Goal: Task Accomplishment & Management: Manage account settings

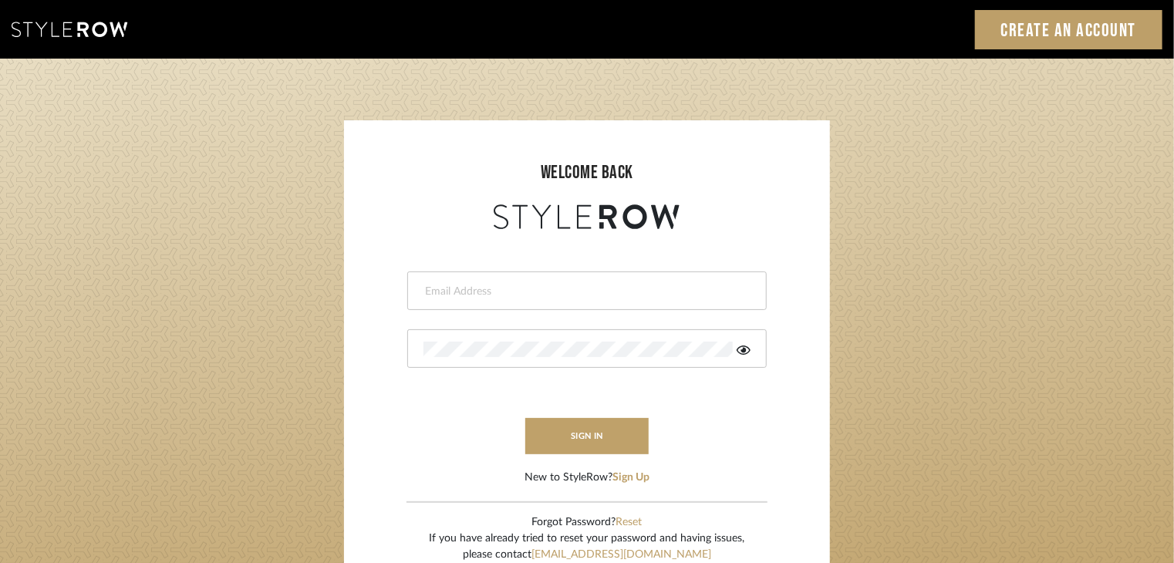
click at [512, 300] on div at bounding box center [586, 290] width 359 height 39
type input "selvasubikksa@gmail.com"
click at [491, 359] on div at bounding box center [586, 348] width 359 height 39
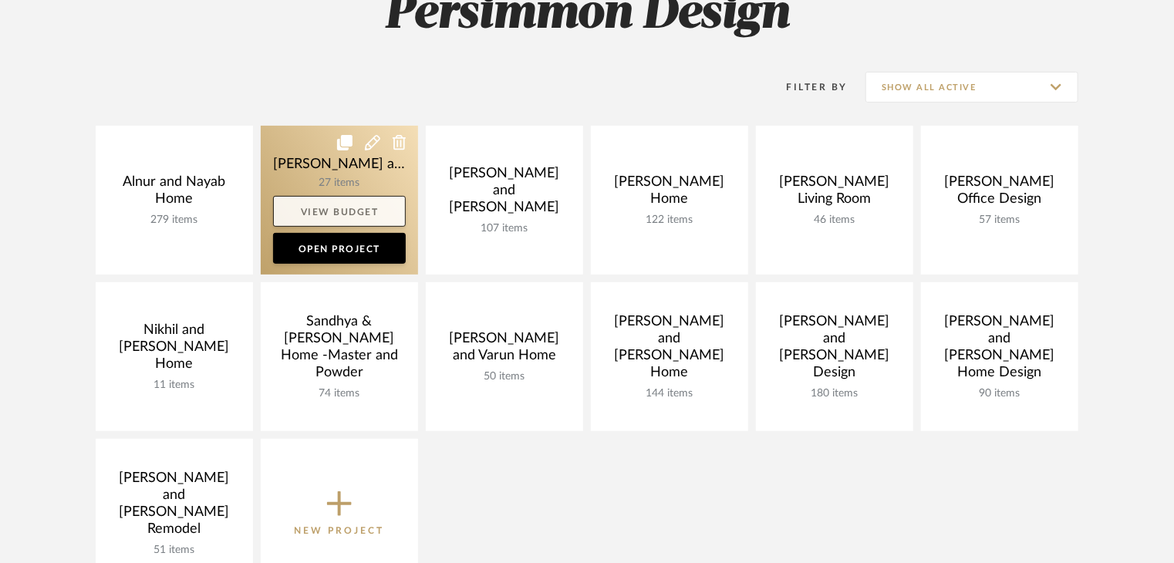
scroll to position [231, 0]
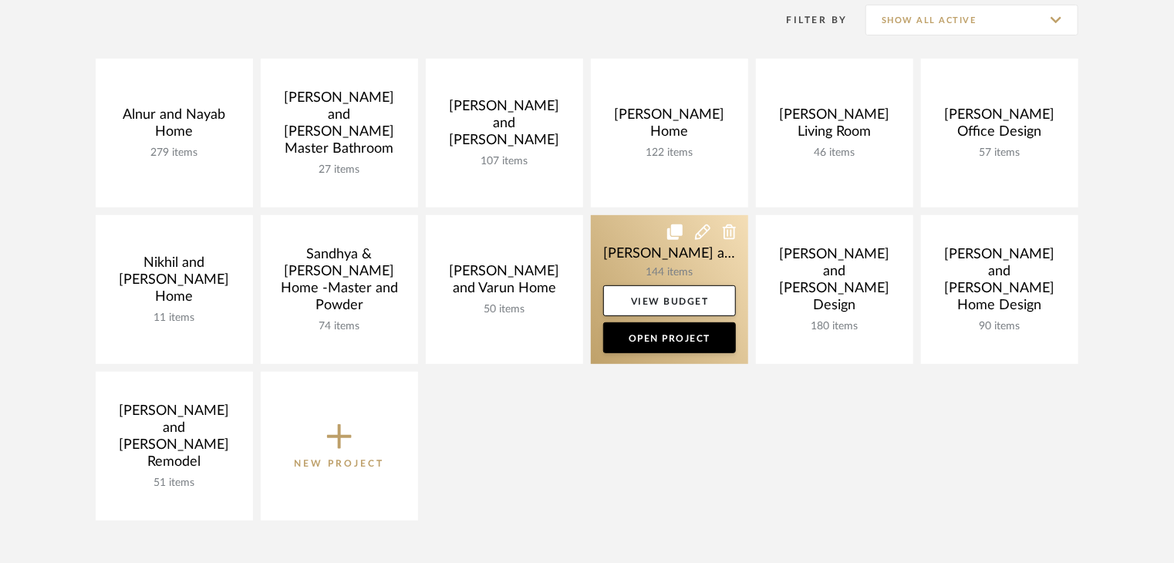
drag, startPoint x: 694, startPoint y: 270, endPoint x: 707, endPoint y: 268, distance: 13.2
click at [694, 270] on link at bounding box center [669, 289] width 157 height 149
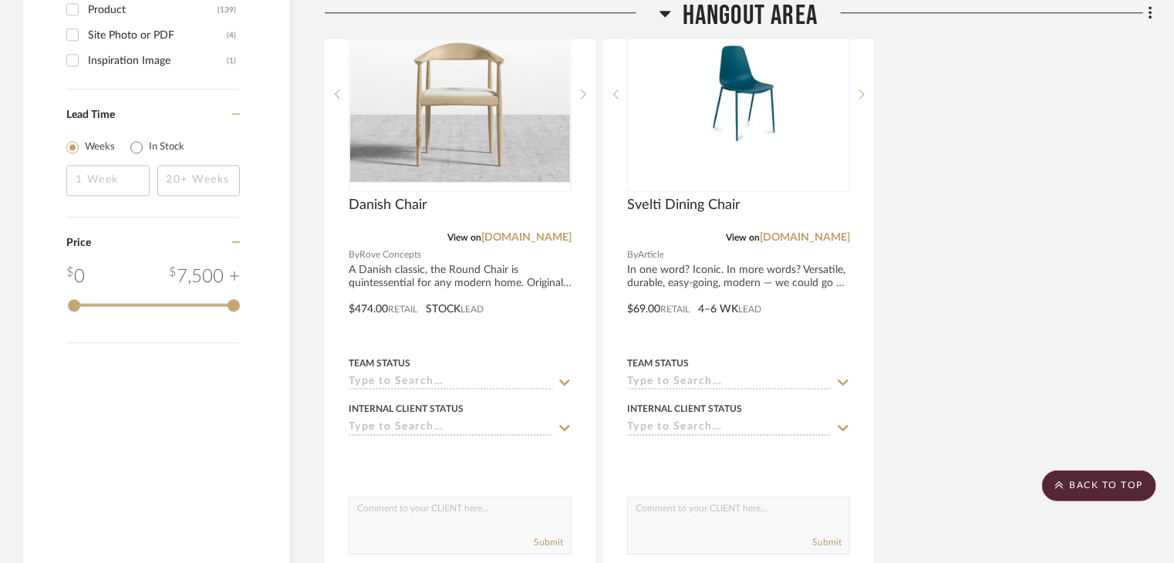
scroll to position [2314, 0]
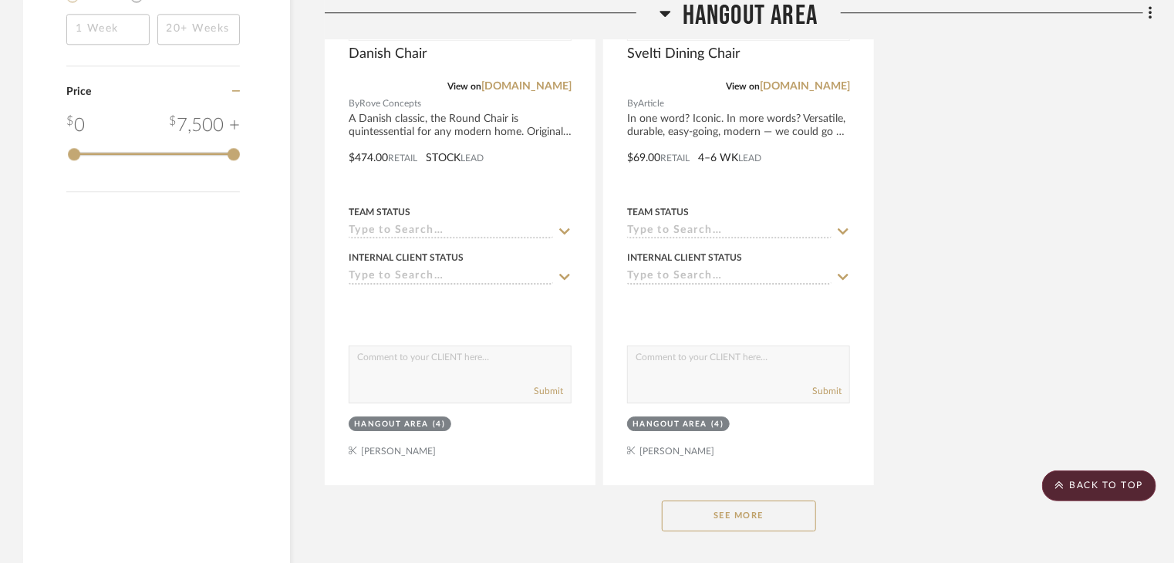
click at [756, 501] on button "See More" at bounding box center [739, 516] width 154 height 31
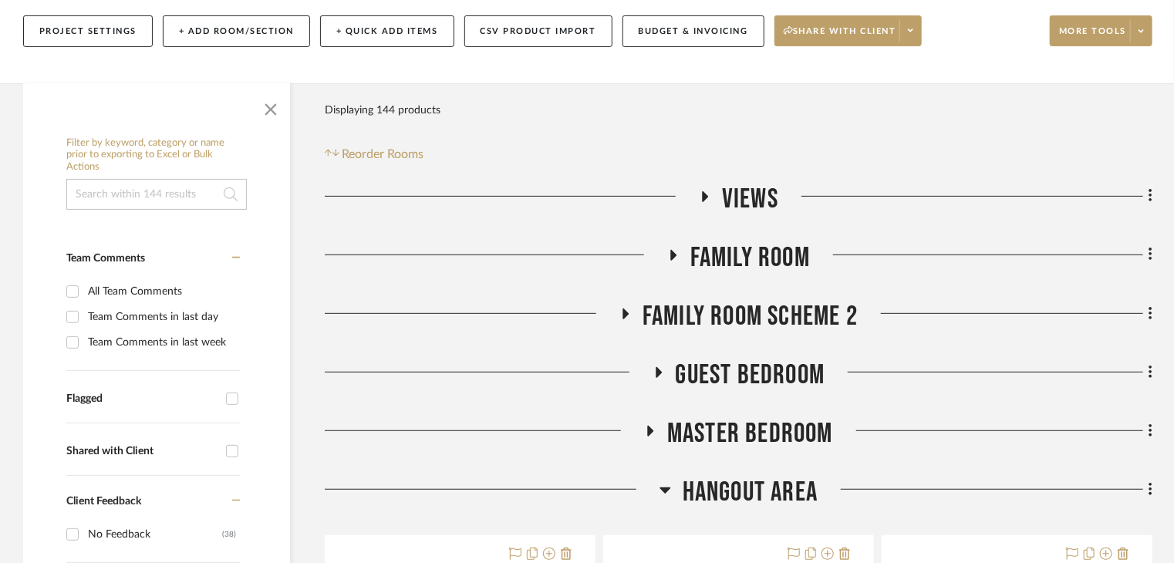
scroll to position [386, 0]
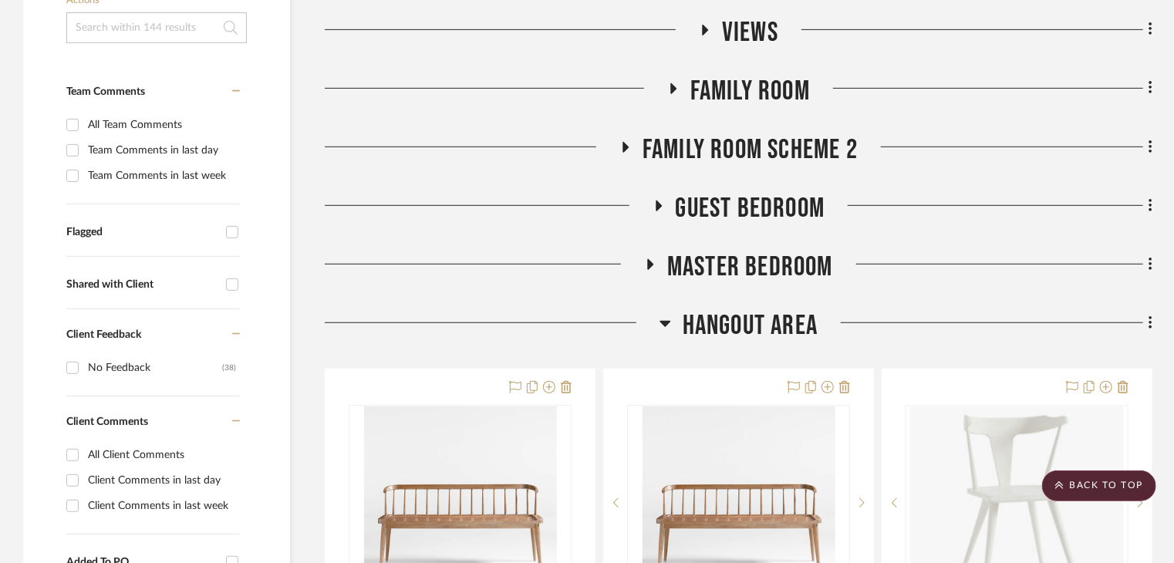
click at [734, 192] on span "Guest Bedroom" at bounding box center [751, 208] width 150 height 33
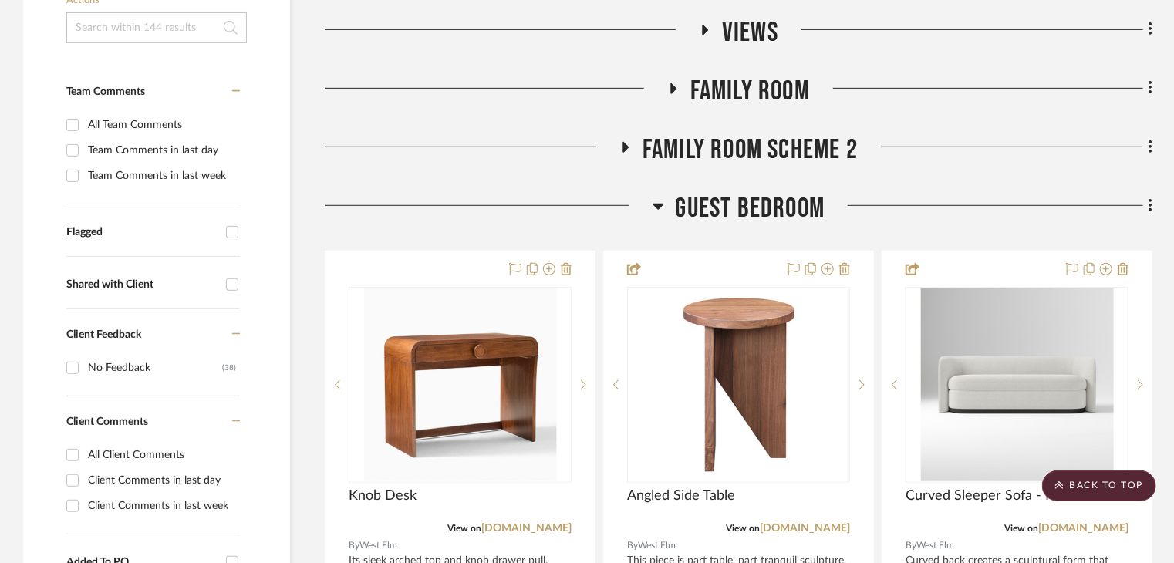
click at [748, 133] on span "Family Room Scheme 2" at bounding box center [749, 149] width 215 height 33
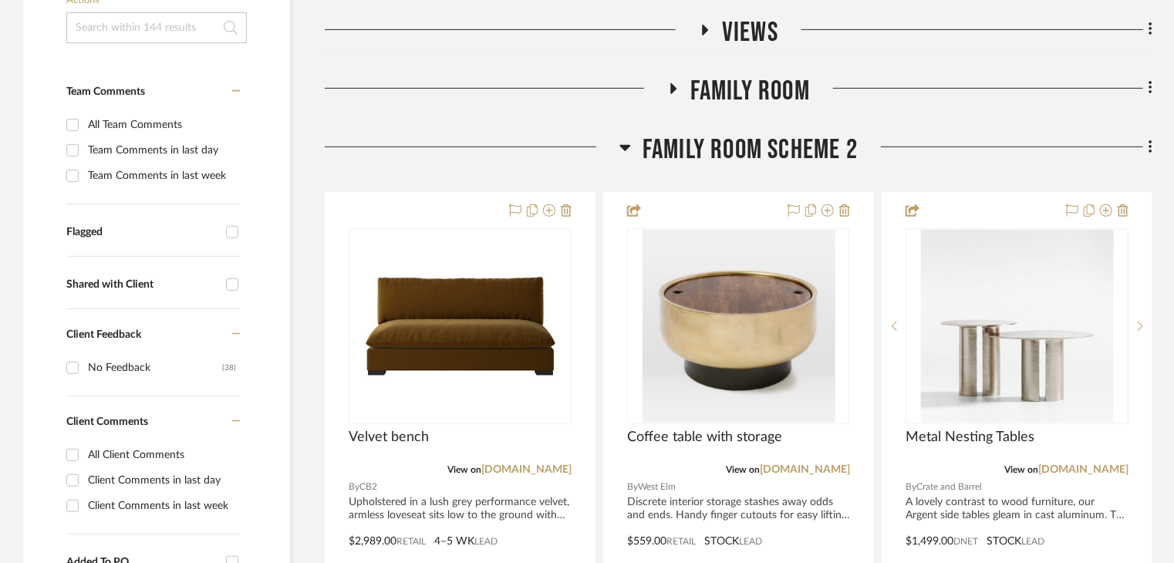
click at [744, 133] on span "Family Room Scheme 2" at bounding box center [749, 149] width 215 height 33
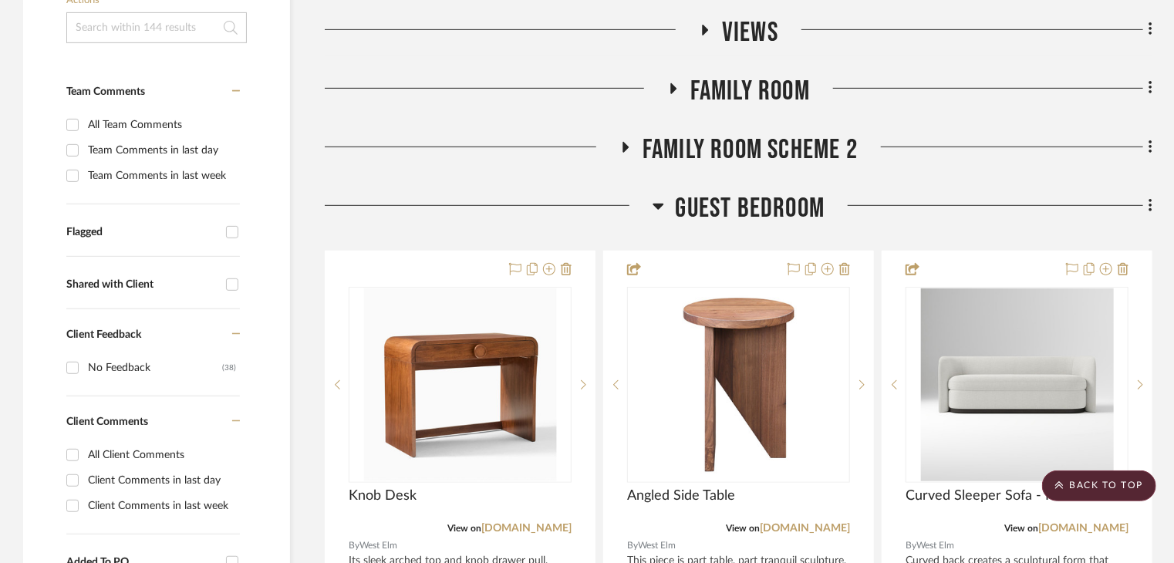
click at [740, 75] on span "Family Room" at bounding box center [750, 91] width 120 height 33
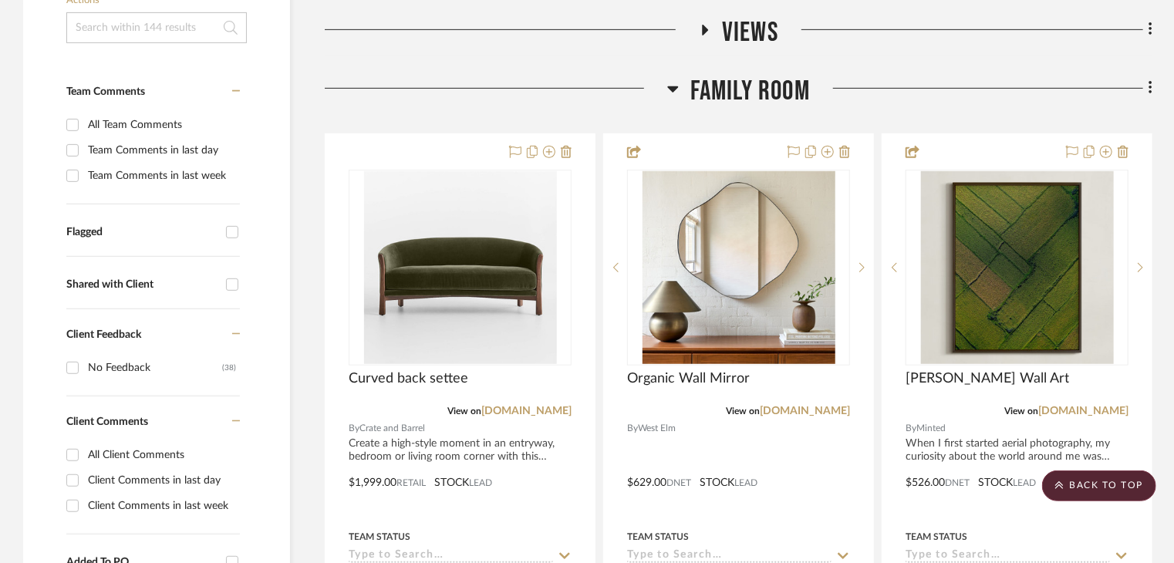
click at [740, 75] on span "Family Room" at bounding box center [750, 91] width 120 height 33
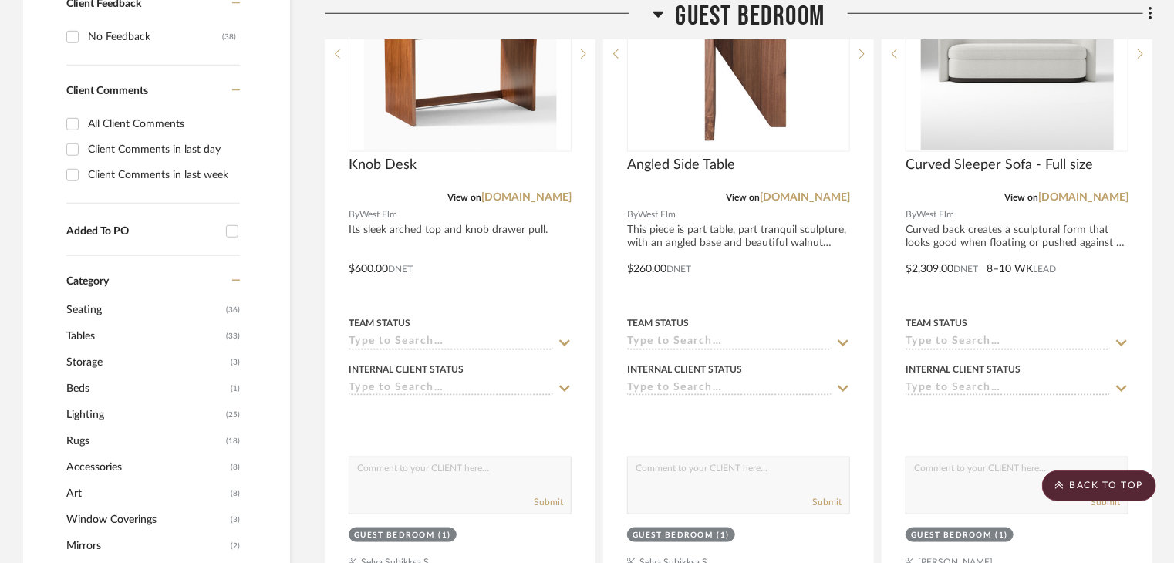
scroll to position [540, 0]
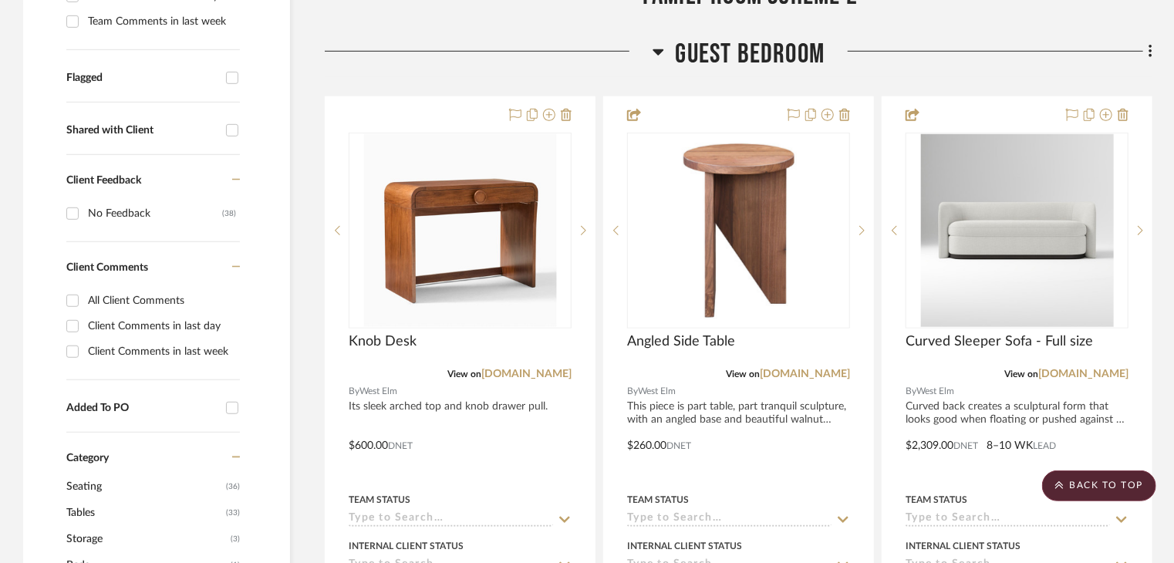
click at [679, 38] on span "Guest Bedroom" at bounding box center [751, 54] width 150 height 33
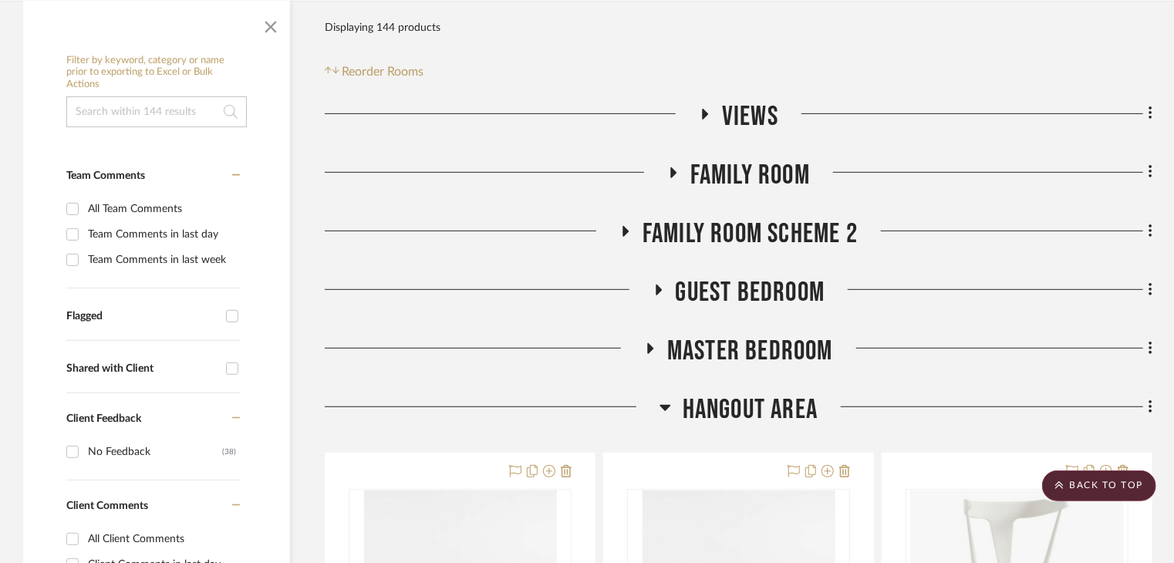
scroll to position [154, 0]
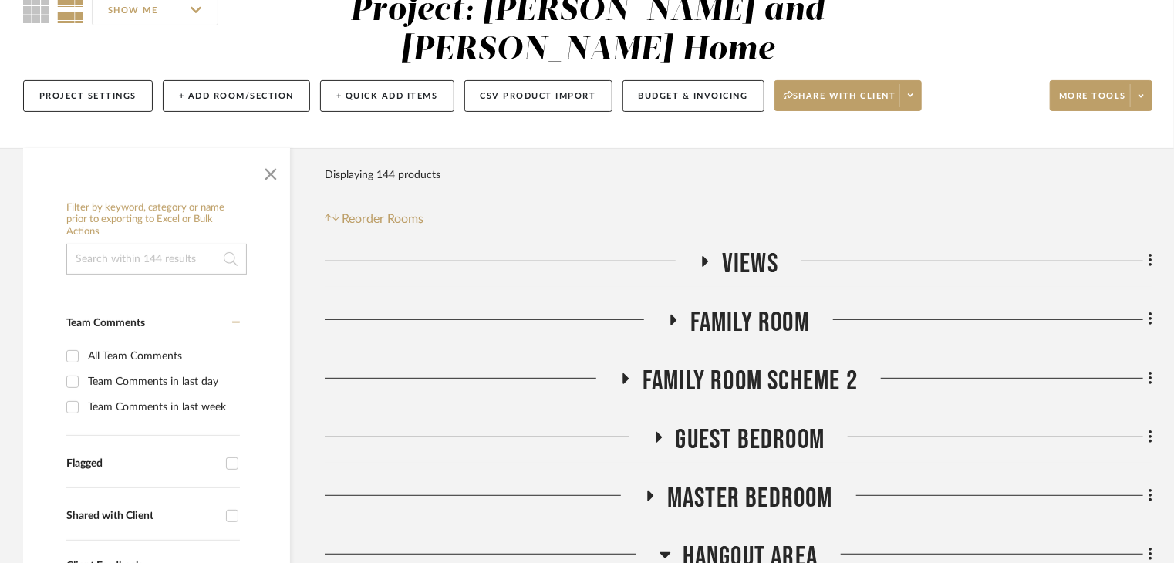
click at [710, 482] on span "Master Bedroom" at bounding box center [750, 498] width 166 height 33
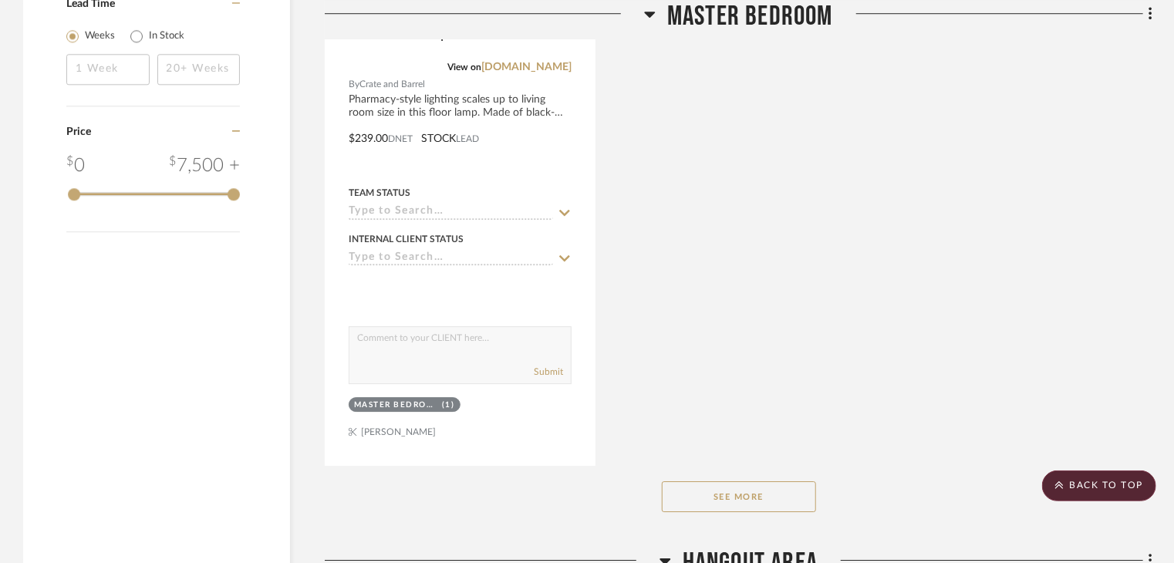
scroll to position [2468, 0]
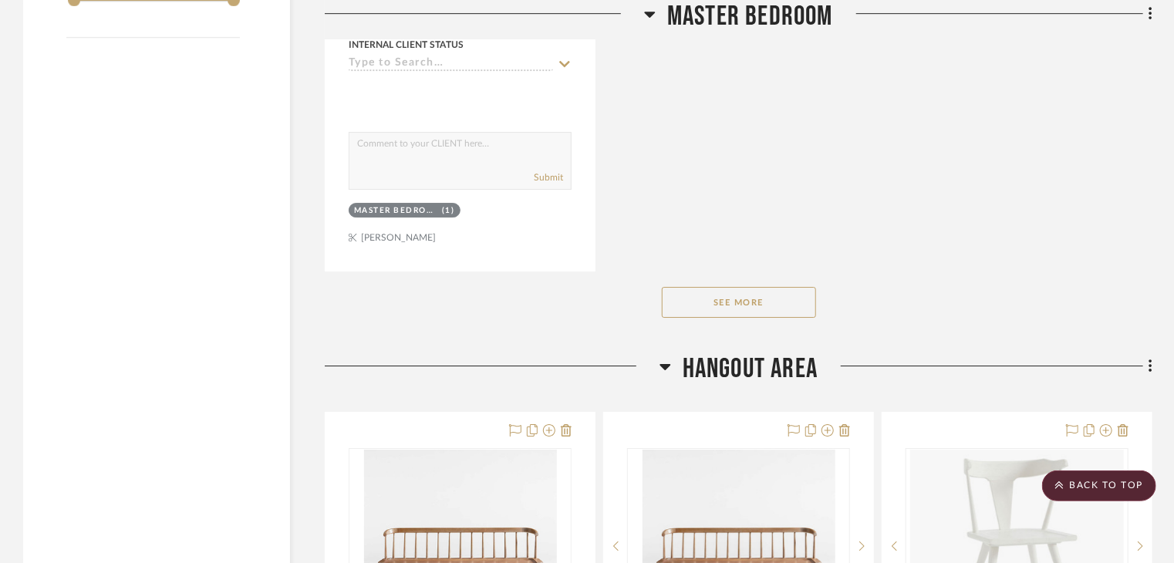
click at [657, 19] on h3 "Master Bedroom" at bounding box center [738, 16] width 189 height 33
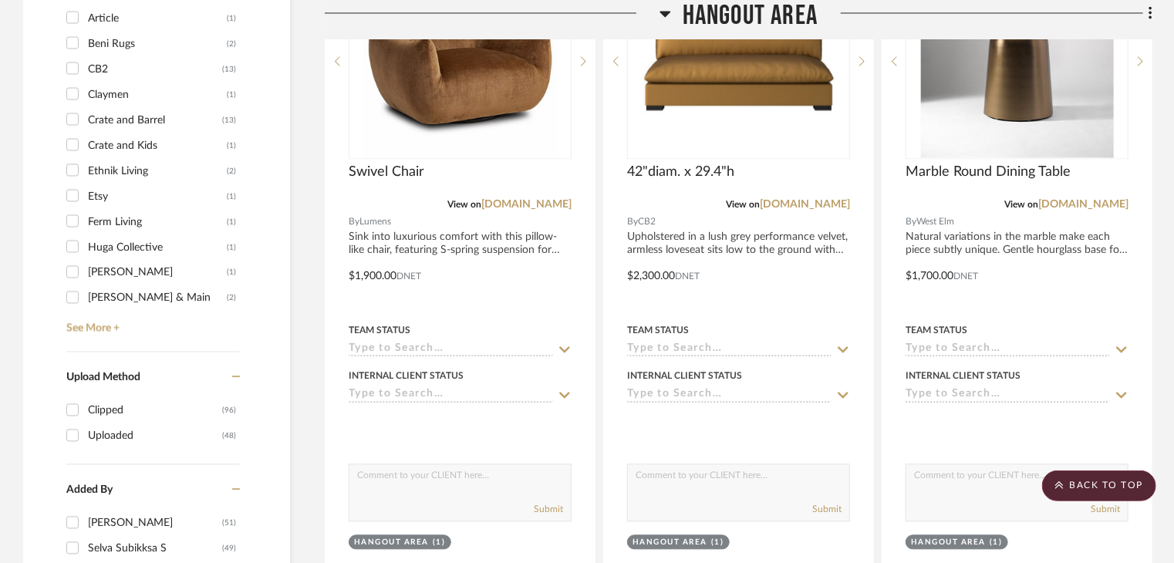
scroll to position [1388, 0]
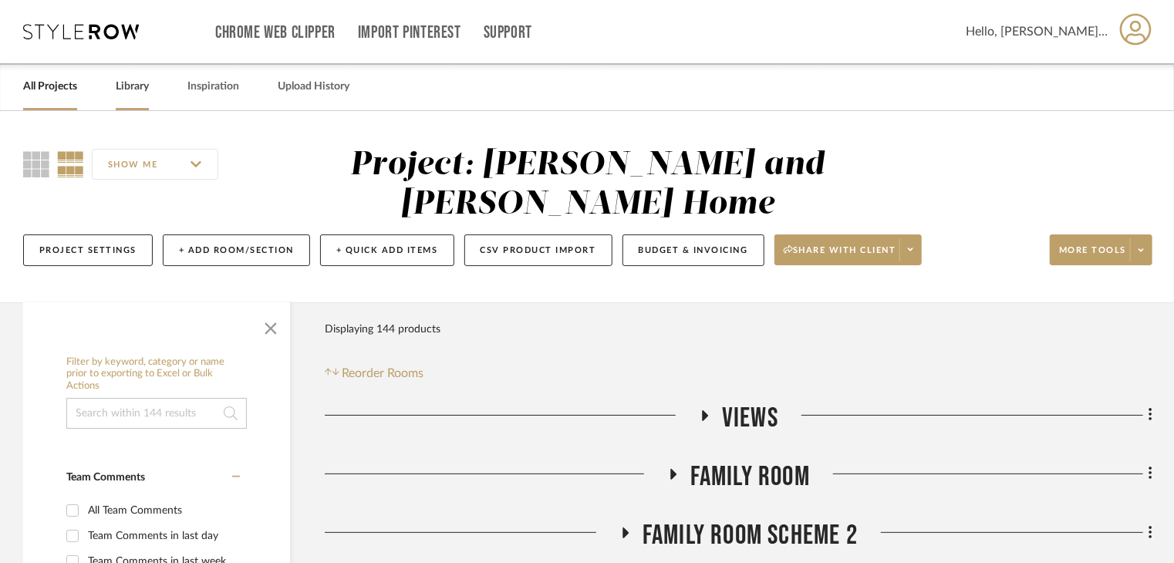
click at [144, 90] on link "Library" at bounding box center [132, 86] width 33 height 21
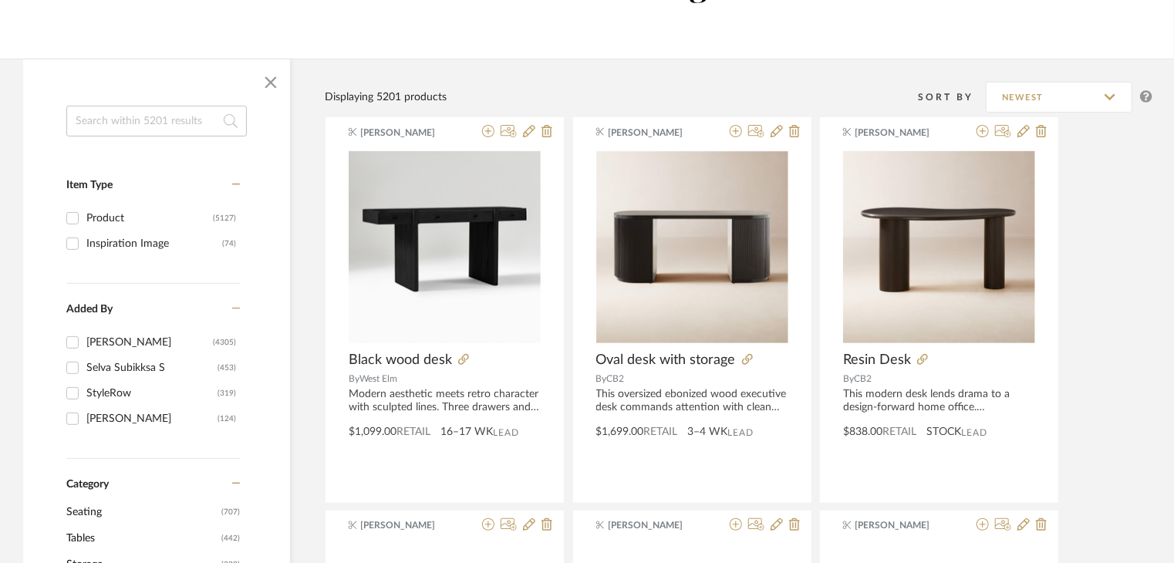
scroll to position [463, 0]
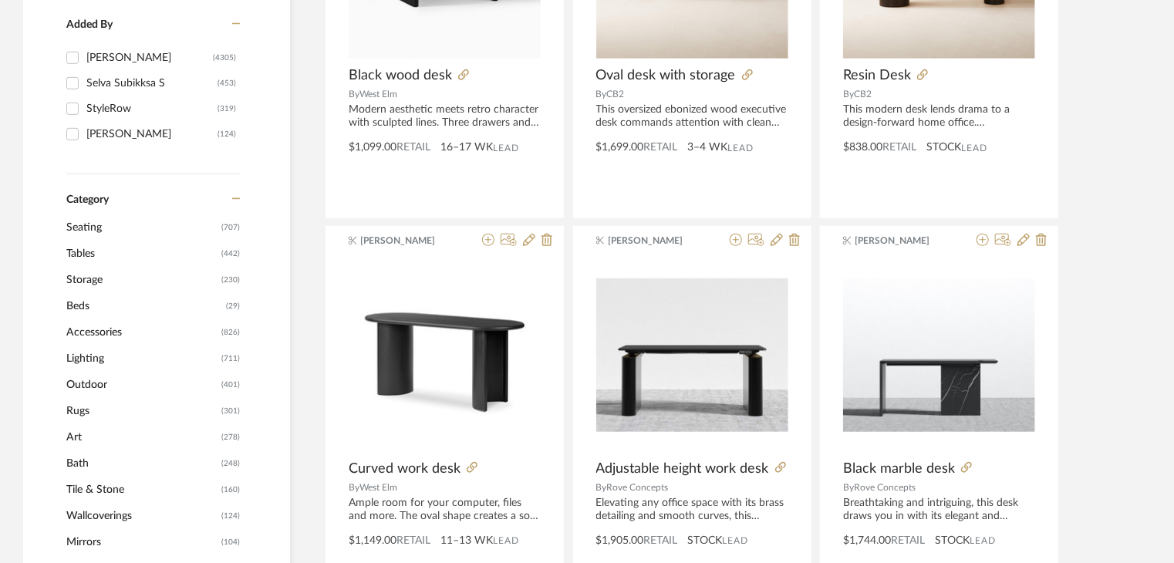
click at [86, 217] on span "Seating" at bounding box center [141, 227] width 151 height 26
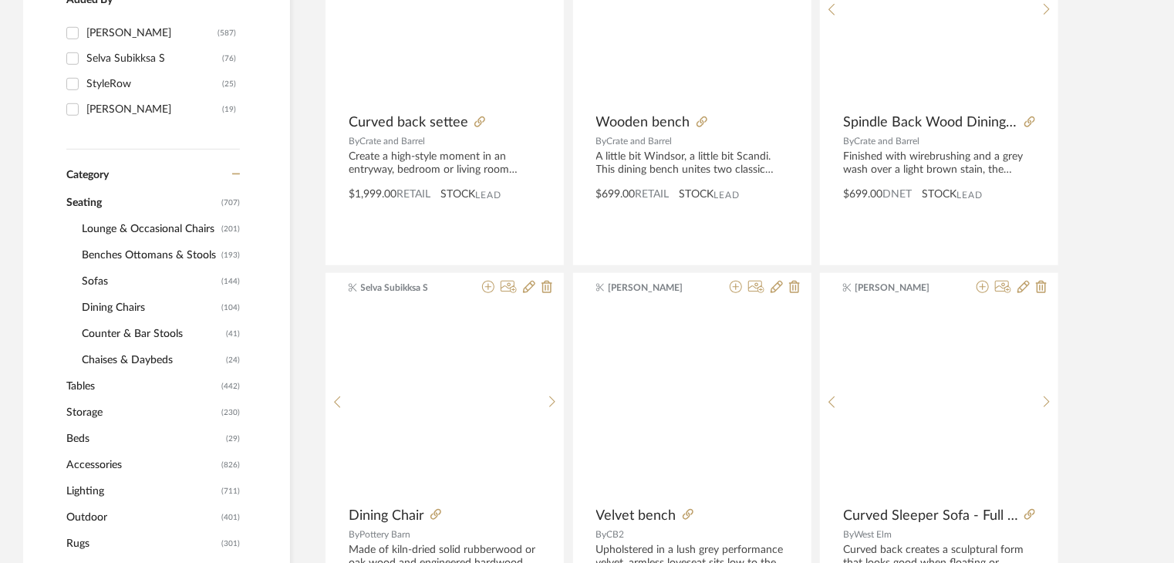
scroll to position [460, 0]
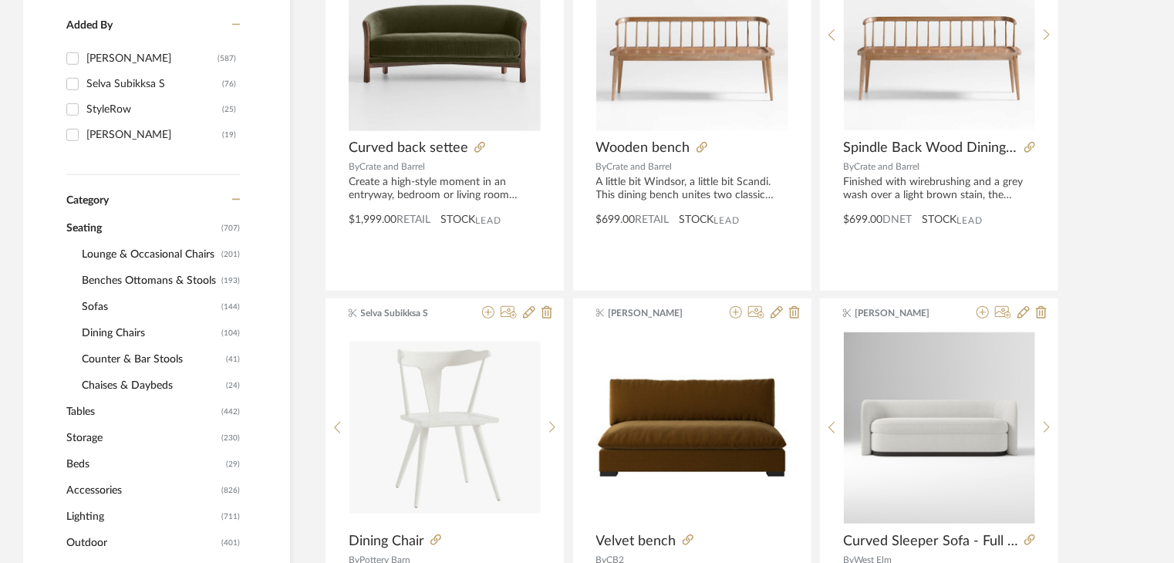
click at [105, 330] on span "Dining Chairs" at bounding box center [150, 333] width 136 height 26
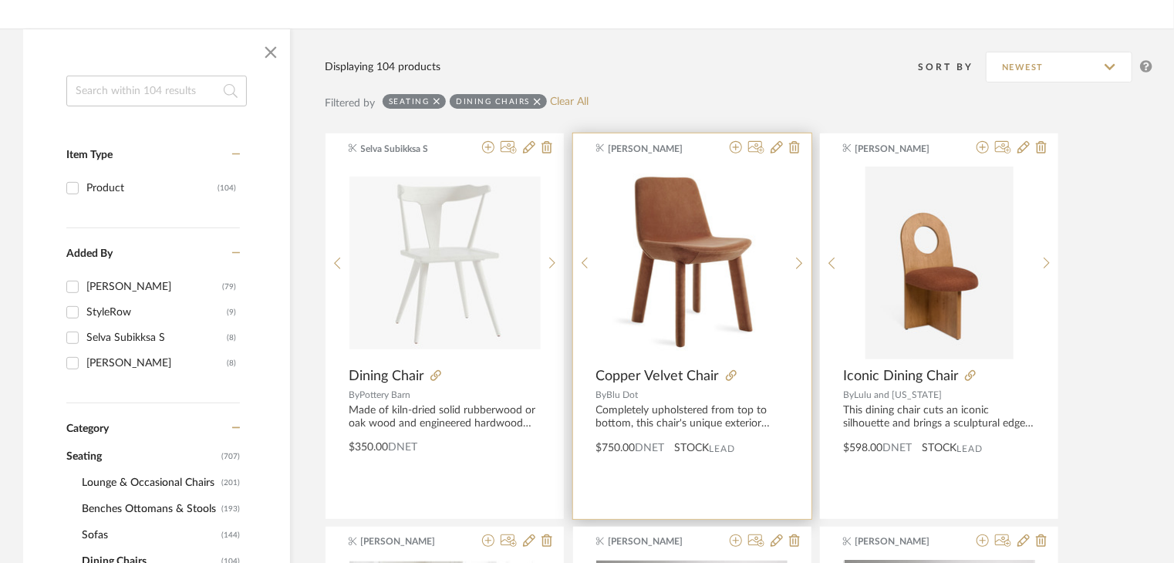
scroll to position [228, 0]
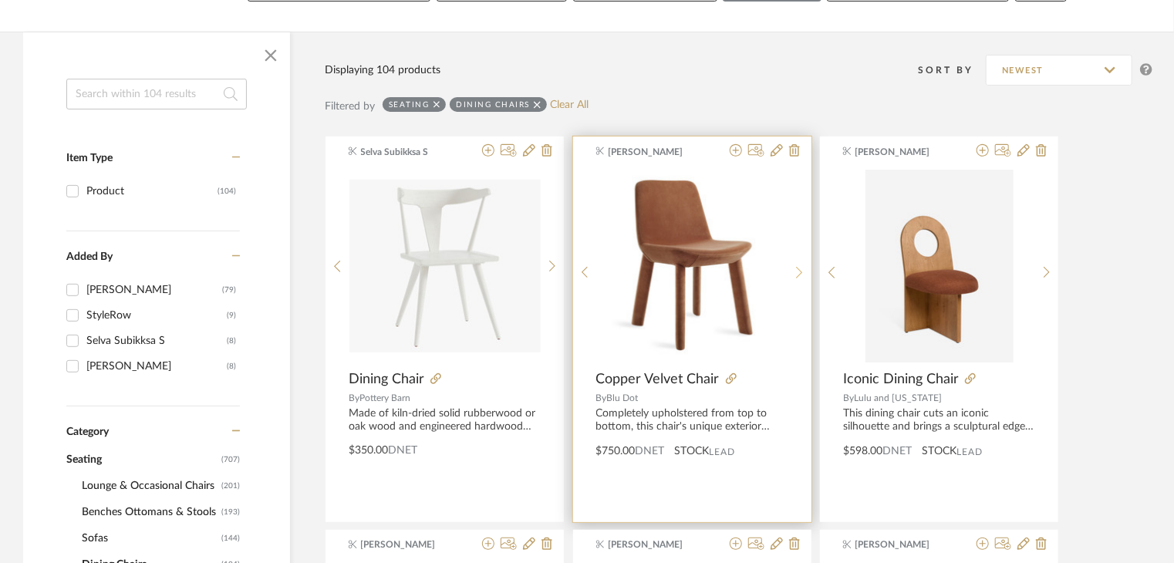
click at [795, 272] on sr-next-btn at bounding box center [799, 272] width 24 height 13
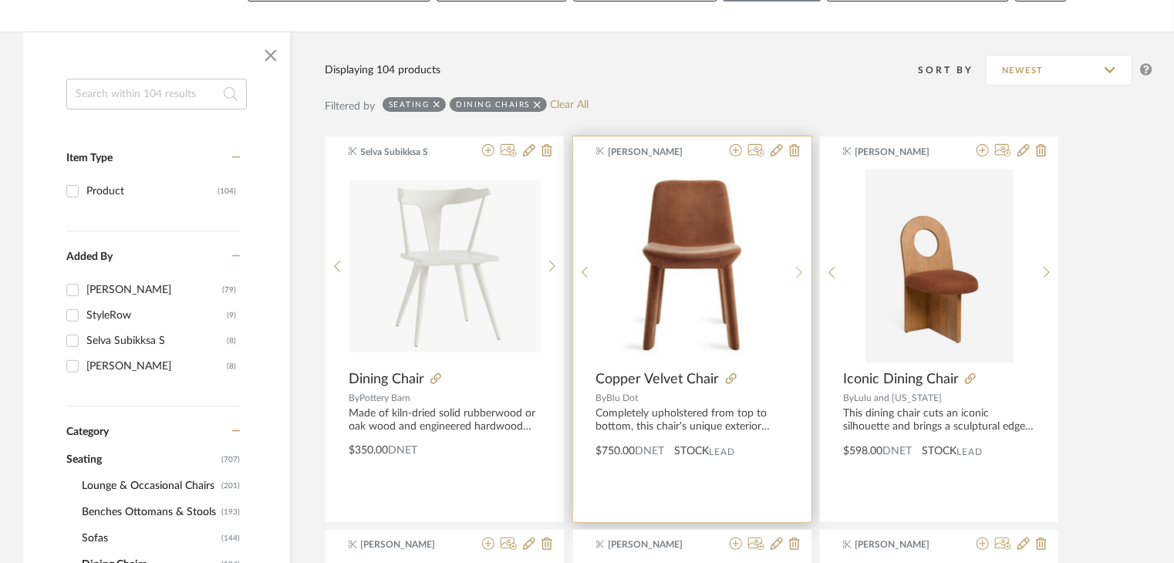
click at [795, 272] on sr-next-btn at bounding box center [799, 272] width 24 height 13
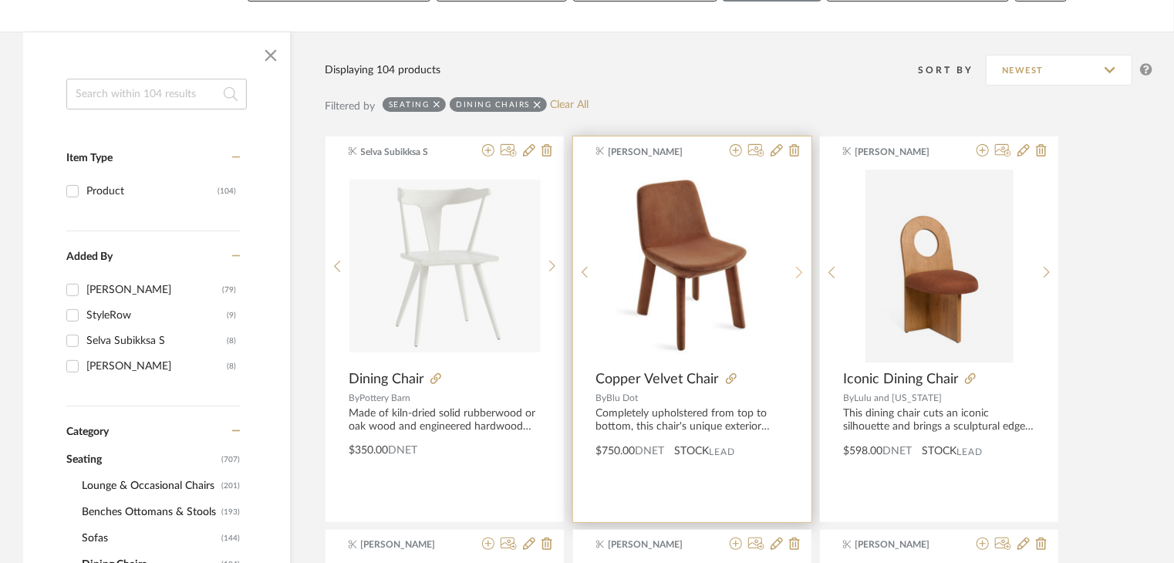
click at [795, 272] on sr-next-btn at bounding box center [799, 272] width 24 height 13
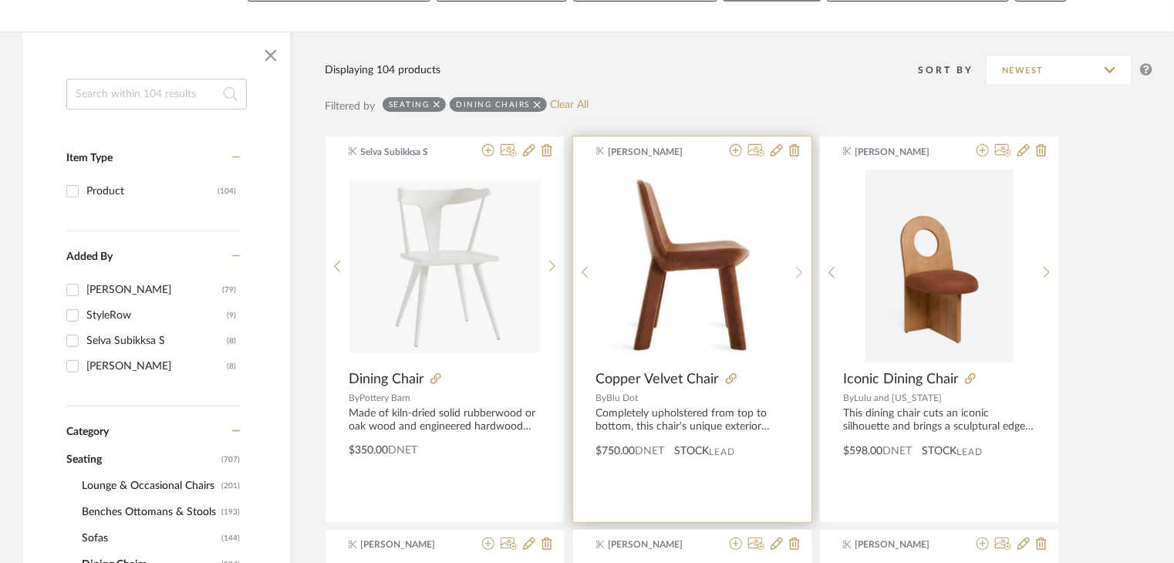
click at [795, 272] on sr-next-btn at bounding box center [799, 272] width 24 height 13
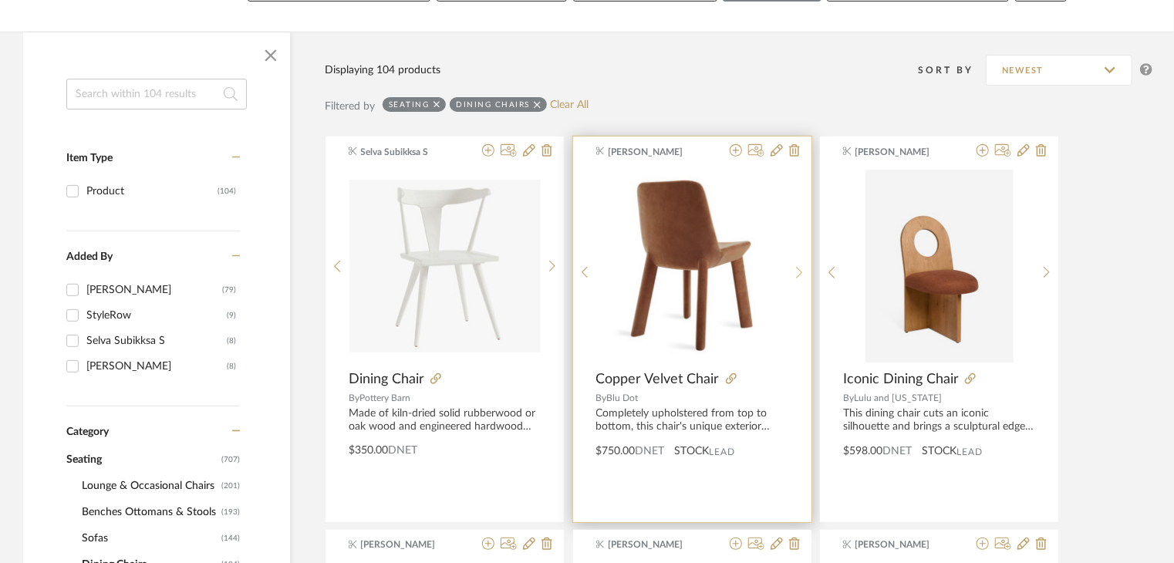
click at [795, 272] on sr-next-btn at bounding box center [799, 272] width 24 height 13
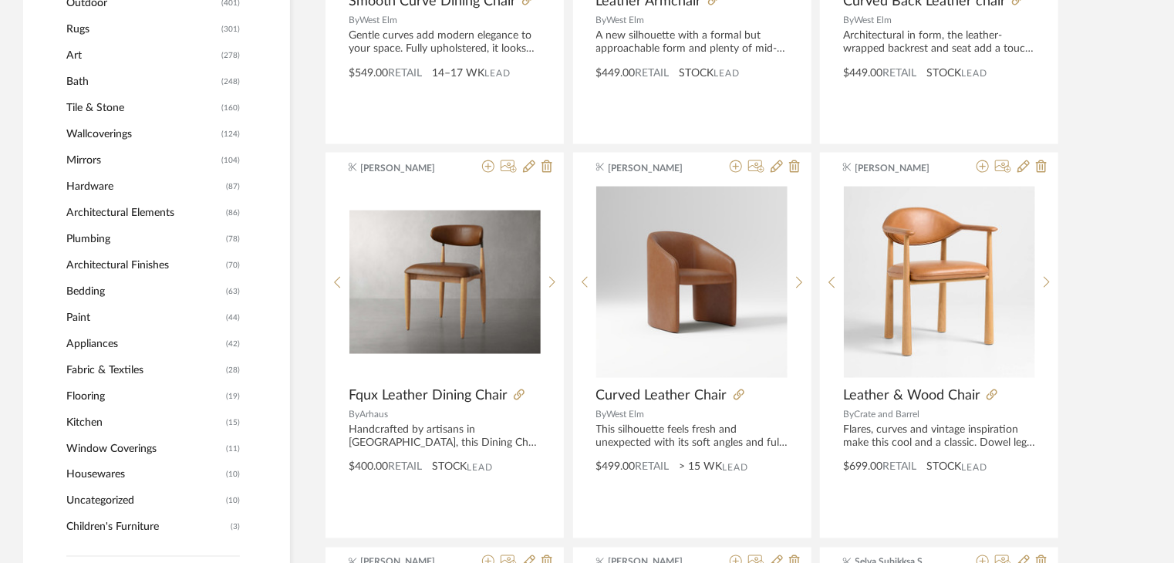
scroll to position [922, 0]
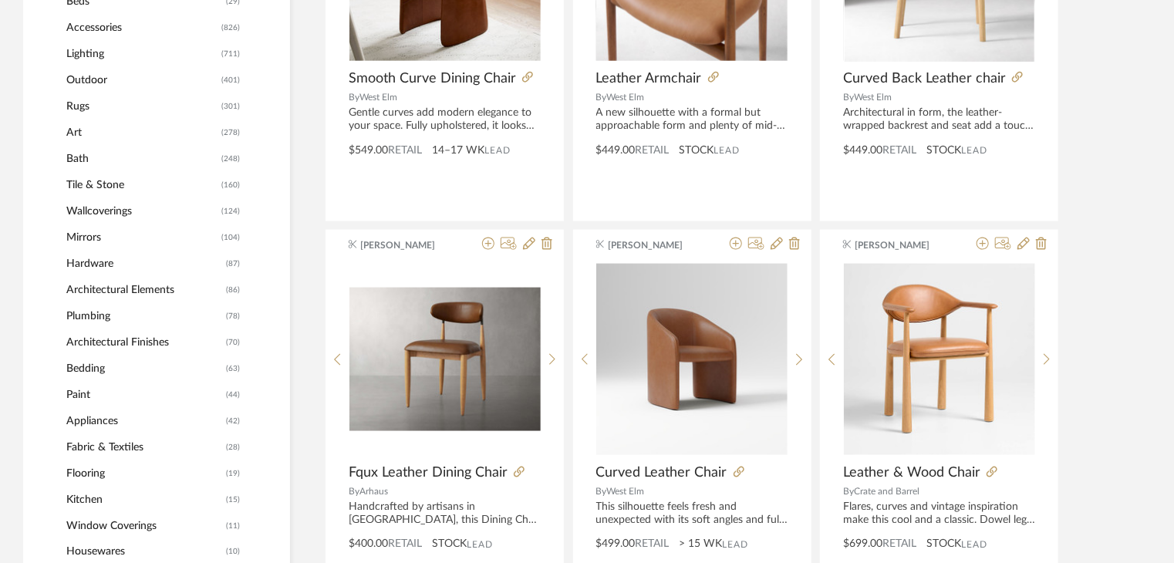
click at [78, 103] on span "Rugs" at bounding box center [141, 106] width 151 height 26
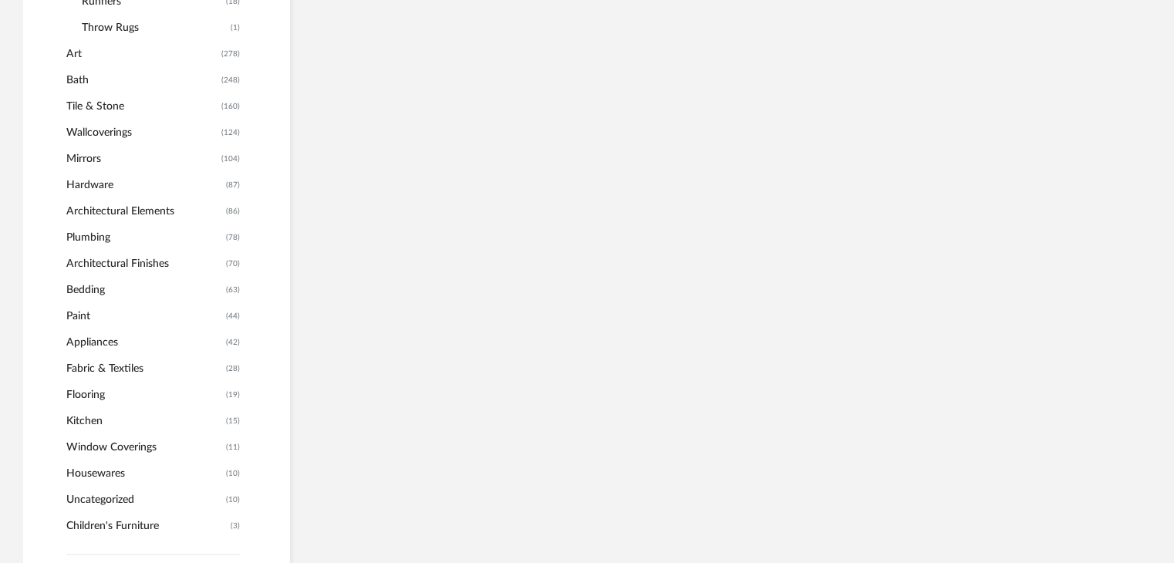
scroll to position [765, 0]
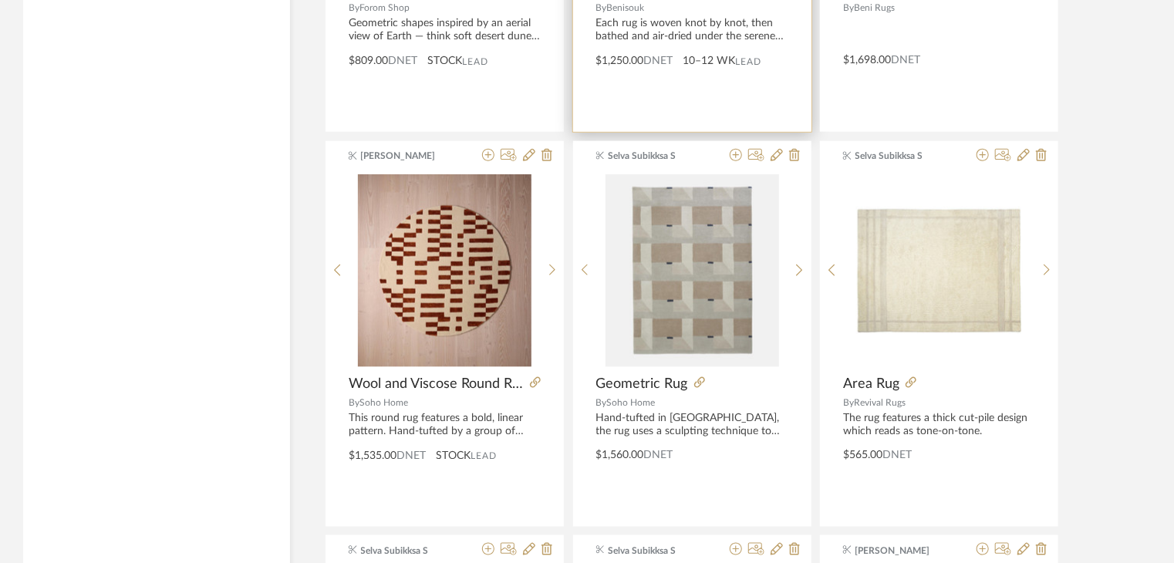
scroll to position [3542, 0]
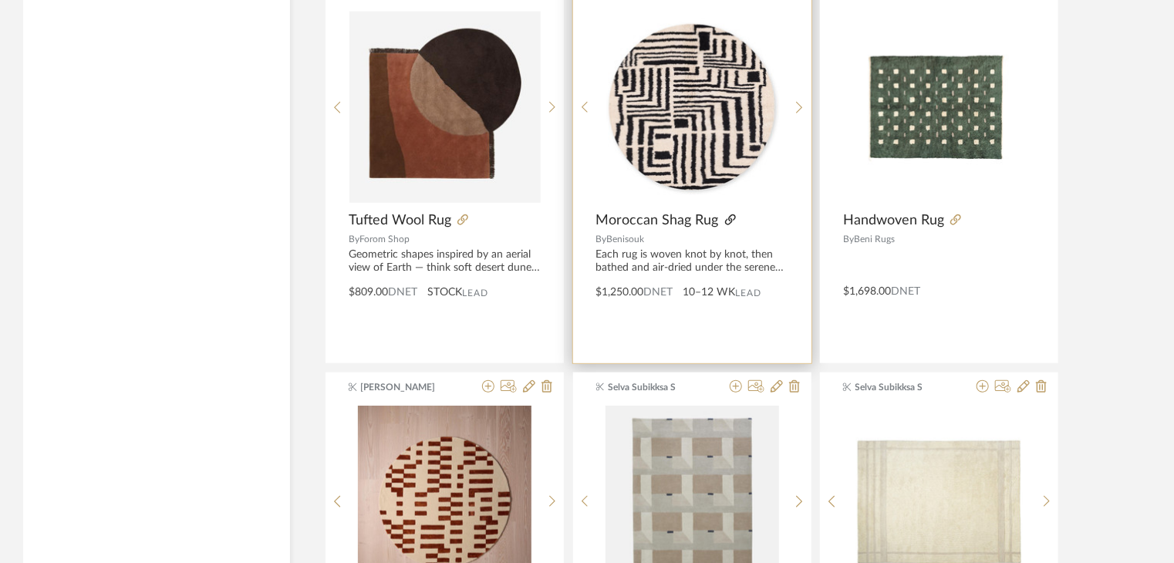
click at [727, 217] on icon at bounding box center [730, 219] width 11 height 11
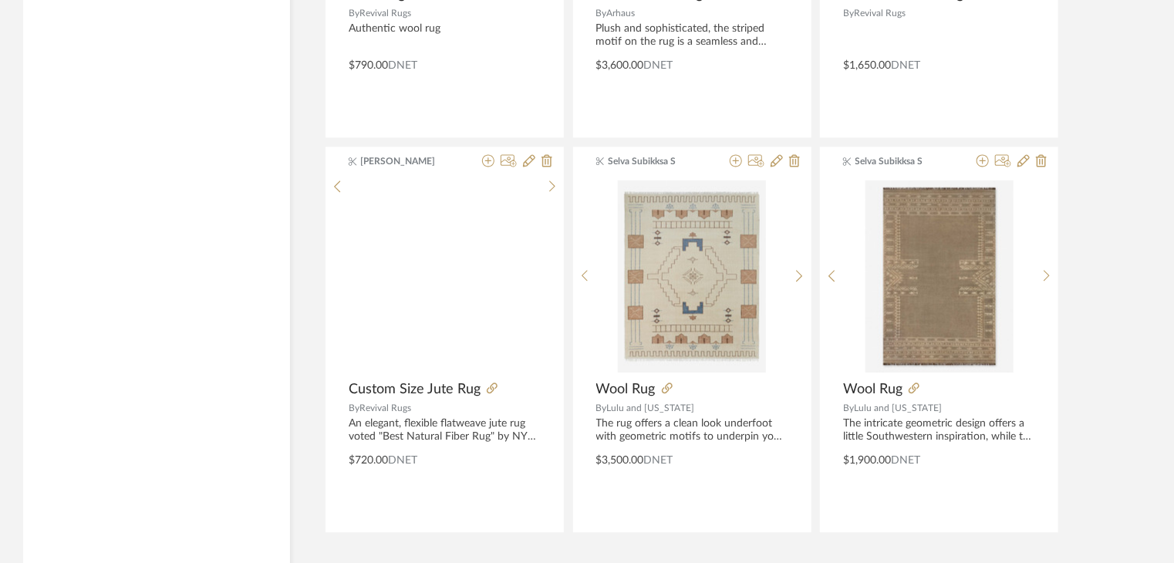
scroll to position [4686, 0]
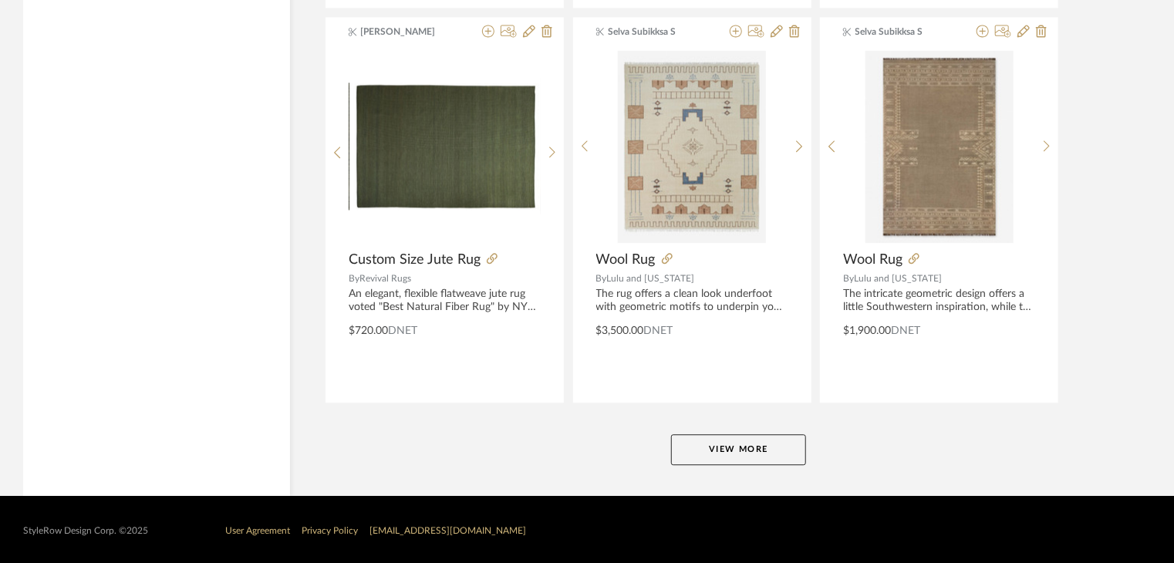
click at [720, 446] on button "View More" at bounding box center [738, 449] width 135 height 31
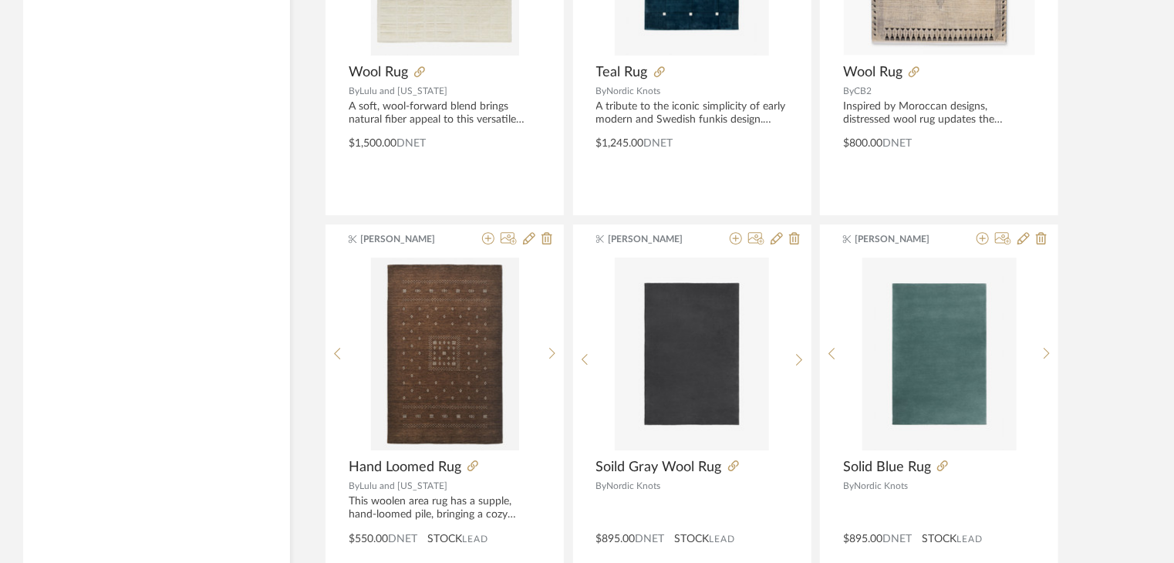
scroll to position [5303, 0]
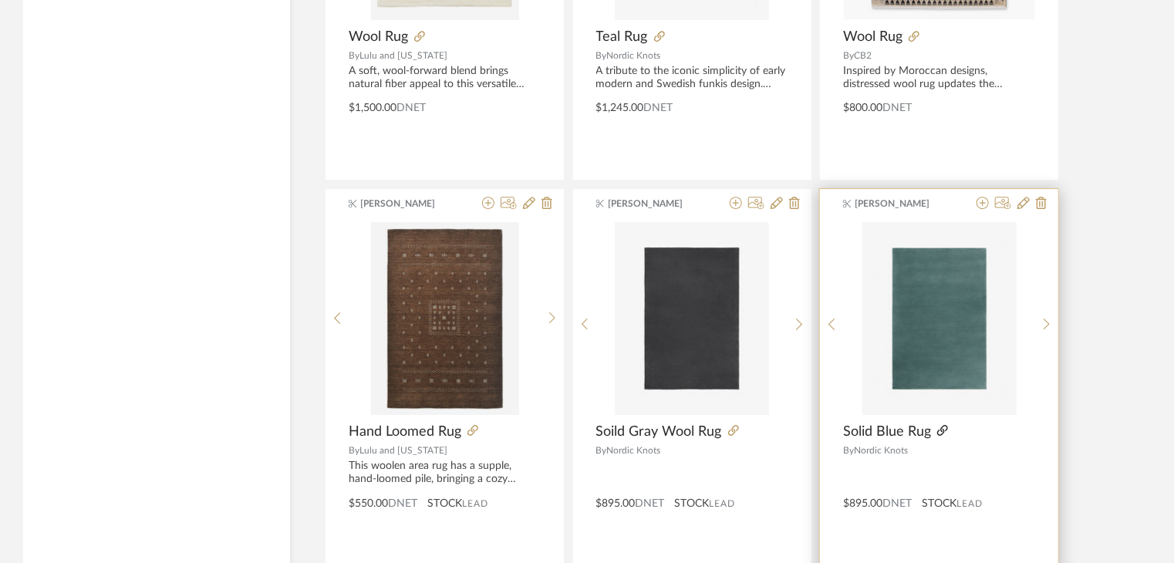
click at [937, 427] on icon at bounding box center [942, 430] width 11 height 11
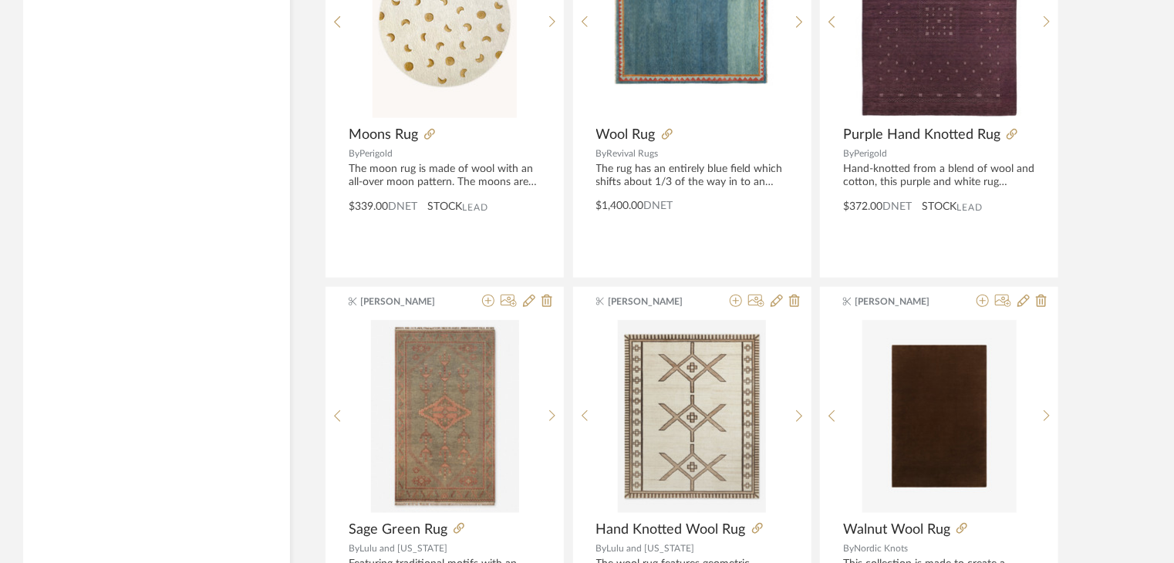
scroll to position [9391, 0]
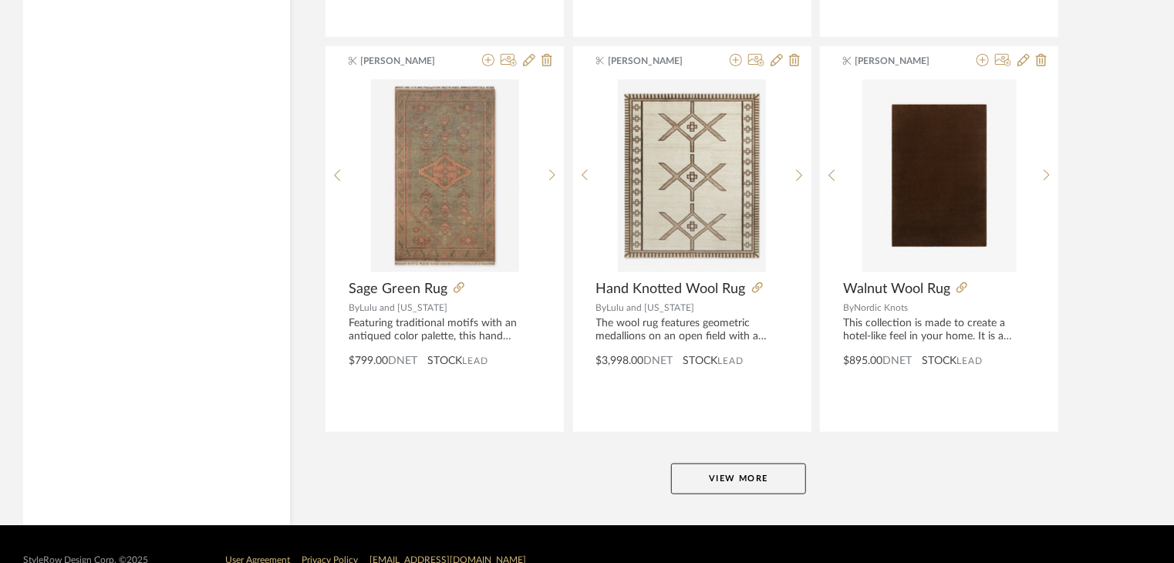
click at [684, 480] on button "View More" at bounding box center [738, 479] width 135 height 31
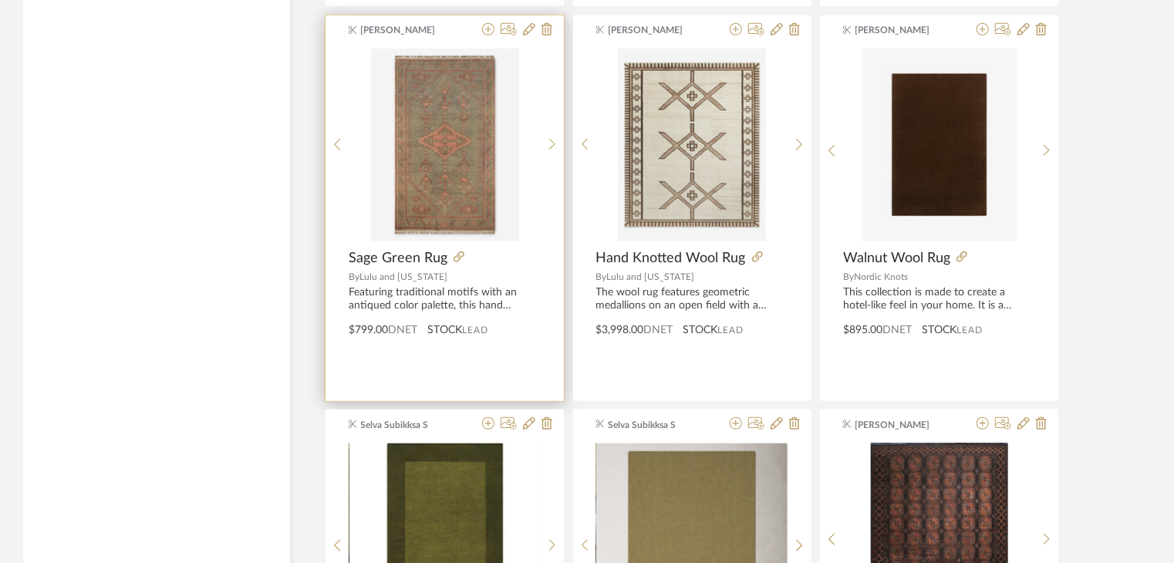
scroll to position [9931, 0]
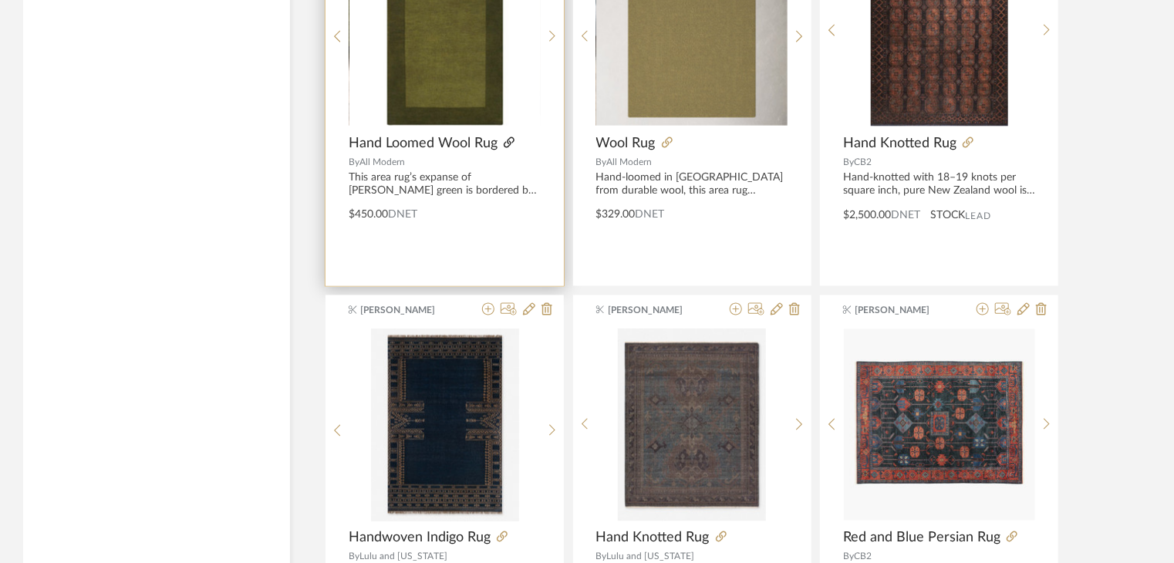
click at [510, 137] on icon at bounding box center [509, 142] width 11 height 11
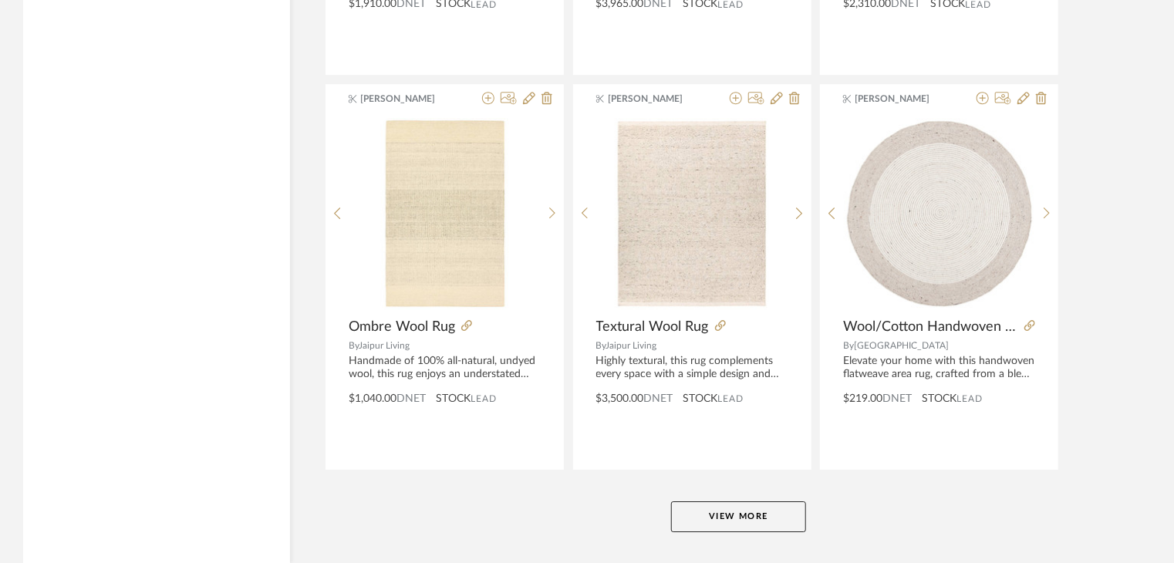
scroll to position [14148, 0]
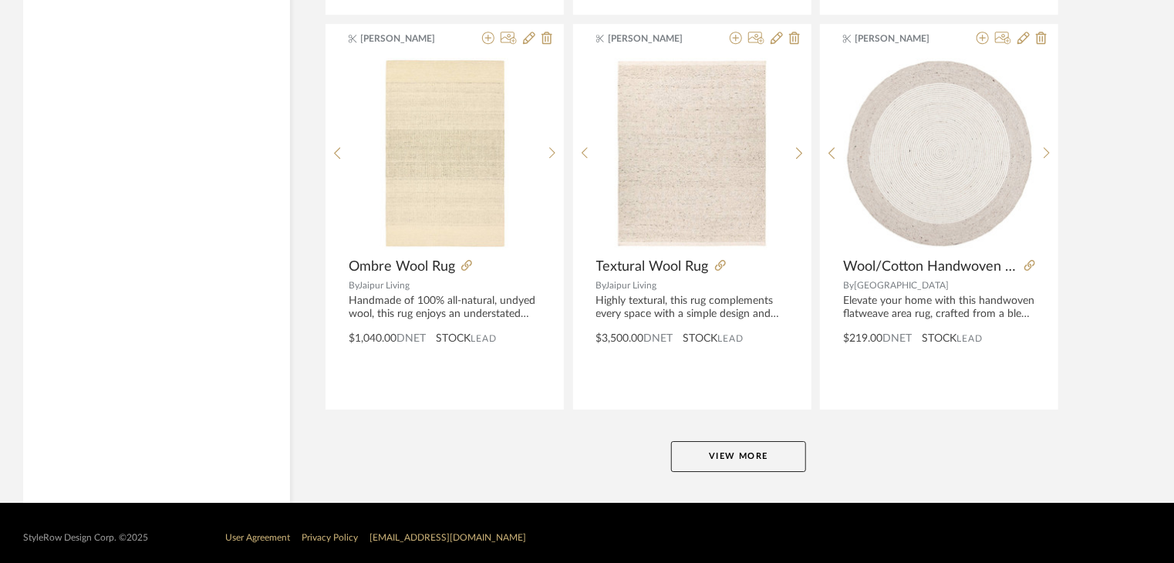
click at [762, 448] on button "View More" at bounding box center [738, 456] width 135 height 31
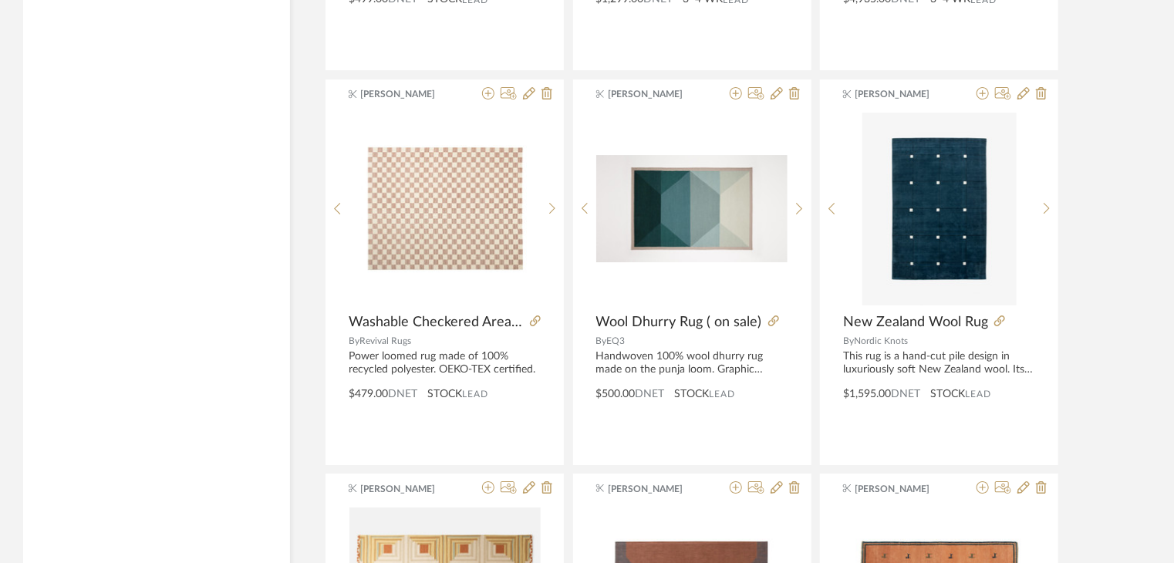
scroll to position [16786, 0]
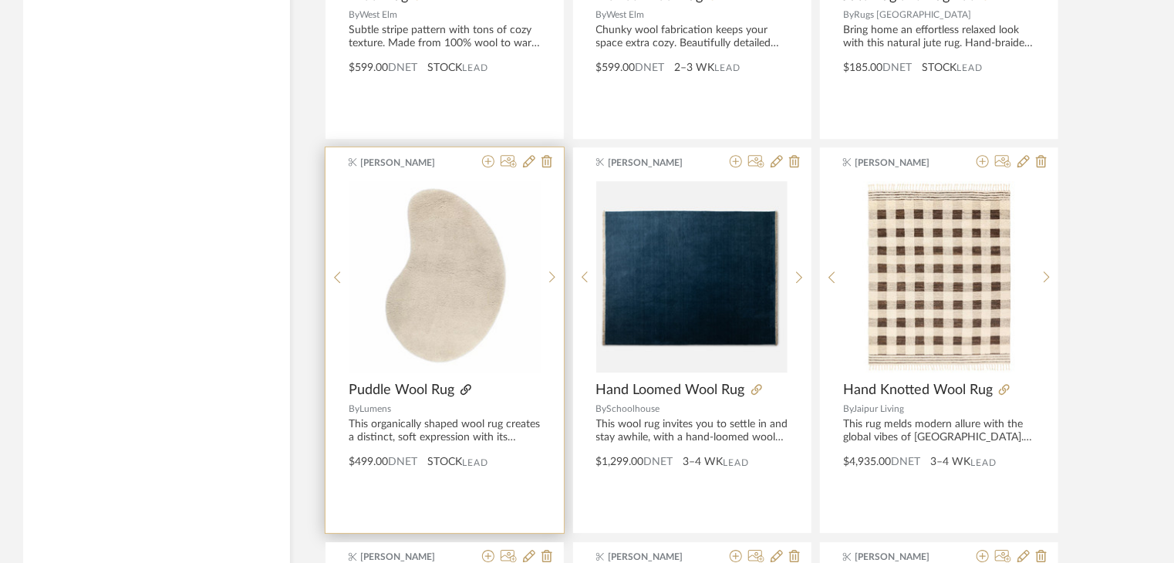
click at [465, 384] on icon at bounding box center [465, 389] width 11 height 11
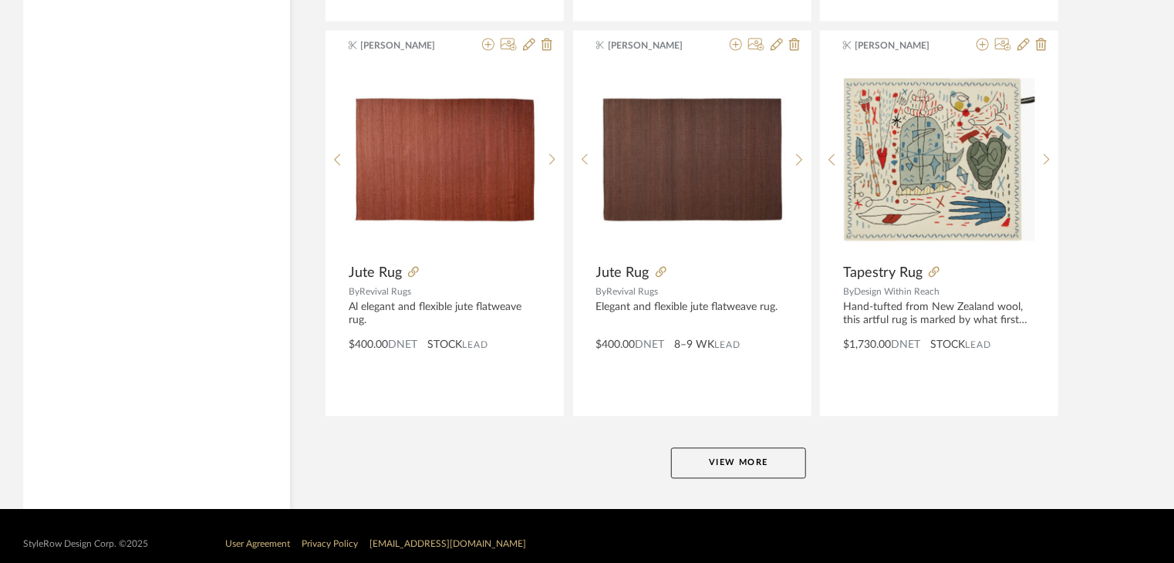
scroll to position [18878, 0]
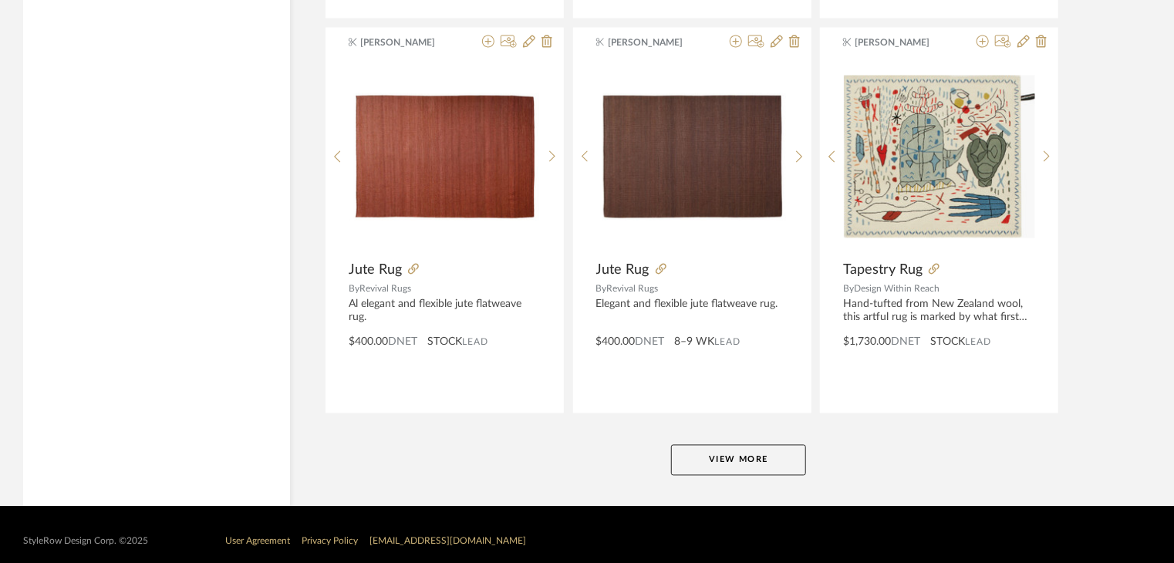
click at [794, 445] on button "View More" at bounding box center [738, 460] width 135 height 31
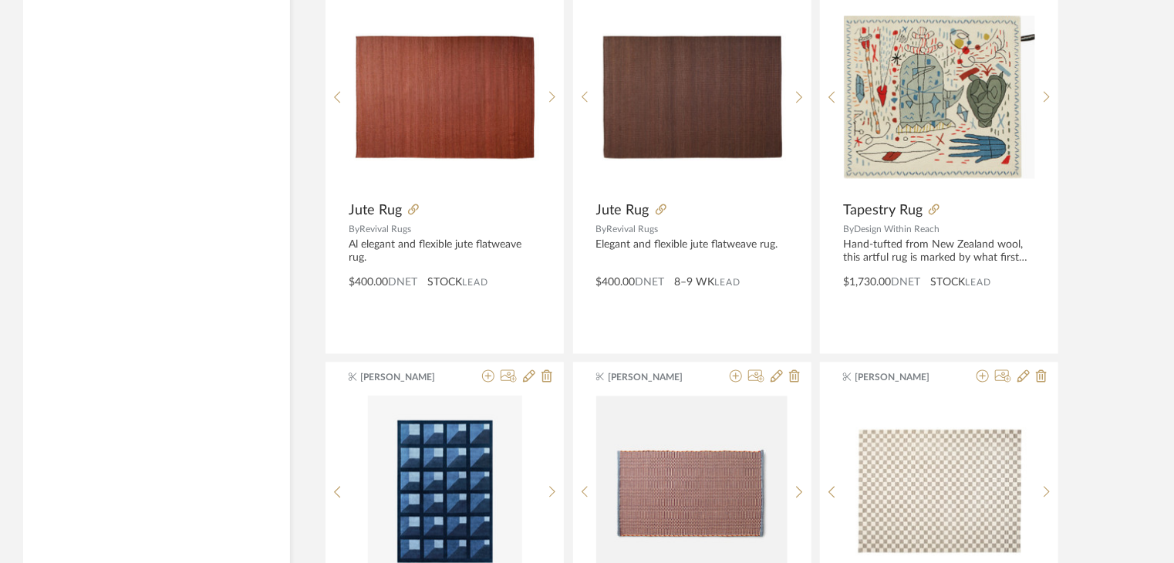
scroll to position [19033, 0]
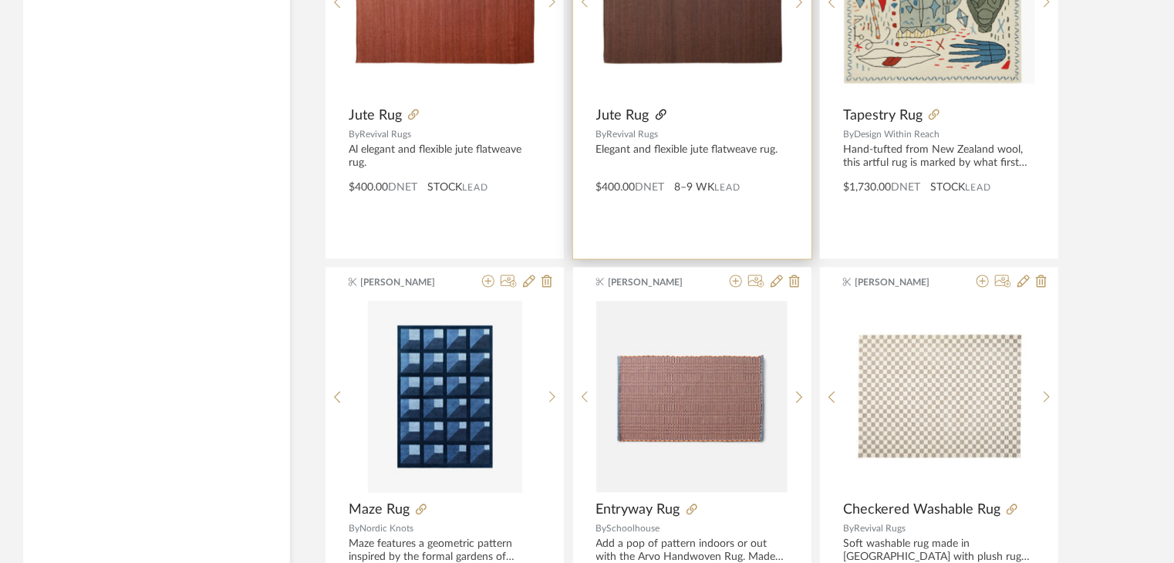
click at [657, 110] on icon at bounding box center [661, 115] width 11 height 11
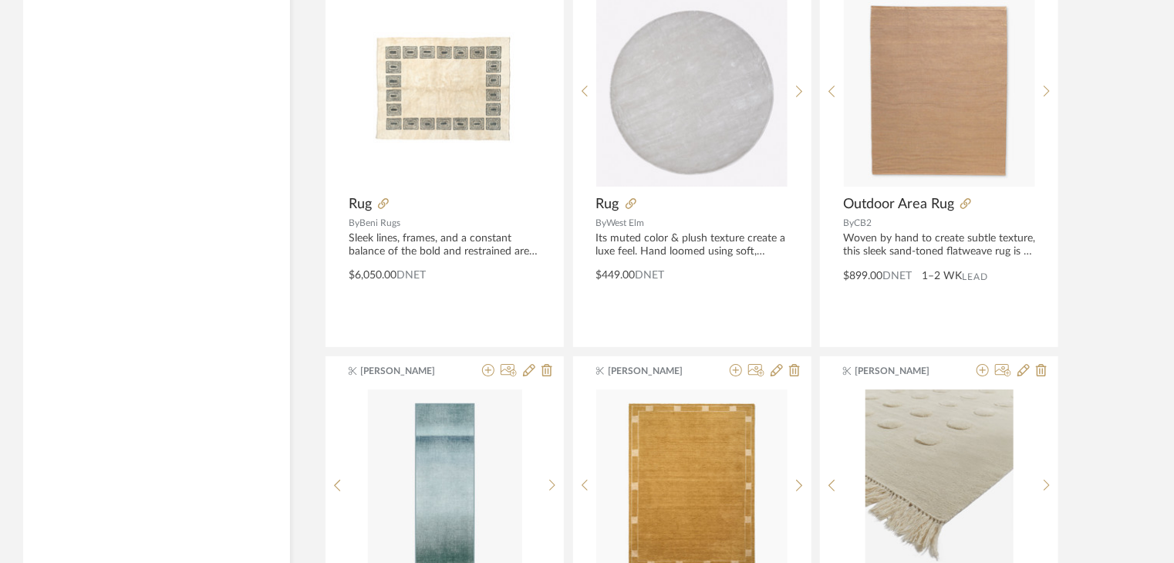
scroll to position [2604, 0]
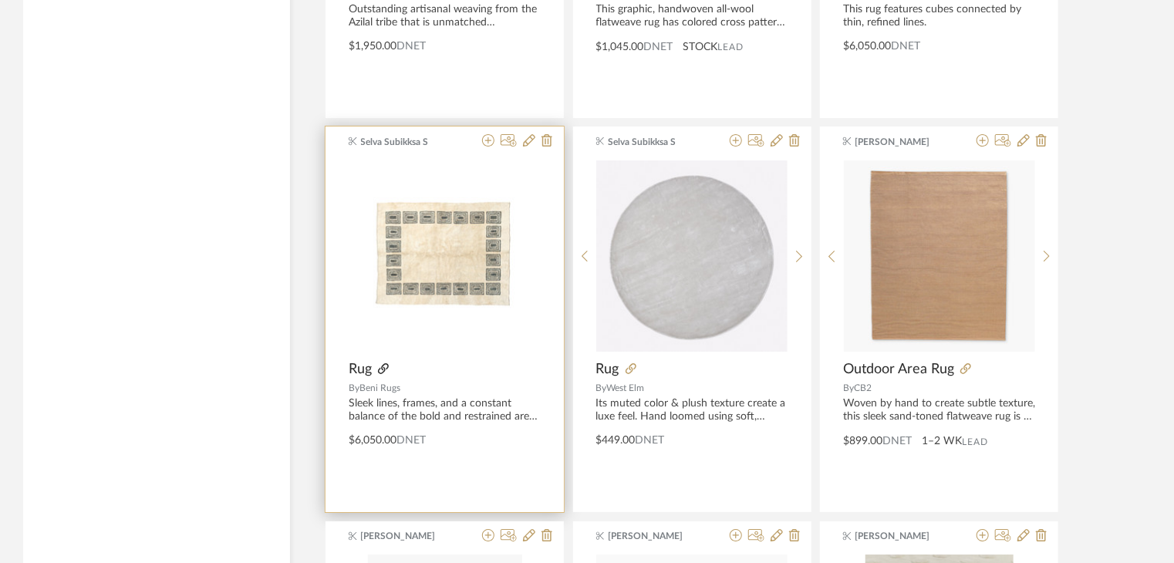
click at [383, 363] on icon at bounding box center [383, 368] width 11 height 11
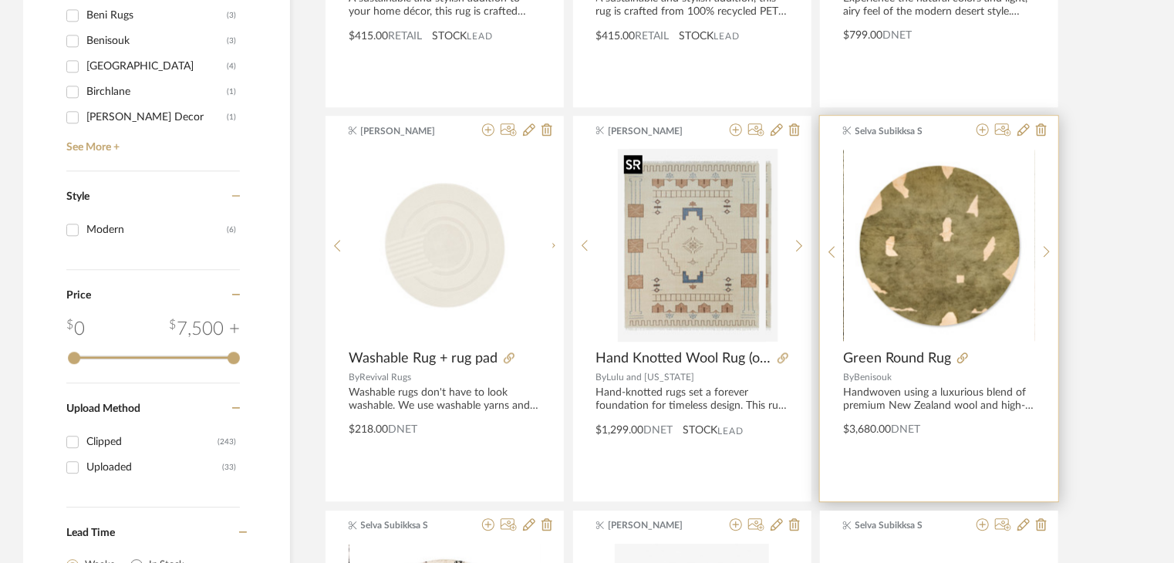
scroll to position [1833, 0]
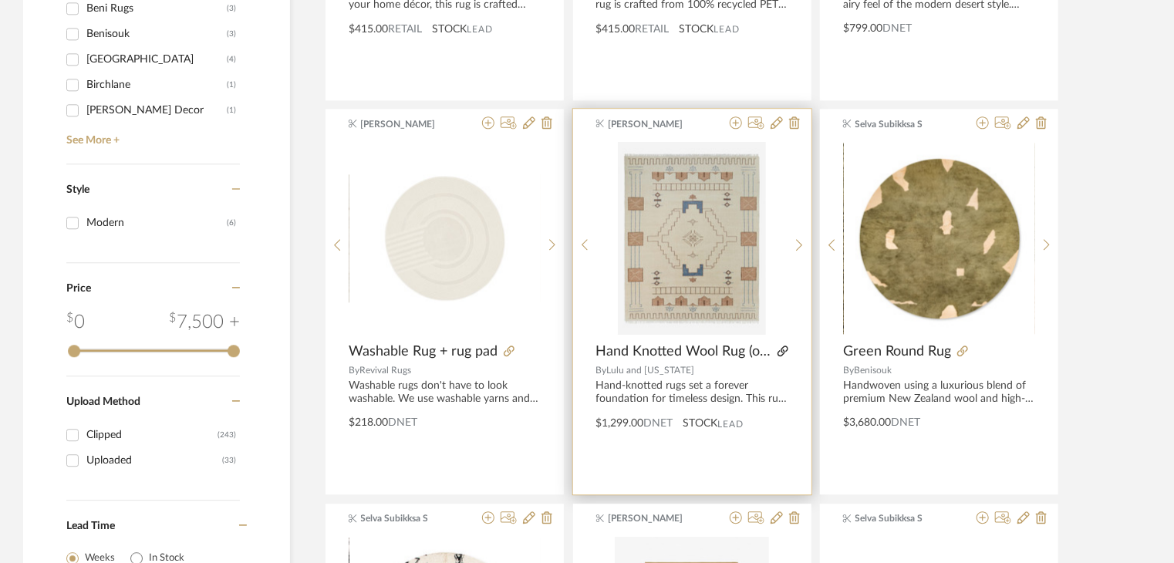
click at [779, 349] on icon at bounding box center [782, 351] width 11 height 11
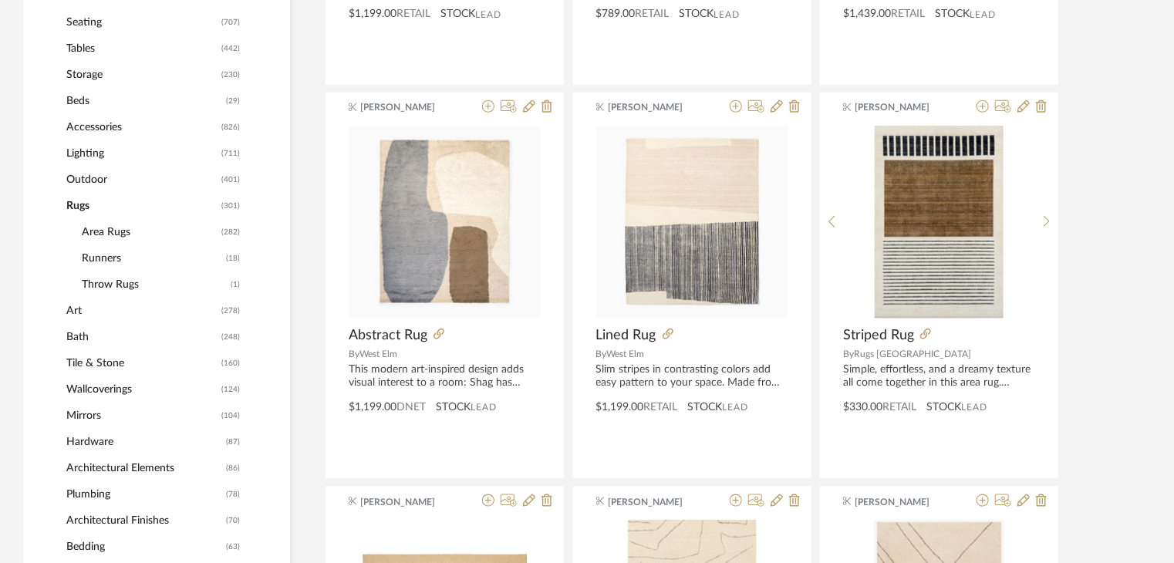
scroll to position [521, 0]
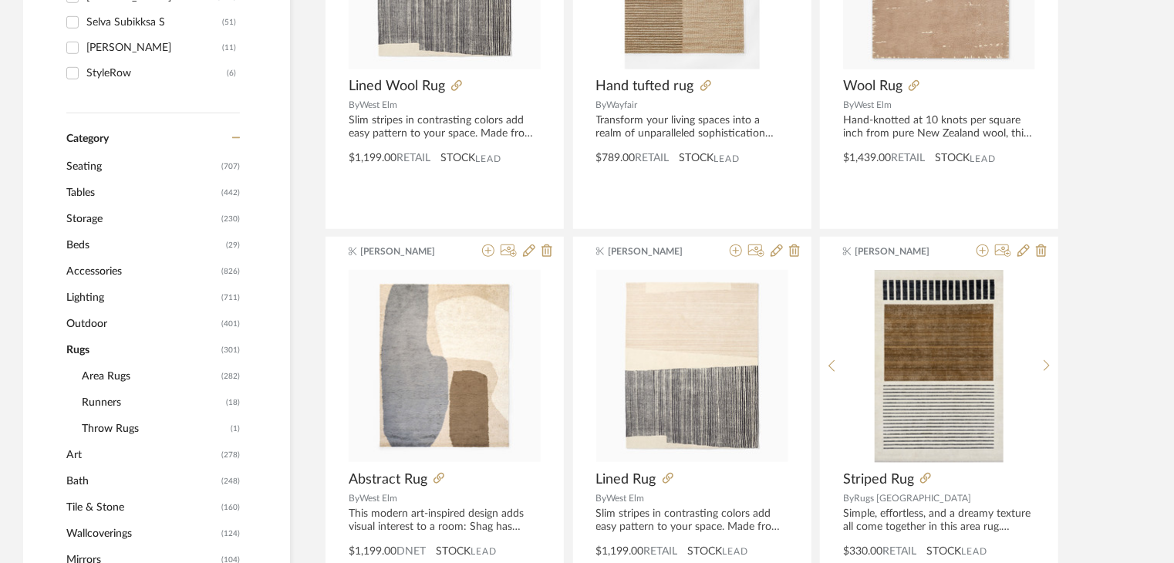
click at [90, 172] on span "Seating" at bounding box center [141, 166] width 151 height 26
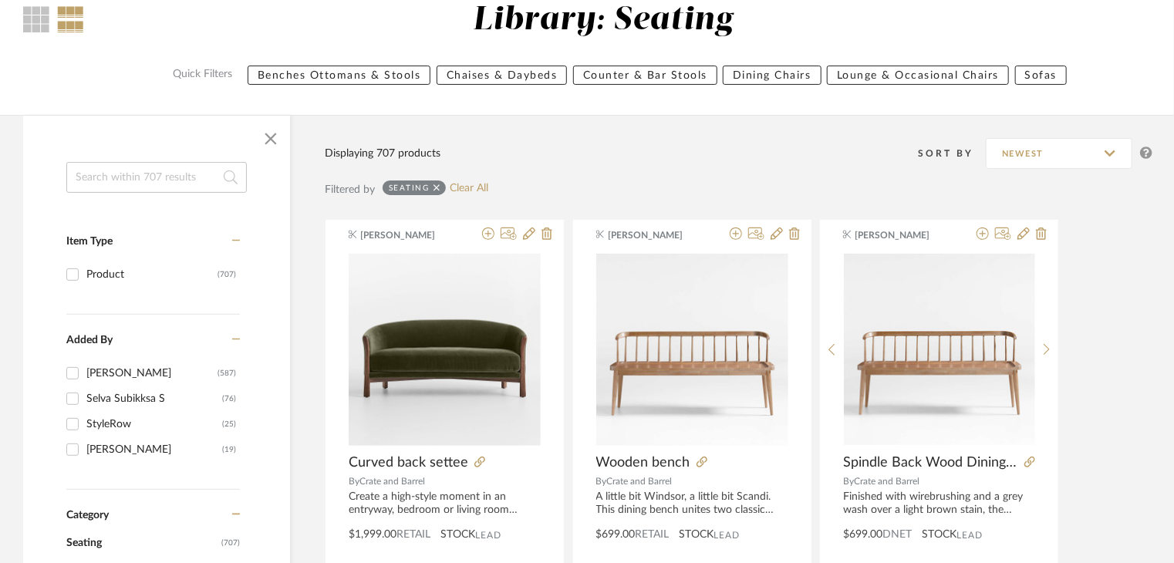
scroll to position [136, 0]
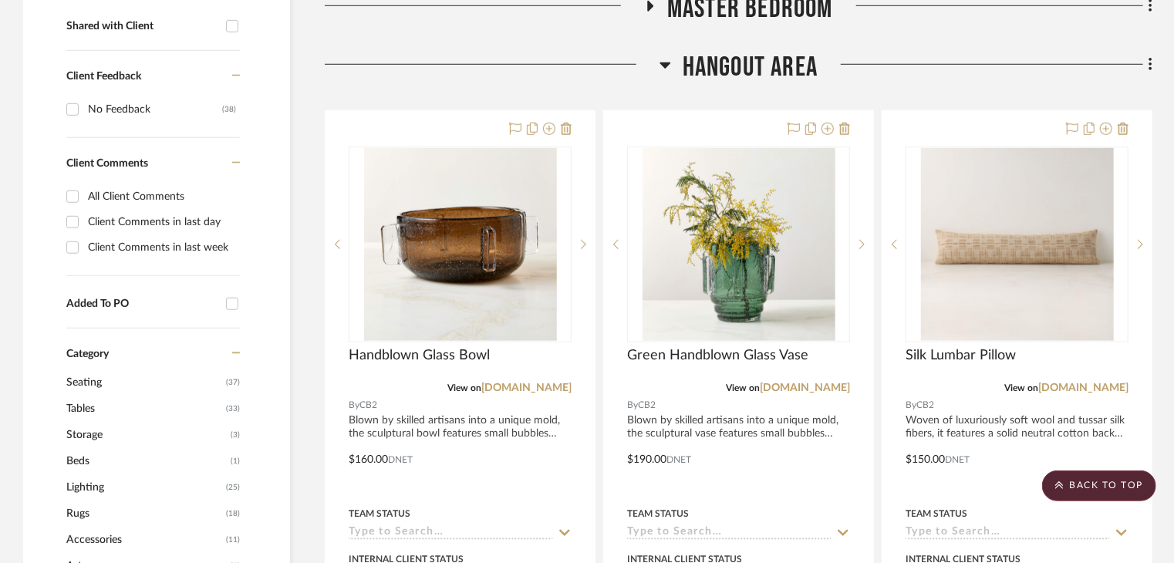
scroll to position [617, 0]
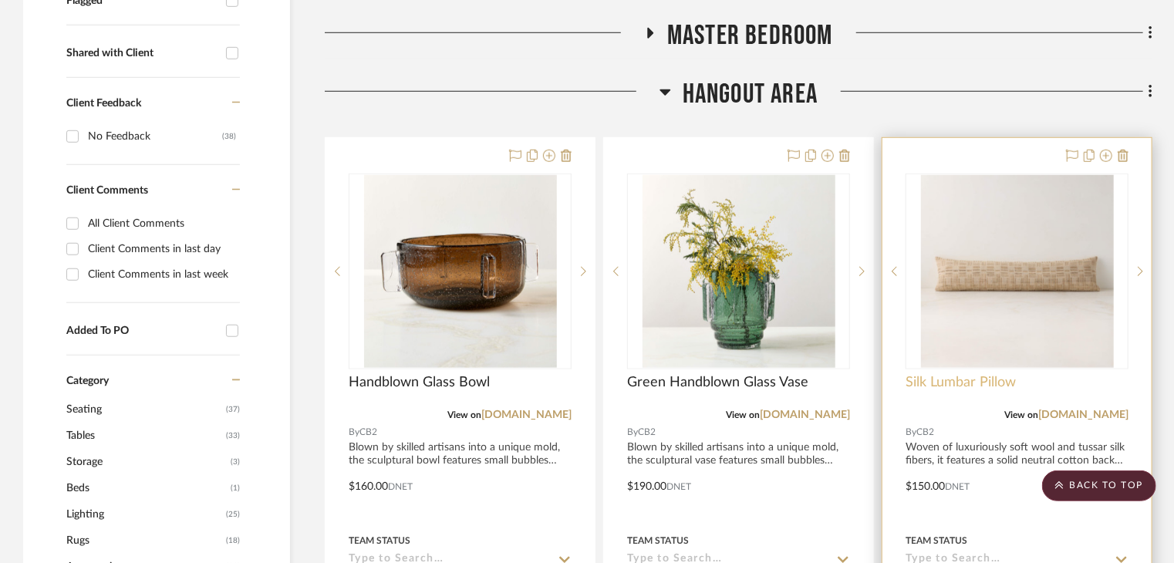
click at [976, 374] on span "Silk Lumbar Pillow" at bounding box center [961, 382] width 110 height 17
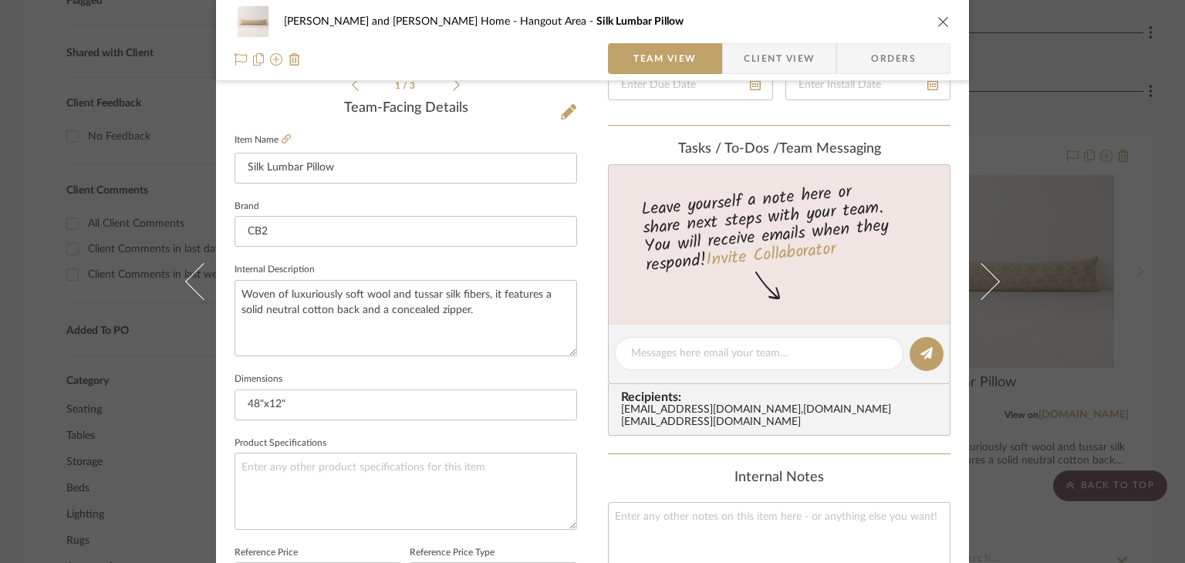
scroll to position [386, 0]
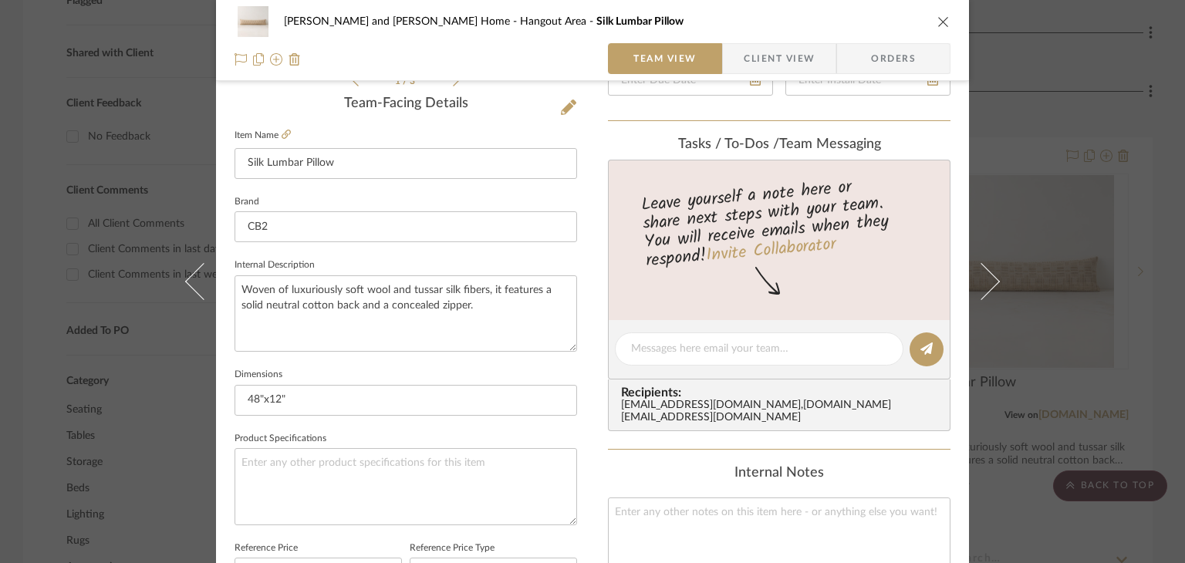
click at [1061, 177] on div "Sharika and Ashish Home Hangout Area Silk Lumbar Pillow Team View Client View O…" at bounding box center [592, 281] width 1185 height 563
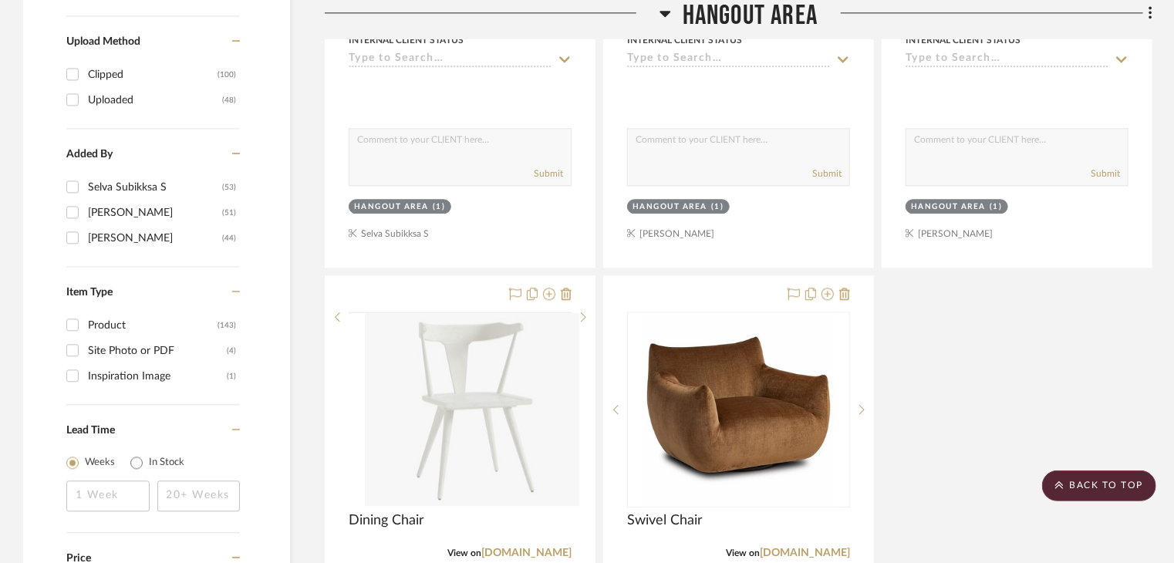
scroll to position [2005, 0]
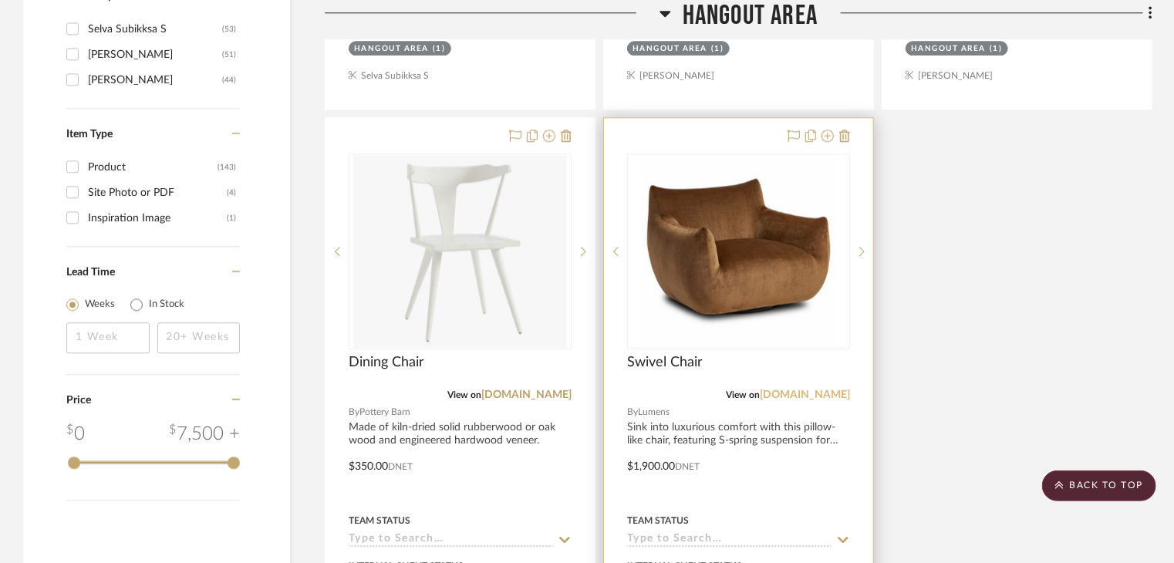
click at [823, 390] on link "[DOMAIN_NAME]" at bounding box center [805, 395] width 90 height 11
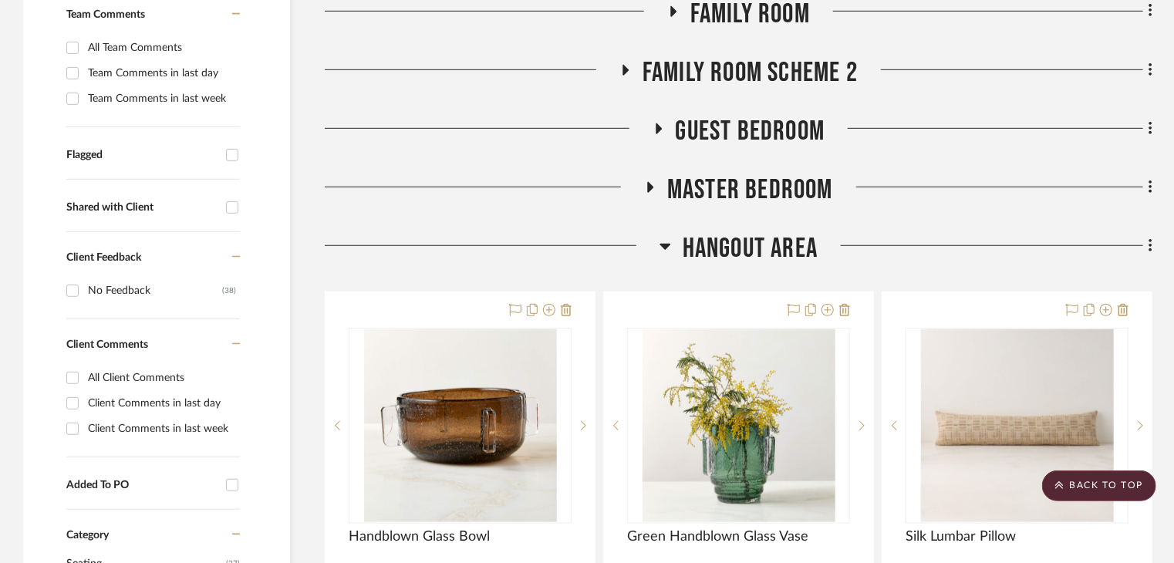
scroll to position [463, 0]
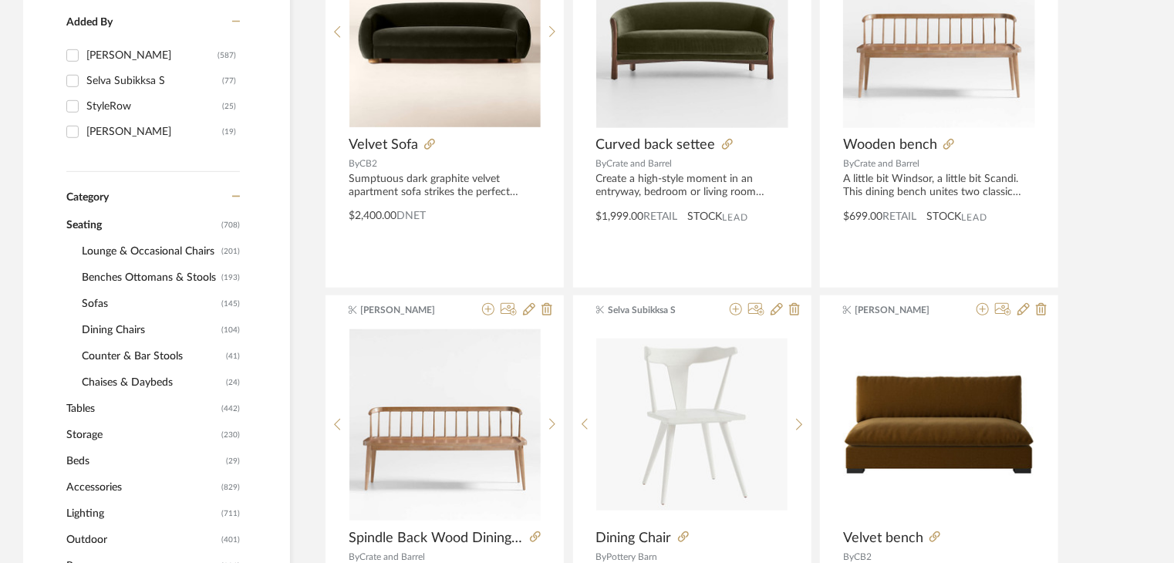
scroll to position [540, 0]
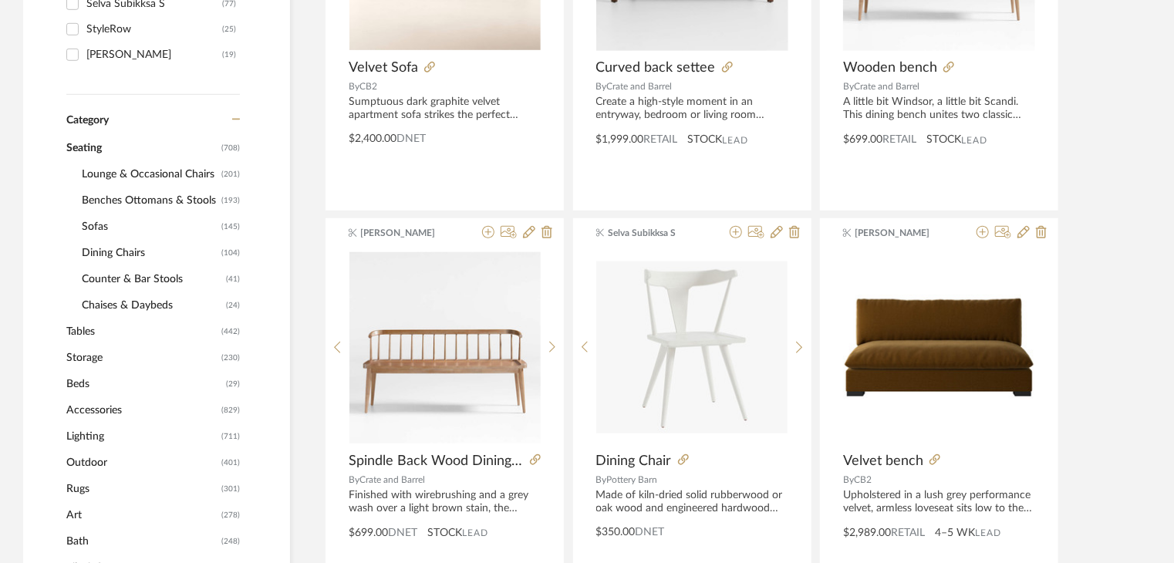
click at [111, 250] on span "Dining Chairs" at bounding box center [150, 253] width 136 height 26
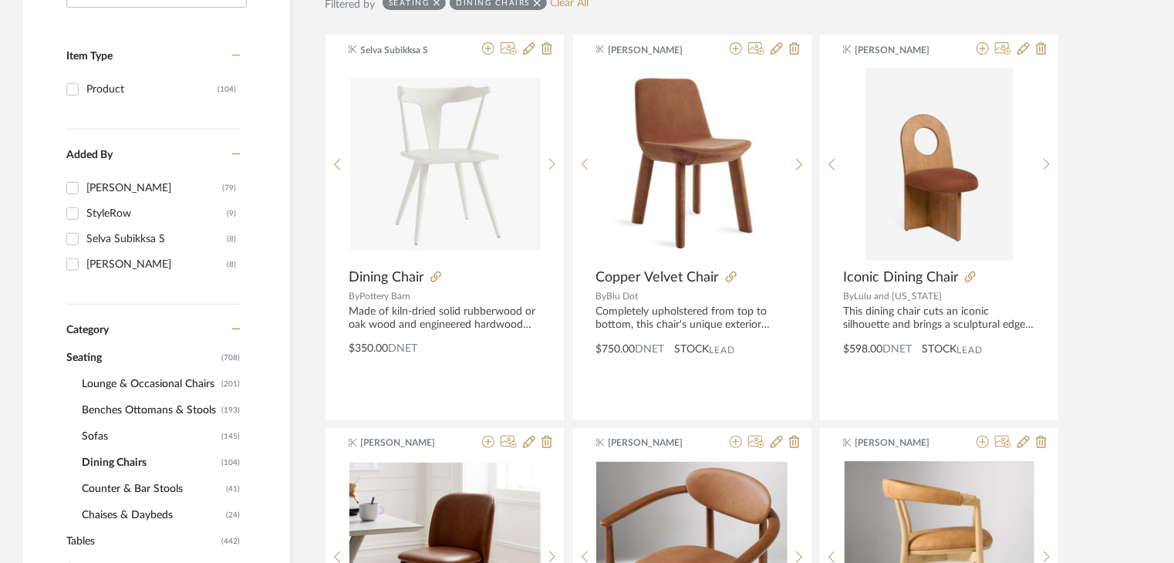
scroll to position [180, 0]
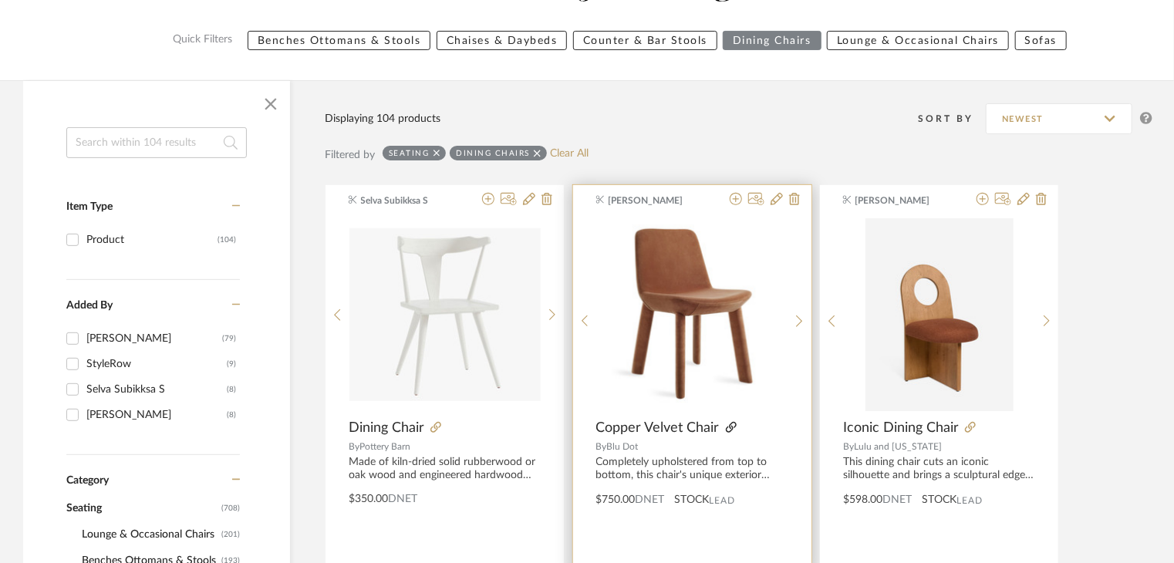
click at [726, 425] on icon at bounding box center [731, 427] width 11 height 11
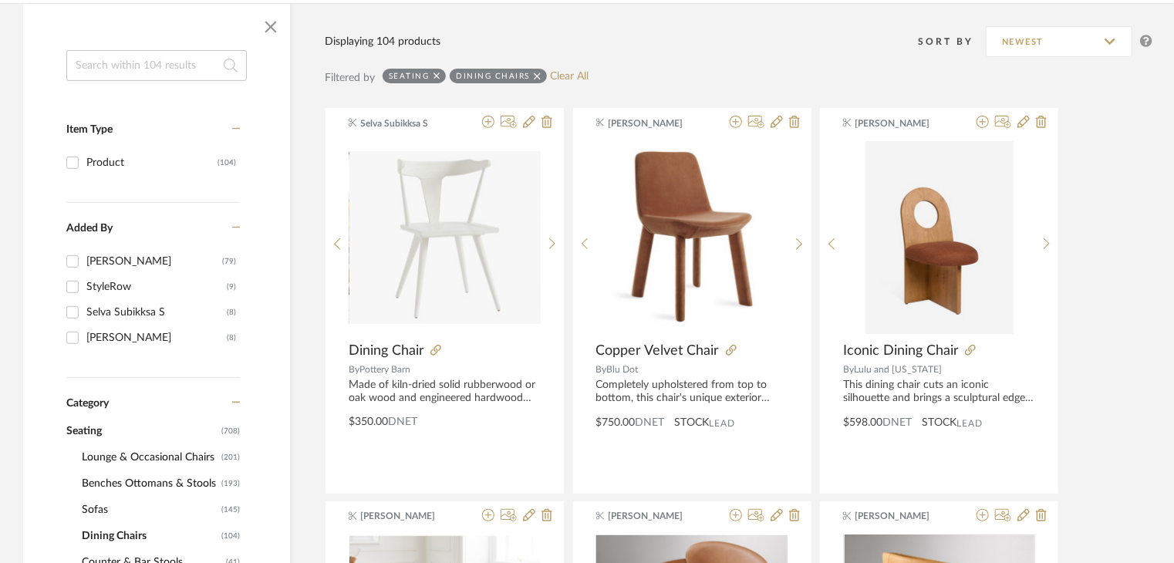
scroll to position [0, 0]
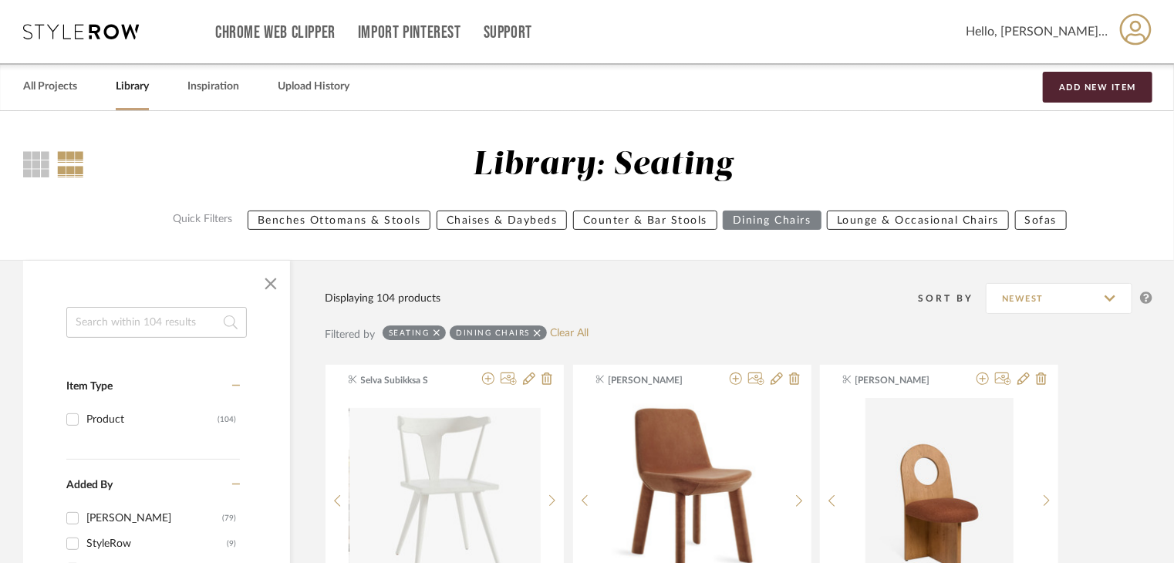
click at [81, 89] on div "All Projects Library Inspiration Upload History Add New Item" at bounding box center [587, 86] width 1174 height 47
click at [74, 89] on link "All Projects" at bounding box center [50, 86] width 54 height 21
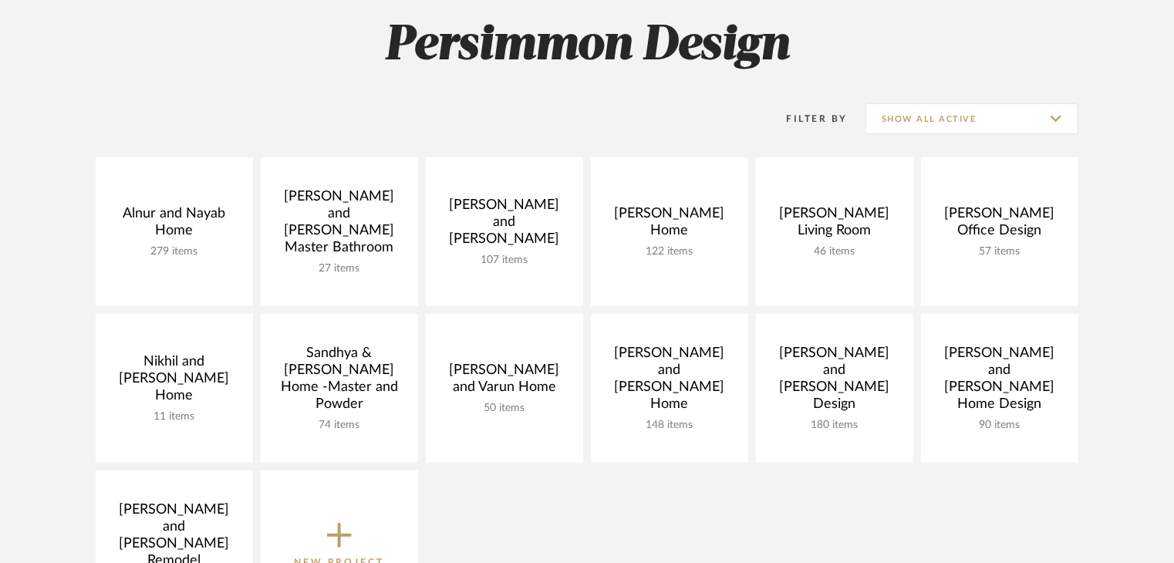
scroll to position [154, 0]
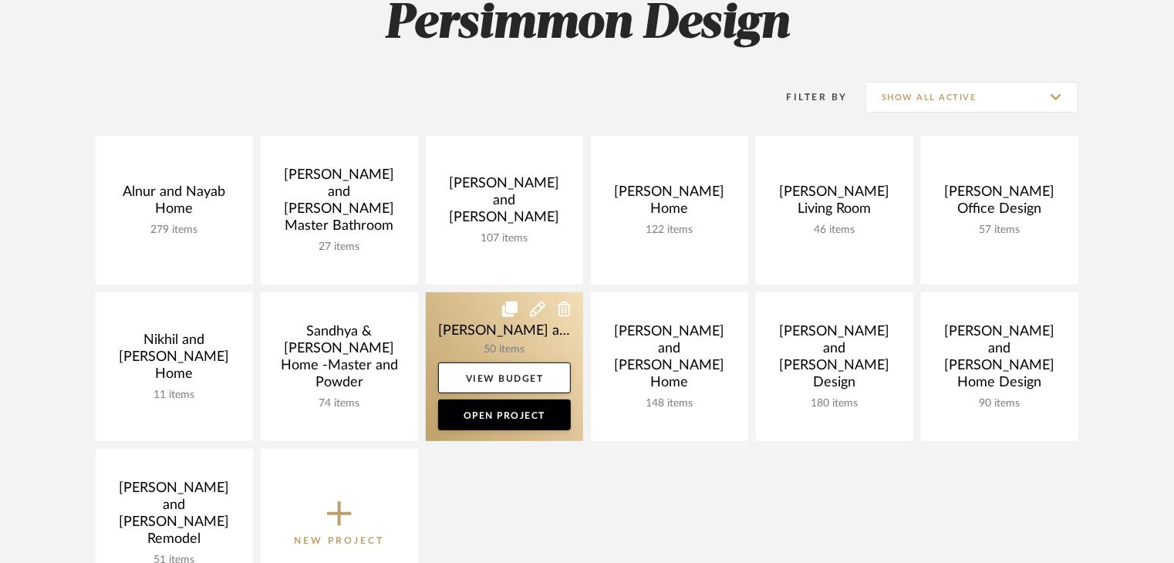
click at [539, 343] on link at bounding box center [504, 366] width 157 height 149
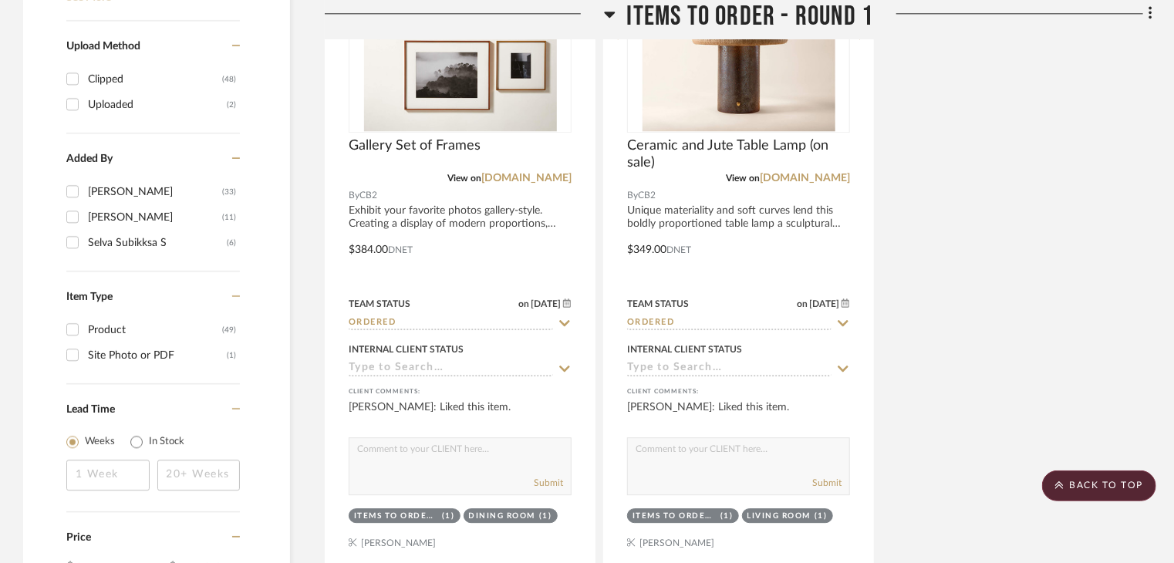
scroll to position [2160, 0]
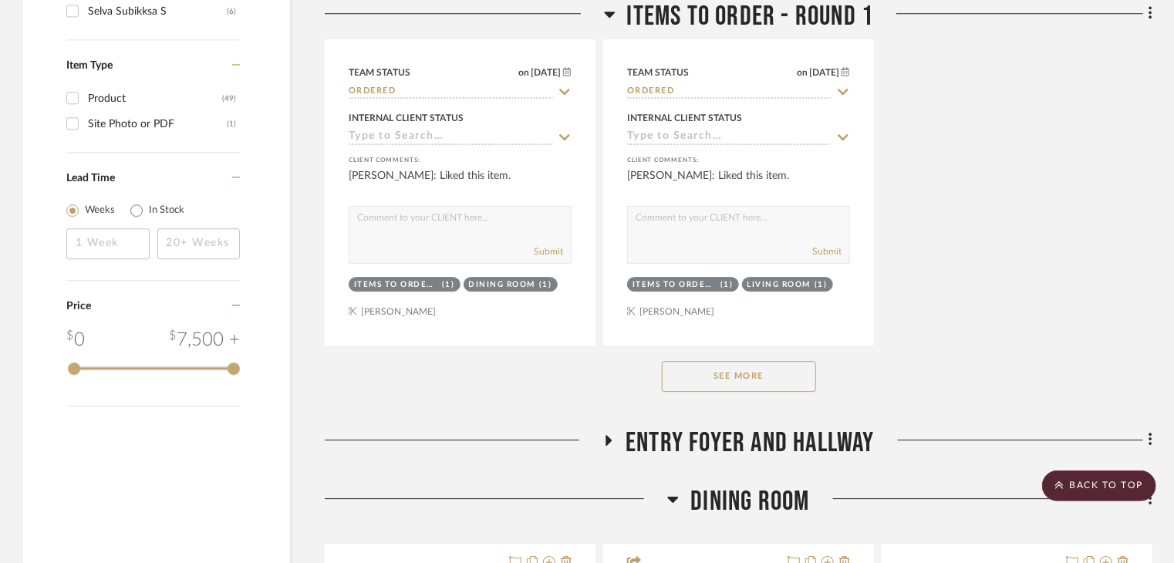
click at [808, 361] on button "See More" at bounding box center [739, 376] width 154 height 31
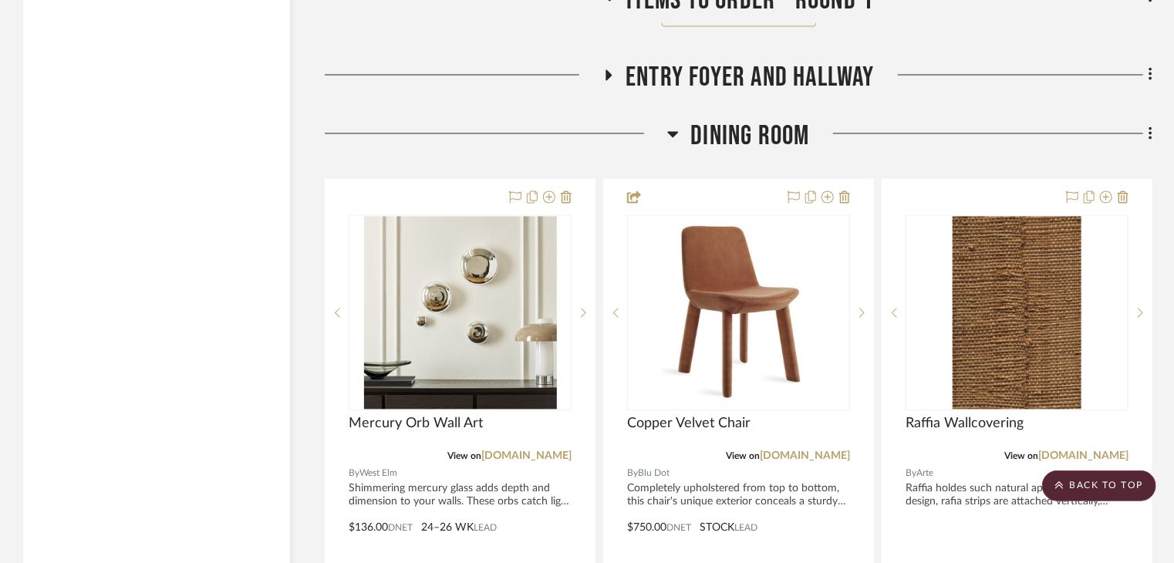
scroll to position [7327, 0]
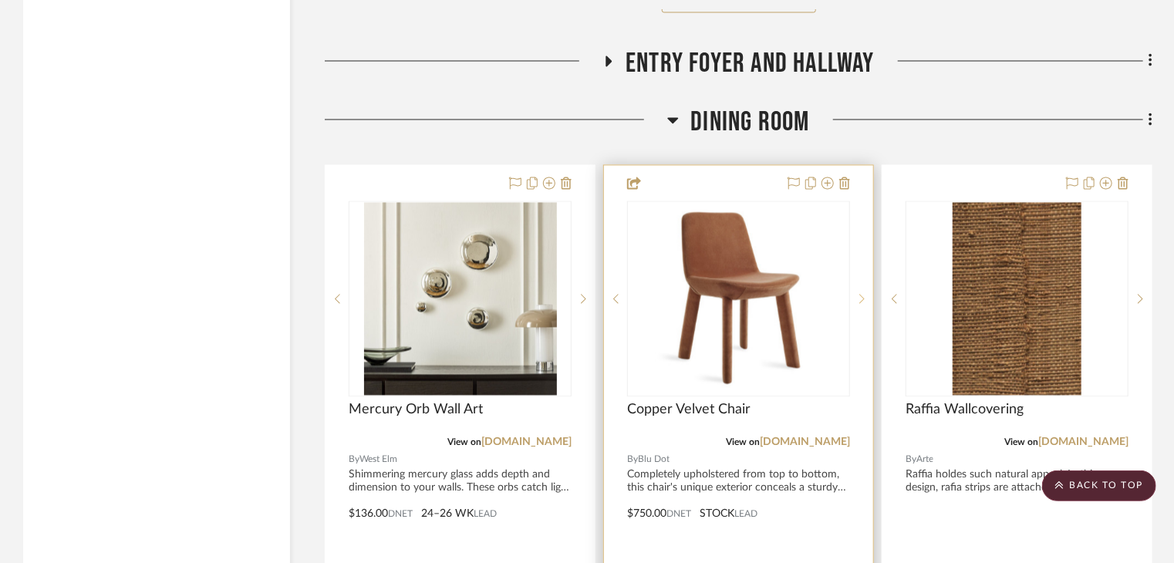
click at [865, 294] on sr-next-btn at bounding box center [861, 299] width 23 height 11
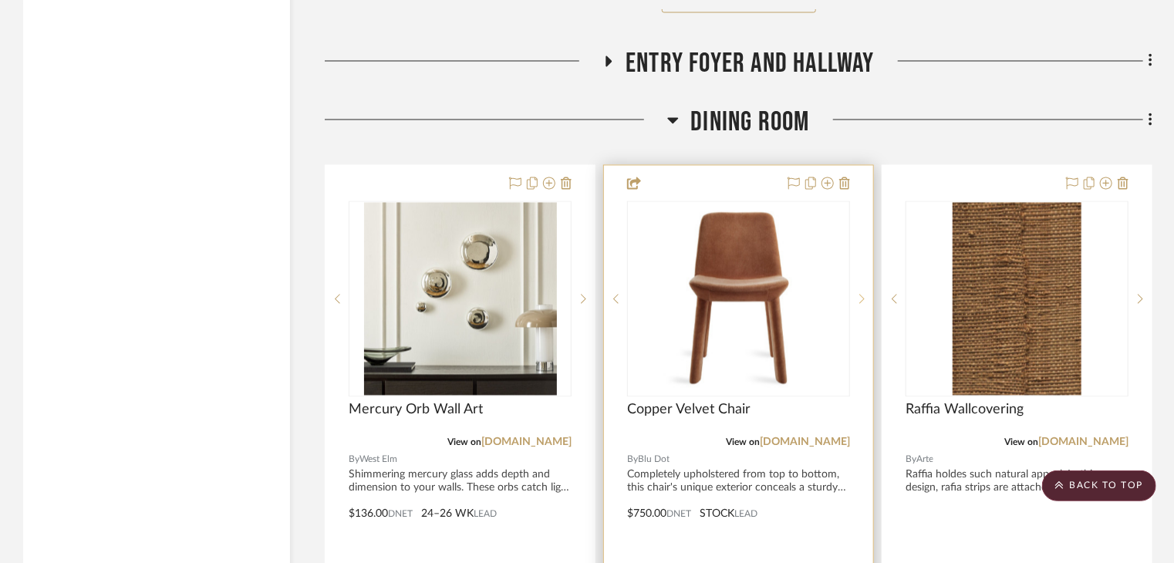
click at [865, 294] on sr-next-btn at bounding box center [861, 299] width 23 height 11
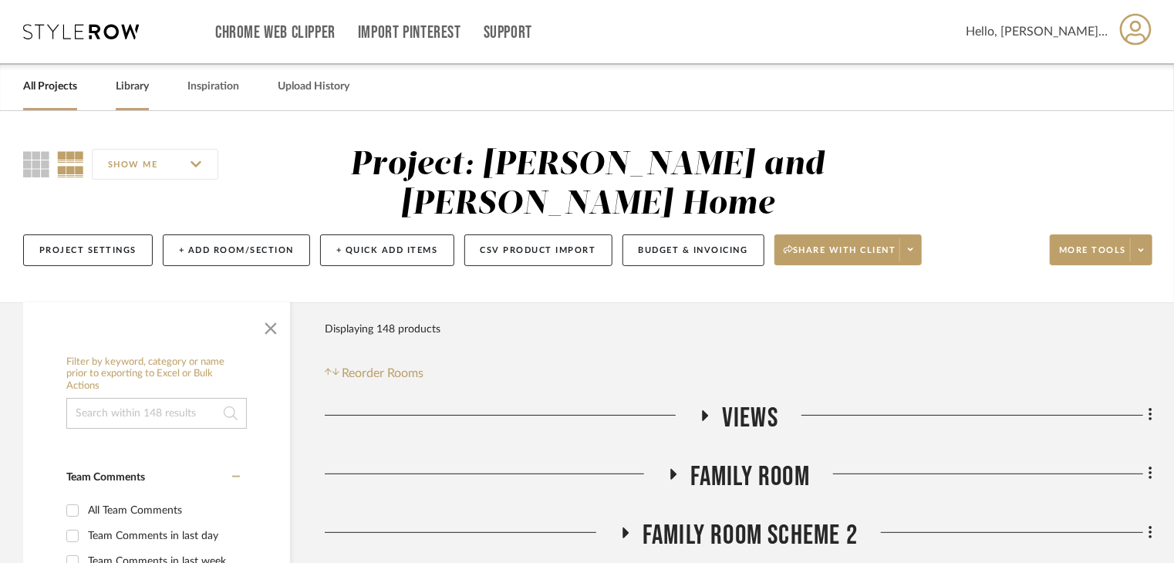
click at [125, 78] on link "Library" at bounding box center [132, 86] width 33 height 21
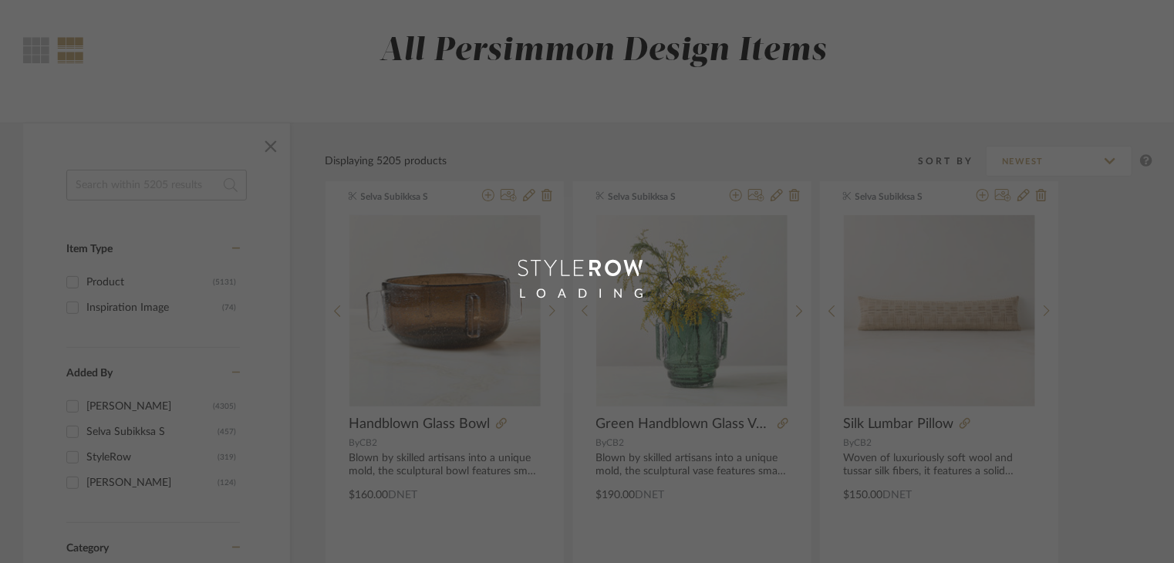
scroll to position [231, 0]
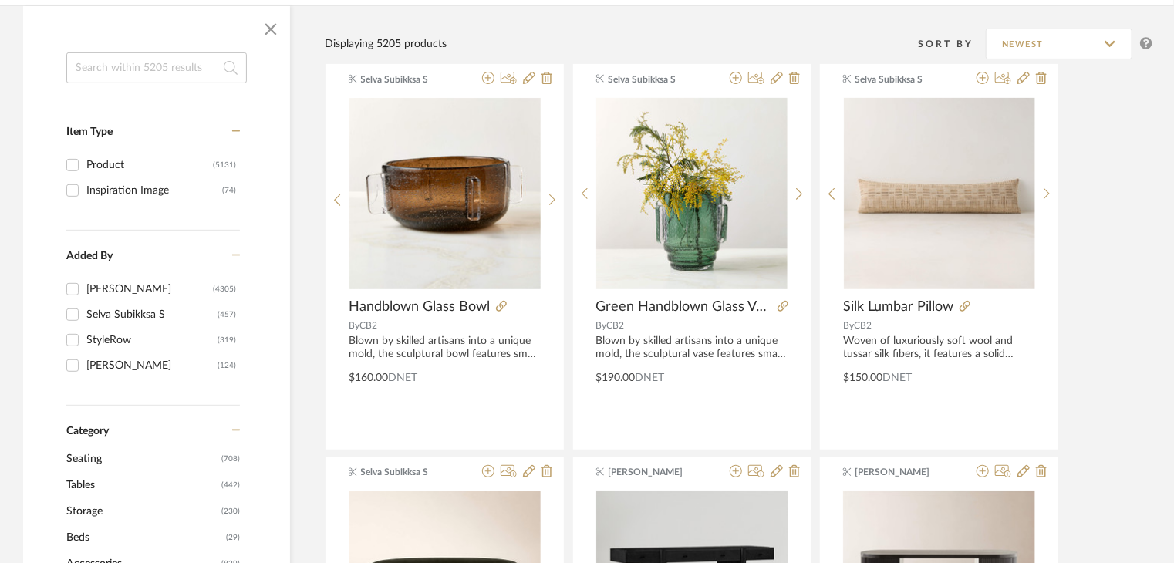
click at [86, 460] on span "Seating" at bounding box center [141, 459] width 151 height 26
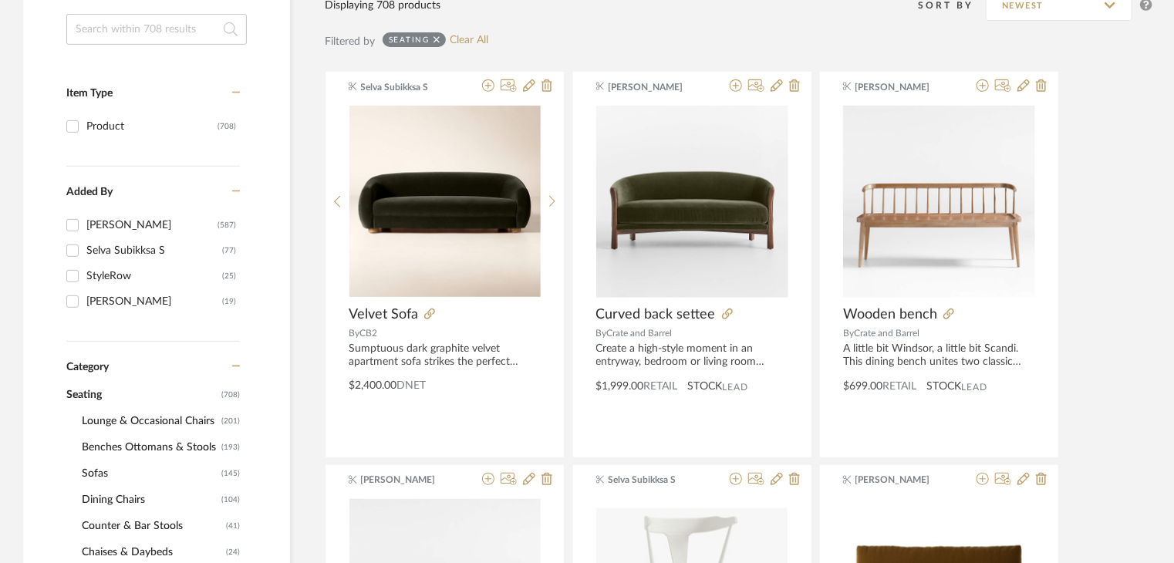
scroll to position [386, 0]
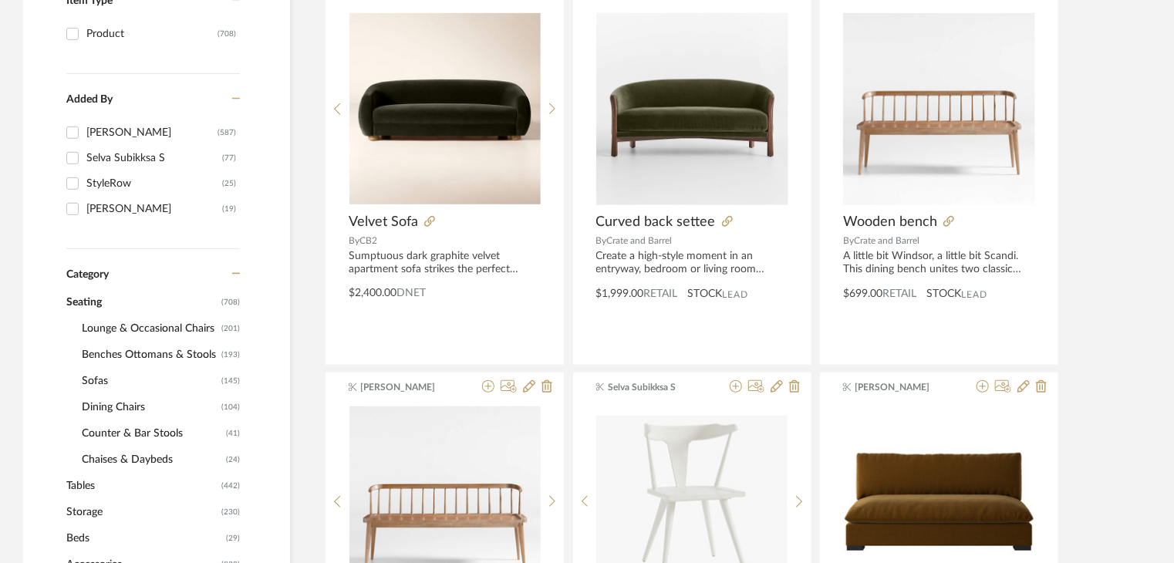
click at [107, 410] on span "Dining Chairs" at bounding box center [150, 407] width 136 height 26
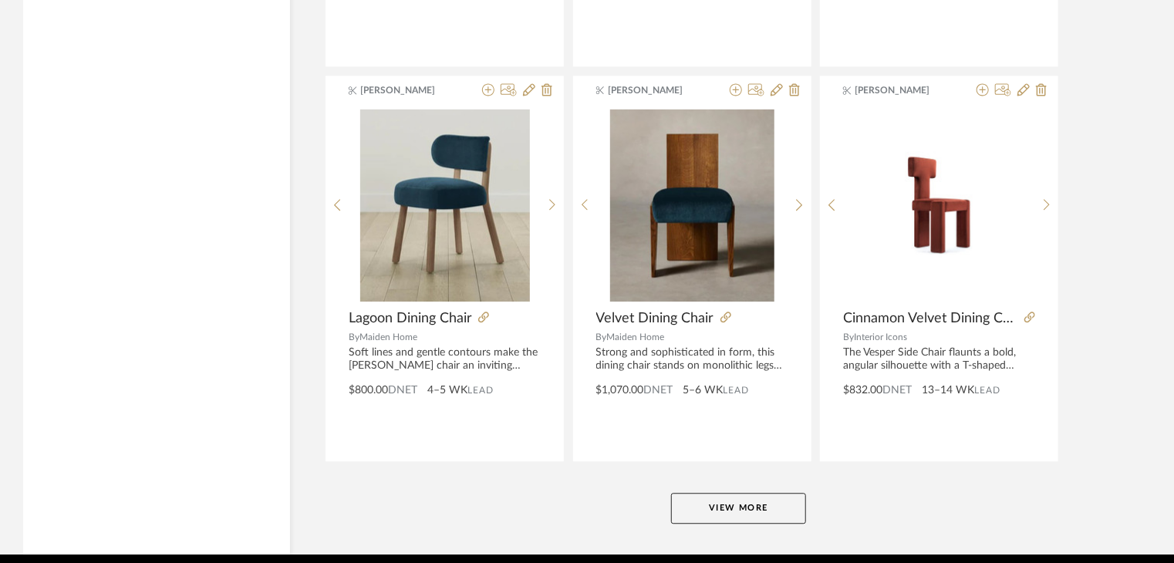
scroll to position [4686, 0]
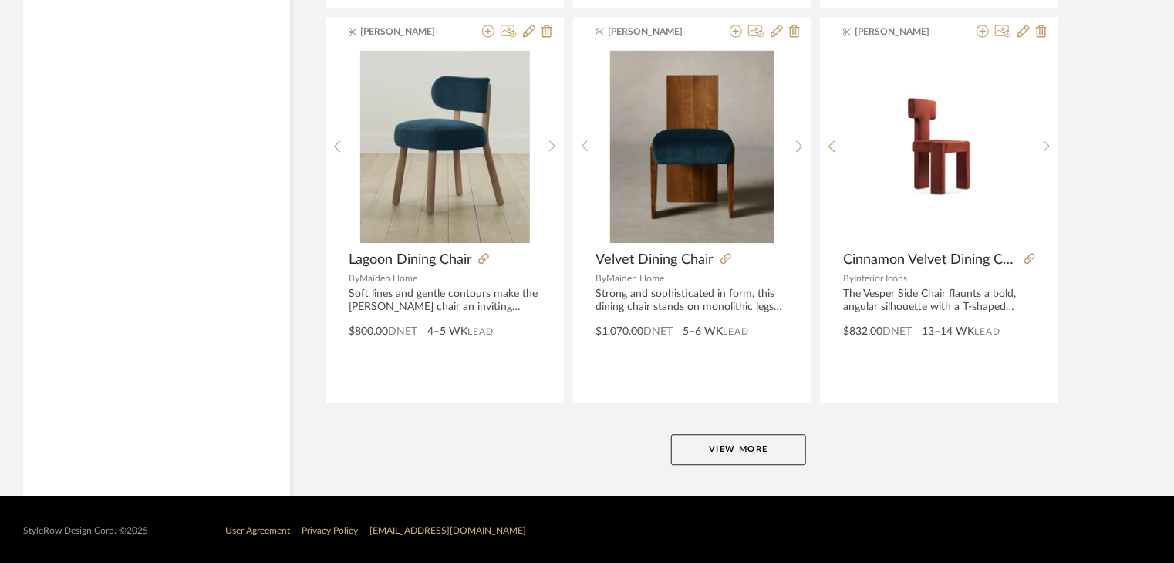
click at [714, 437] on button "View More" at bounding box center [738, 449] width 135 height 31
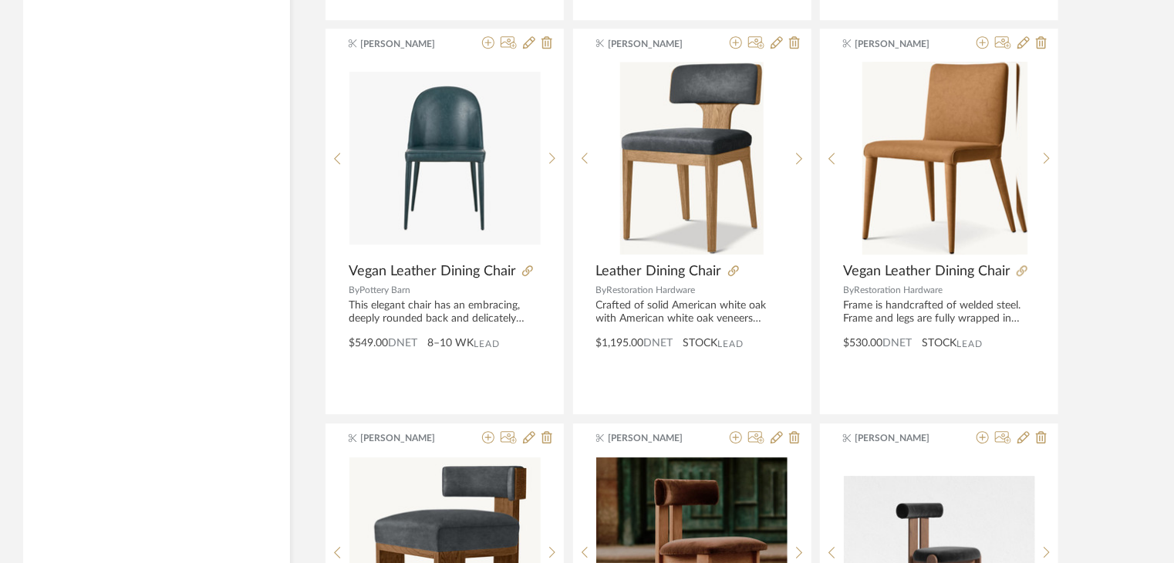
scroll to position [5072, 0]
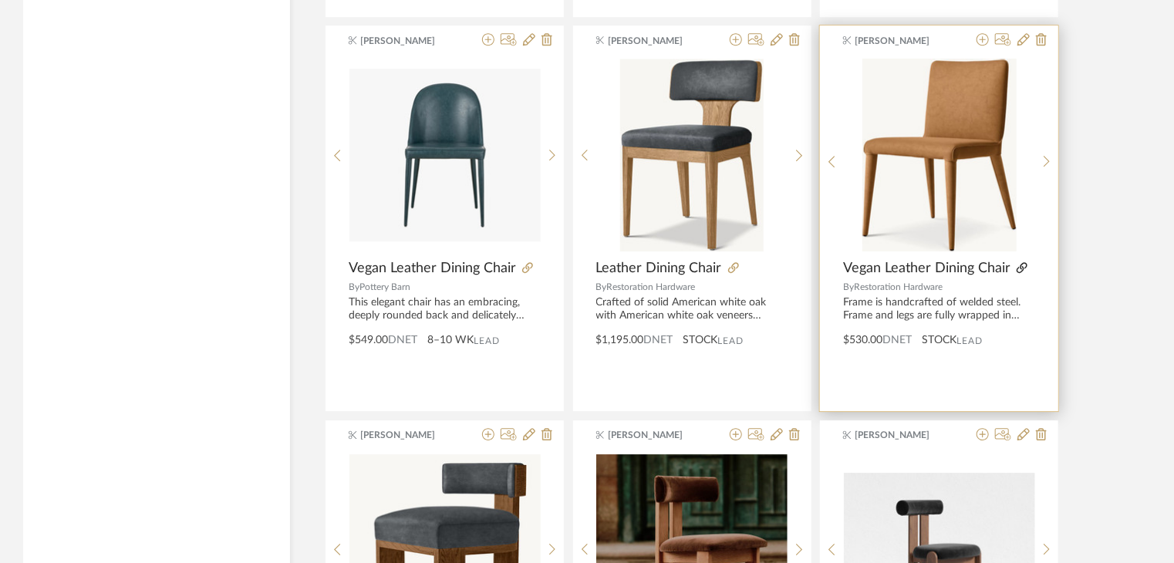
click at [1020, 262] on icon at bounding box center [1022, 267] width 11 height 11
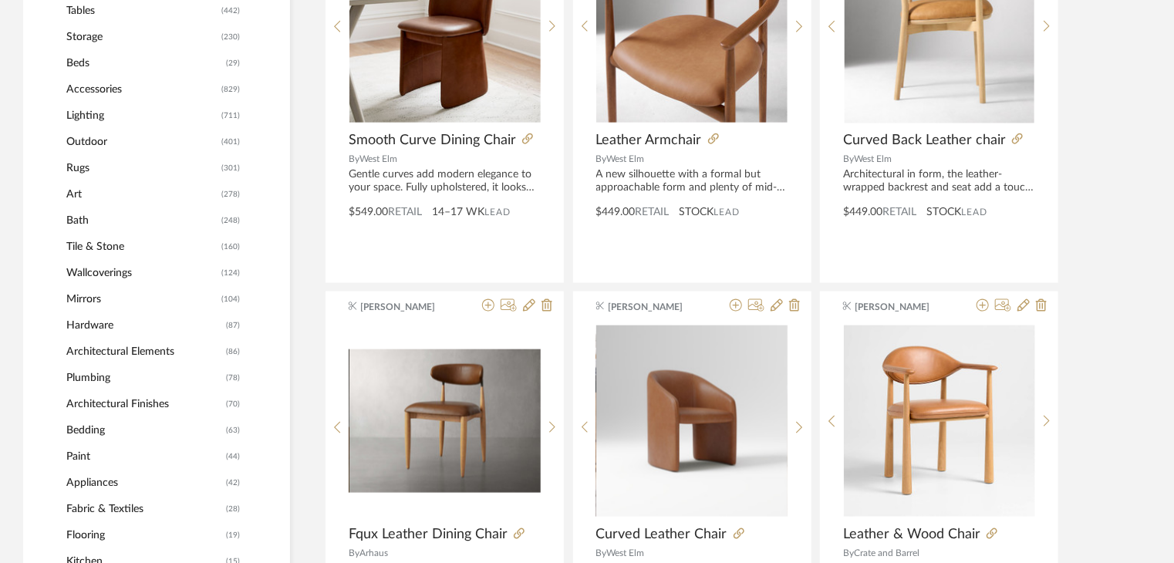
scroll to position [830, 0]
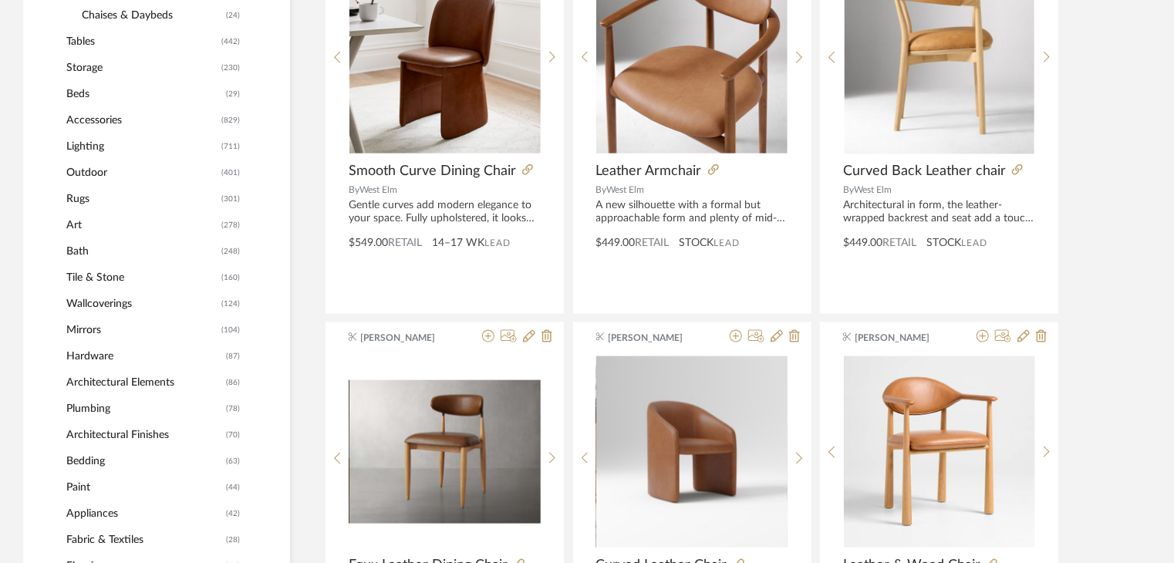
click at [72, 232] on span "Art" at bounding box center [141, 225] width 151 height 26
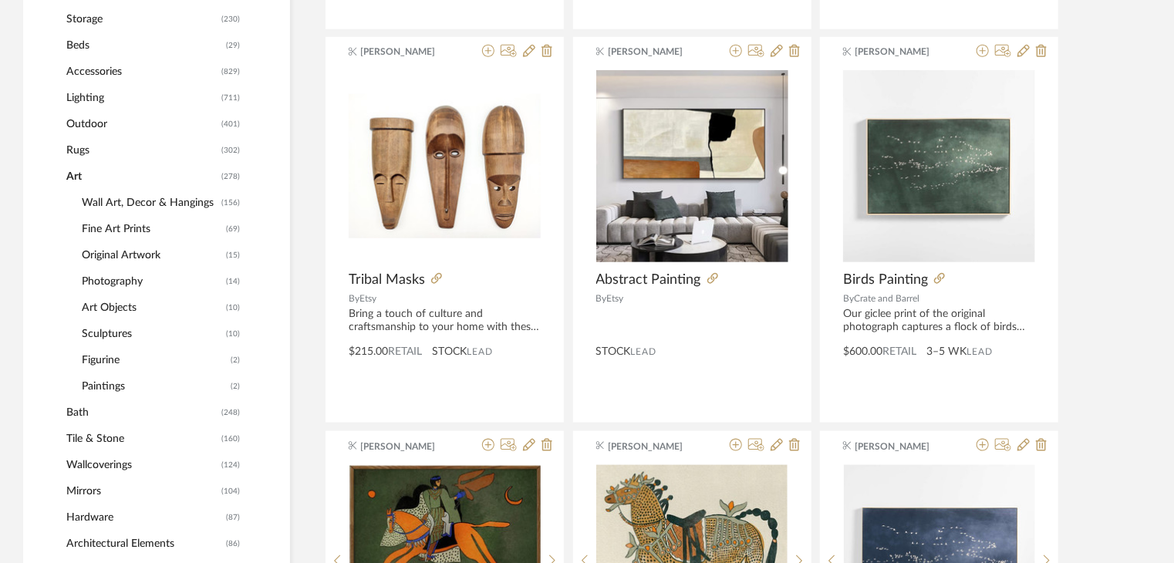
scroll to position [694, 0]
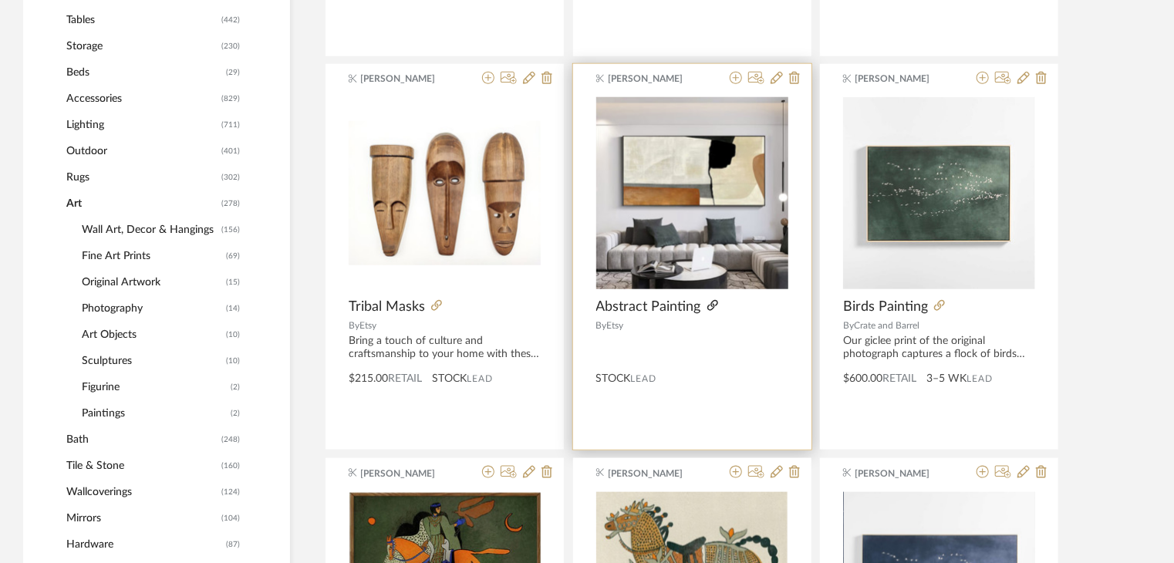
click at [711, 307] on icon at bounding box center [712, 305] width 11 height 11
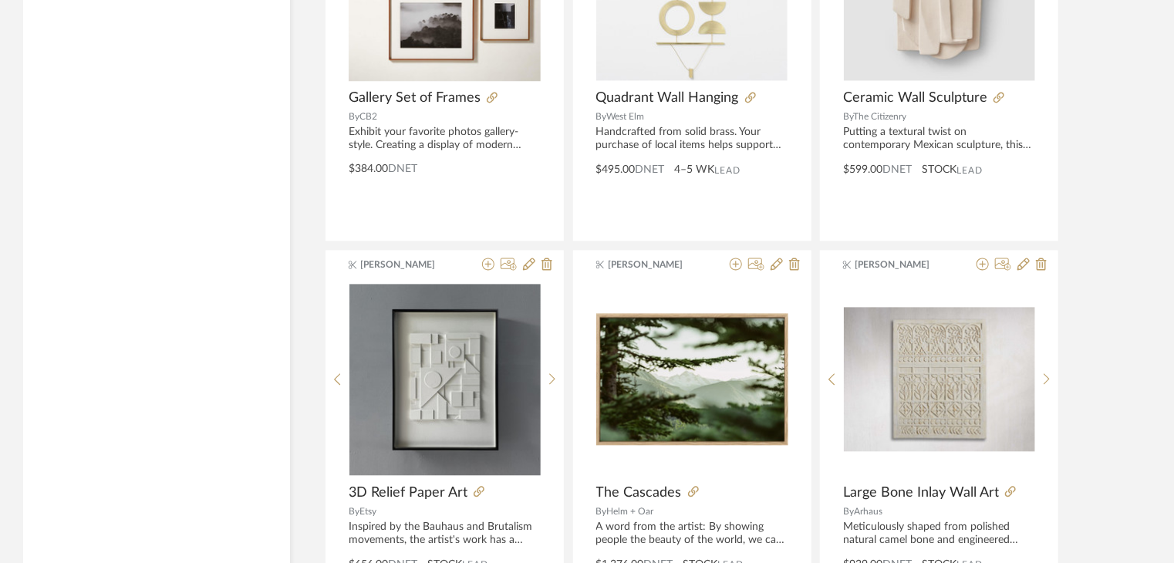
scroll to position [4551, 0]
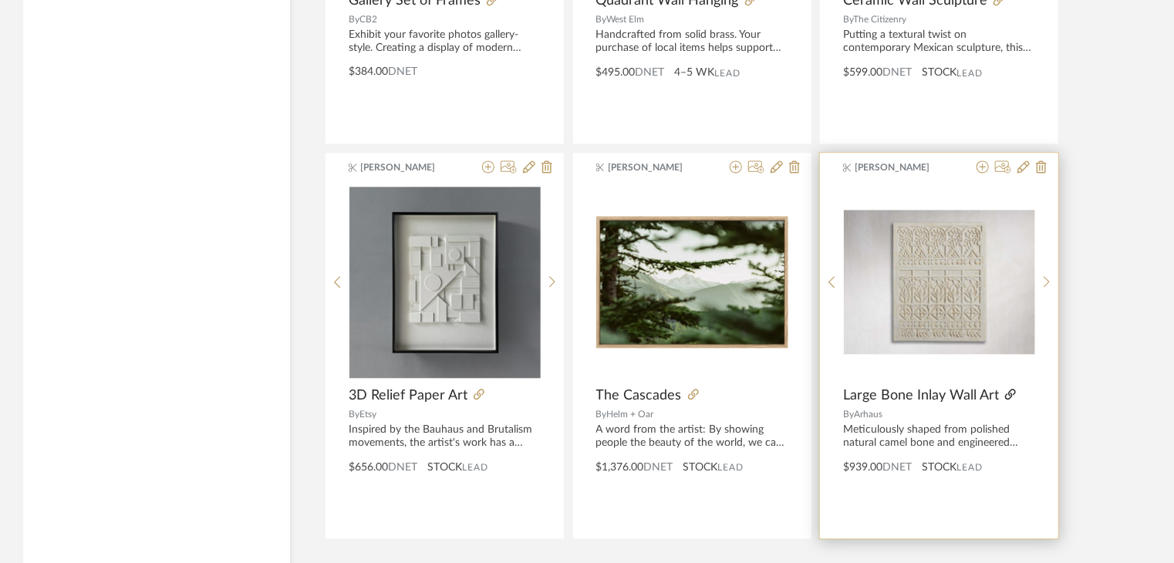
click at [1009, 390] on icon at bounding box center [1010, 394] width 11 height 11
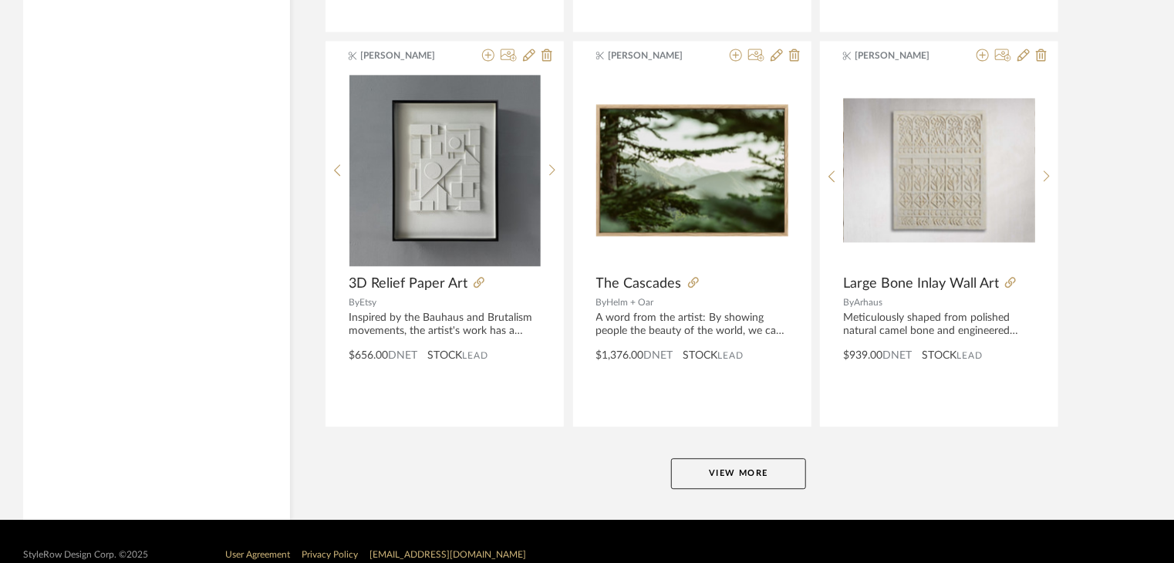
scroll to position [4686, 0]
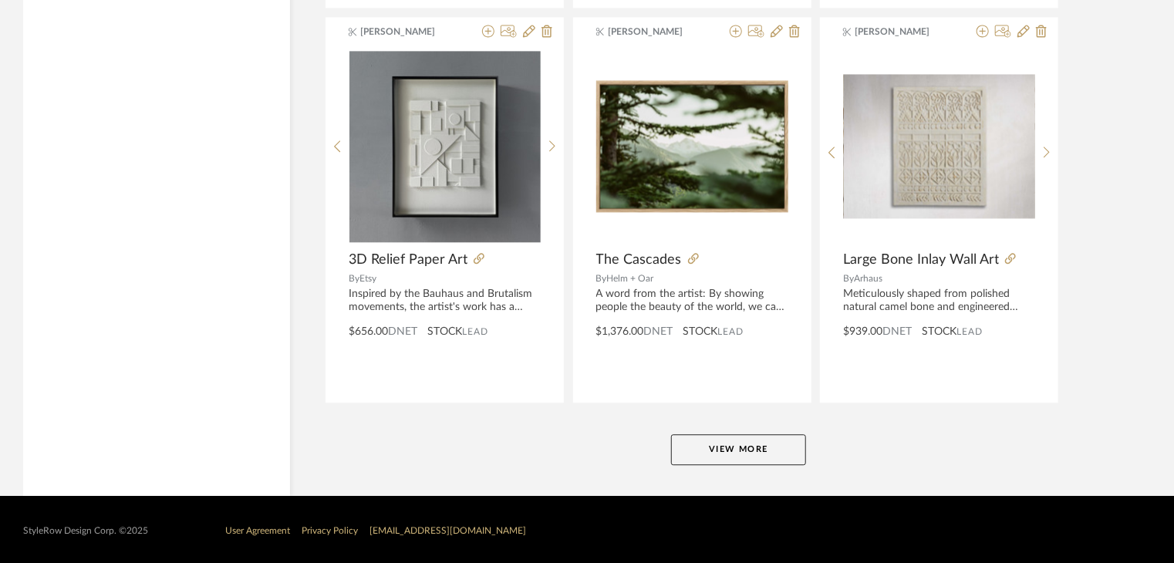
click at [708, 440] on button "View More" at bounding box center [738, 449] width 135 height 31
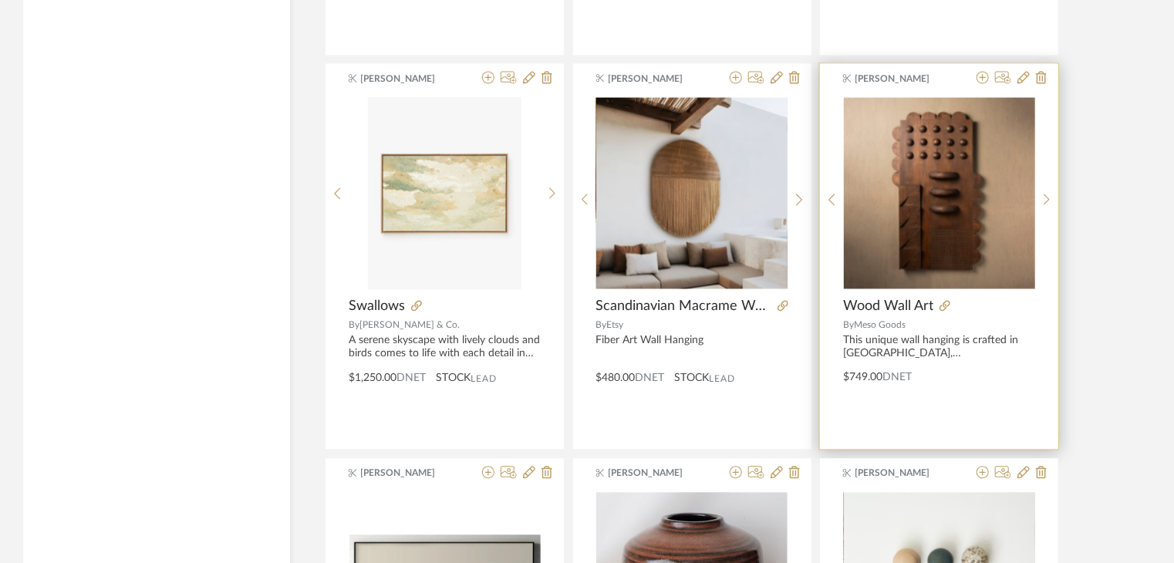
scroll to position [7787, 0]
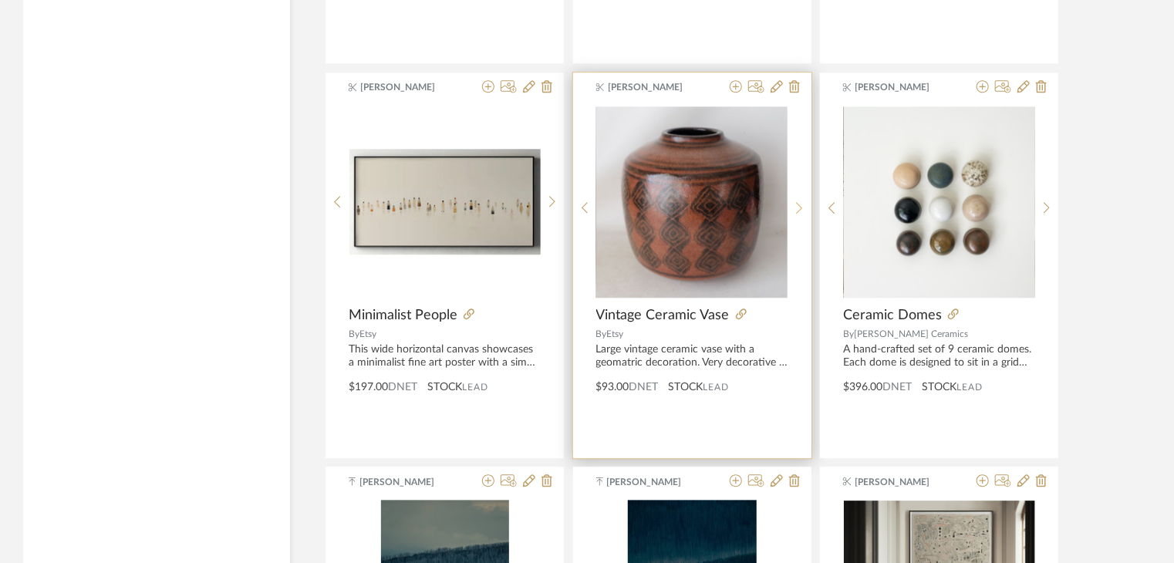
click at [799, 201] on icon at bounding box center [799, 207] width 7 height 13
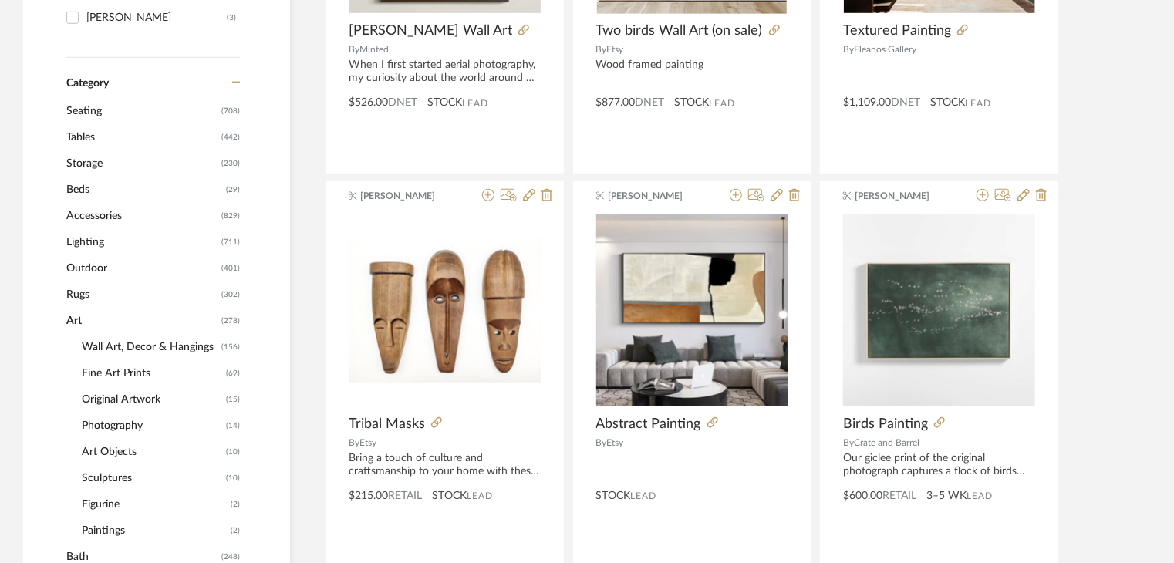
scroll to position [460, 0]
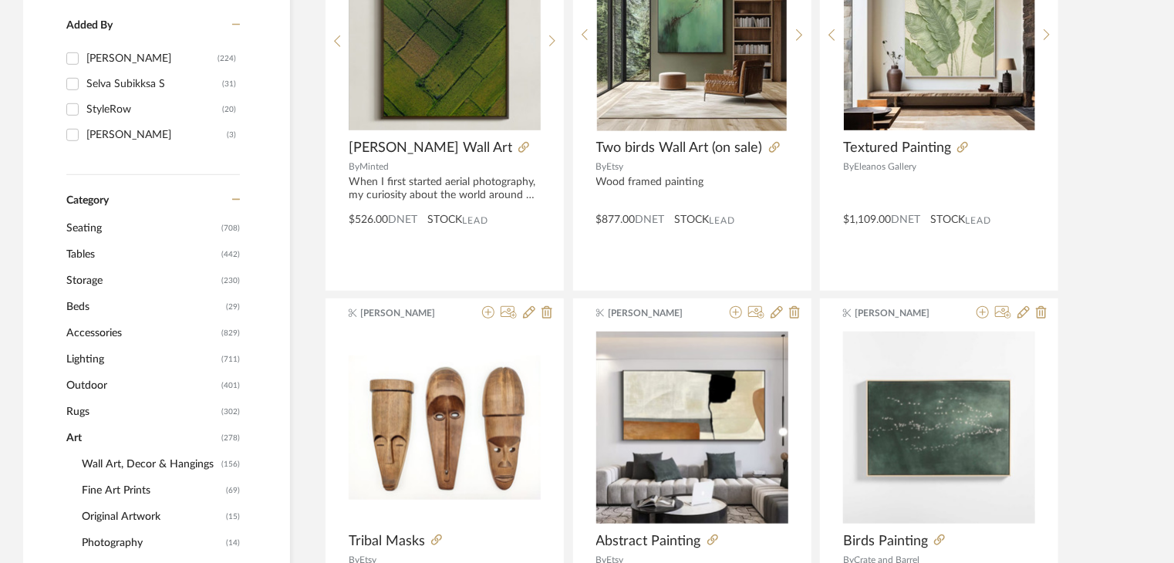
click at [93, 359] on span "Lighting" at bounding box center [141, 359] width 151 height 26
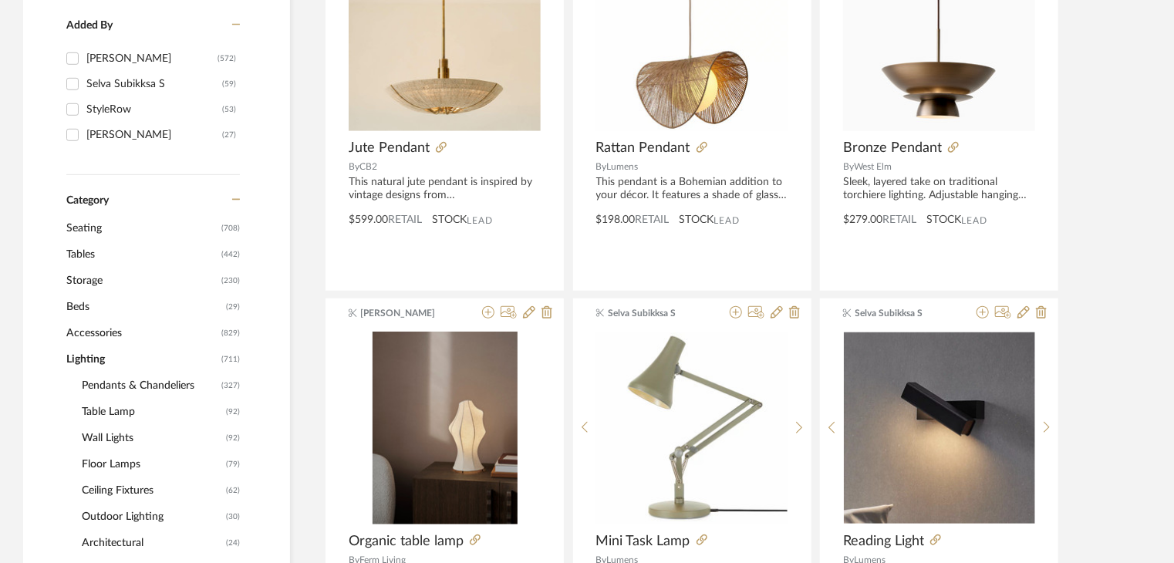
click at [123, 465] on span "Floor Lamps" at bounding box center [152, 464] width 140 height 26
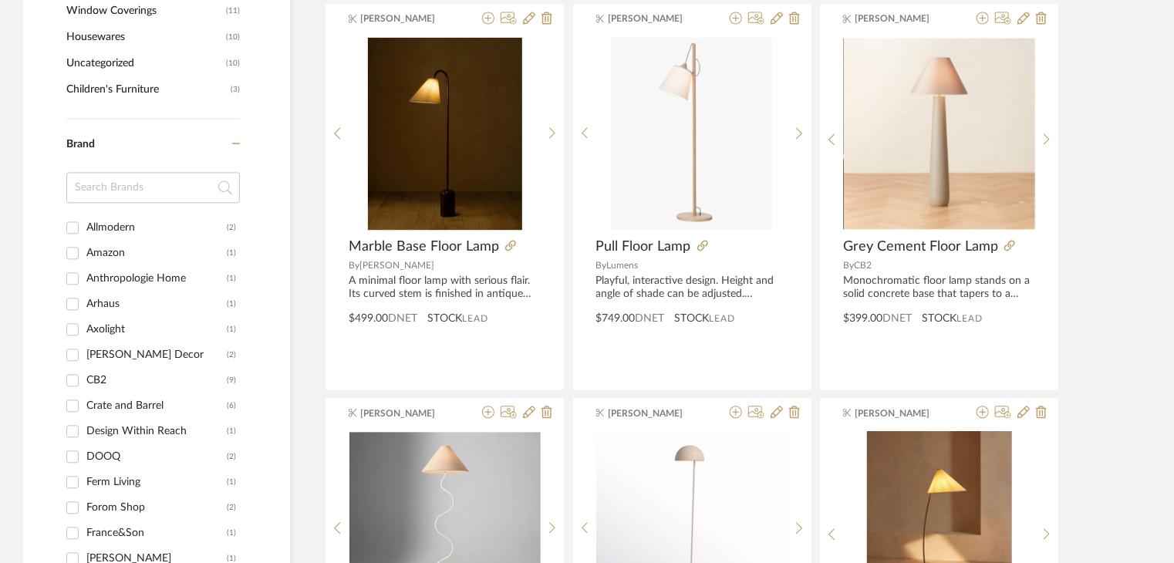
scroll to position [1540, 0]
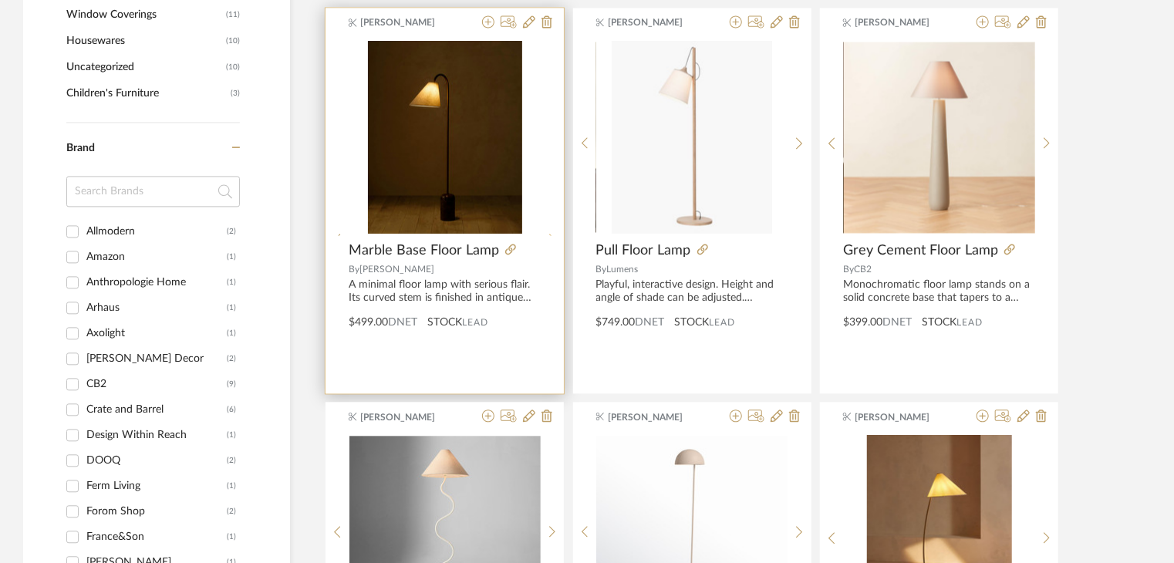
click at [555, 134] on div at bounding box center [553, 240] width 24 height 398
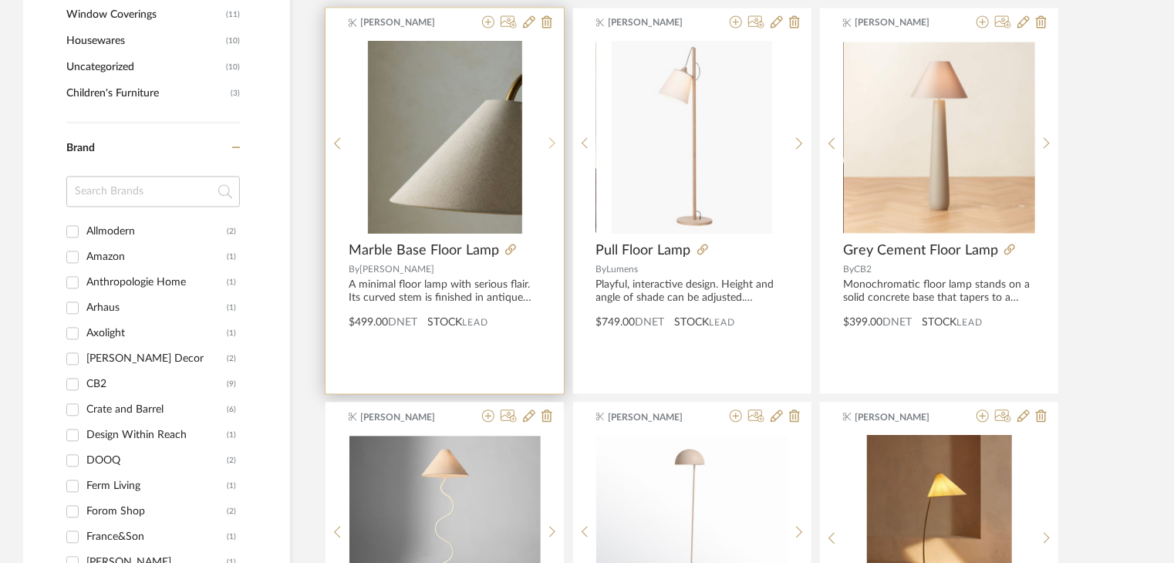
click at [555, 134] on div at bounding box center [553, 143] width 24 height 205
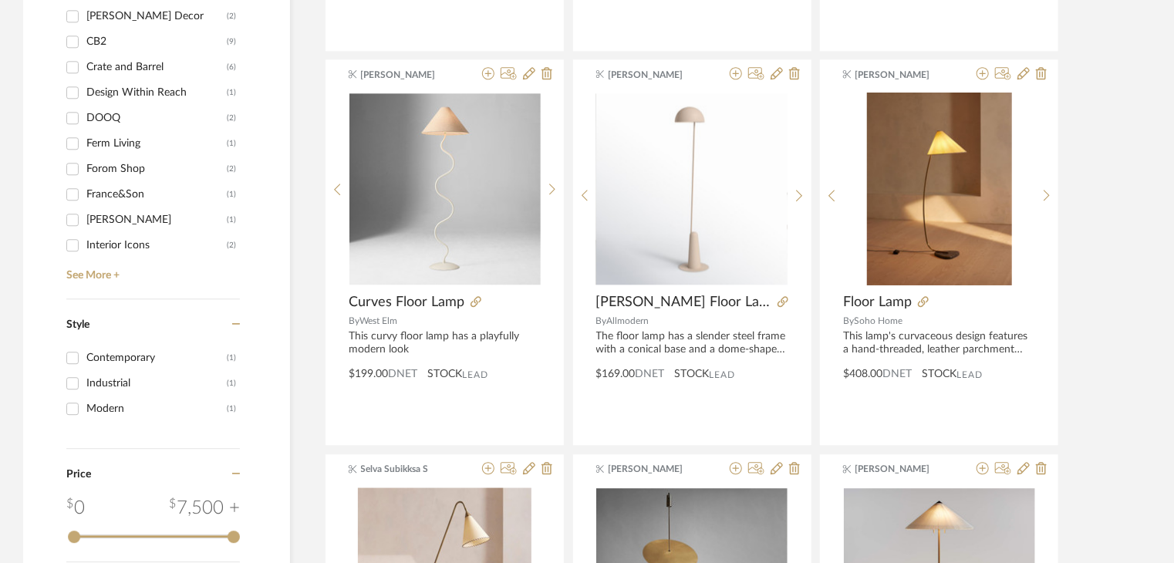
scroll to position [1848, 0]
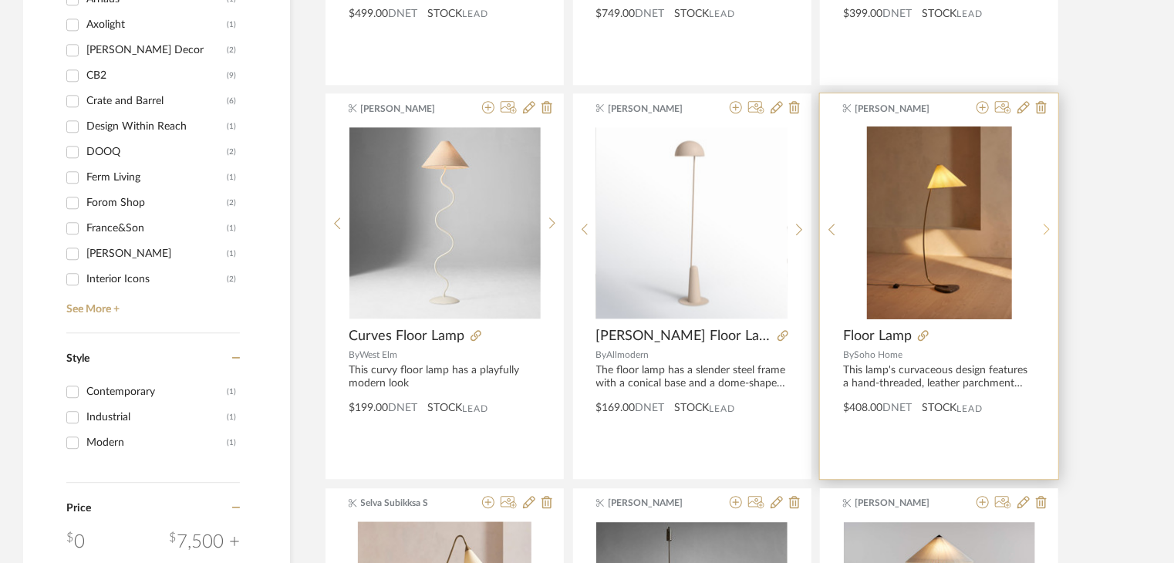
click at [1044, 229] on icon at bounding box center [1047, 229] width 7 height 13
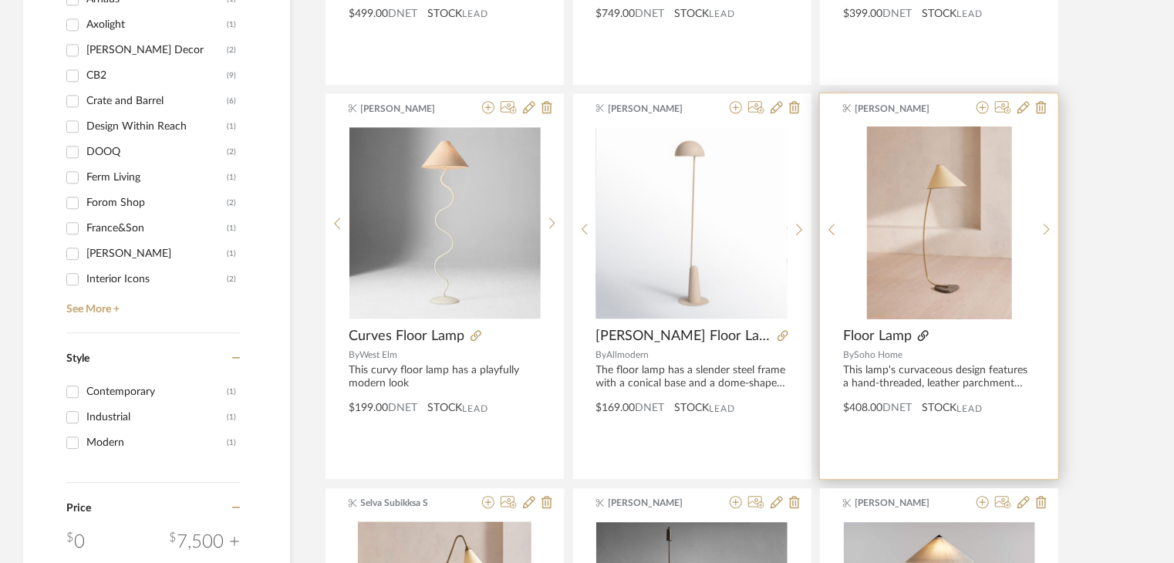
click at [925, 336] on icon at bounding box center [923, 335] width 11 height 11
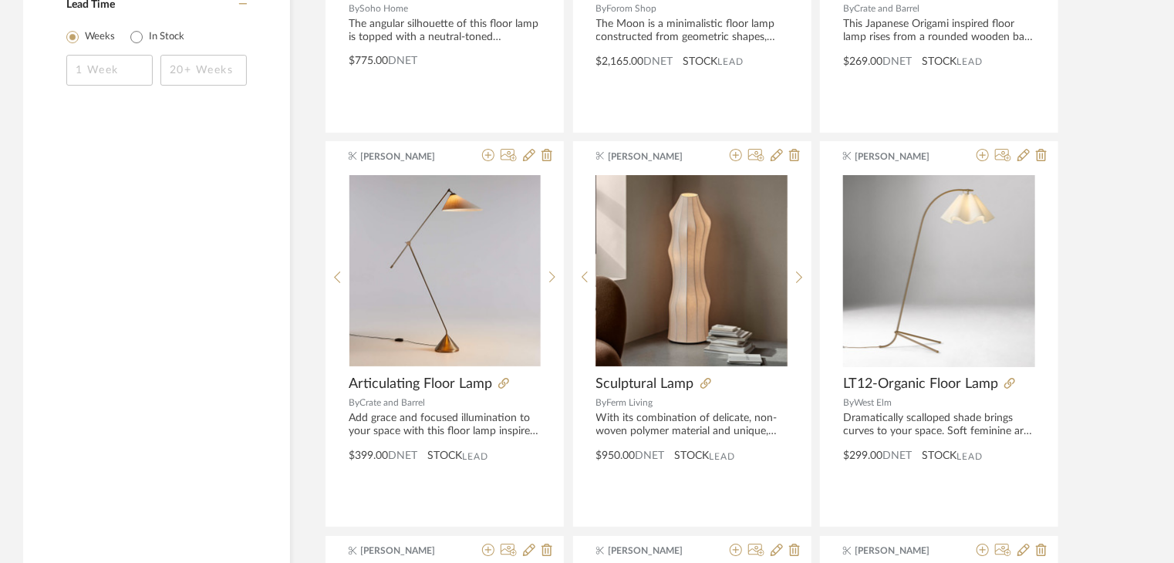
scroll to position [2619, 0]
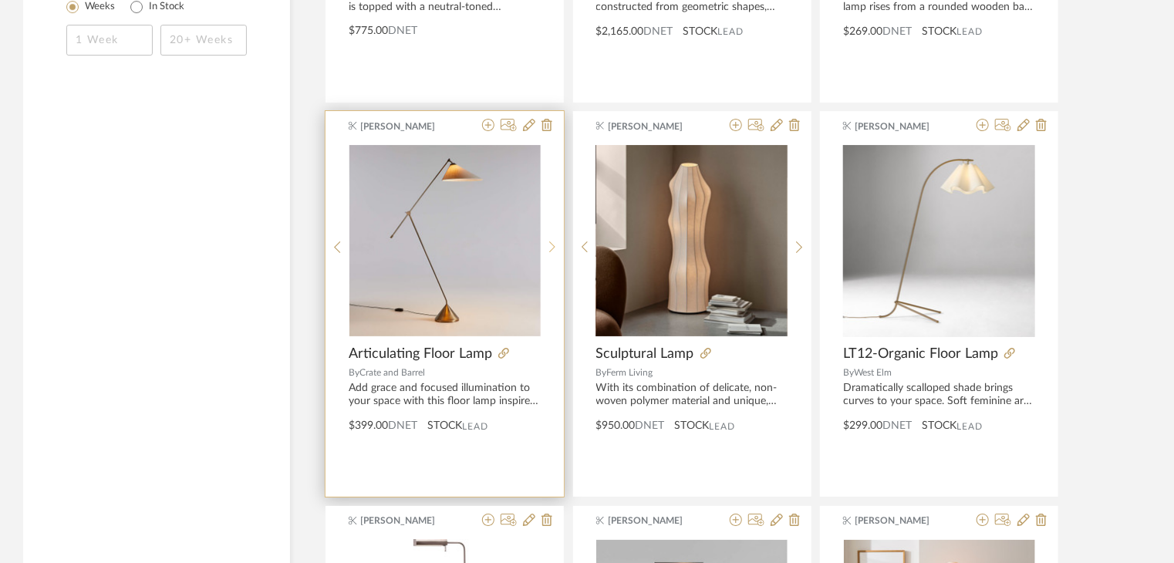
click at [552, 246] on icon at bounding box center [552, 247] width 7 height 13
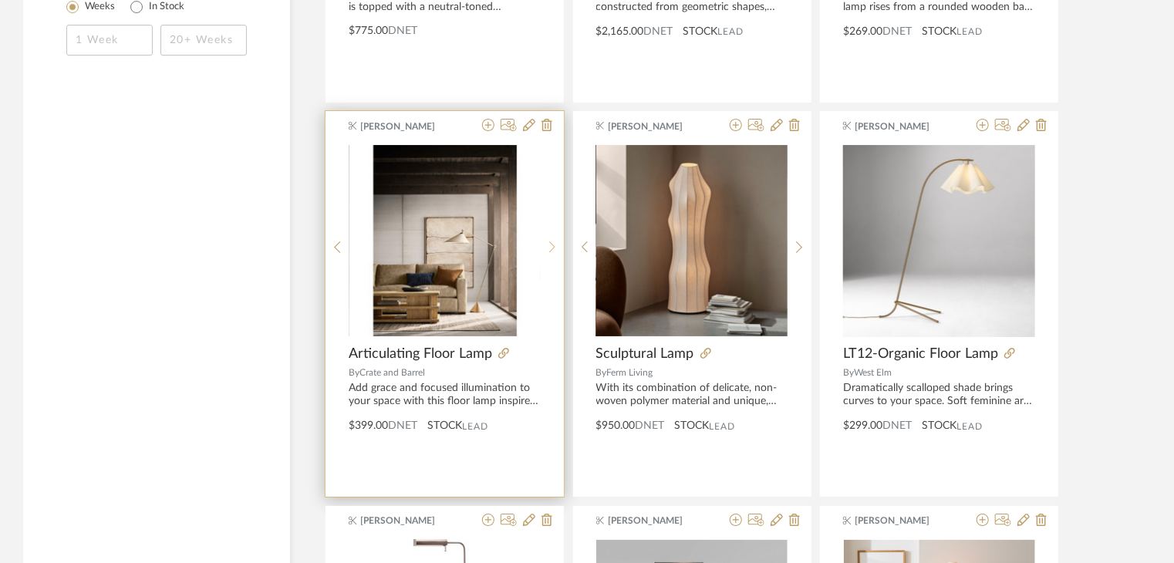
click at [552, 246] on icon at bounding box center [552, 247] width 7 height 13
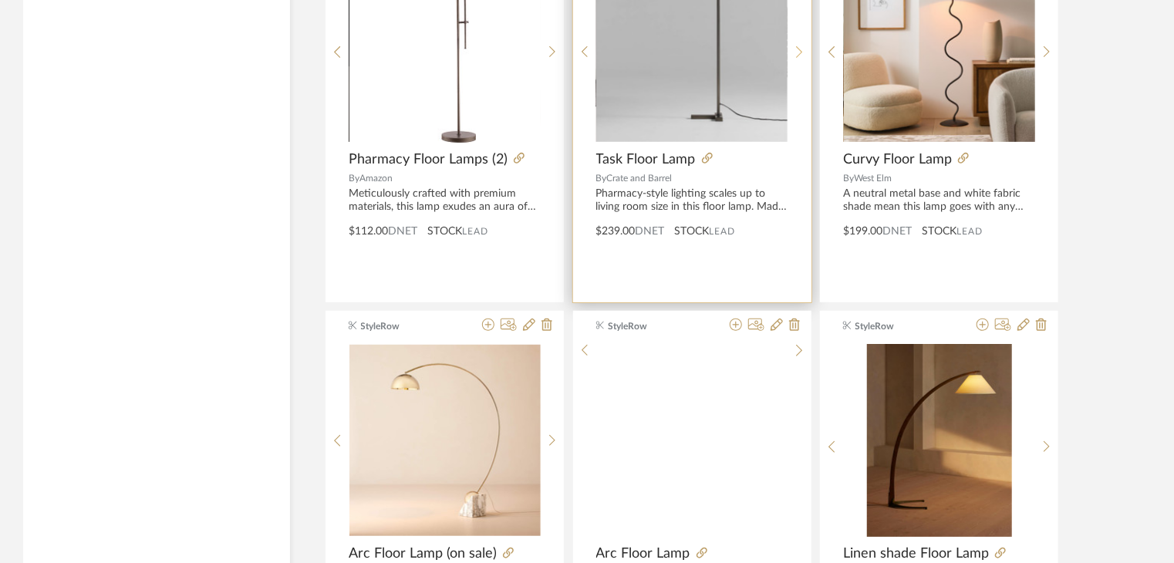
scroll to position [3391, 0]
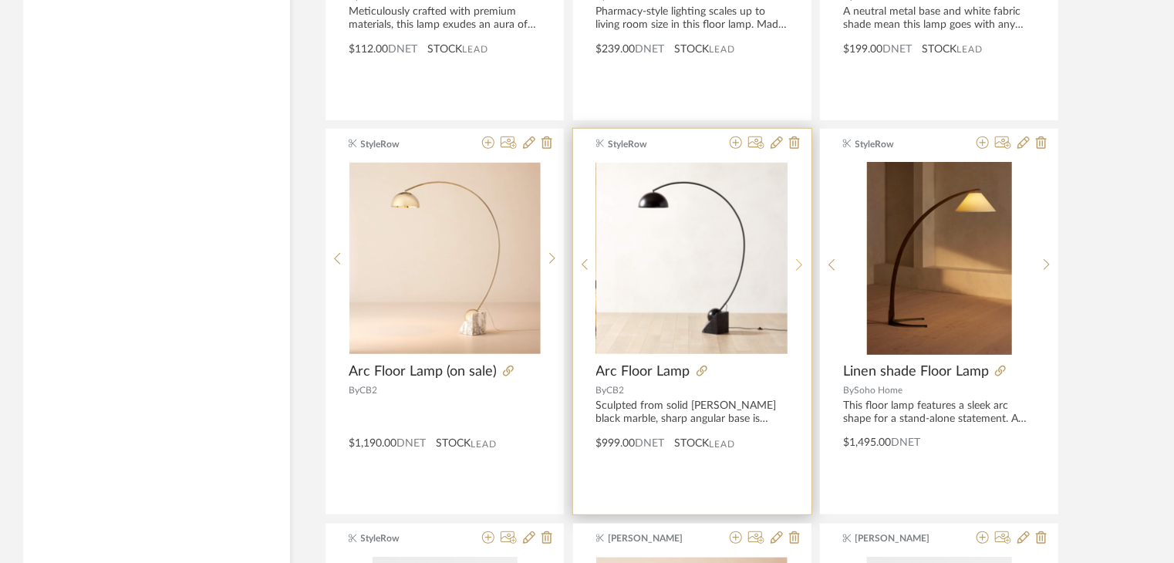
click at [800, 266] on icon at bounding box center [799, 264] width 7 height 13
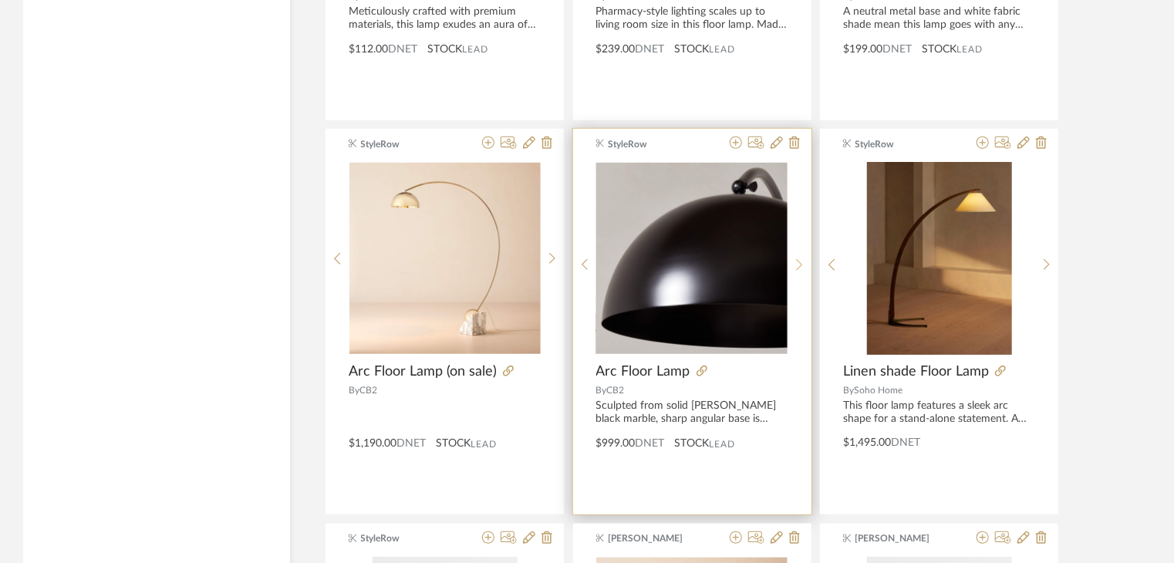
click at [800, 266] on icon at bounding box center [799, 264] width 7 height 13
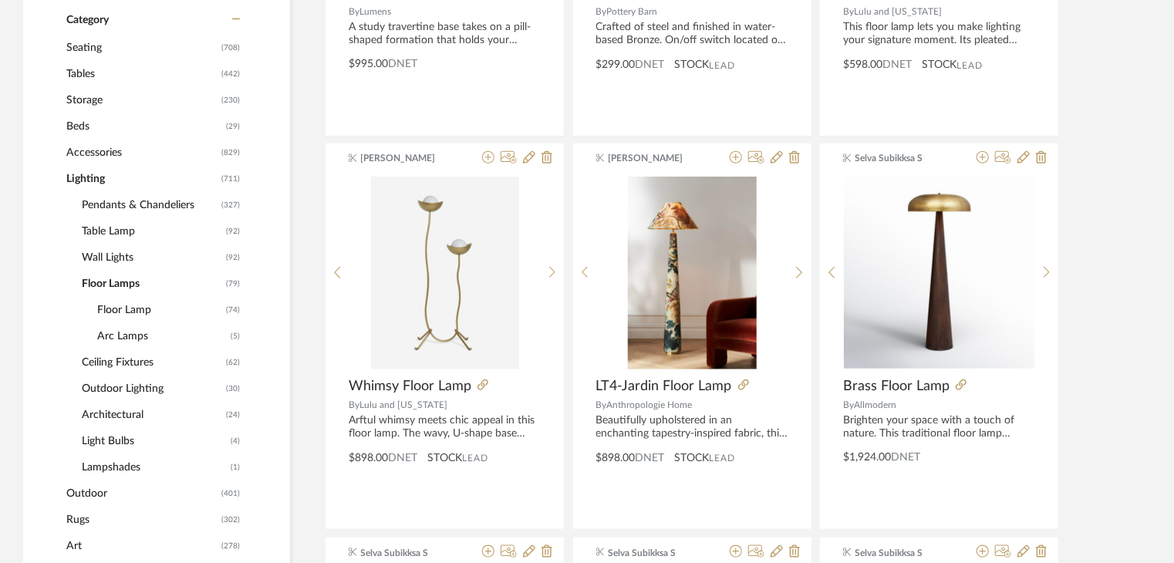
scroll to position [614, 0]
click at [117, 207] on span "Pendants & Chandeliers" at bounding box center [150, 206] width 136 height 26
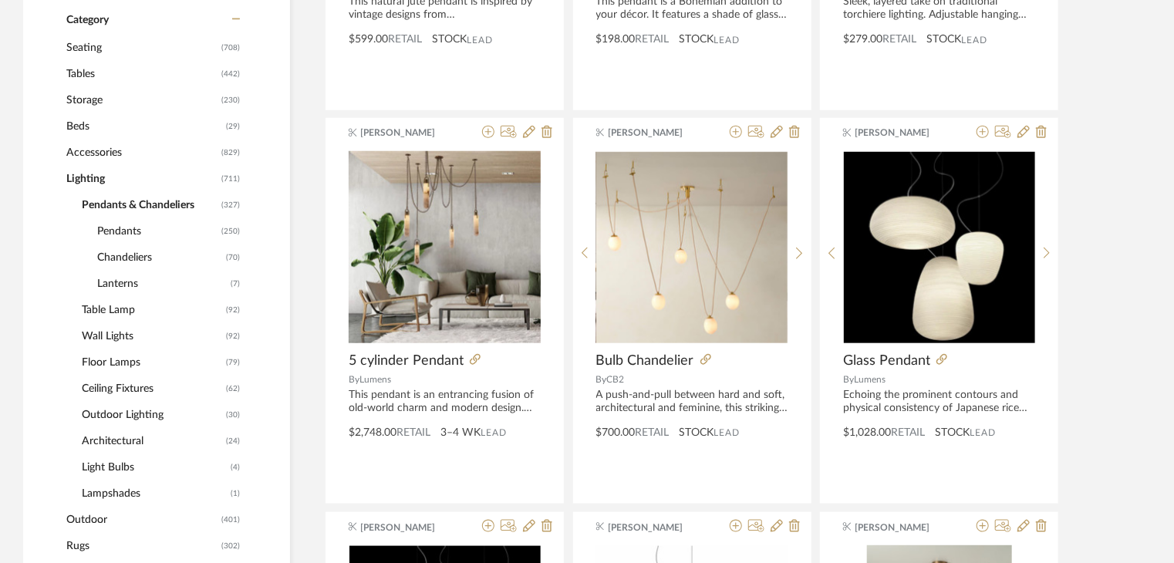
scroll to position [717, 0]
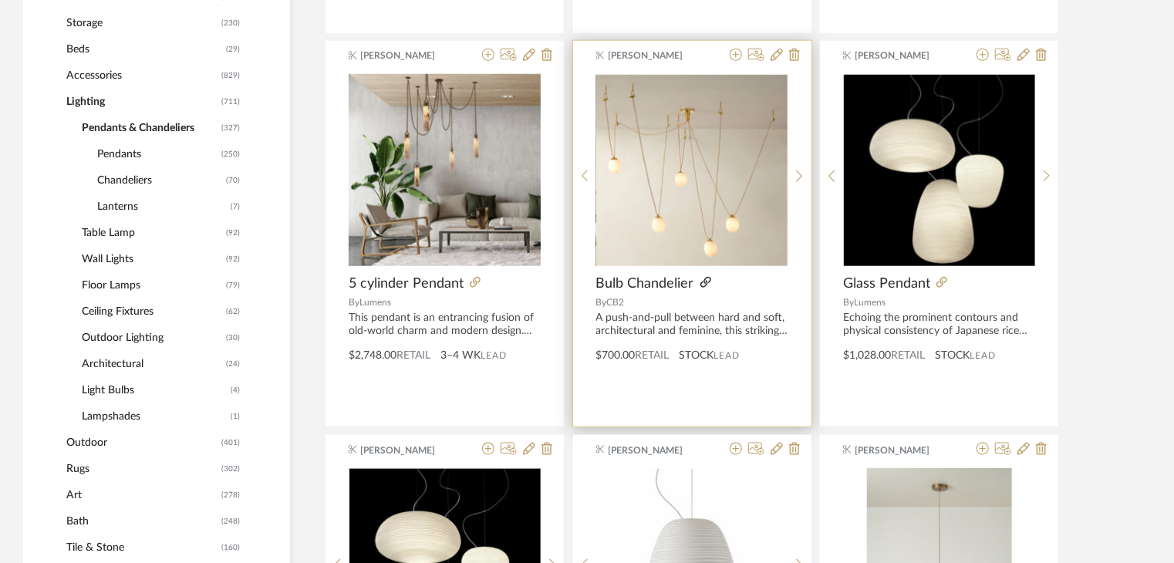
click at [700, 282] on icon at bounding box center [705, 282] width 11 height 11
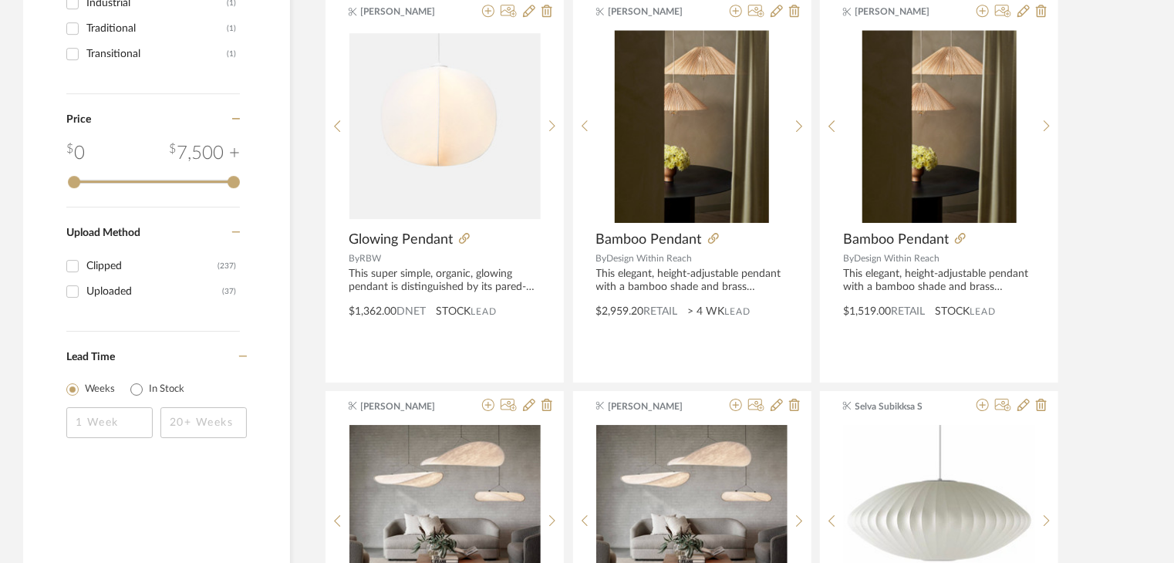
scroll to position [2183, 0]
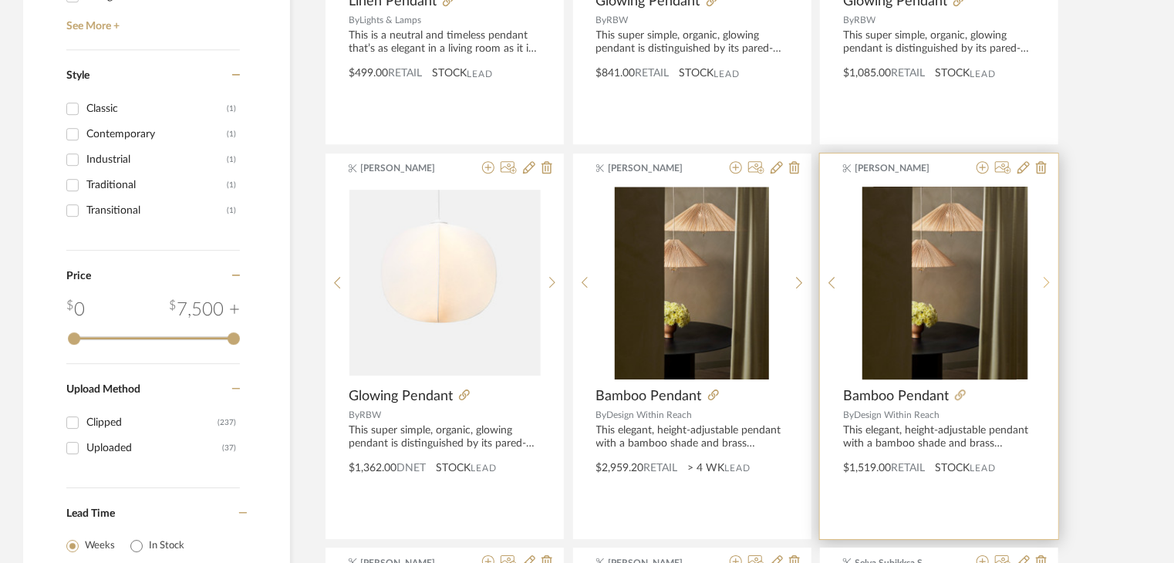
click at [1049, 285] on icon at bounding box center [1047, 282] width 7 height 13
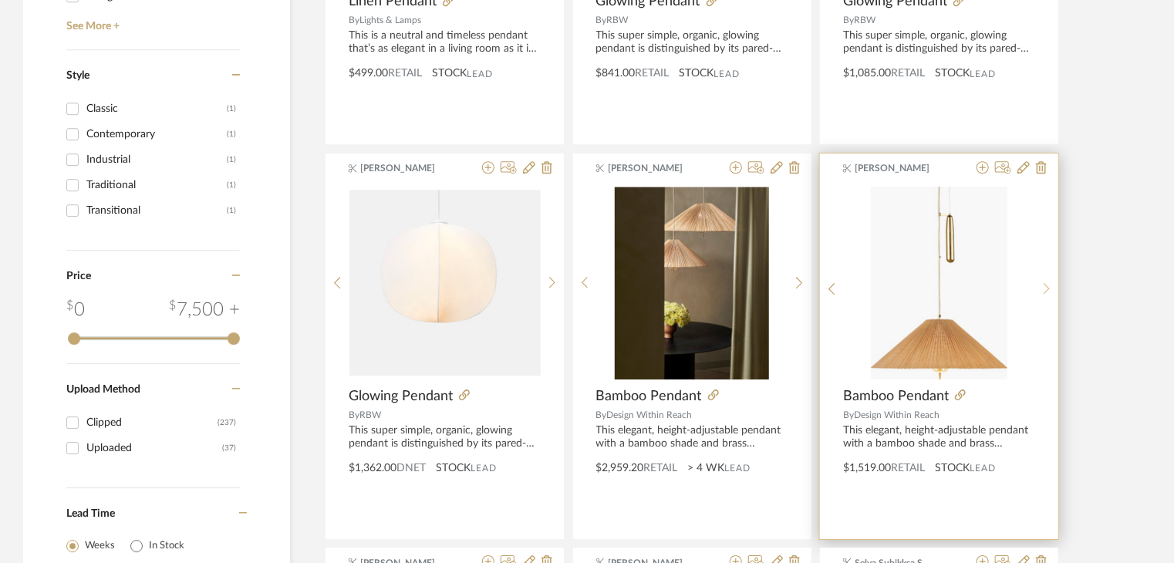
click at [1049, 285] on icon at bounding box center [1047, 288] width 7 height 13
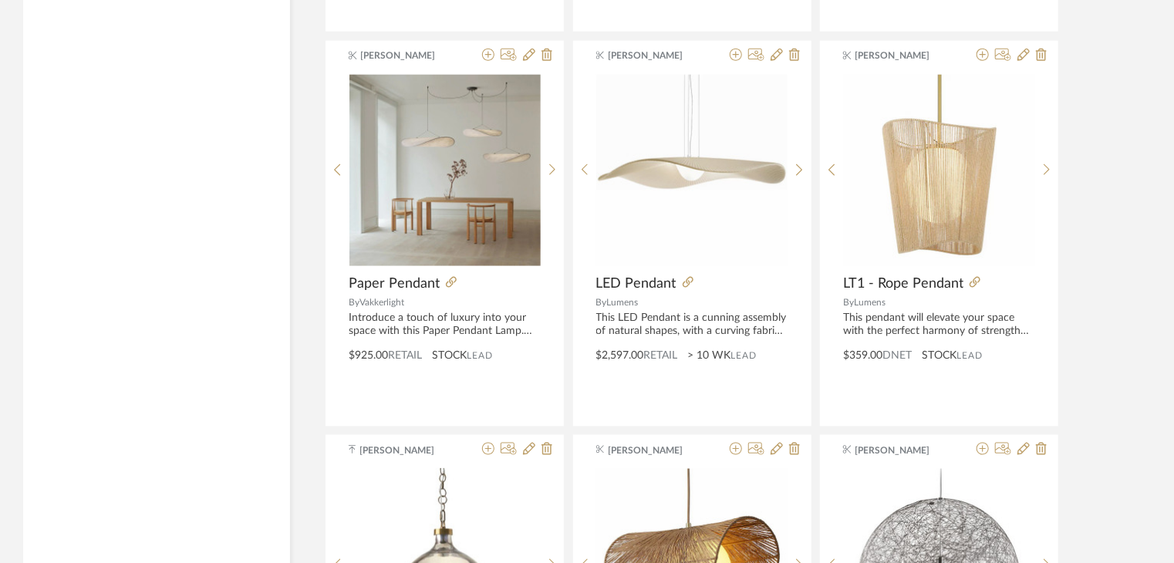
scroll to position [3880, 0]
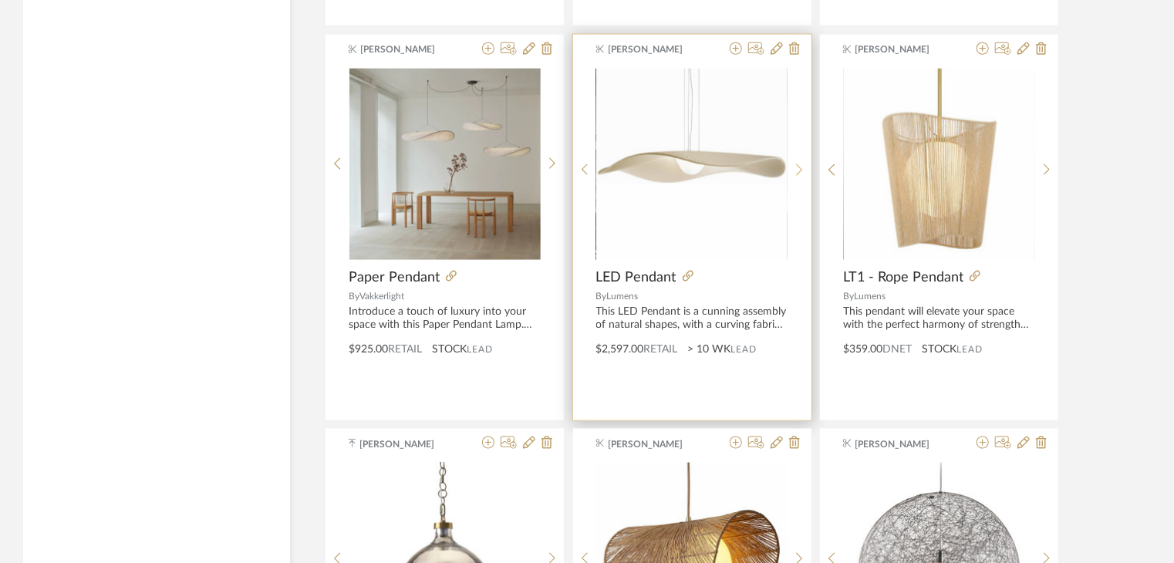
click at [799, 164] on icon at bounding box center [799, 170] width 7 height 13
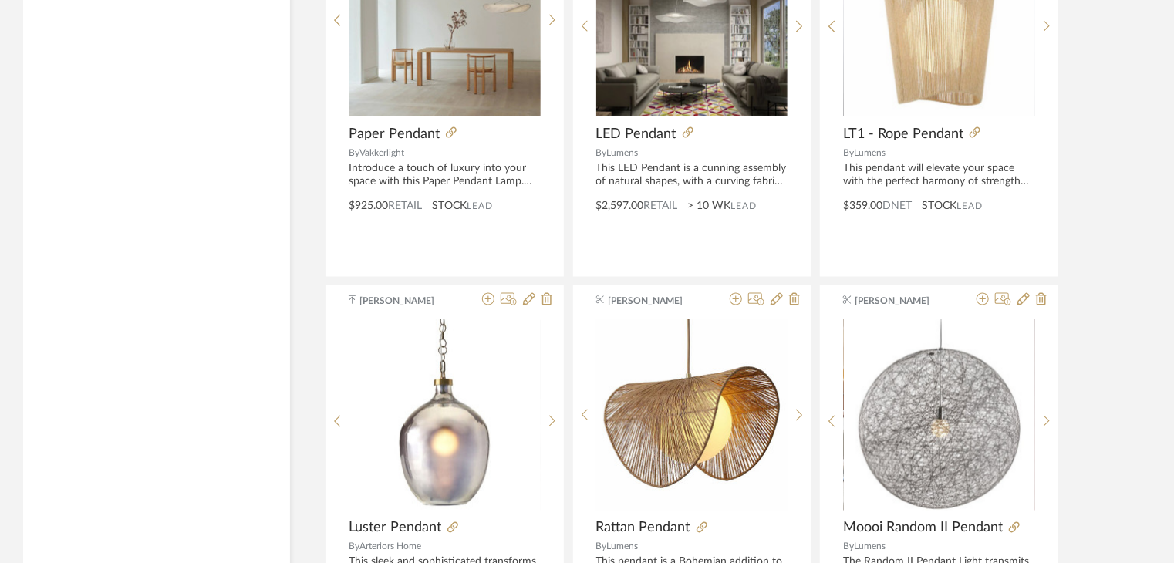
scroll to position [3802, 0]
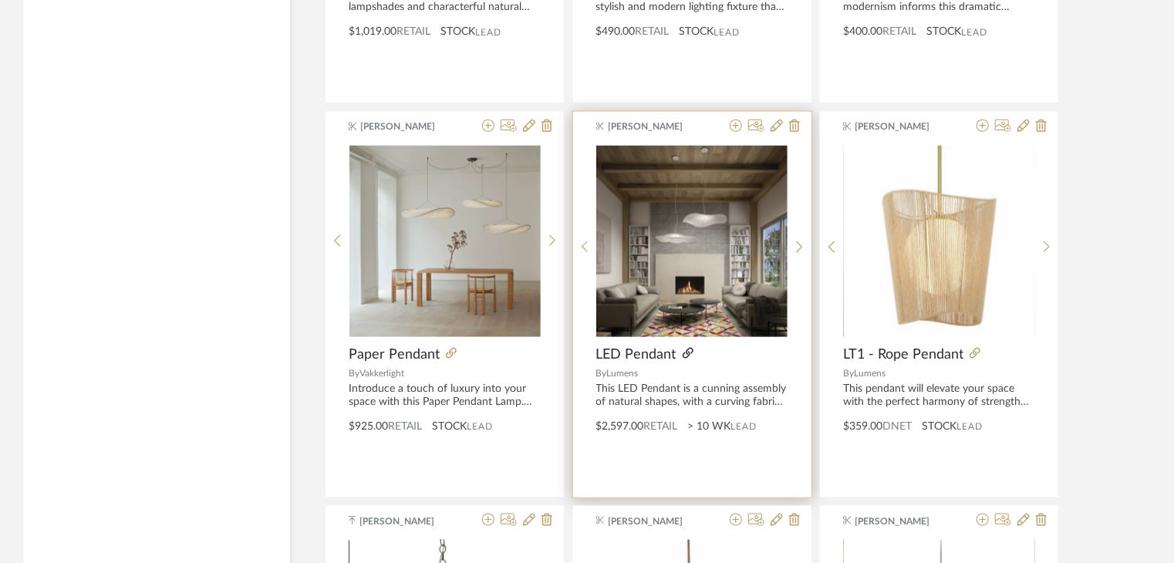
click at [686, 352] on icon at bounding box center [688, 353] width 11 height 11
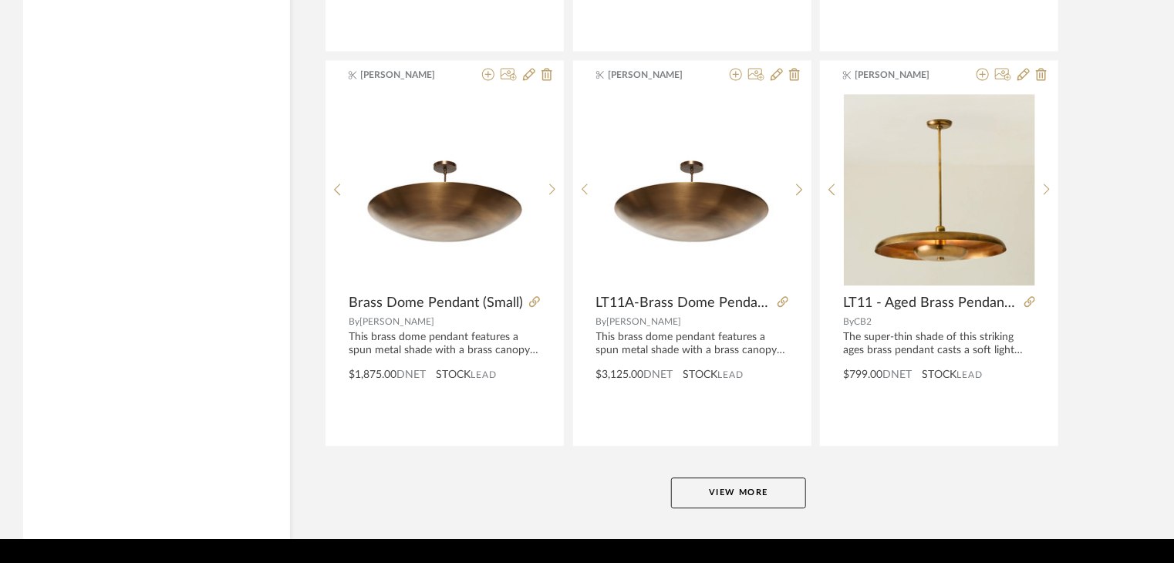
scroll to position [4651, 0]
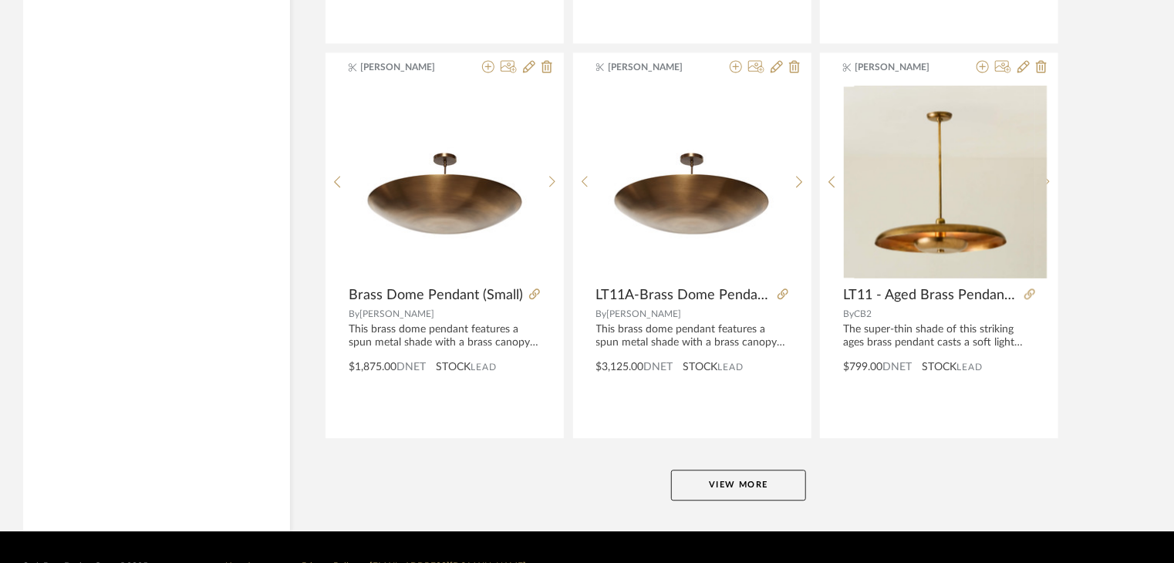
click at [797, 476] on button "View More" at bounding box center [738, 485] width 135 height 31
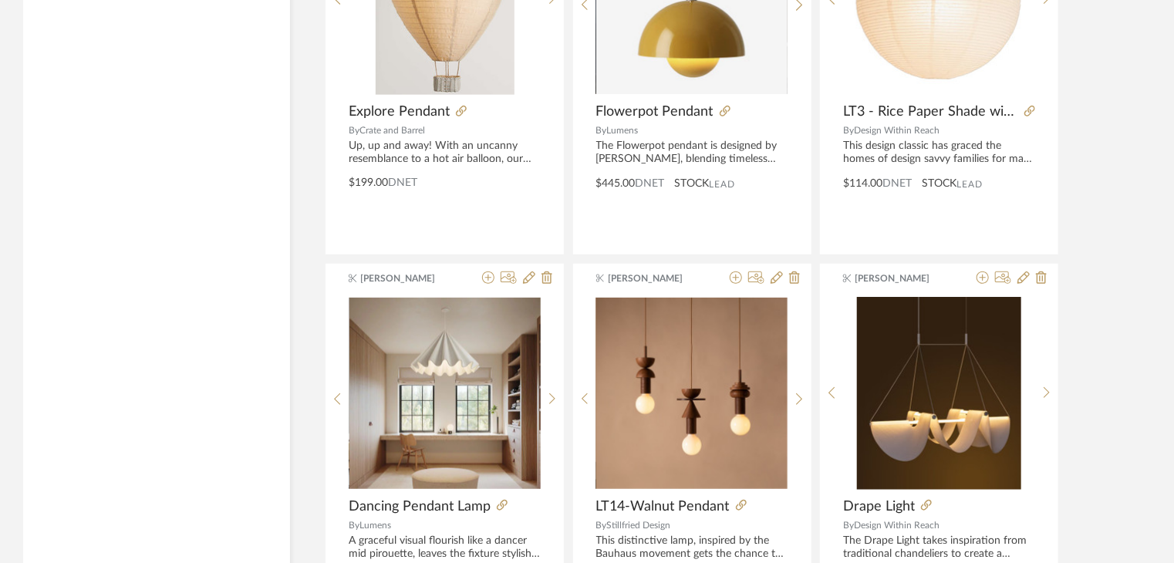
scroll to position [9356, 0]
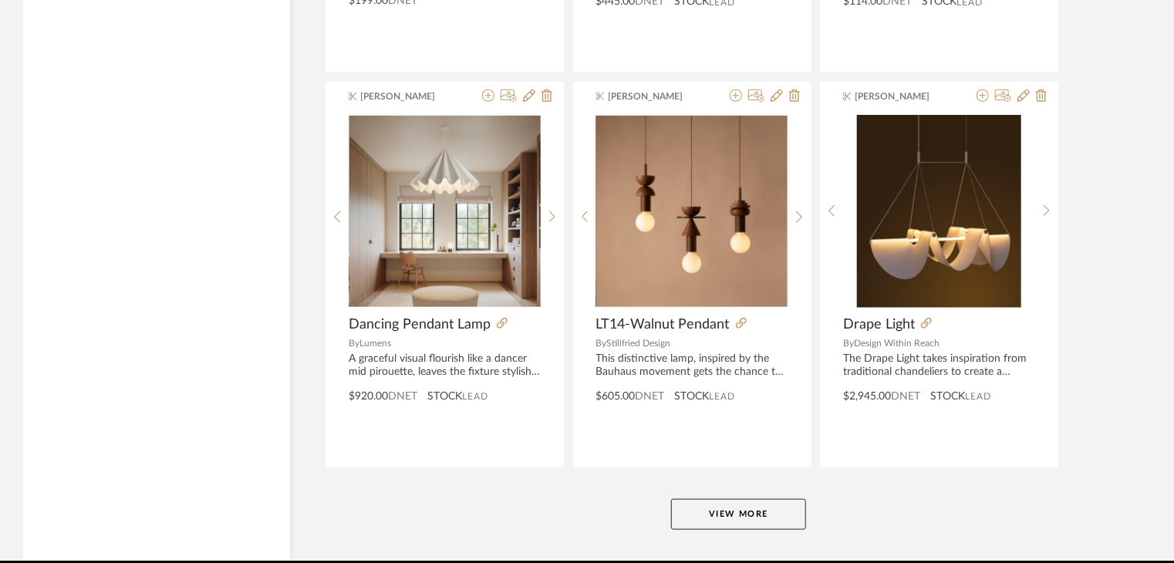
click at [767, 512] on button "View More" at bounding box center [738, 514] width 135 height 31
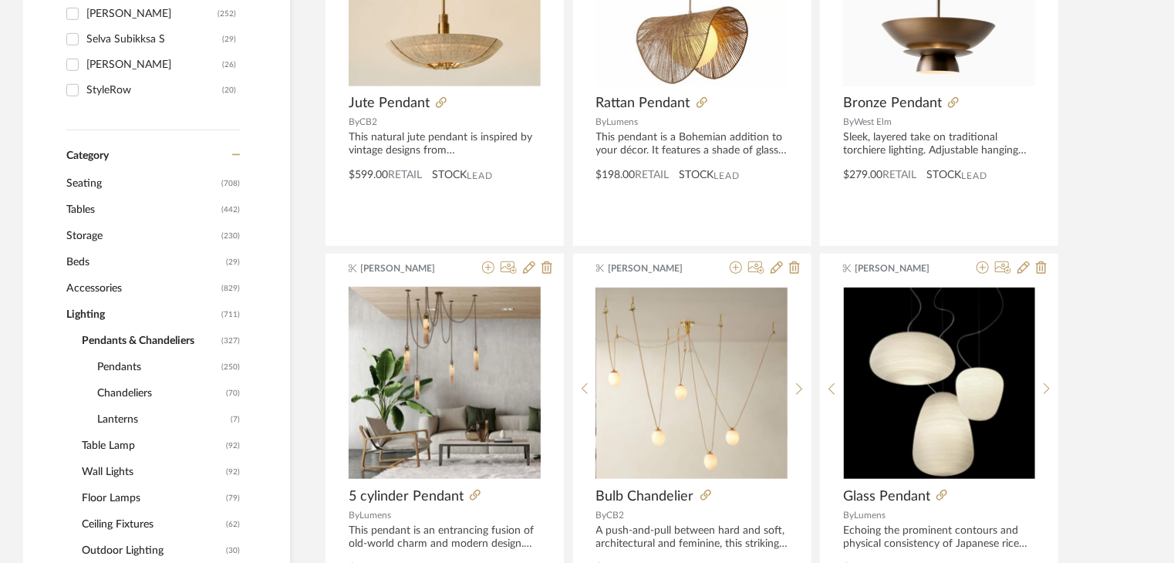
scroll to position [595, 0]
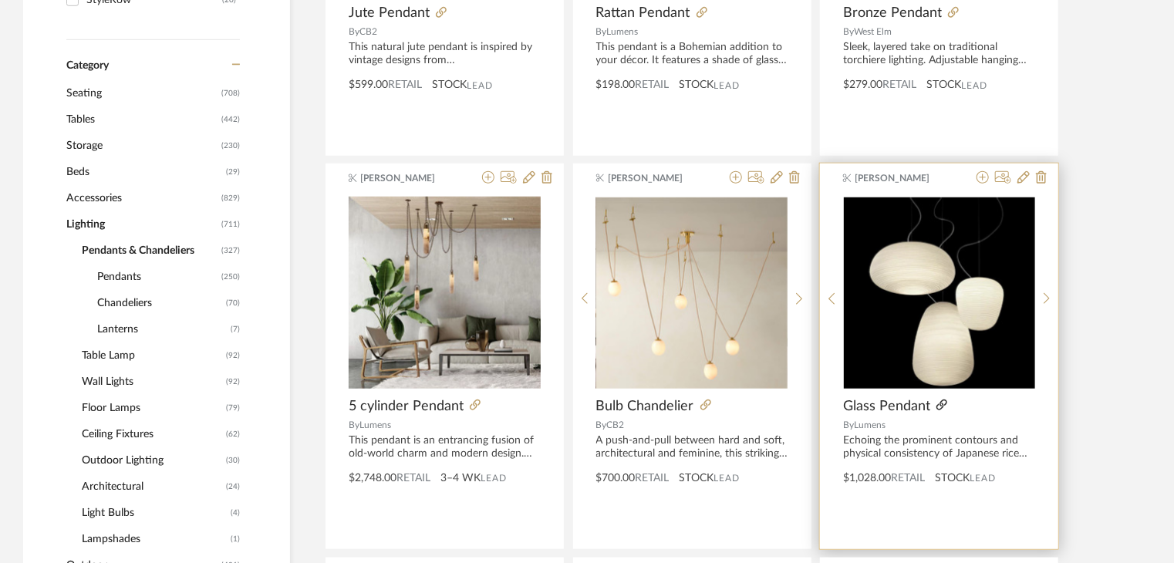
click at [944, 405] on icon at bounding box center [941, 405] width 11 height 11
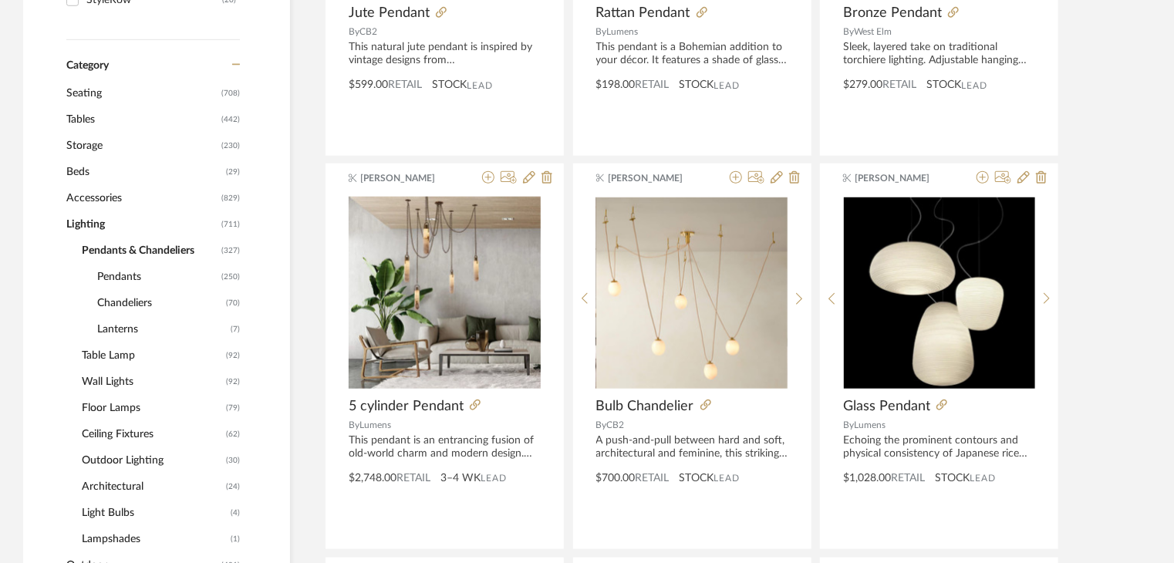
click at [121, 387] on span "Wall Lights" at bounding box center [152, 382] width 140 height 26
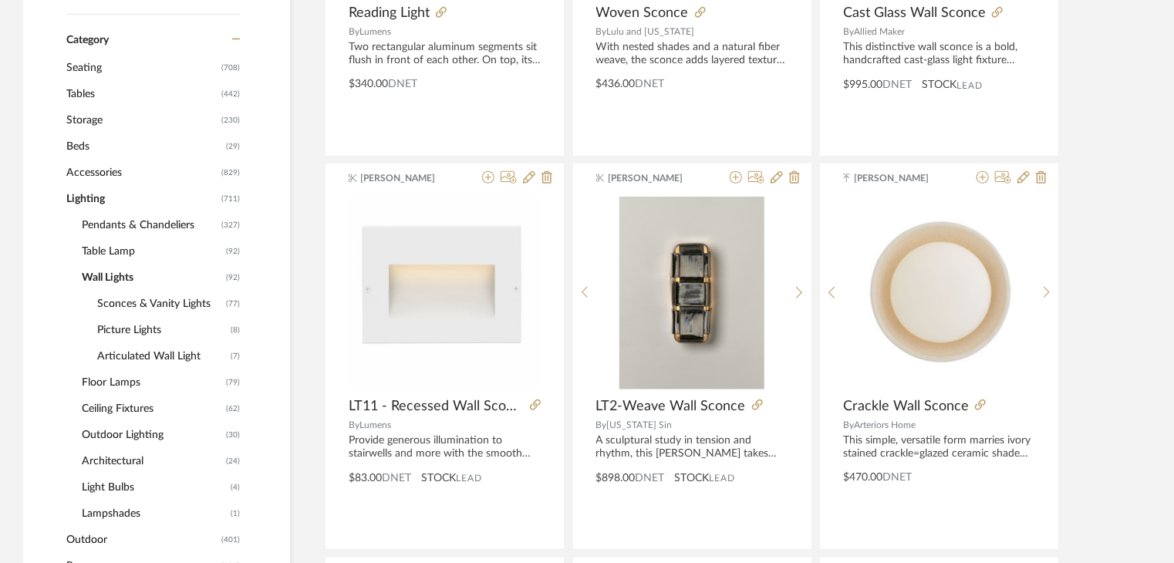
click at [120, 427] on span "Outdoor Lighting" at bounding box center [152, 435] width 140 height 26
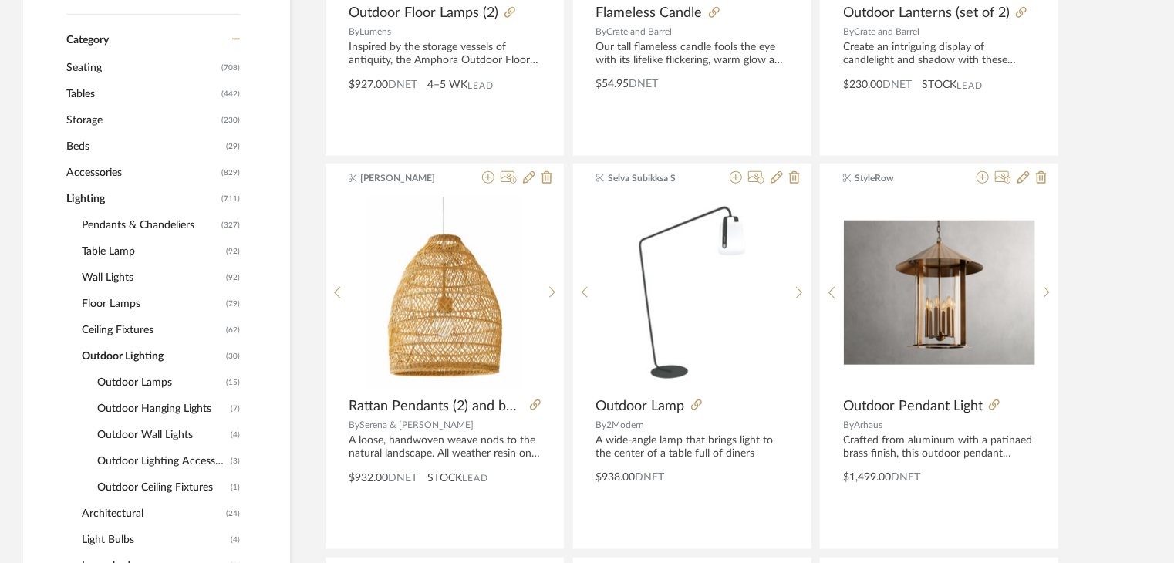
click at [122, 332] on span "Ceiling Fixtures" at bounding box center [152, 330] width 140 height 26
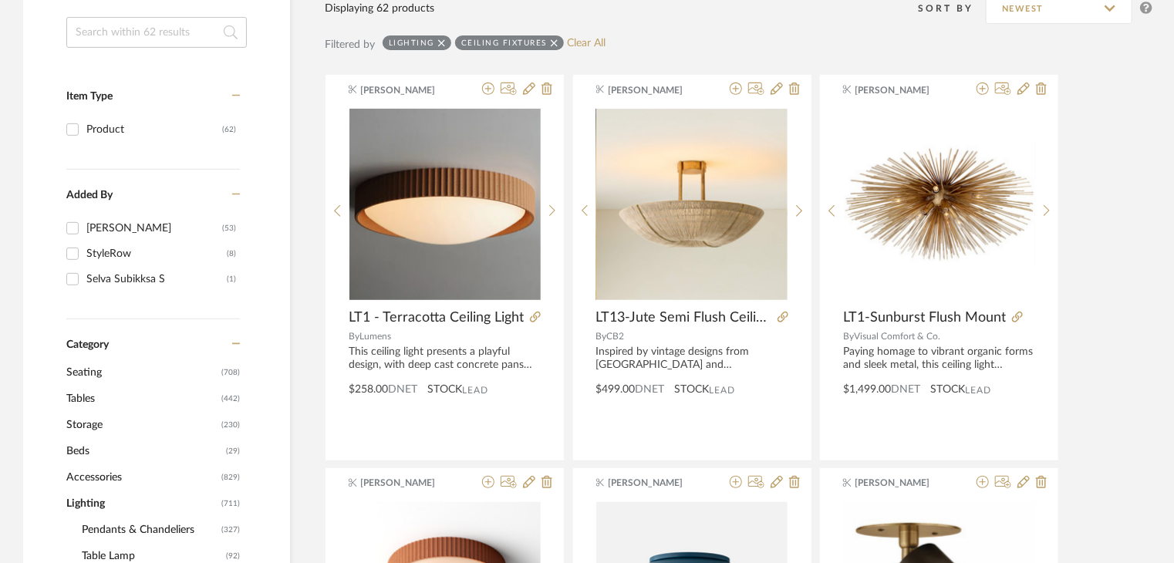
scroll to position [449, 0]
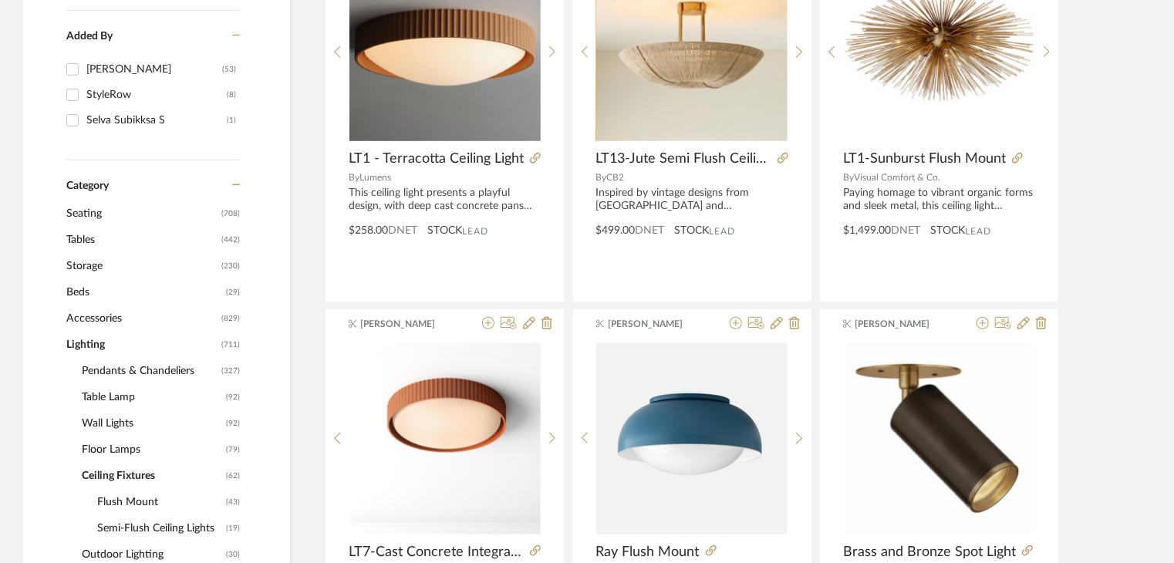
click at [112, 342] on span "Lighting" at bounding box center [141, 345] width 151 height 26
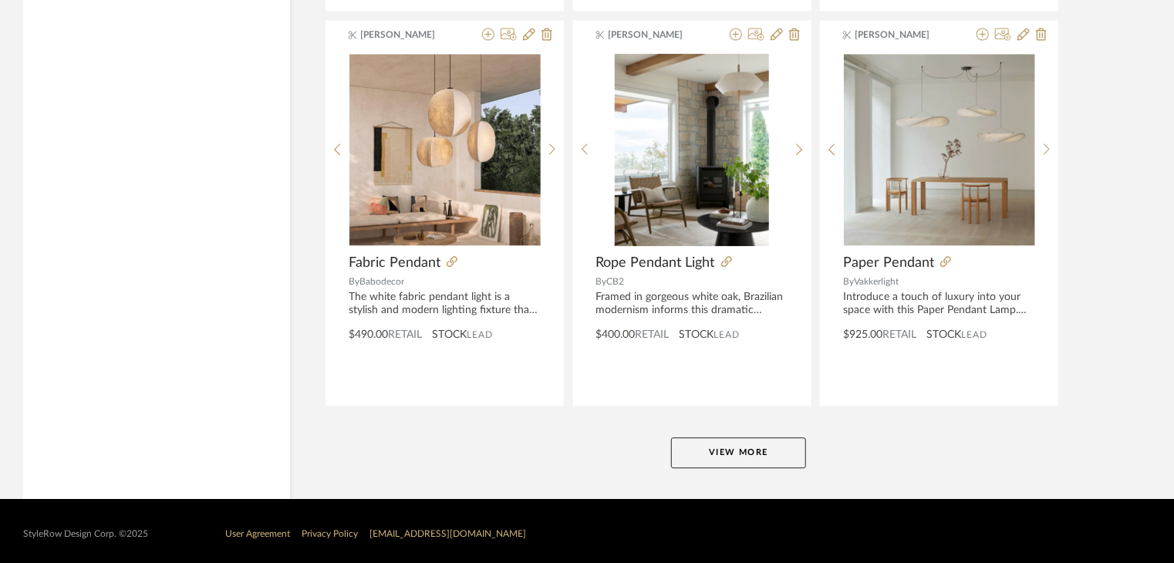
scroll to position [4686, 0]
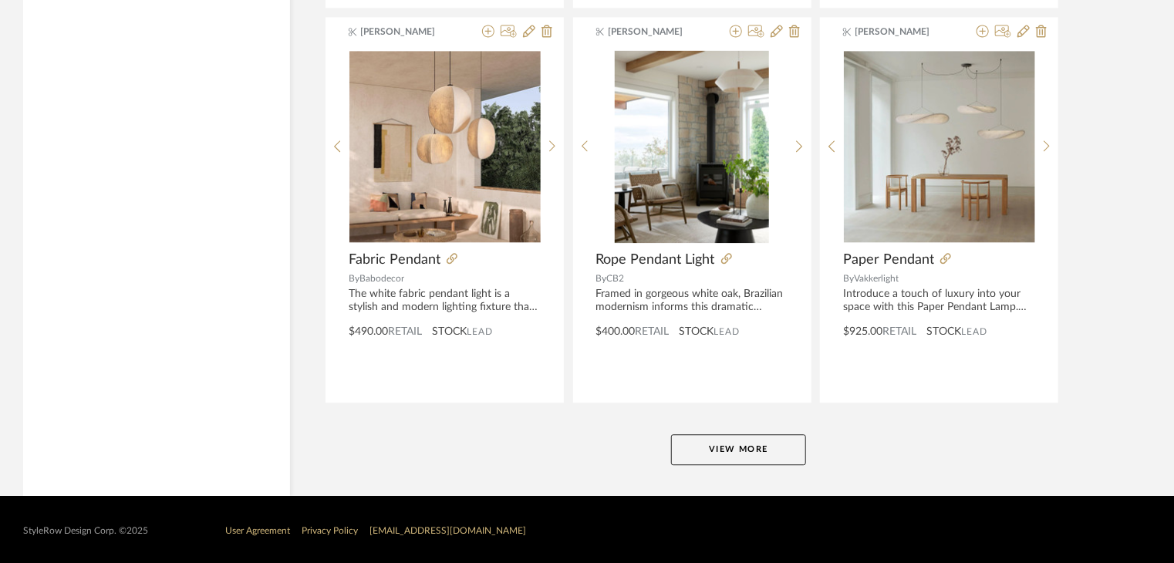
click at [798, 443] on button "View More" at bounding box center [738, 449] width 135 height 31
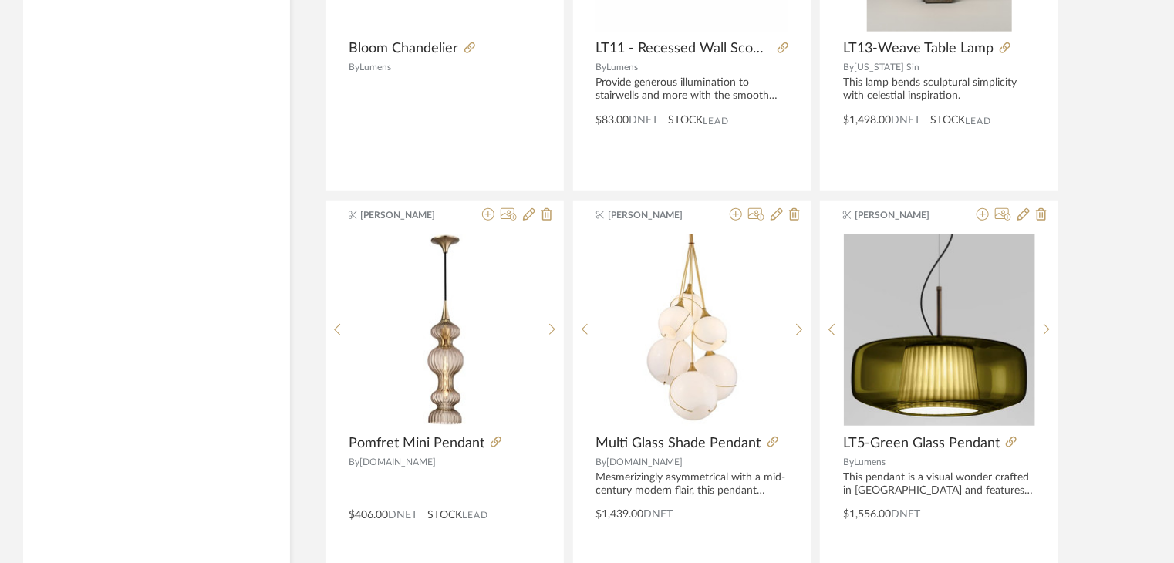
scroll to position [9417, 0]
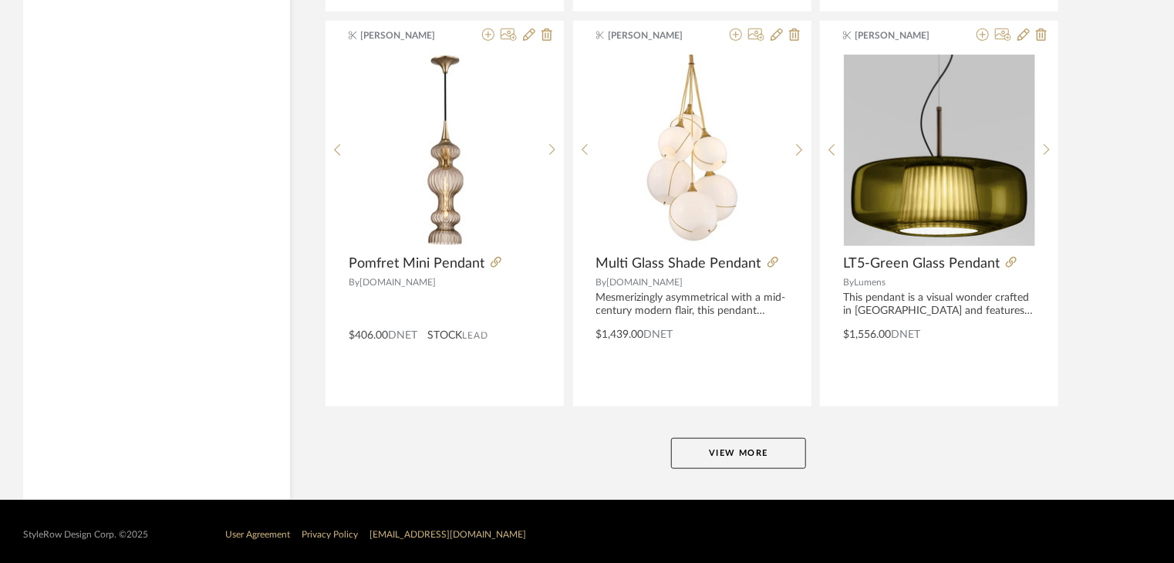
click at [771, 438] on button "View More" at bounding box center [738, 453] width 135 height 31
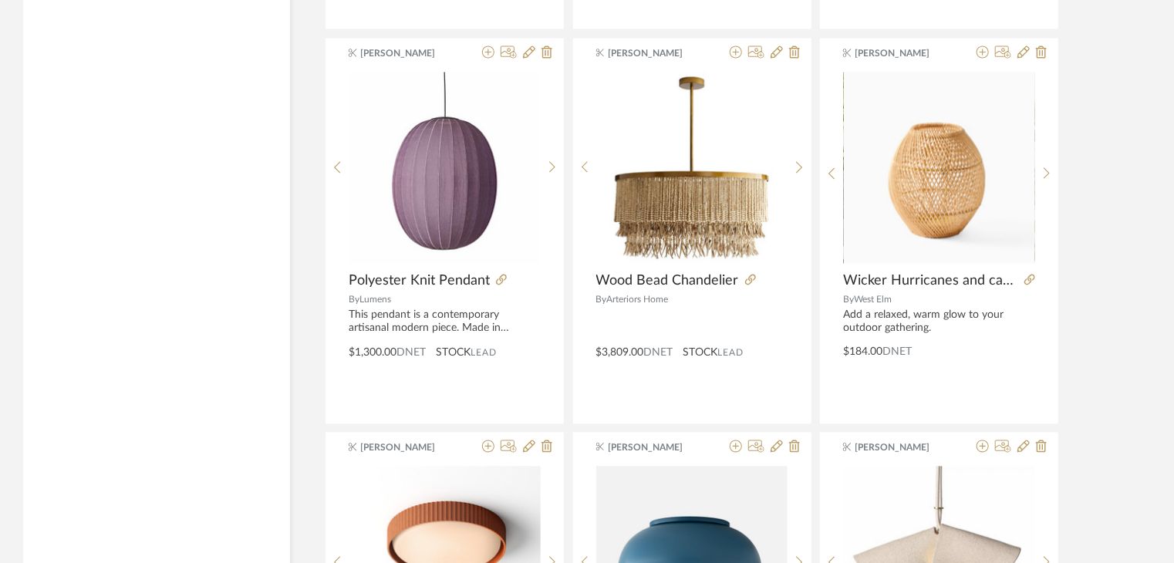
scroll to position [9725, 0]
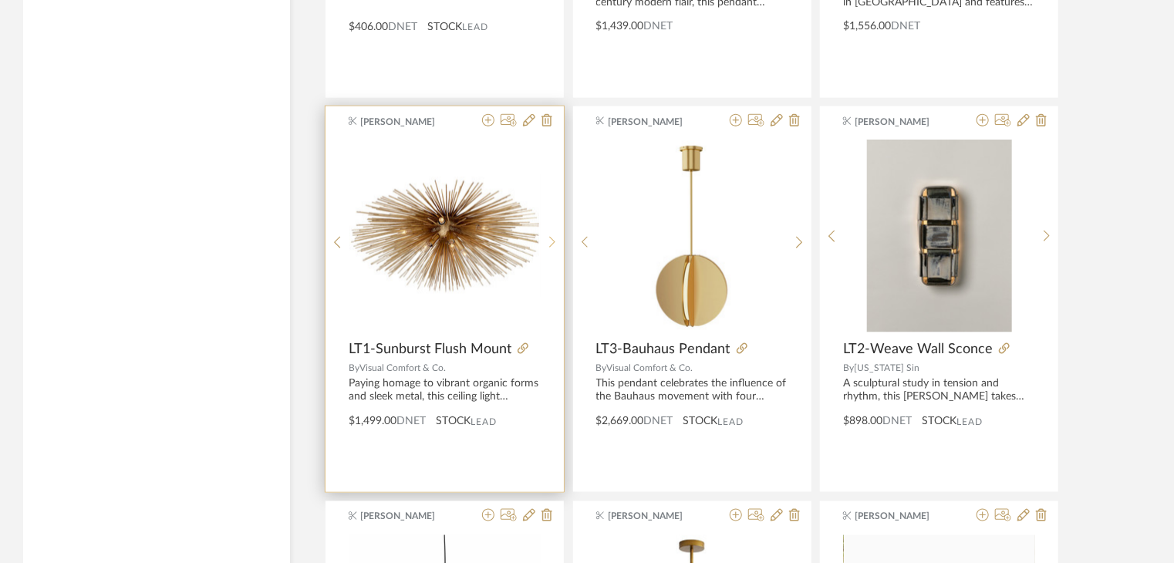
click at [553, 236] on icon at bounding box center [552, 242] width 7 height 13
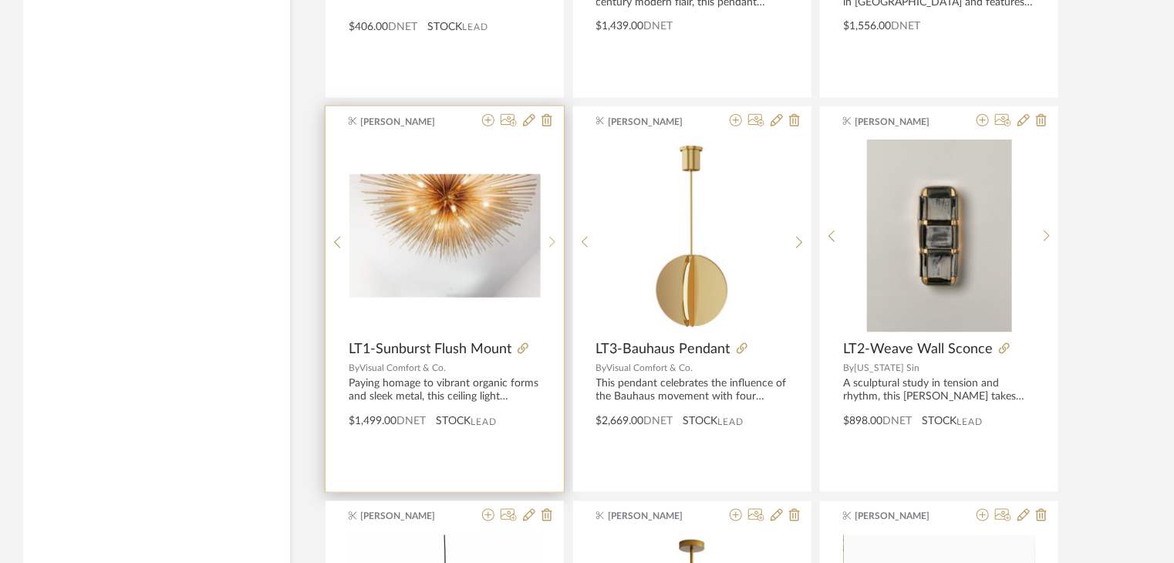
click at [553, 236] on icon at bounding box center [552, 242] width 7 height 13
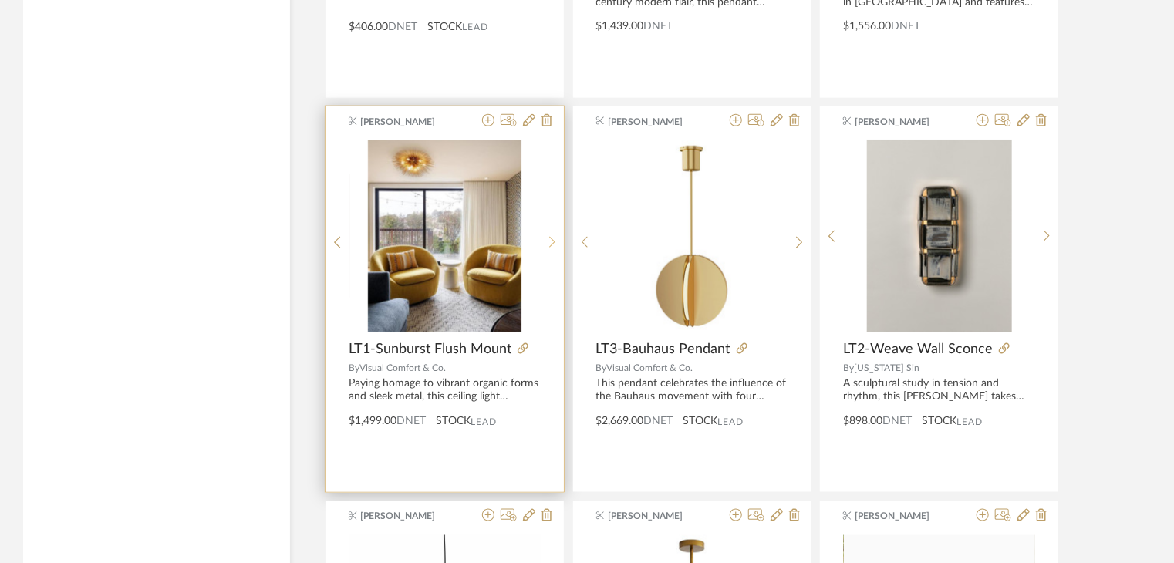
click at [553, 236] on icon at bounding box center [552, 242] width 7 height 13
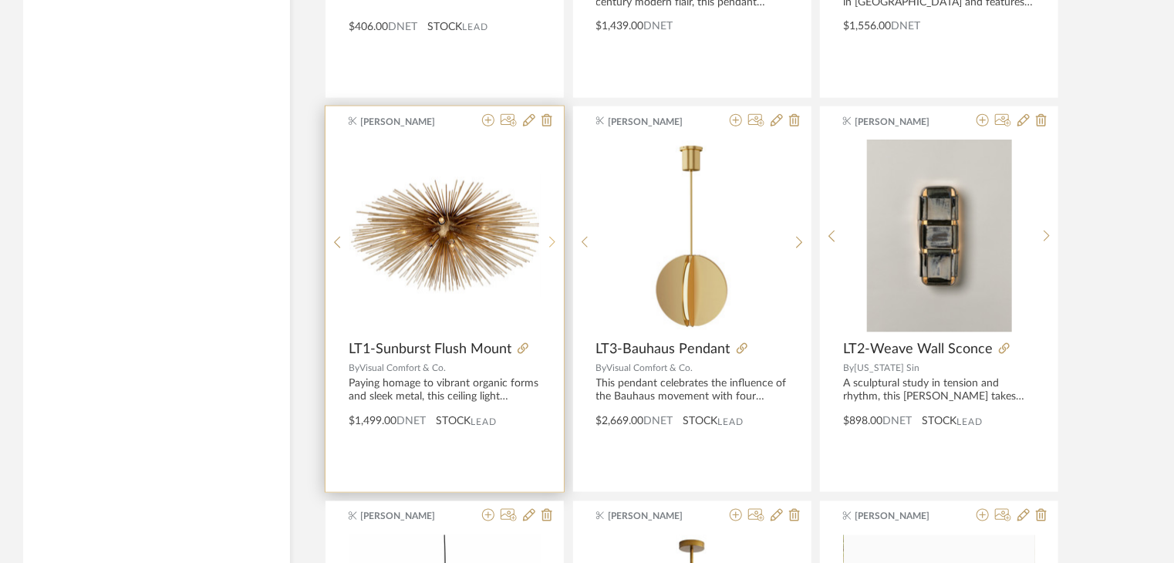
click at [553, 236] on icon at bounding box center [552, 242] width 7 height 13
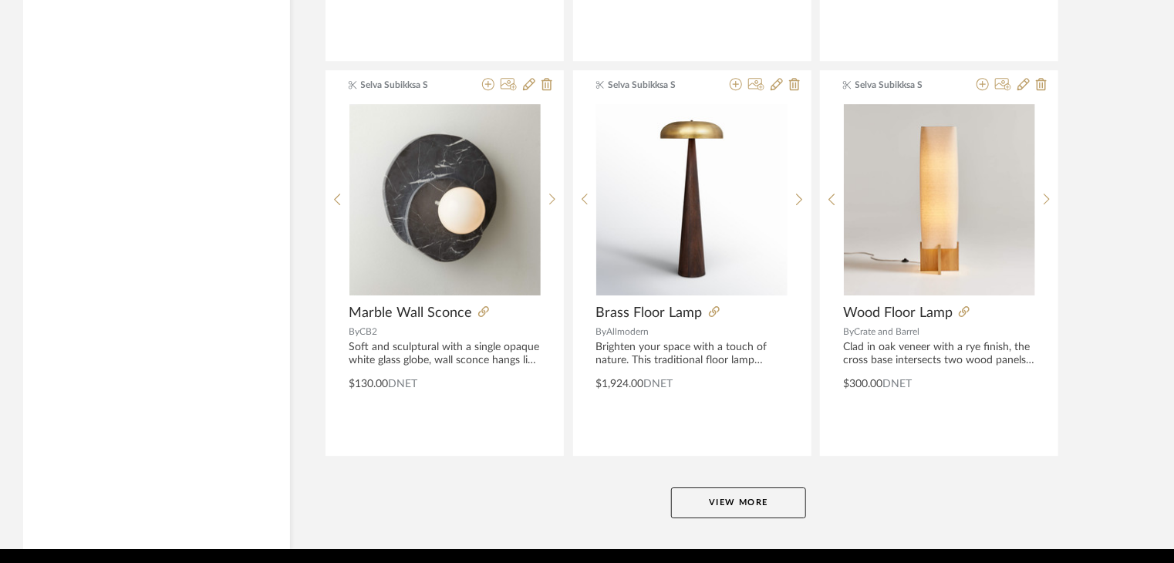
scroll to position [14148, 0]
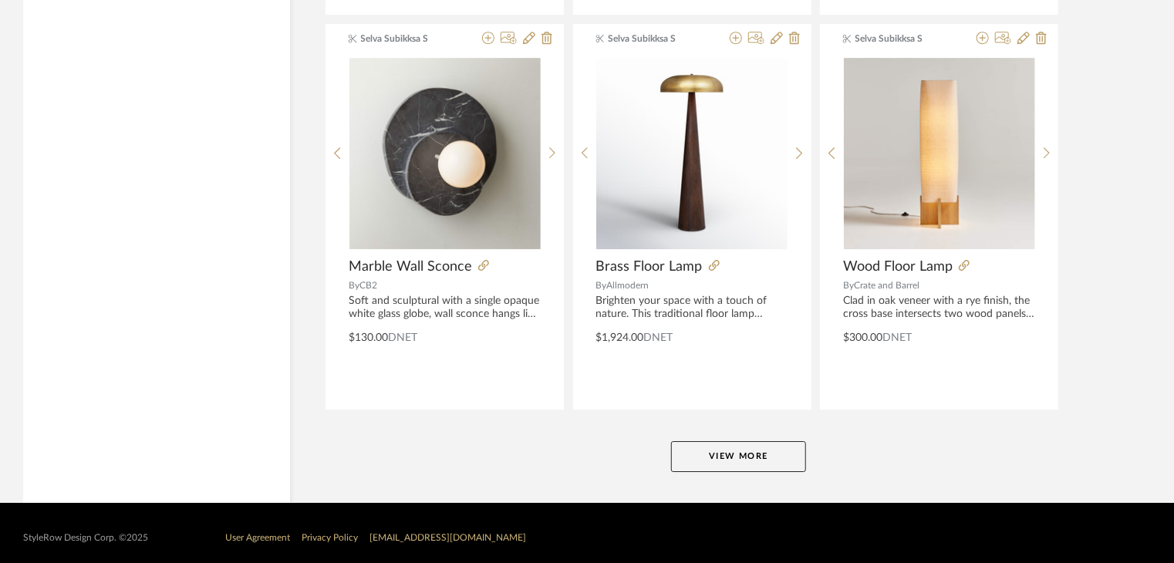
click at [800, 441] on button "View More" at bounding box center [738, 456] width 135 height 31
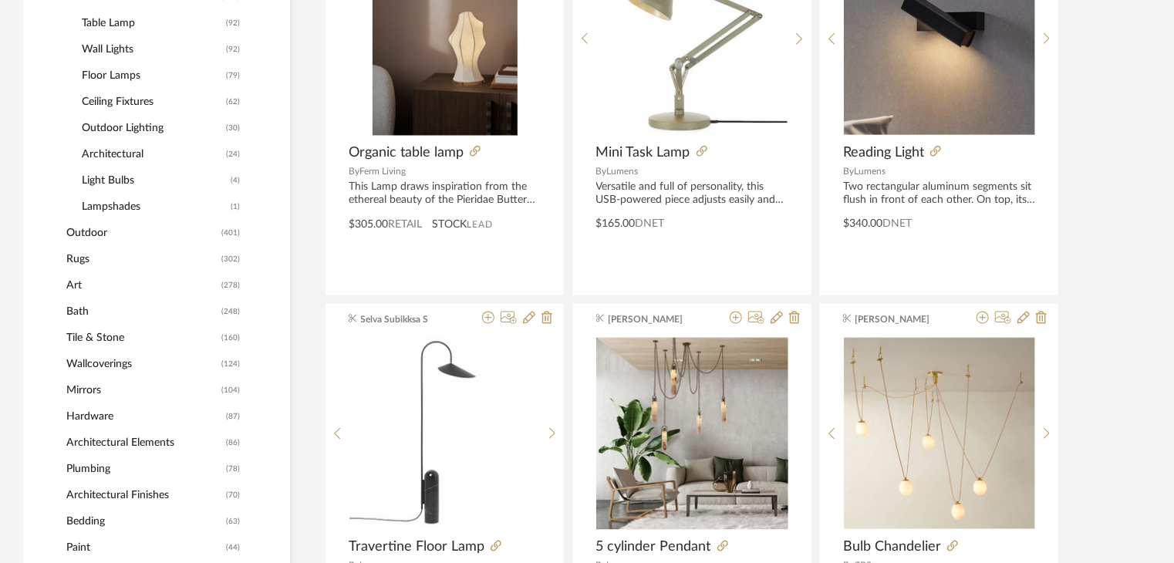
scroll to position [540, 0]
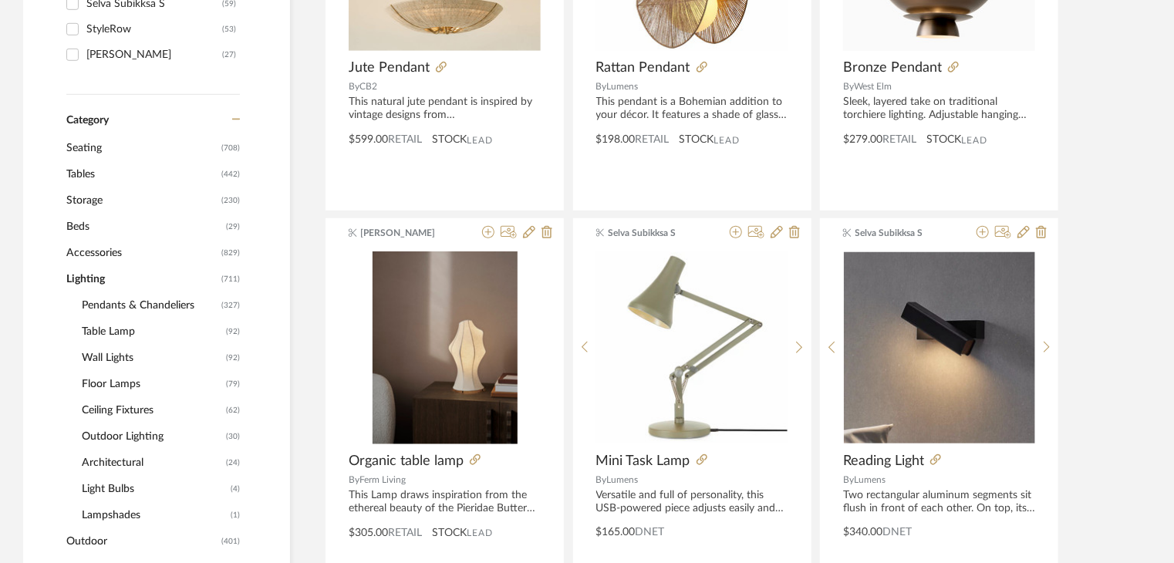
click at [96, 178] on span "Tables" at bounding box center [141, 174] width 151 height 26
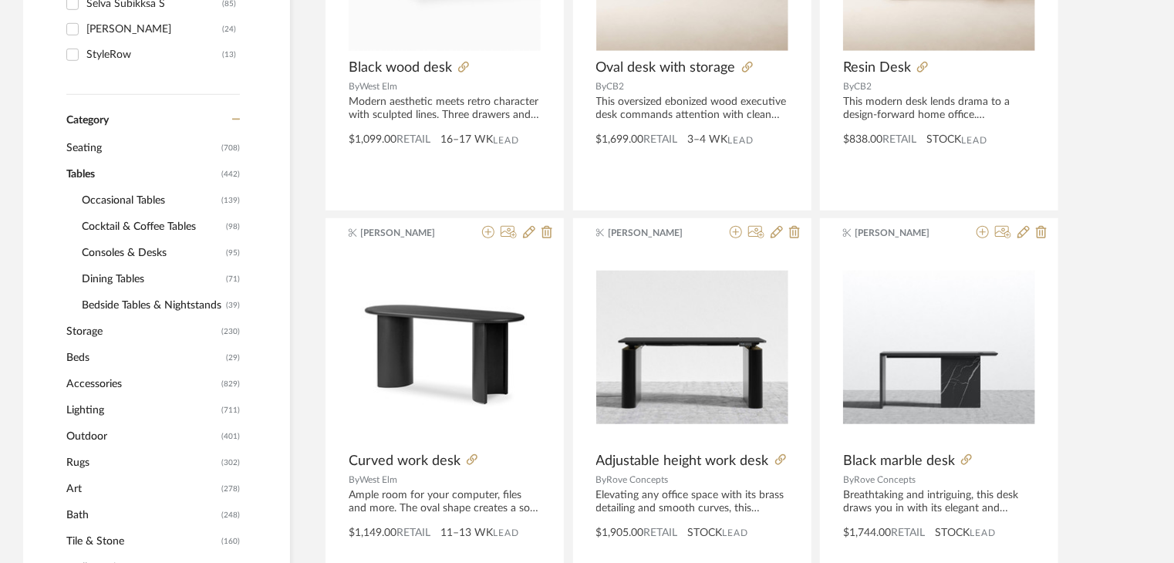
click at [123, 226] on span "Cocktail & Coffee Tables" at bounding box center [152, 227] width 140 height 26
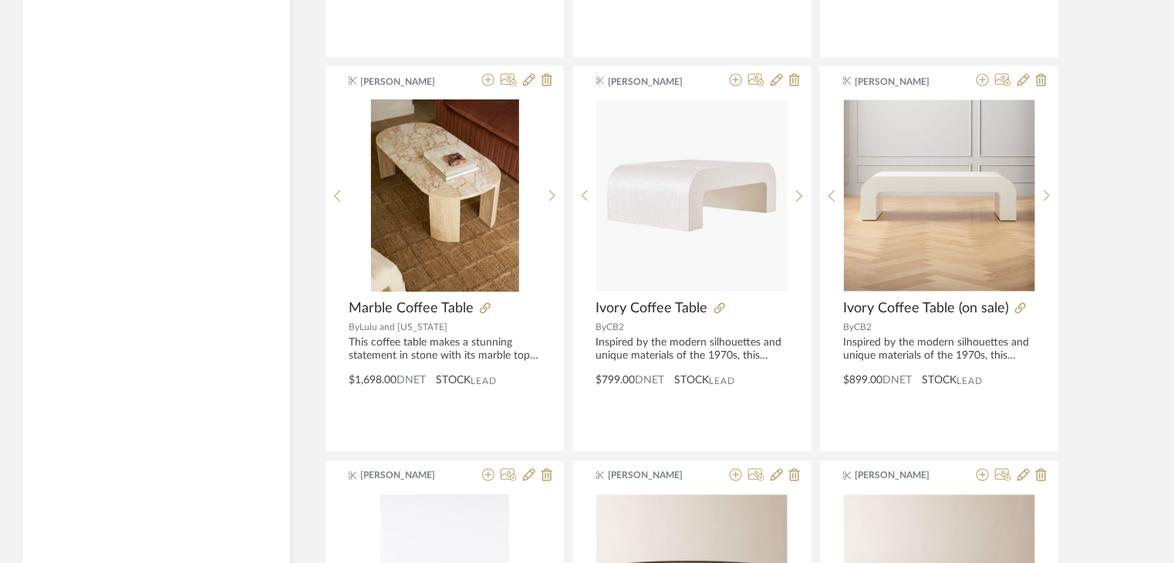
scroll to position [4686, 0]
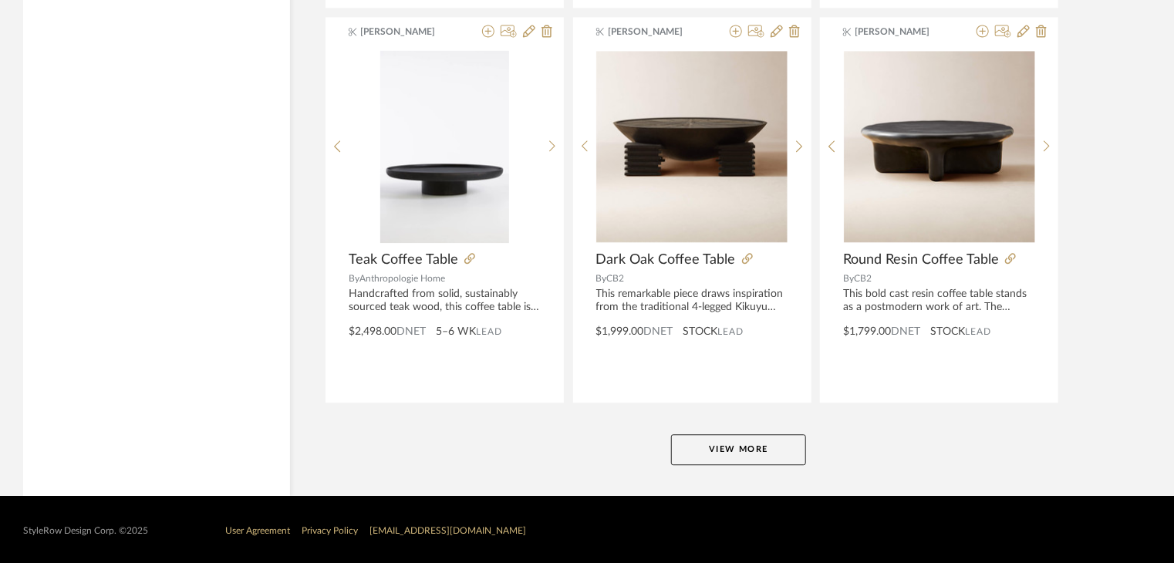
click at [754, 446] on button "View More" at bounding box center [738, 449] width 135 height 31
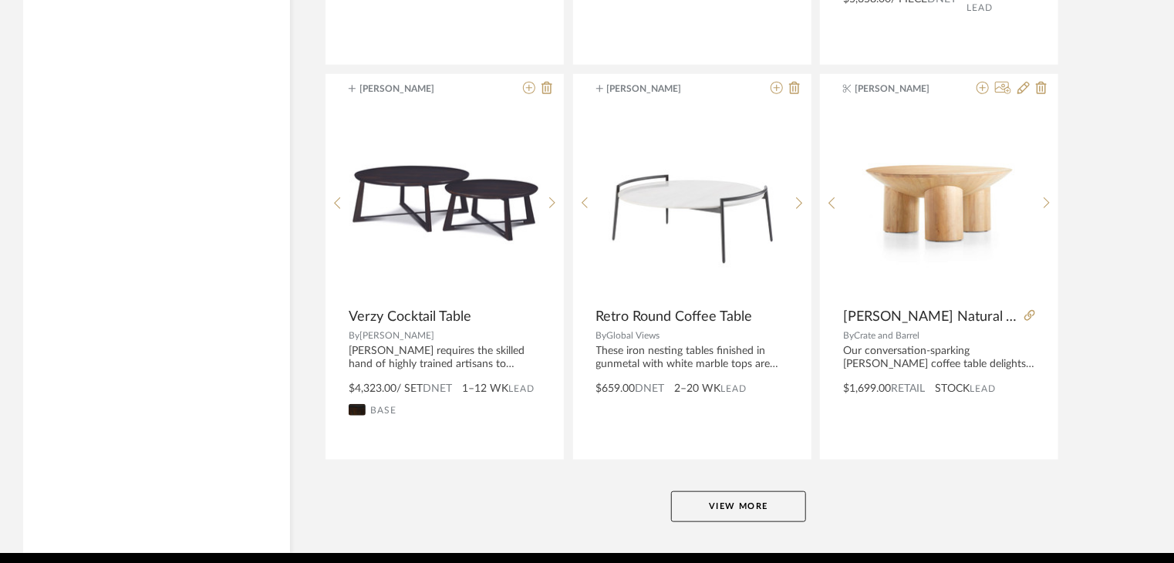
scroll to position [9417, 0]
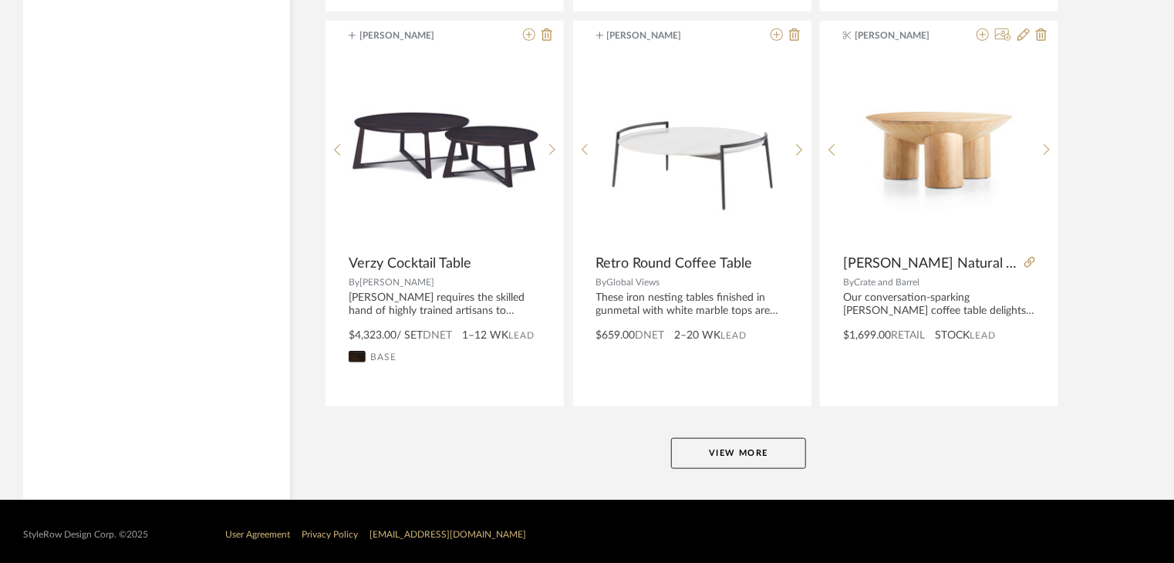
click at [723, 447] on button "View More" at bounding box center [738, 453] width 135 height 31
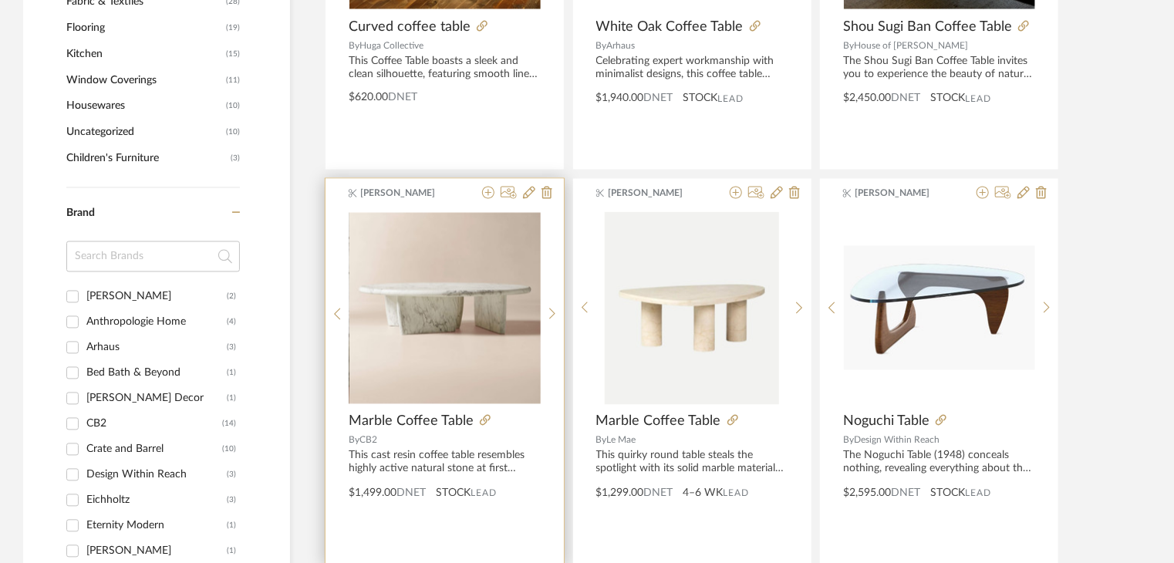
scroll to position [1395, 0]
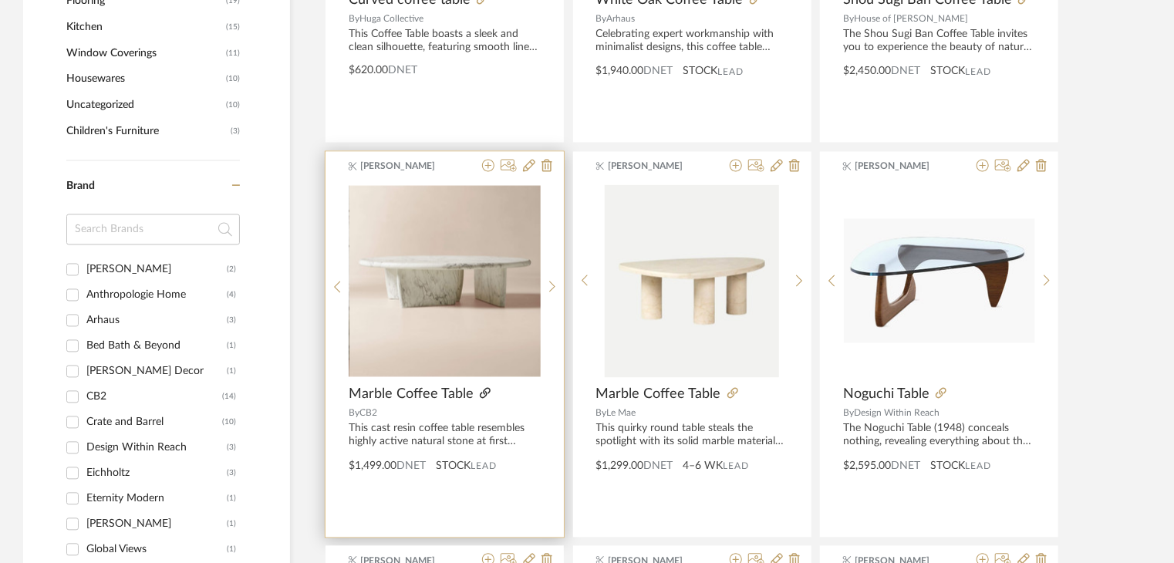
click at [487, 392] on icon at bounding box center [485, 393] width 11 height 11
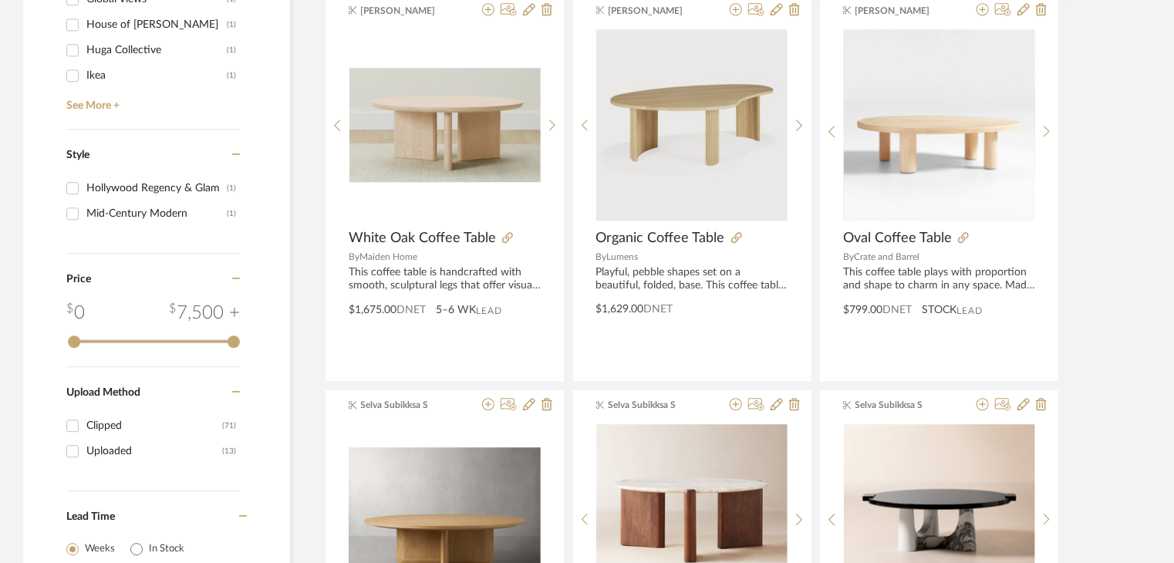
scroll to position [2012, 0]
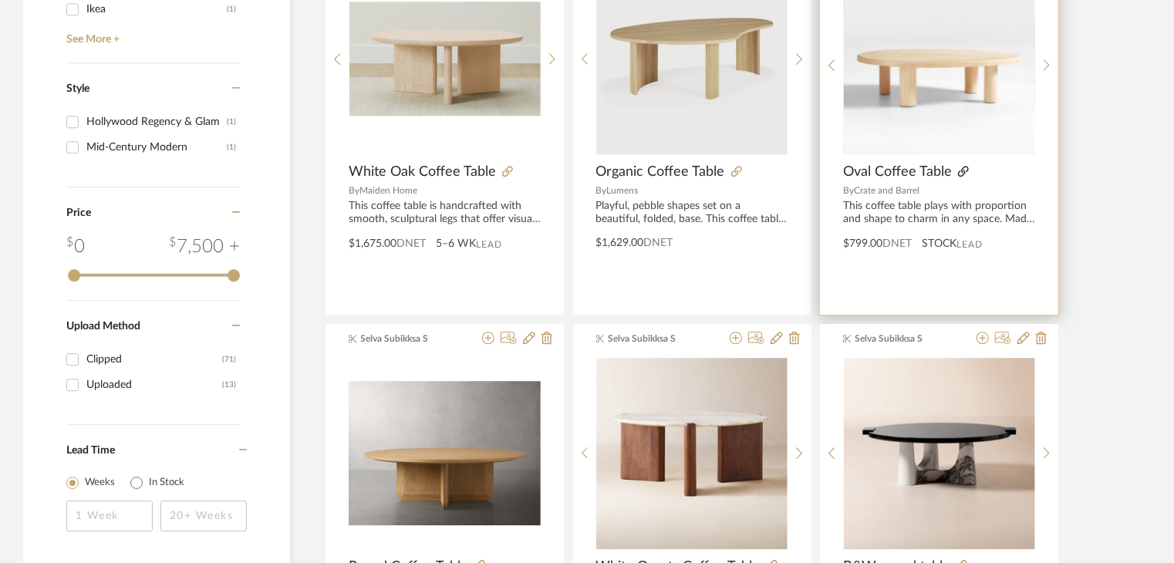
click at [959, 173] on icon at bounding box center [963, 171] width 11 height 11
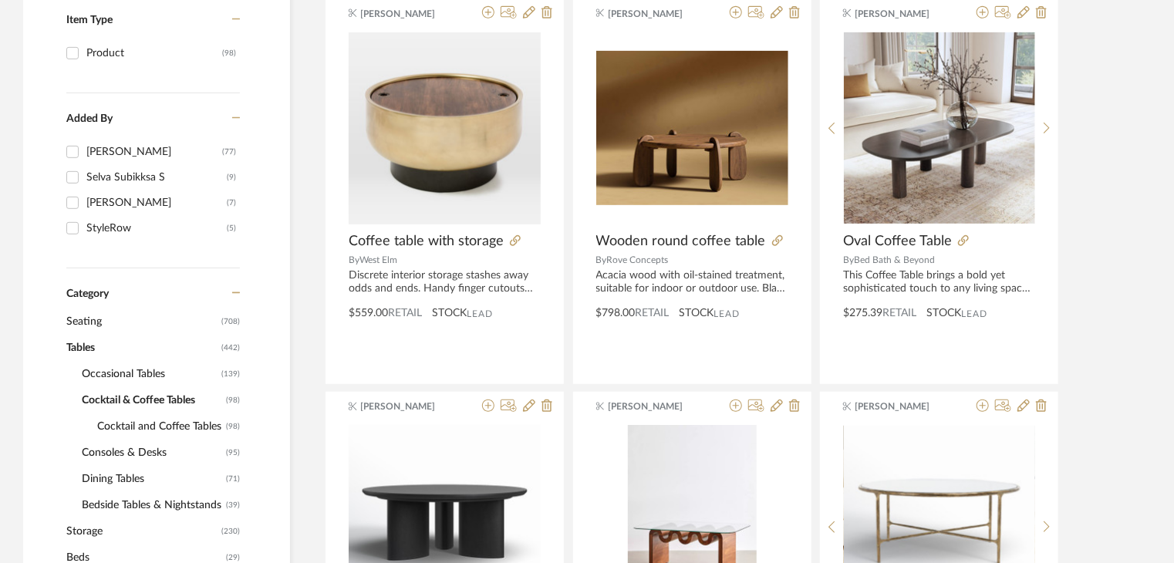
scroll to position [343, 0]
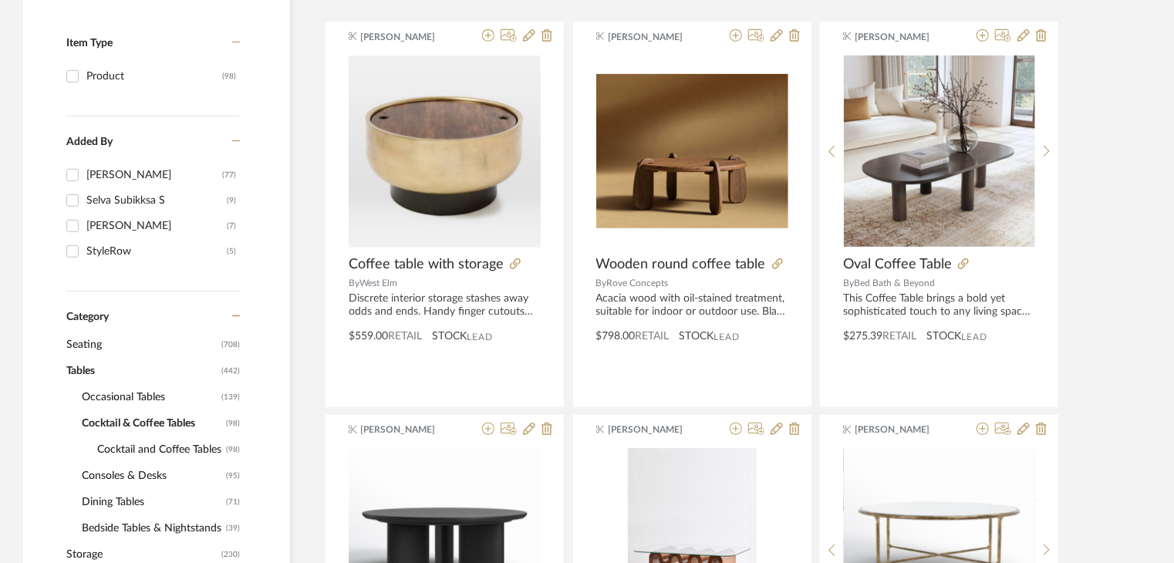
click at [164, 386] on span "Occasional Tables" at bounding box center [150, 397] width 136 height 26
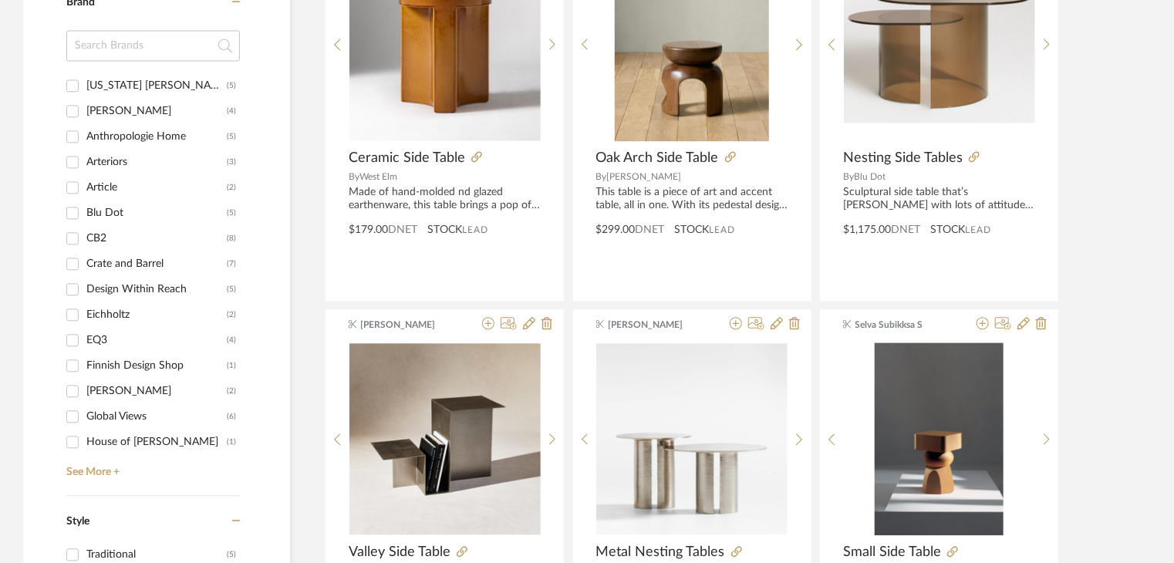
scroll to position [1809, 0]
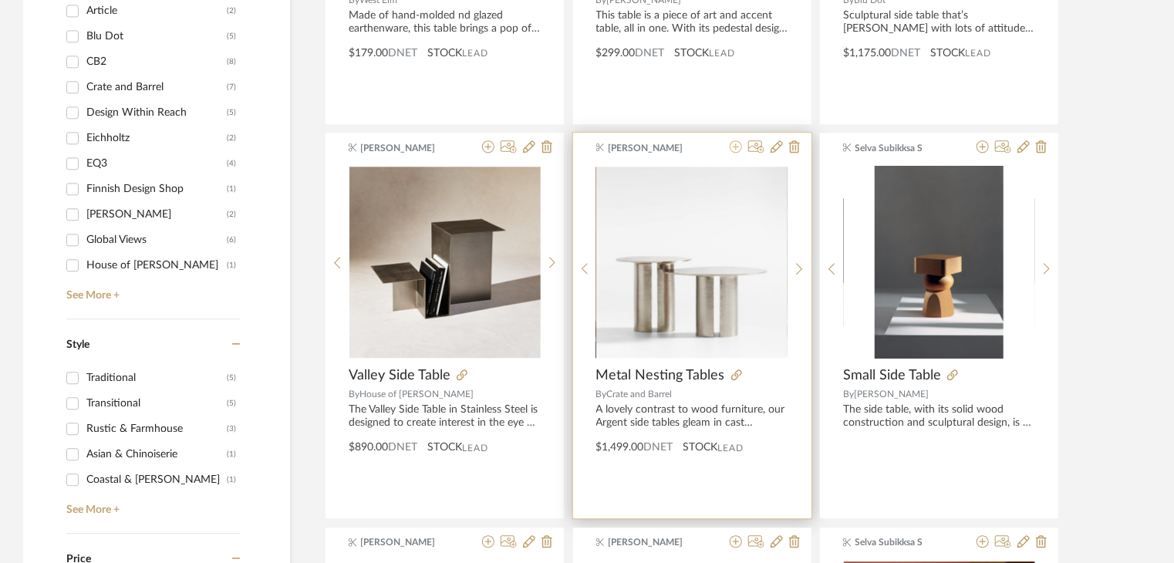
click at [735, 146] on icon at bounding box center [736, 146] width 12 height 12
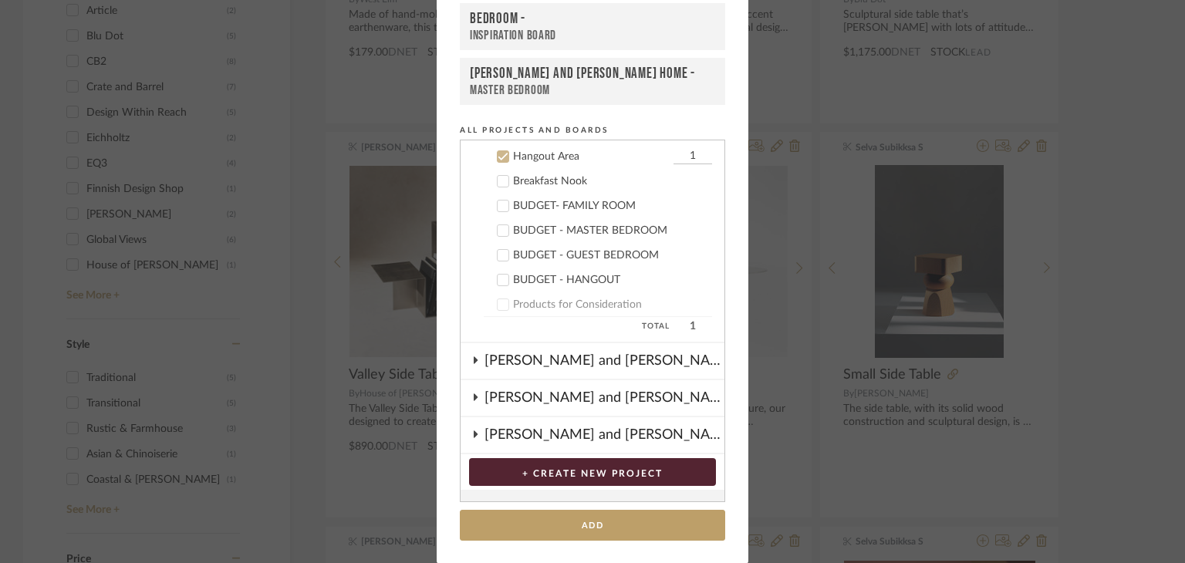
scroll to position [439, 0]
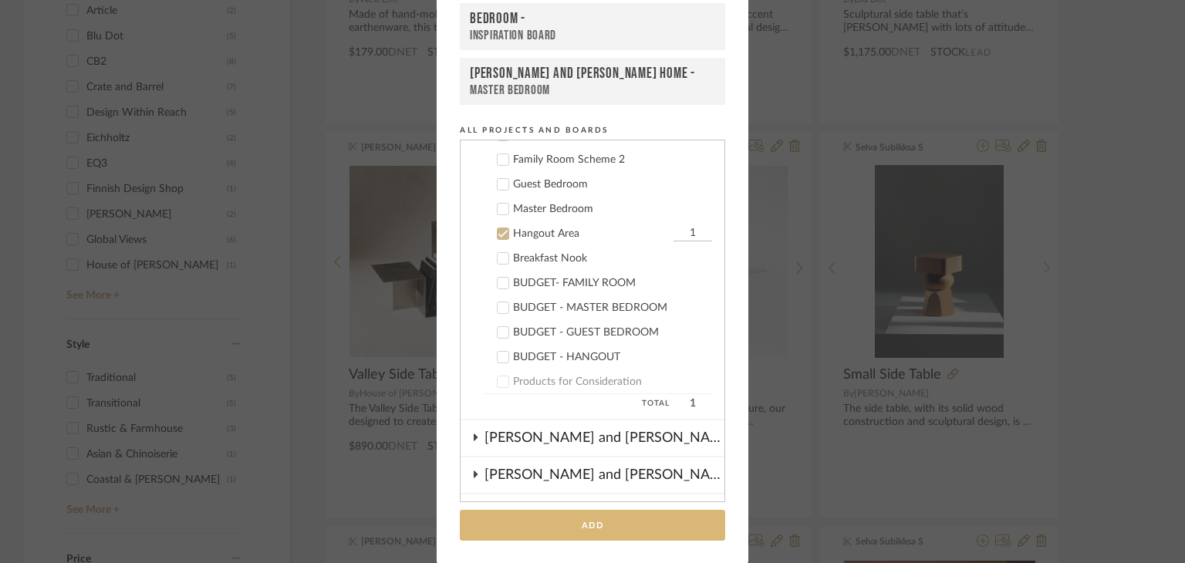
click at [583, 514] on button "Add" at bounding box center [592, 526] width 265 height 32
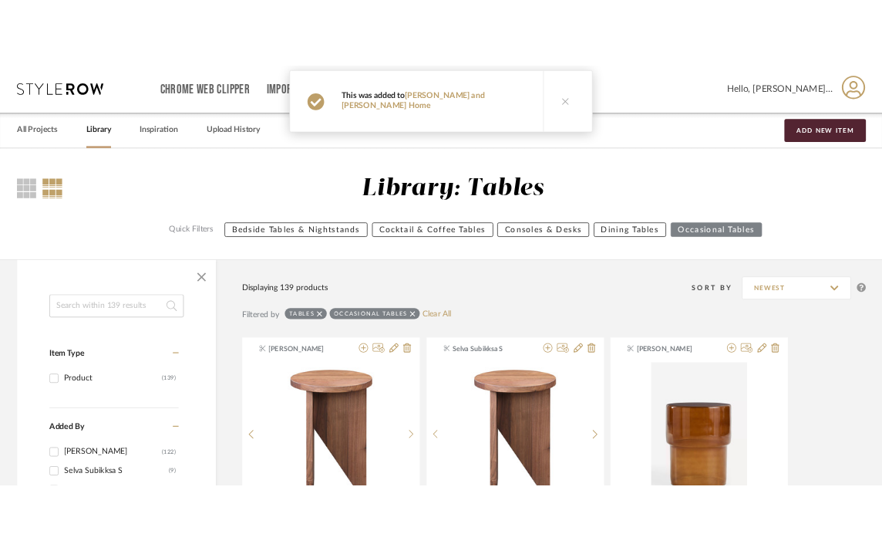
scroll to position [1809, 0]
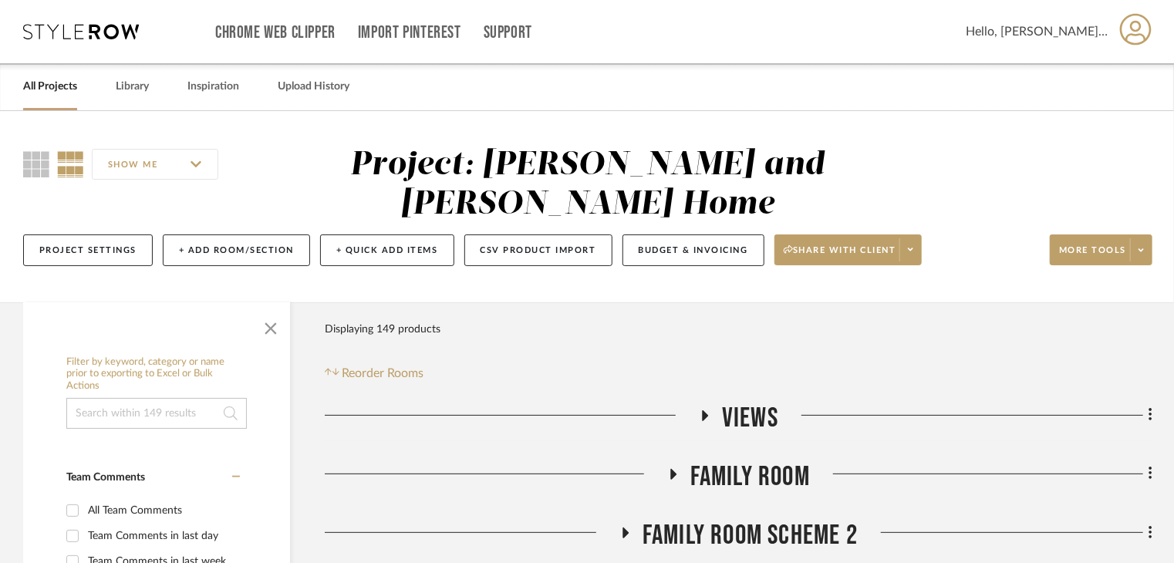
click at [746, 460] on span "Family Room" at bounding box center [750, 476] width 120 height 33
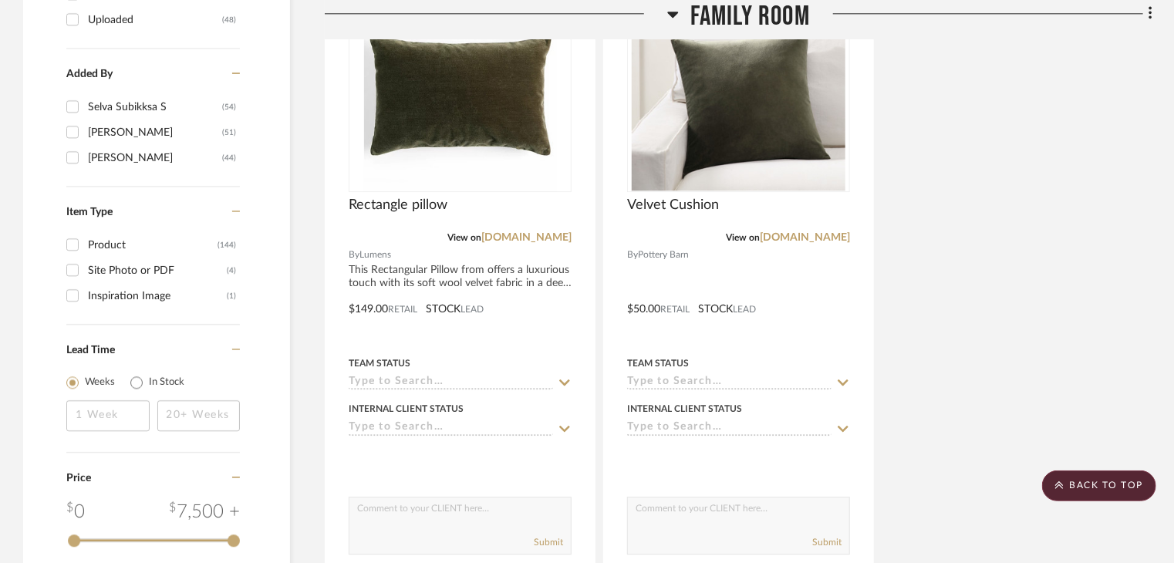
scroll to position [2160, 0]
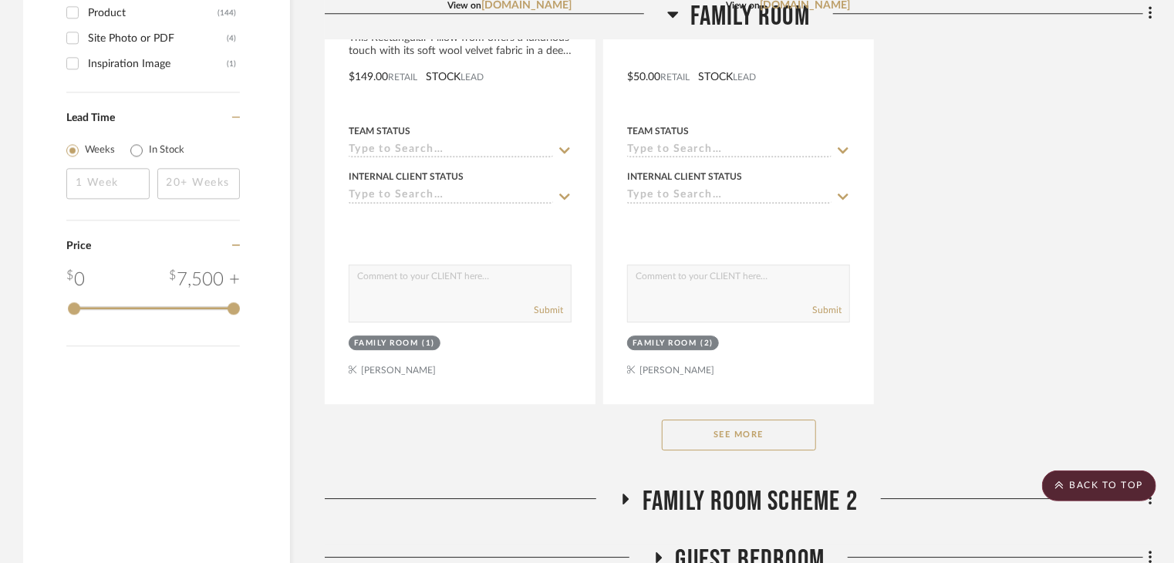
click at [727, 420] on button "See More" at bounding box center [739, 435] width 154 height 31
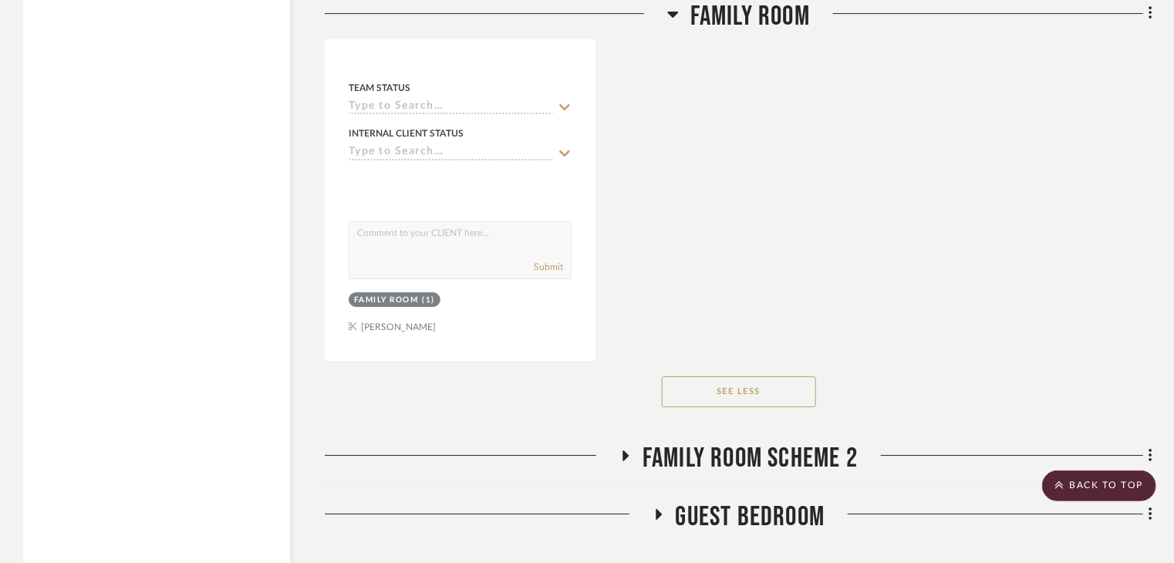
scroll to position [5630, 0]
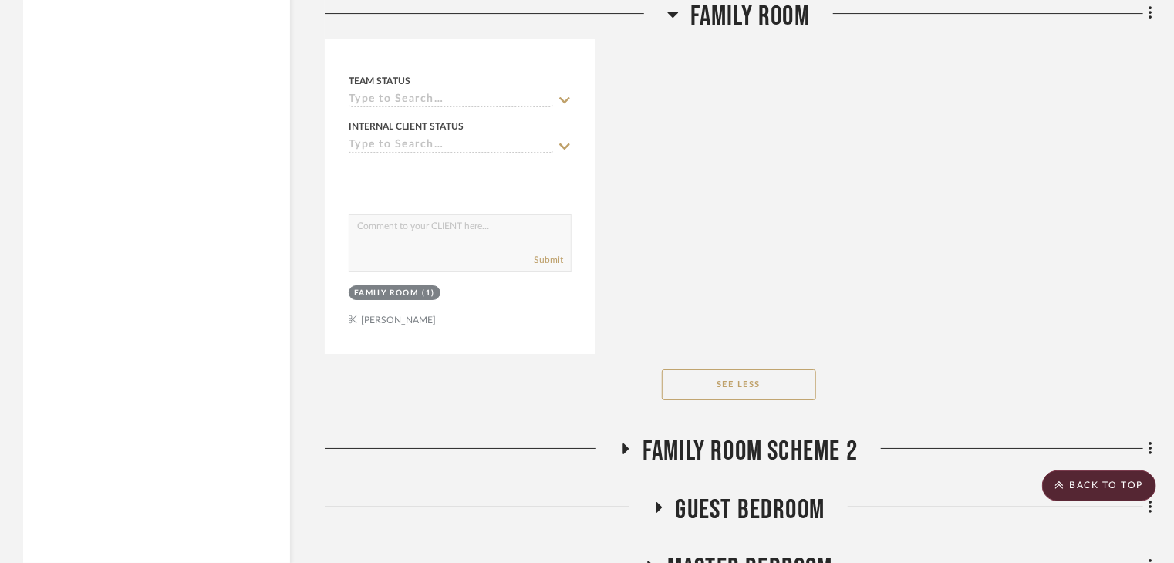
click at [789, 435] on span "Family Room Scheme 2" at bounding box center [749, 451] width 215 height 33
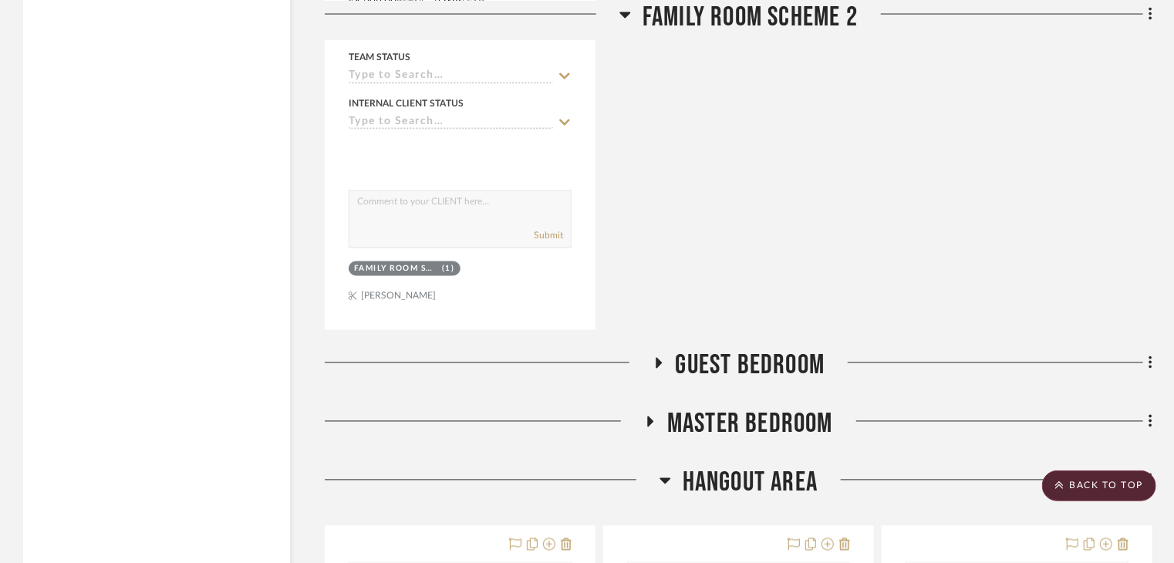
scroll to position [7250, 0]
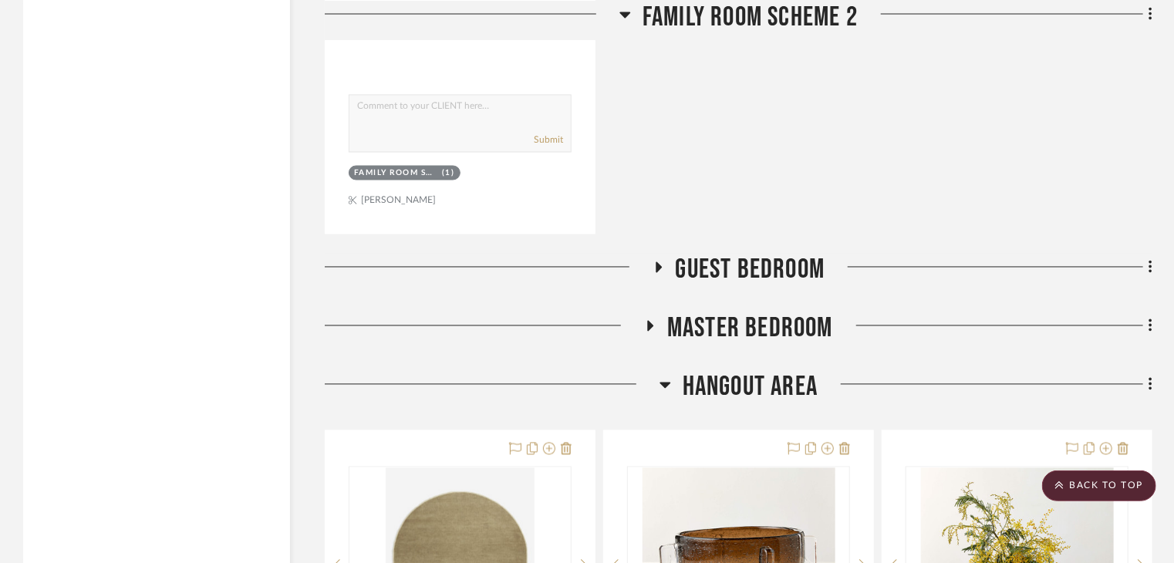
click at [763, 312] on span "Master Bedroom" at bounding box center [750, 328] width 166 height 33
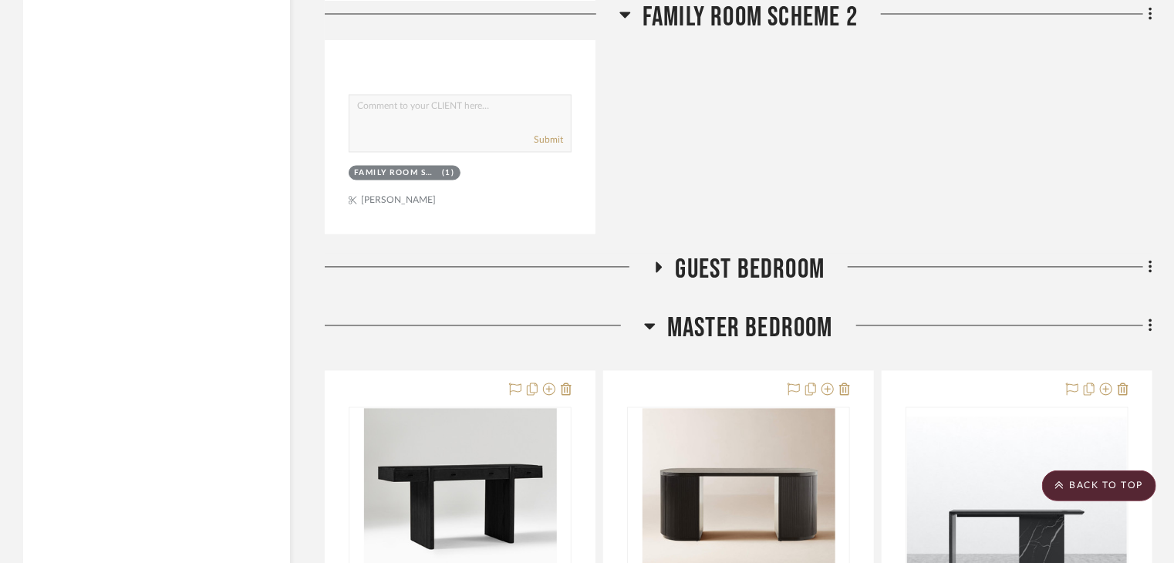
click at [763, 312] on span "Master Bedroom" at bounding box center [750, 328] width 166 height 33
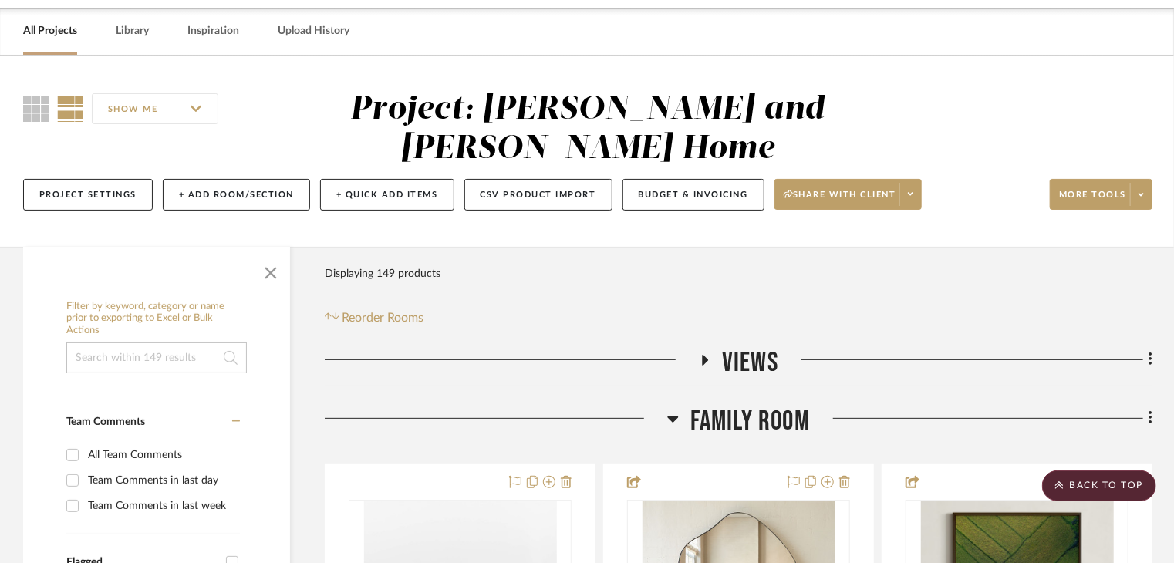
scroll to position [0, 0]
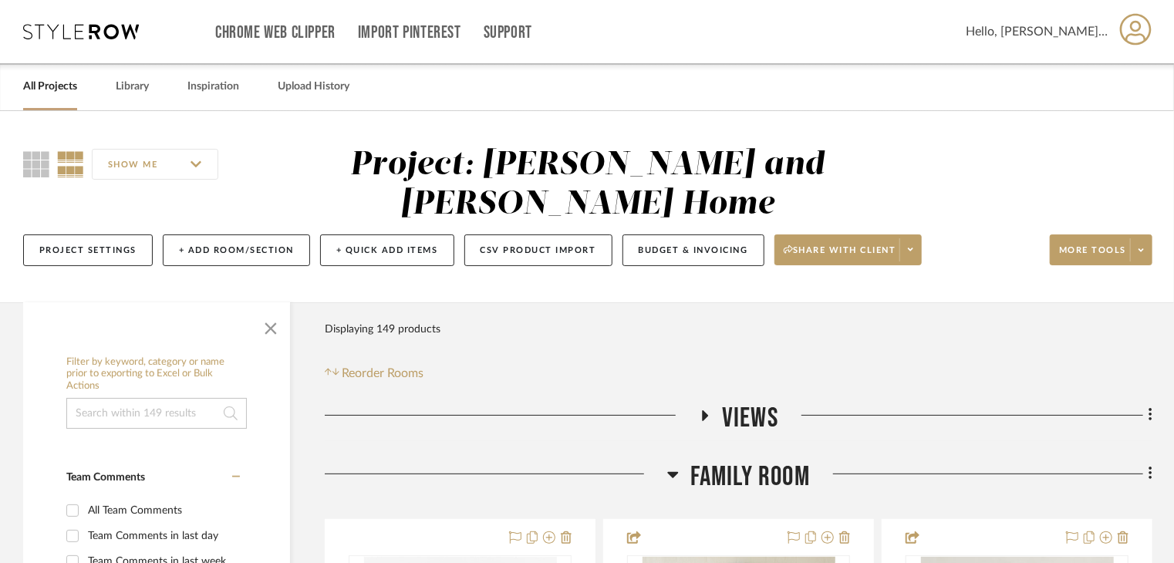
click at [703, 460] on span "Family Room" at bounding box center [750, 476] width 120 height 33
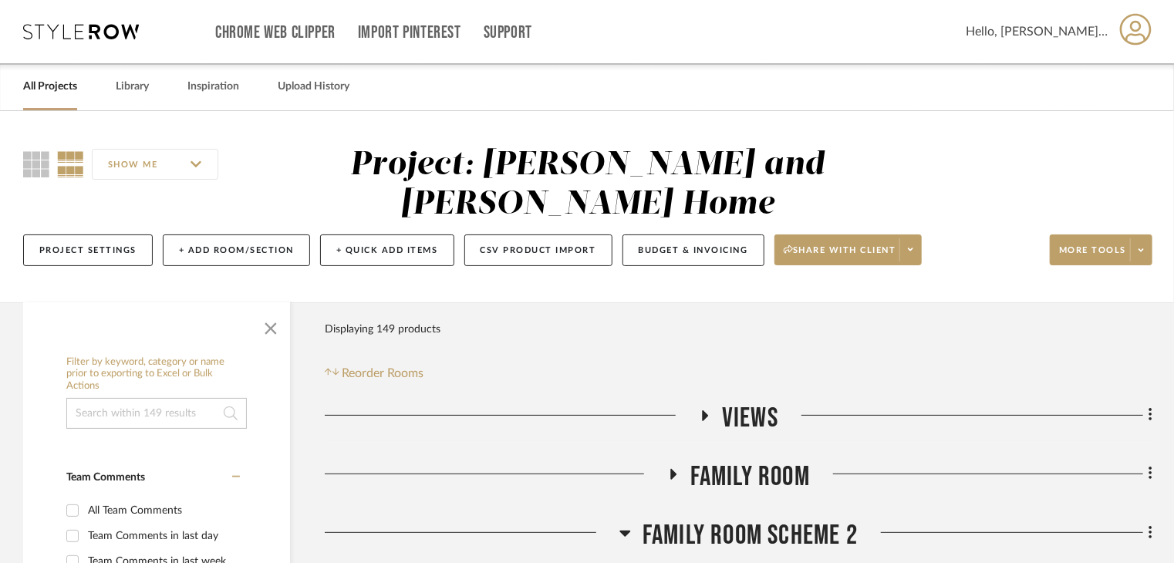
click at [703, 519] on span "Family Room Scheme 2" at bounding box center [749, 535] width 215 height 33
click at [720, 402] on h3 "Views" at bounding box center [738, 418] width 79 height 33
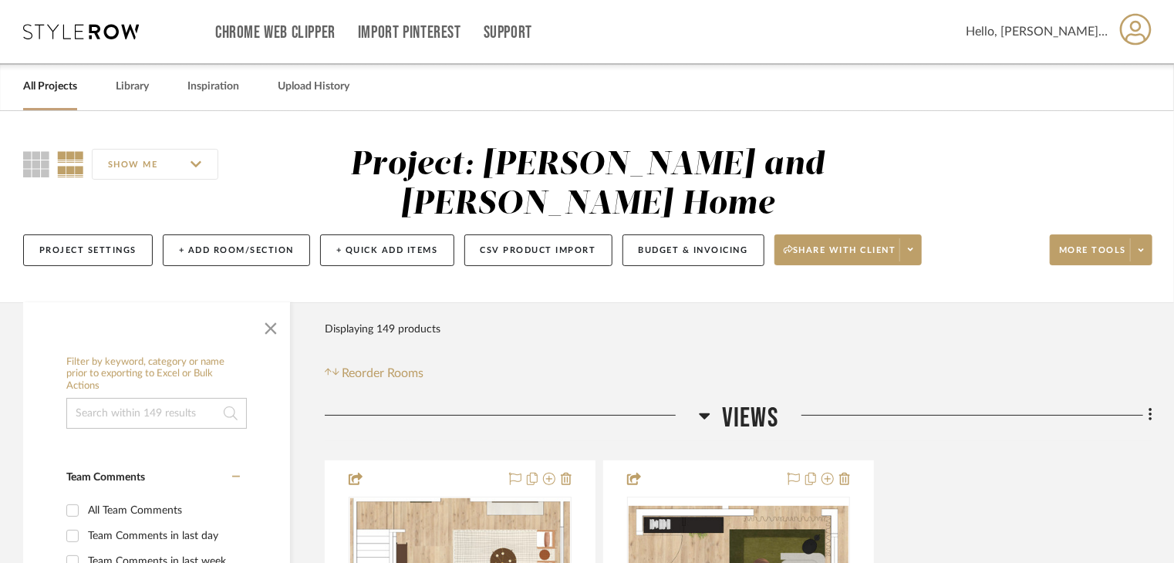
click at [720, 402] on h3 "Views" at bounding box center [738, 418] width 79 height 33
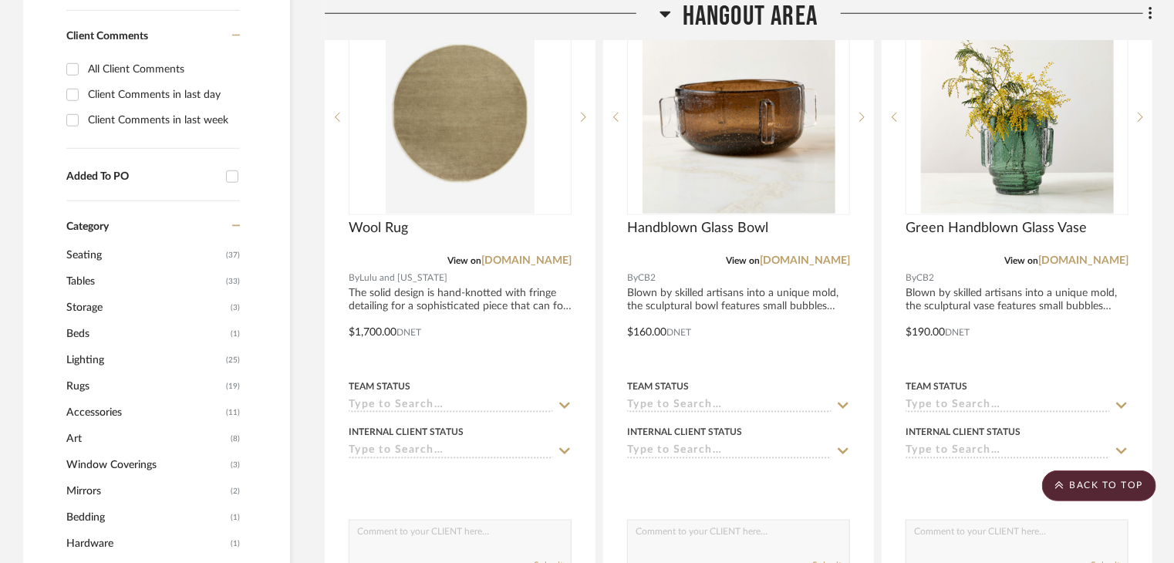
scroll to position [463, 0]
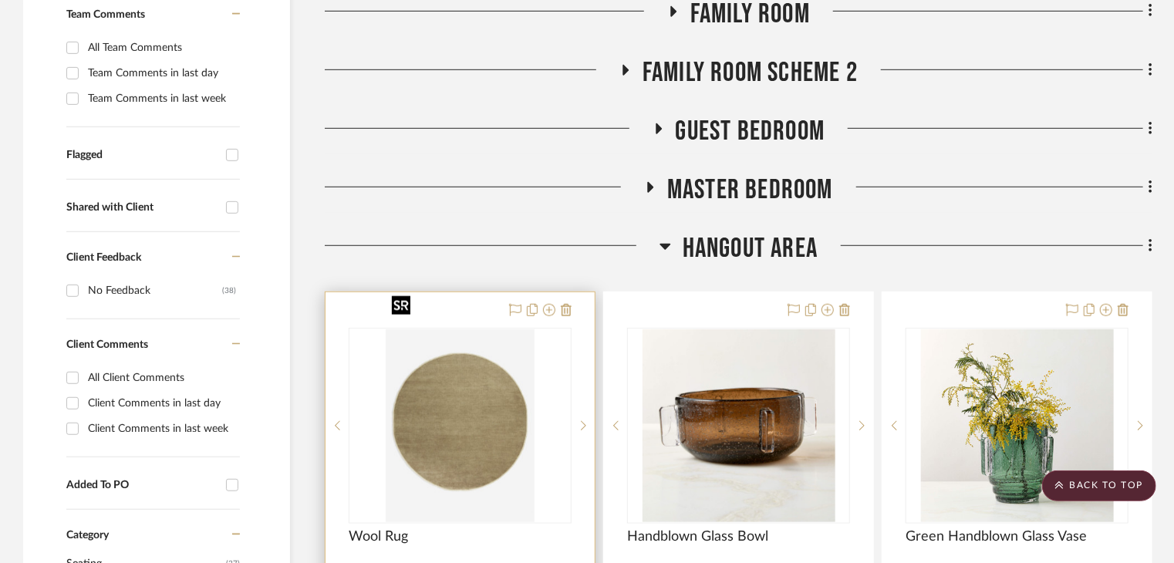
click at [487, 423] on img "0" at bounding box center [460, 425] width 148 height 193
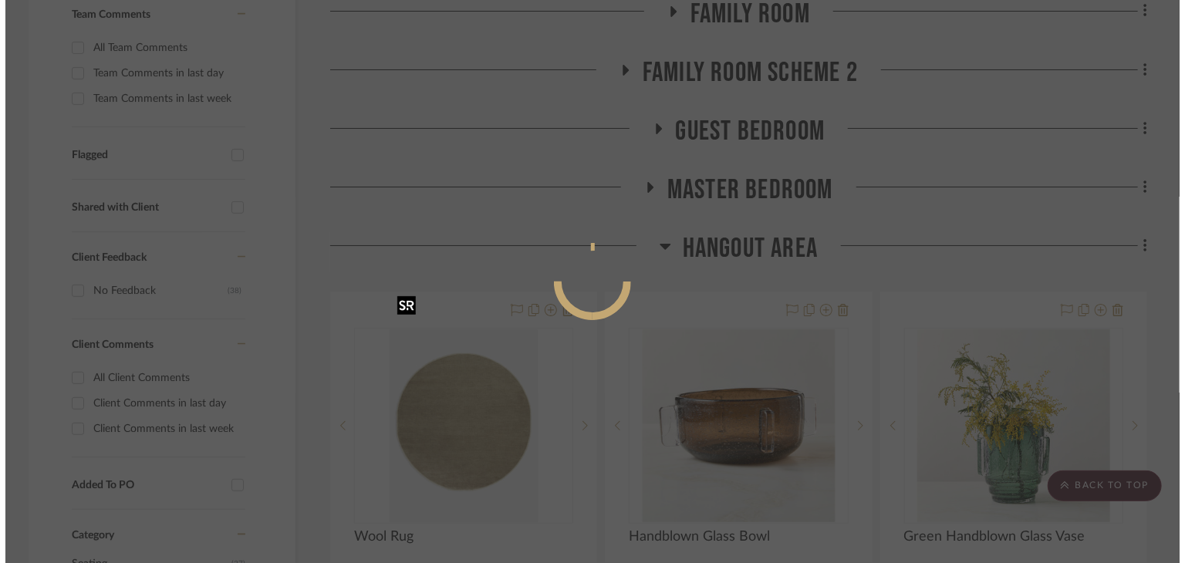
scroll to position [0, 0]
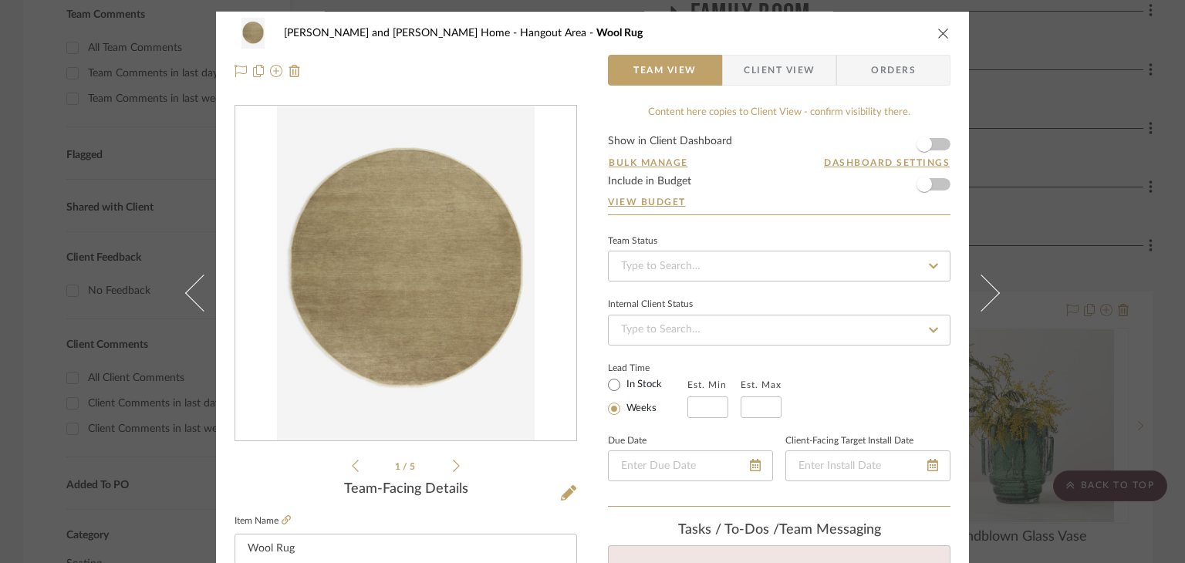
click at [1142, 255] on div "[PERSON_NAME] and [PERSON_NAME] Home Hangout Area Wool Rug Team View Client Vie…" at bounding box center [592, 281] width 1185 height 563
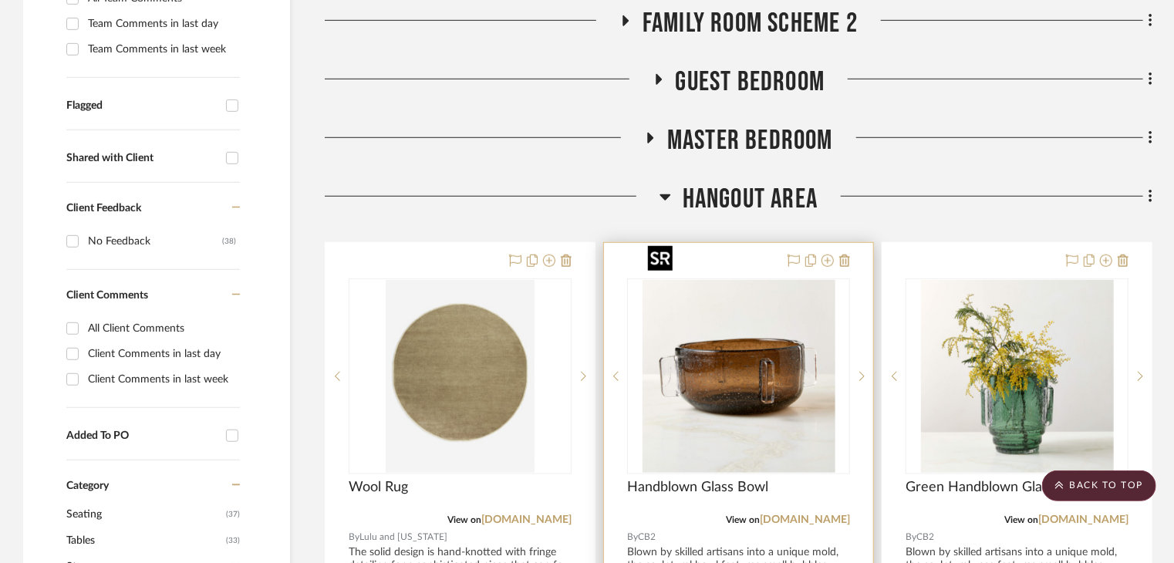
scroll to position [540, 0]
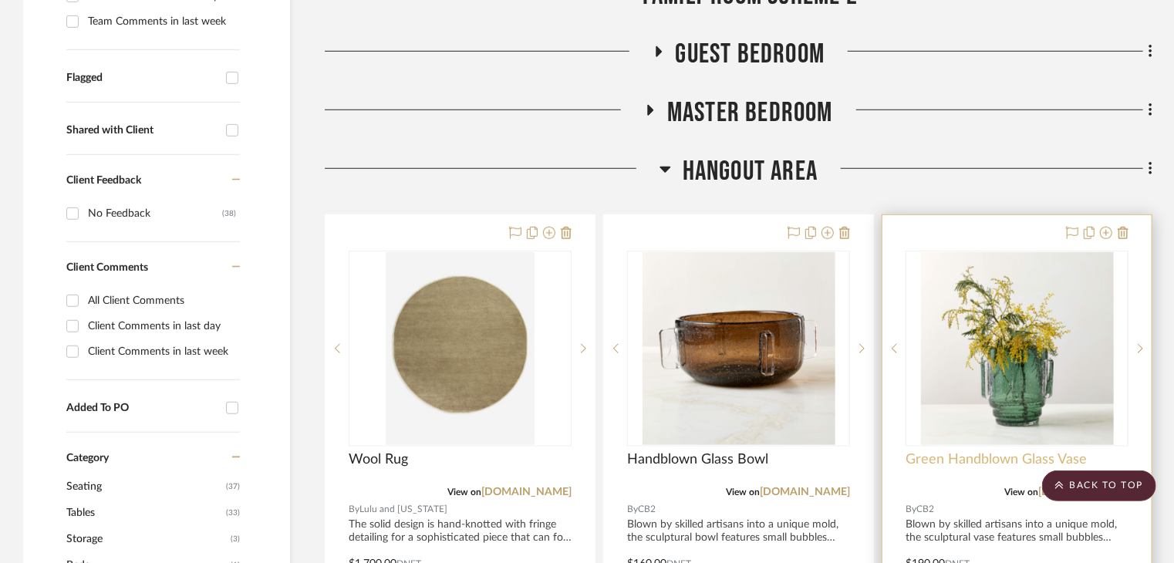
click at [1052, 451] on span "Green Handblown Glass Vase" at bounding box center [996, 459] width 181 height 17
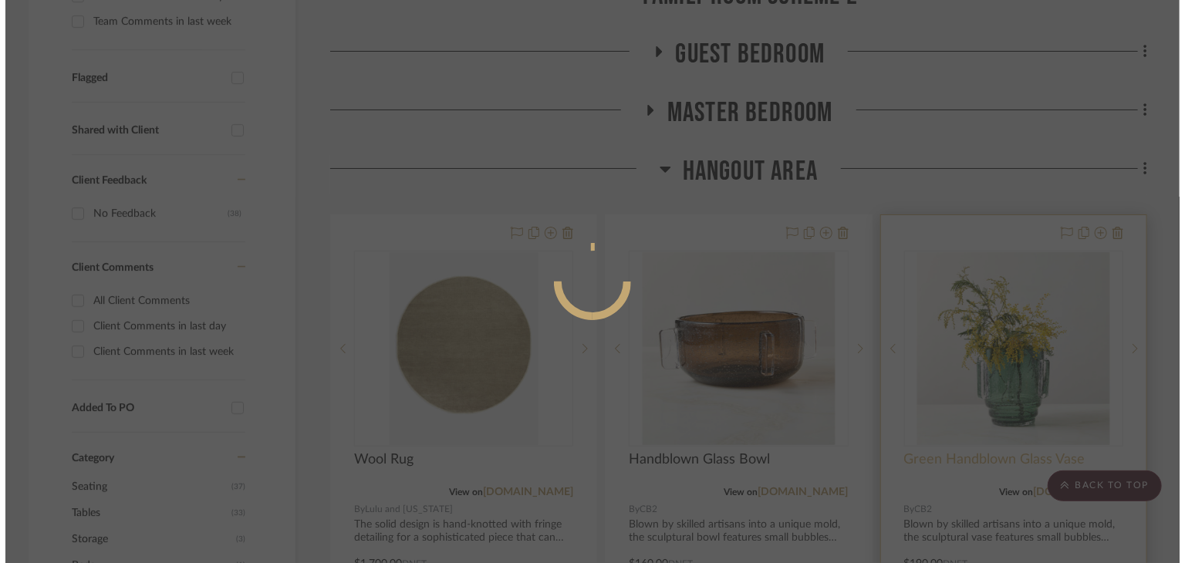
scroll to position [0, 0]
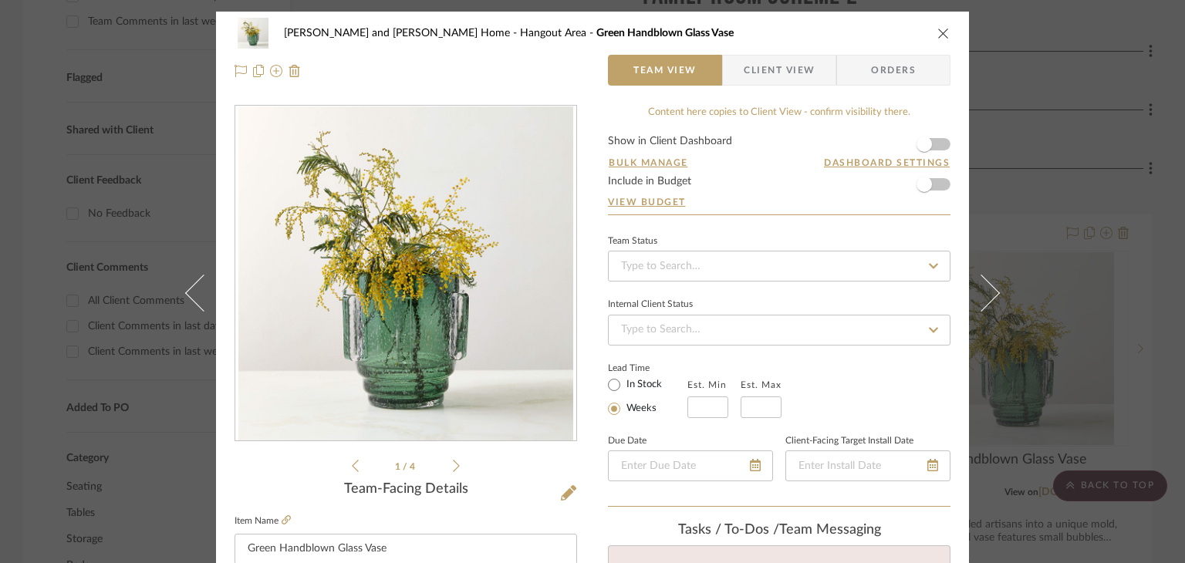
click at [453, 471] on icon at bounding box center [456, 466] width 7 height 14
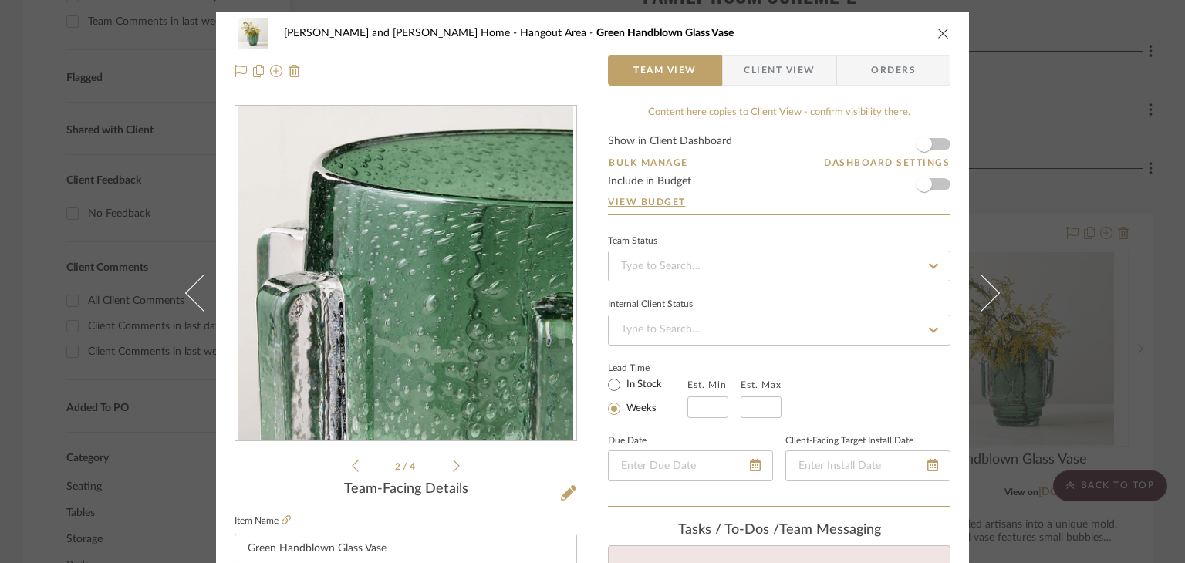
click at [453, 471] on icon at bounding box center [456, 466] width 7 height 14
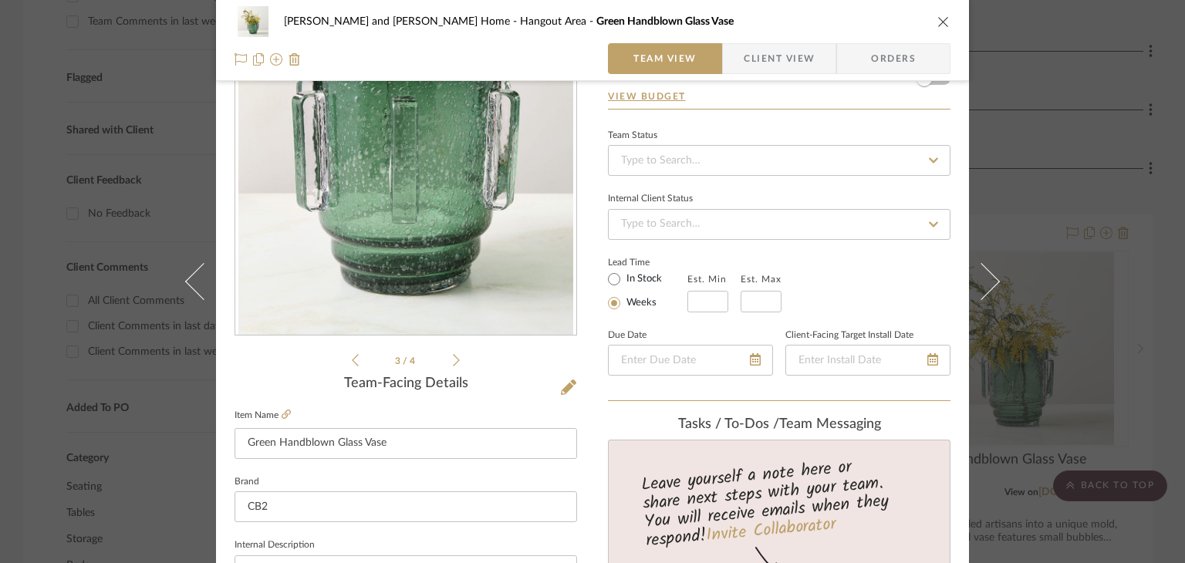
scroll to position [309, 0]
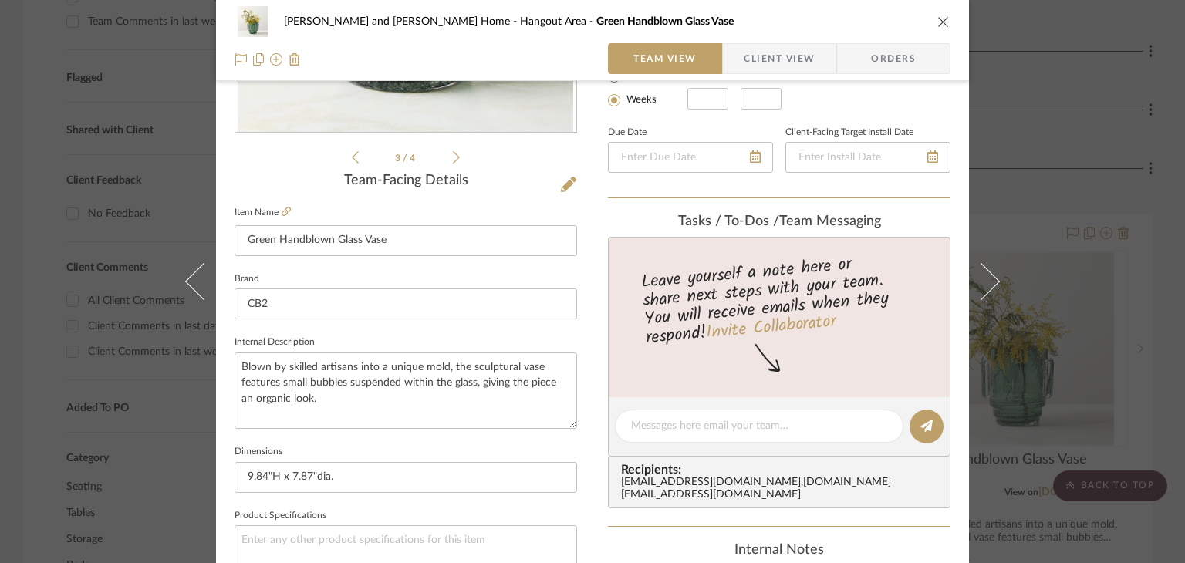
click at [1091, 164] on div "[PERSON_NAME] and [PERSON_NAME] Home Hangout Area Green Handblown Glass Vase Te…" at bounding box center [592, 281] width 1185 height 563
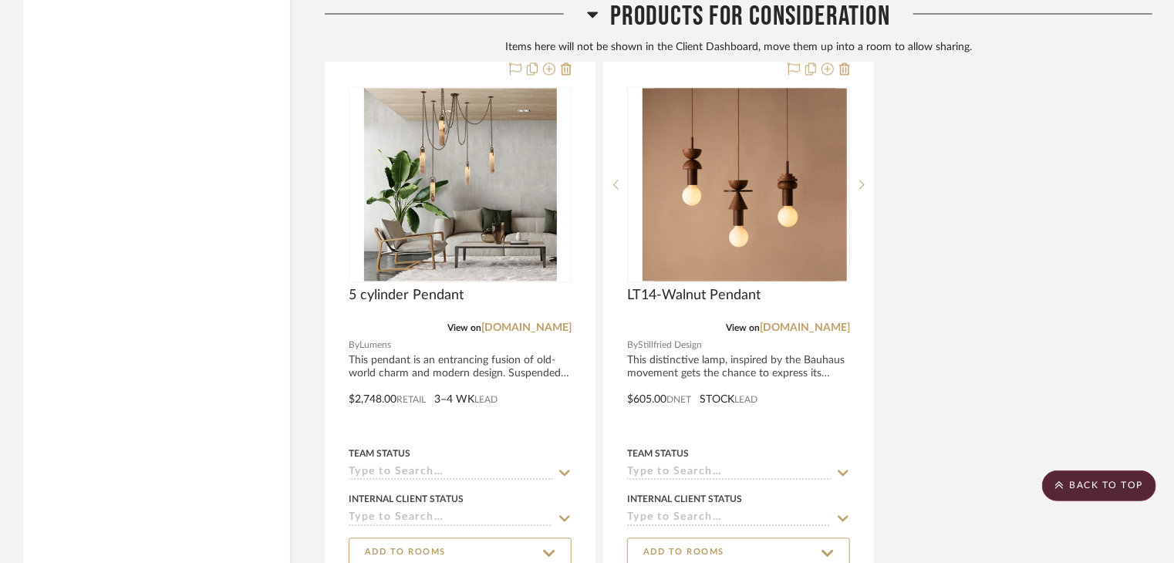
scroll to position [4629, 0]
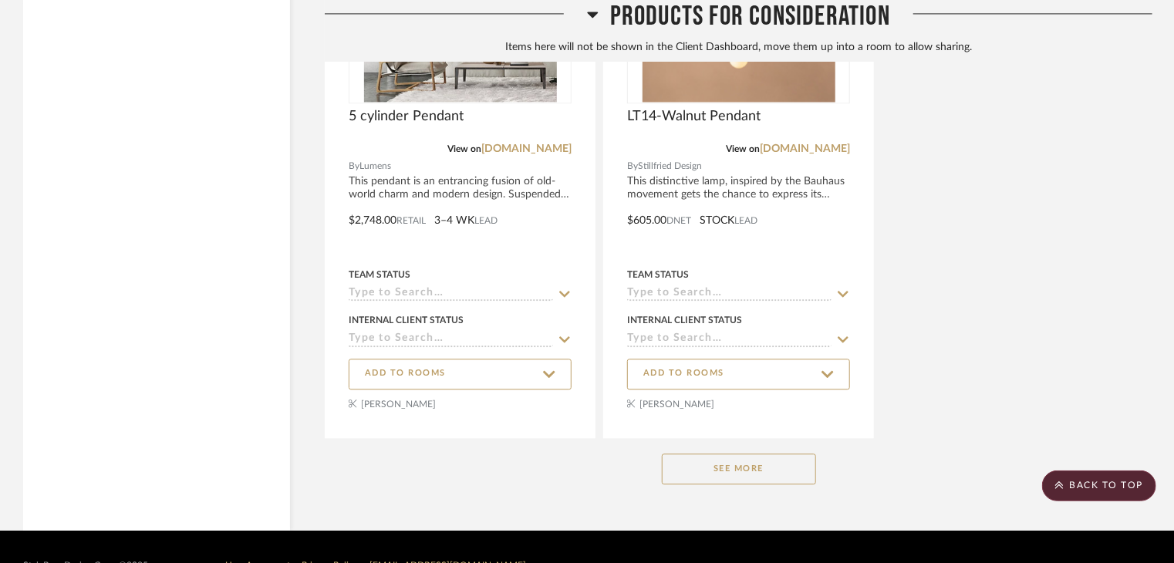
click at [728, 454] on button "See More" at bounding box center [739, 469] width 154 height 31
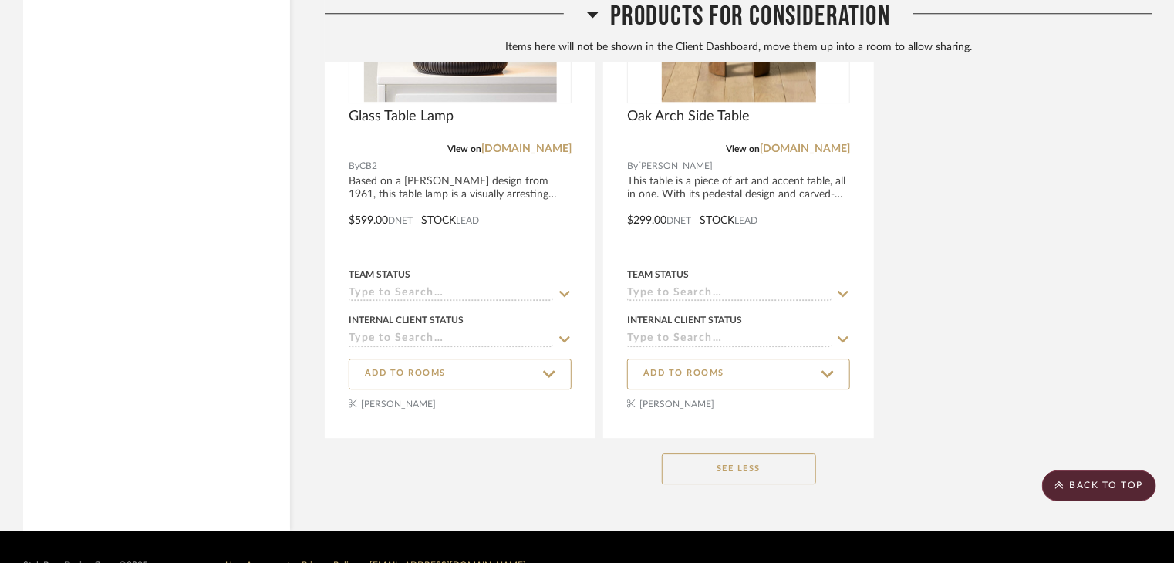
click at [787, 454] on button "See Less" at bounding box center [739, 469] width 154 height 31
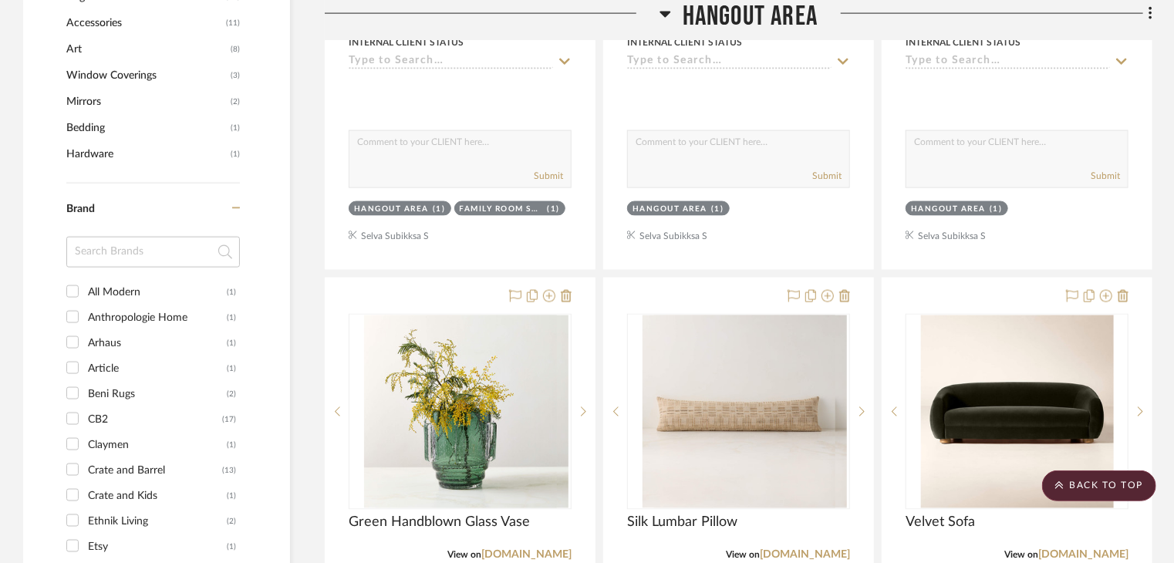
scroll to position [1388, 0]
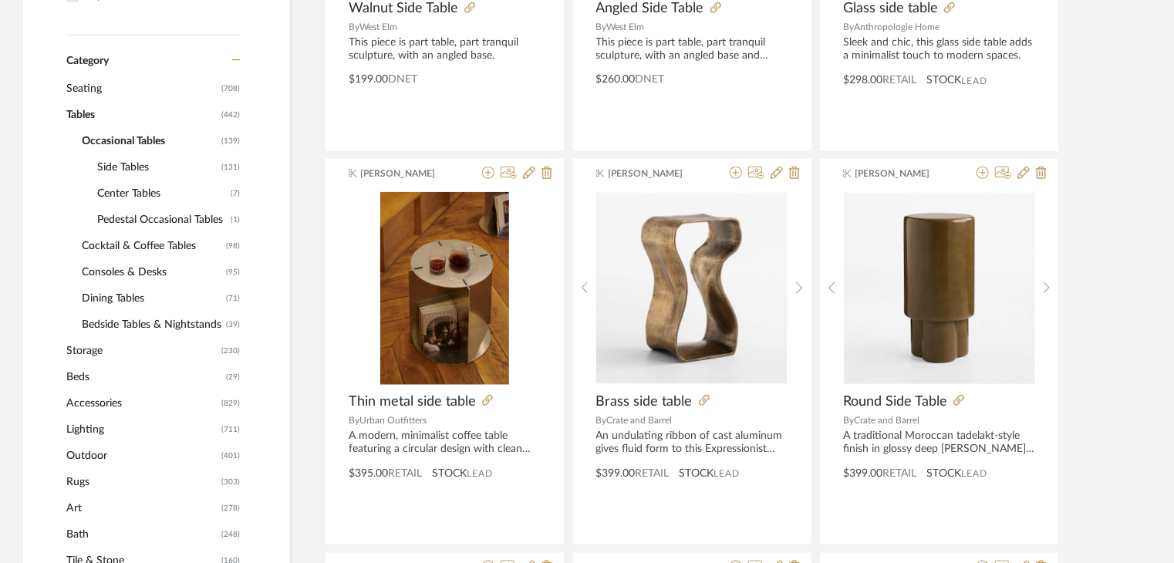
scroll to position [694, 0]
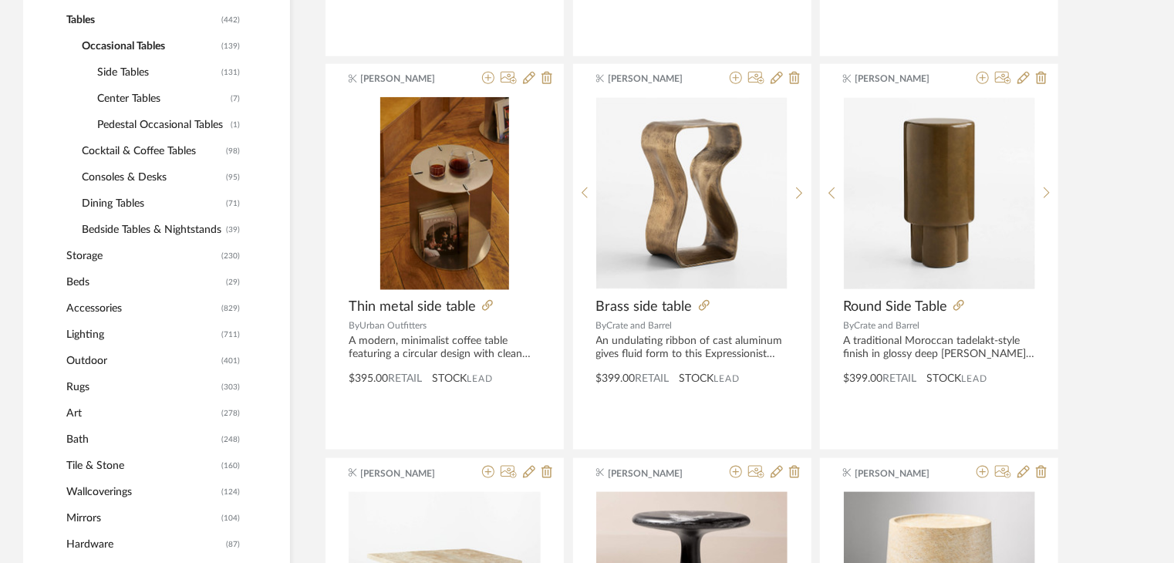
click at [89, 387] on span "Rugs" at bounding box center [141, 387] width 151 height 26
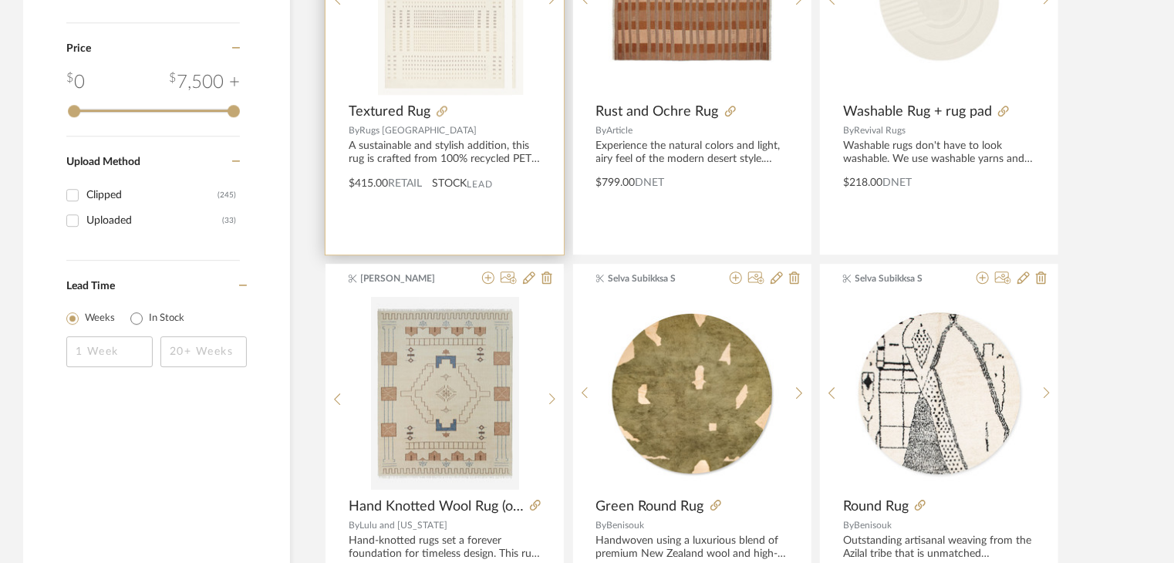
scroll to position [2237, 0]
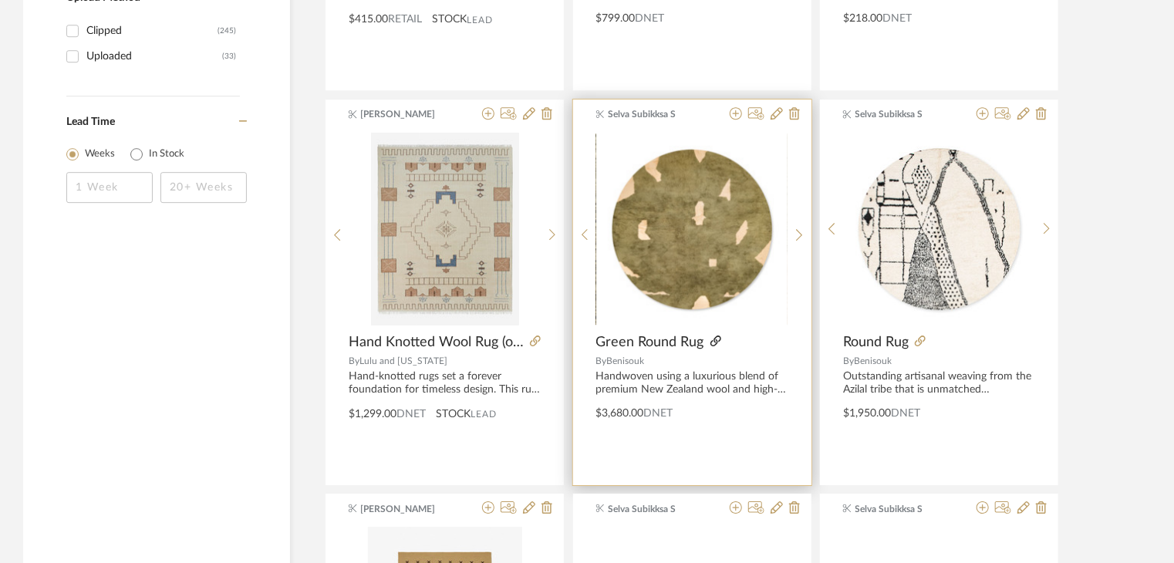
click at [710, 340] on icon at bounding box center [715, 341] width 11 height 11
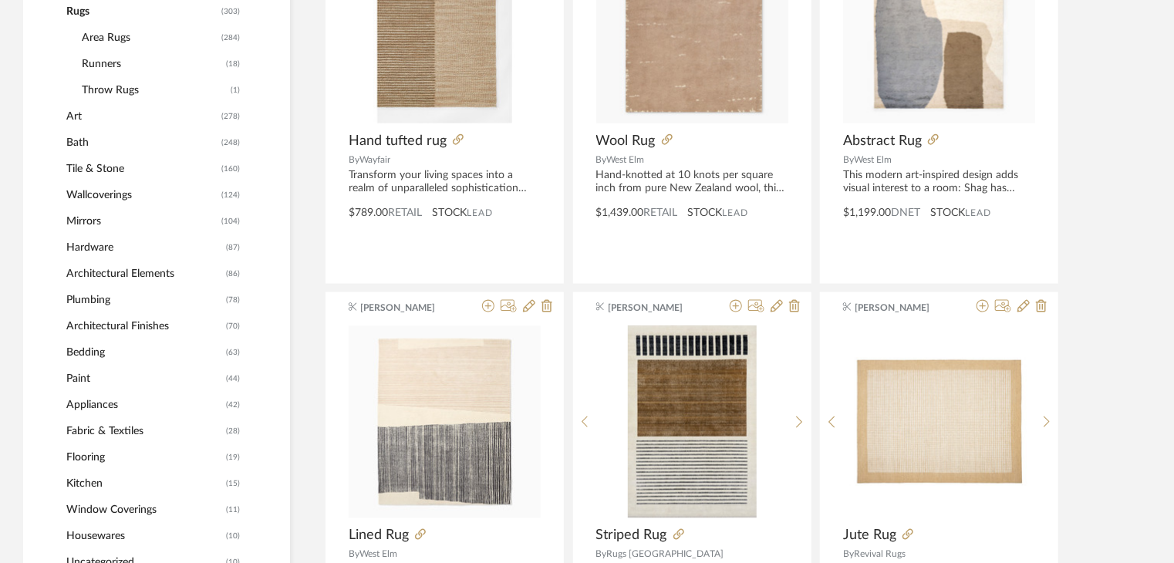
scroll to position [771, 0]
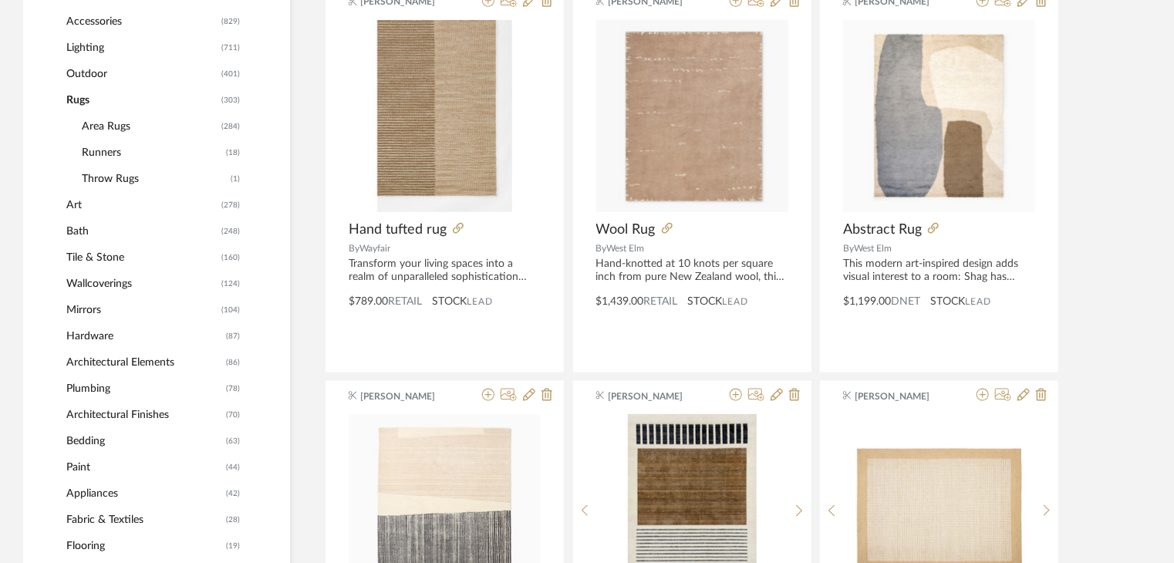
click at [93, 39] on span "Lighting" at bounding box center [141, 48] width 151 height 26
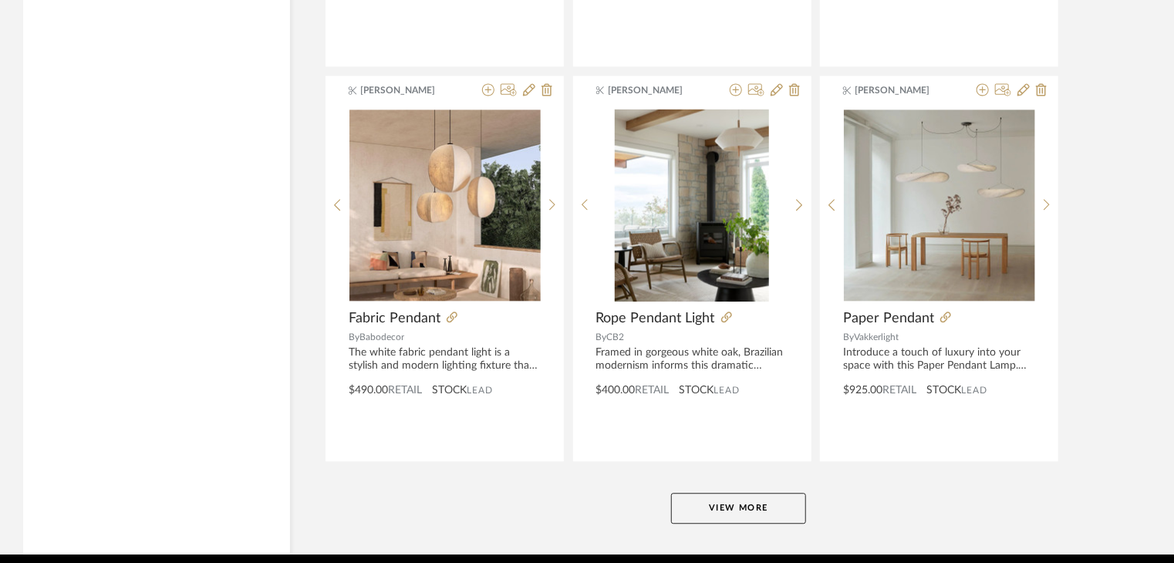
scroll to position [4686, 0]
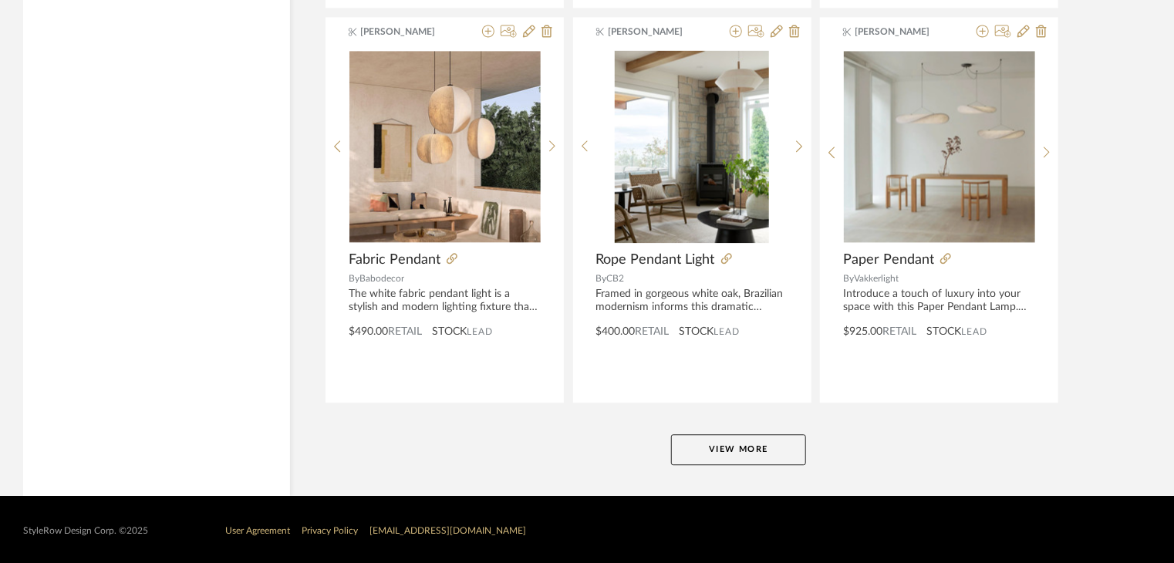
click at [767, 442] on button "View More" at bounding box center [738, 449] width 135 height 31
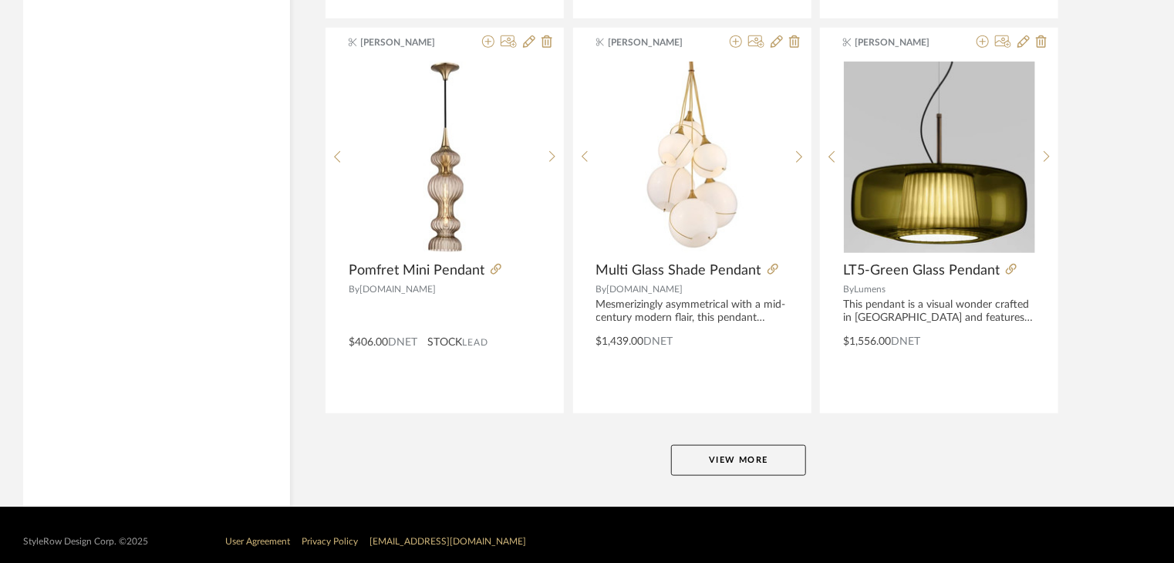
scroll to position [9417, 0]
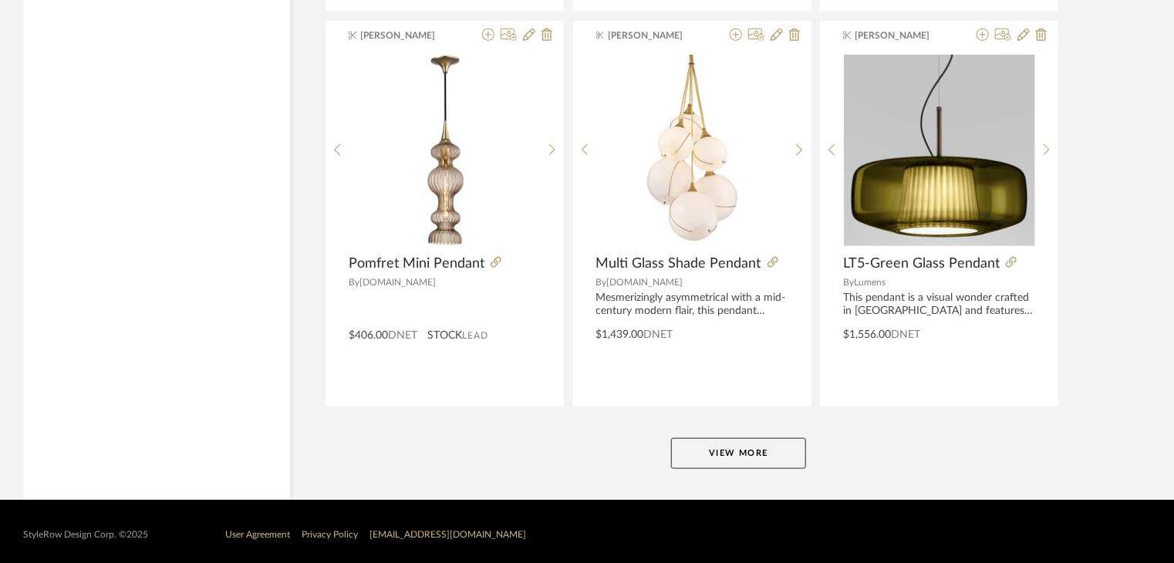
click at [745, 445] on button "View More" at bounding box center [738, 453] width 135 height 31
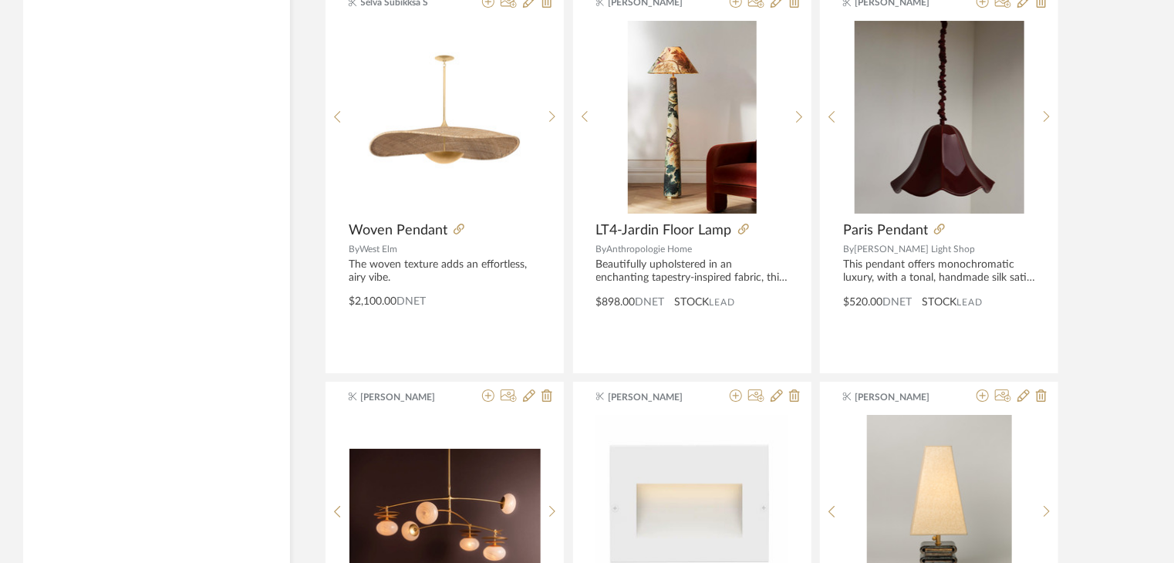
scroll to position [8645, 0]
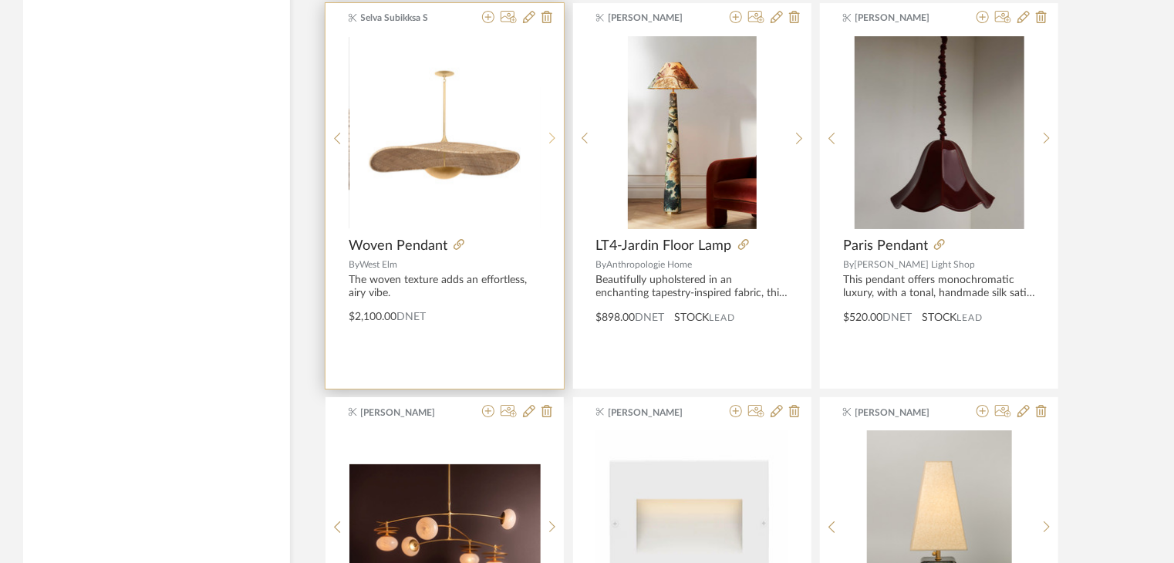
click at [558, 132] on sr-next-btn at bounding box center [553, 138] width 24 height 13
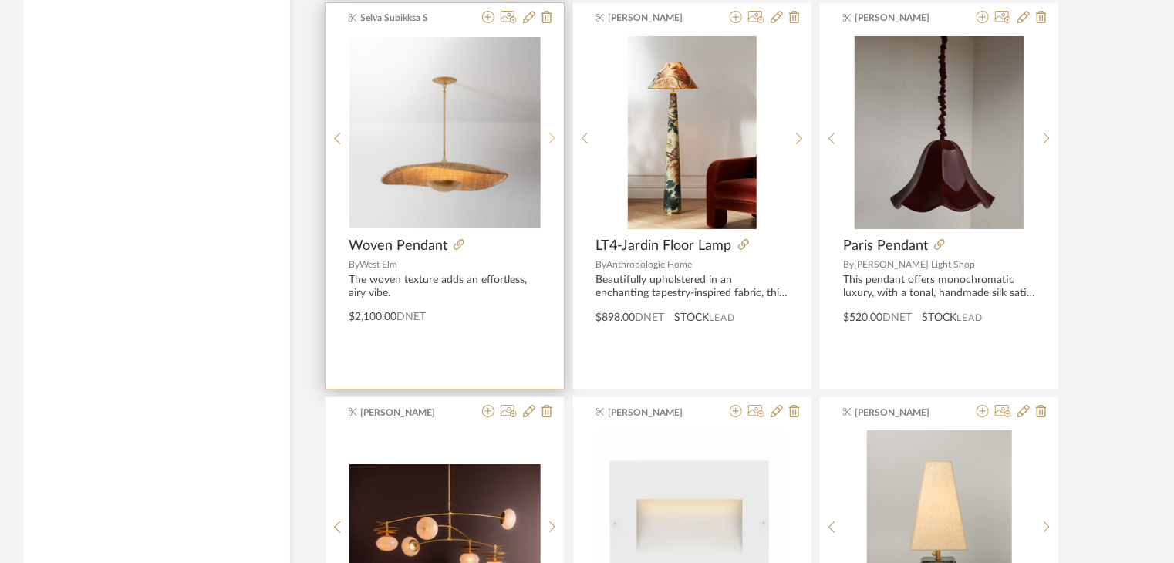
click at [558, 132] on sr-next-btn at bounding box center [553, 138] width 24 height 13
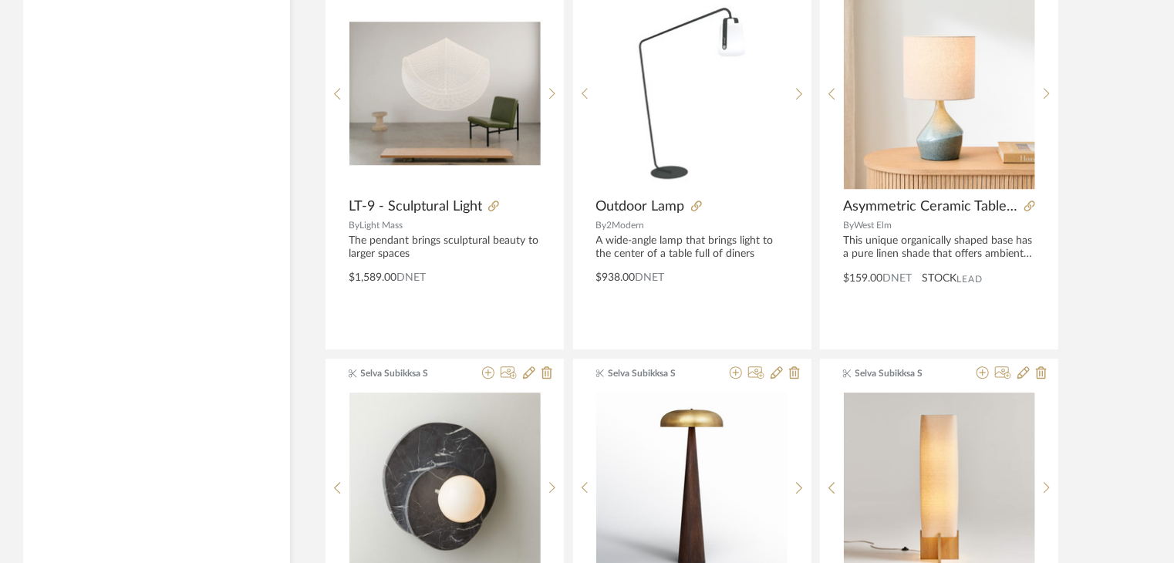
scroll to position [14148, 0]
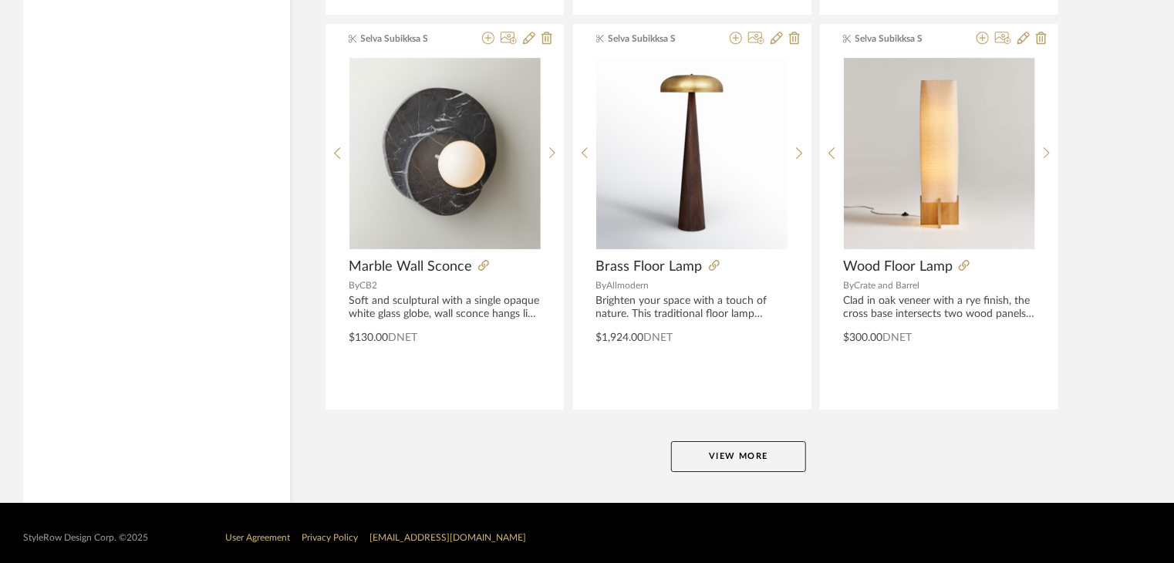
click at [793, 443] on button "View More" at bounding box center [738, 456] width 135 height 31
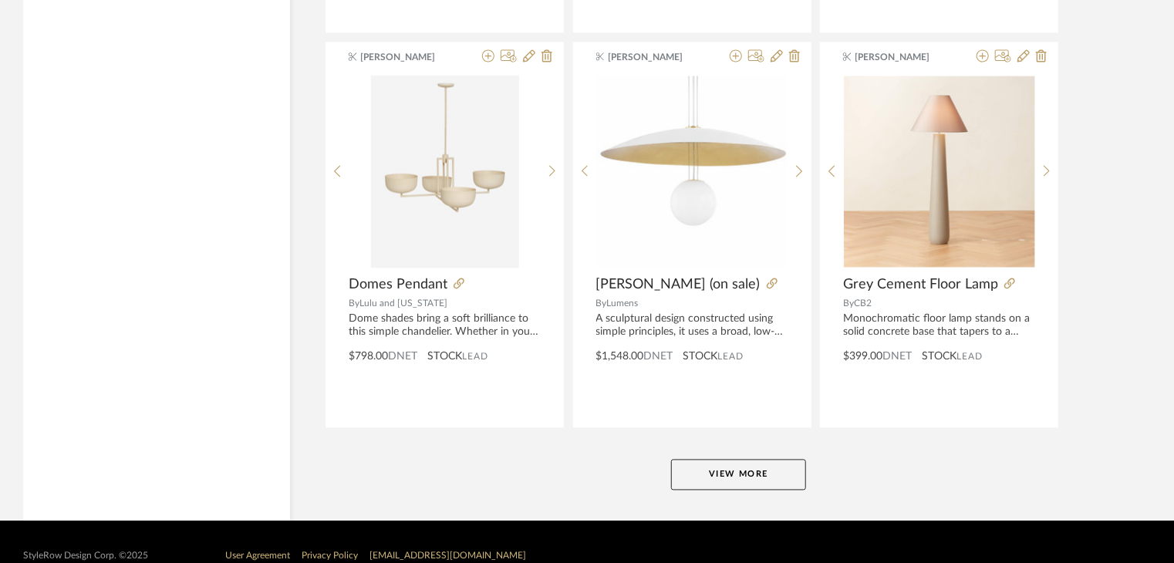
scroll to position [18878, 0]
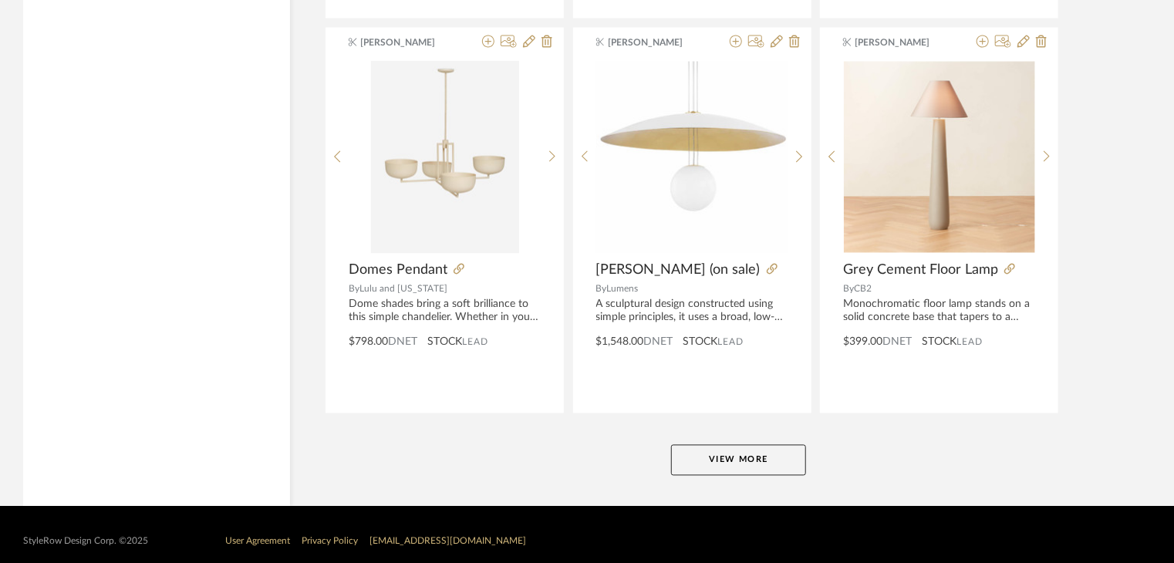
click at [799, 447] on button "View More" at bounding box center [738, 460] width 135 height 31
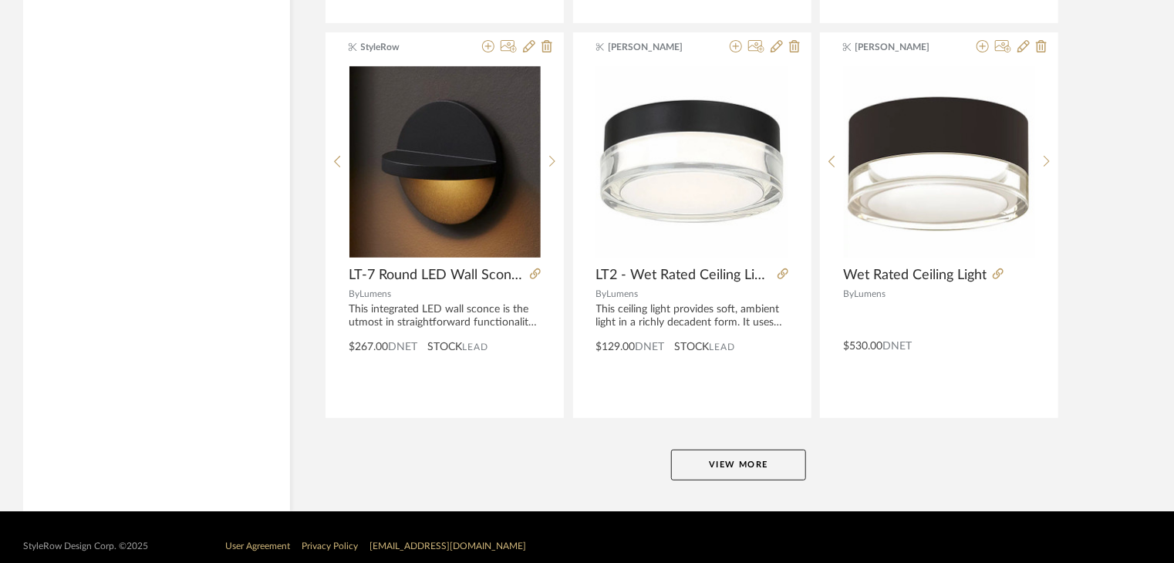
scroll to position [23609, 0]
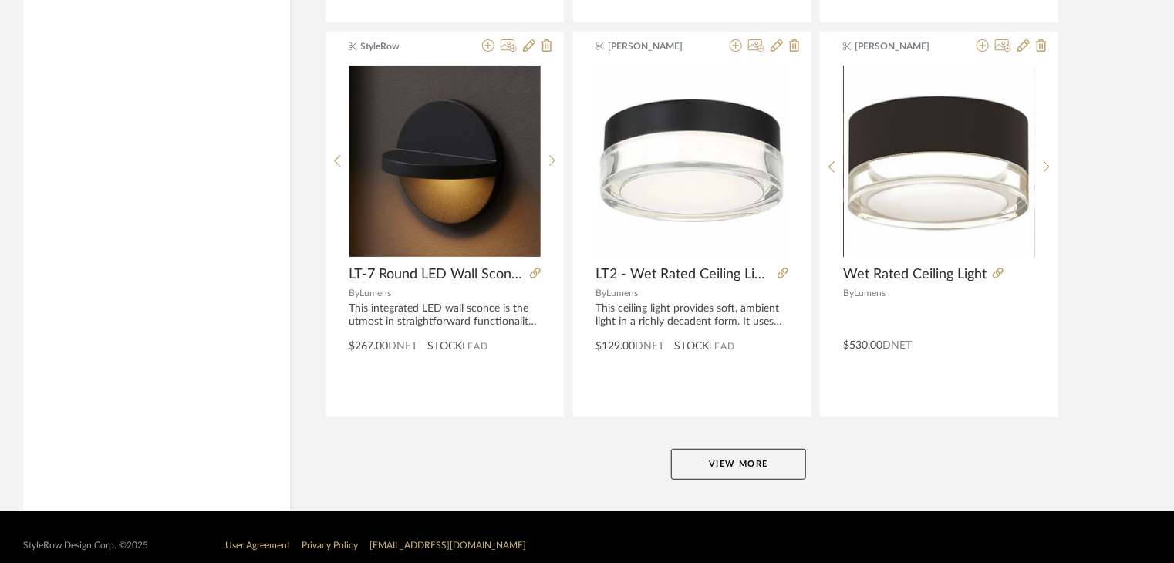
click at [764, 449] on button "View More" at bounding box center [738, 464] width 135 height 31
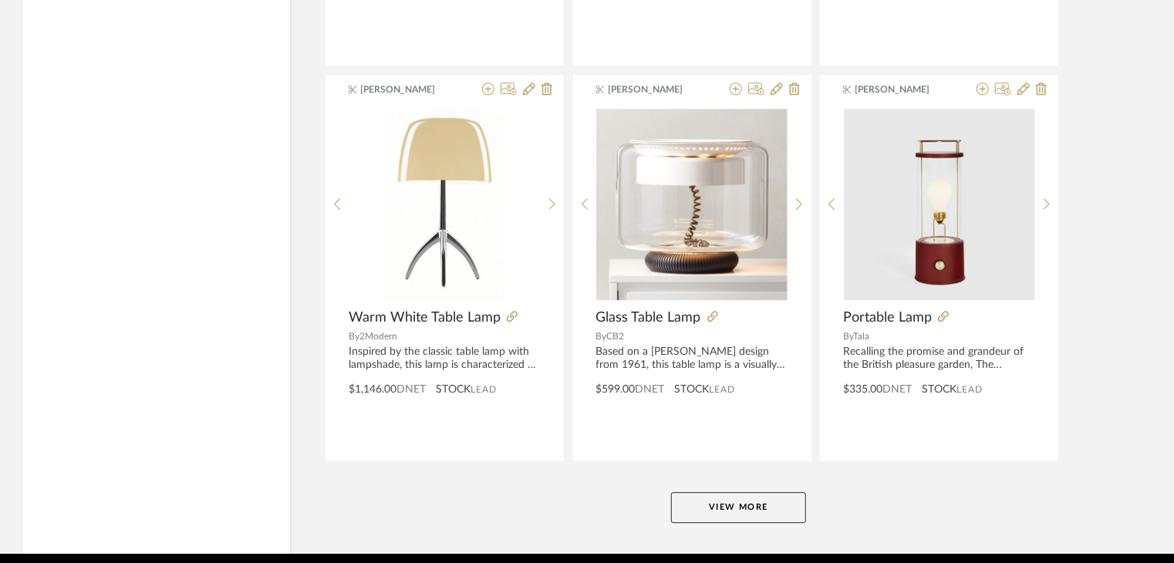
scroll to position [28339, 0]
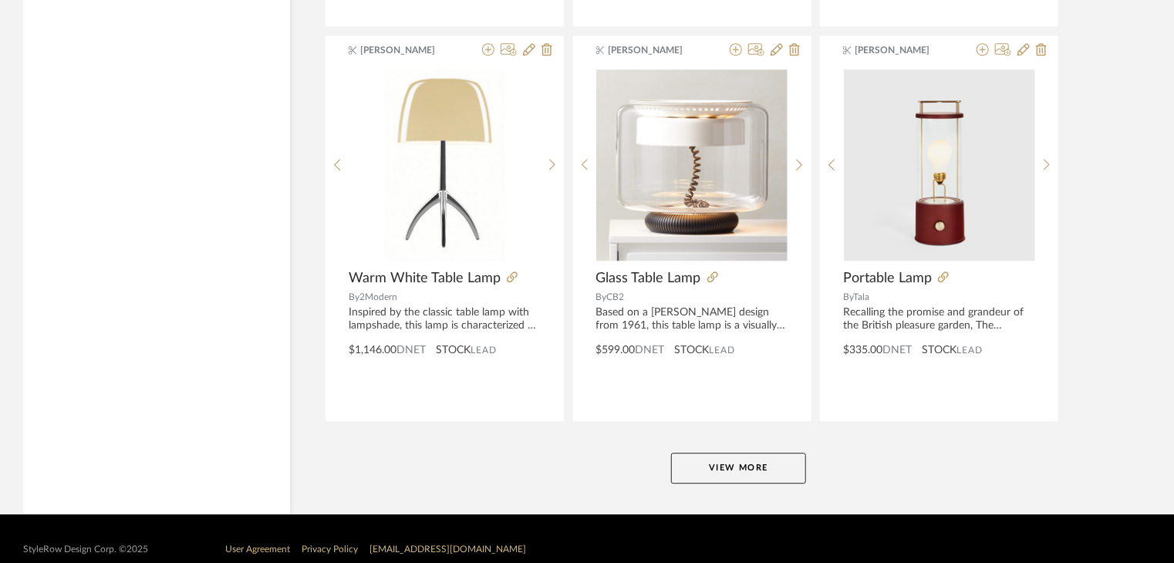
click at [783, 453] on button "View More" at bounding box center [738, 468] width 135 height 31
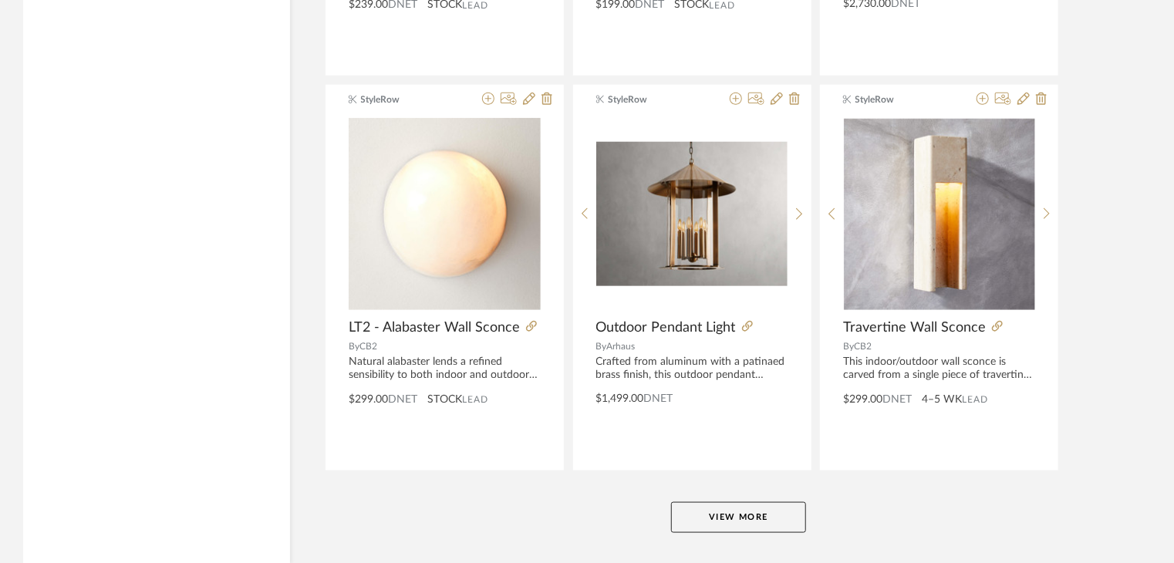
scroll to position [33070, 0]
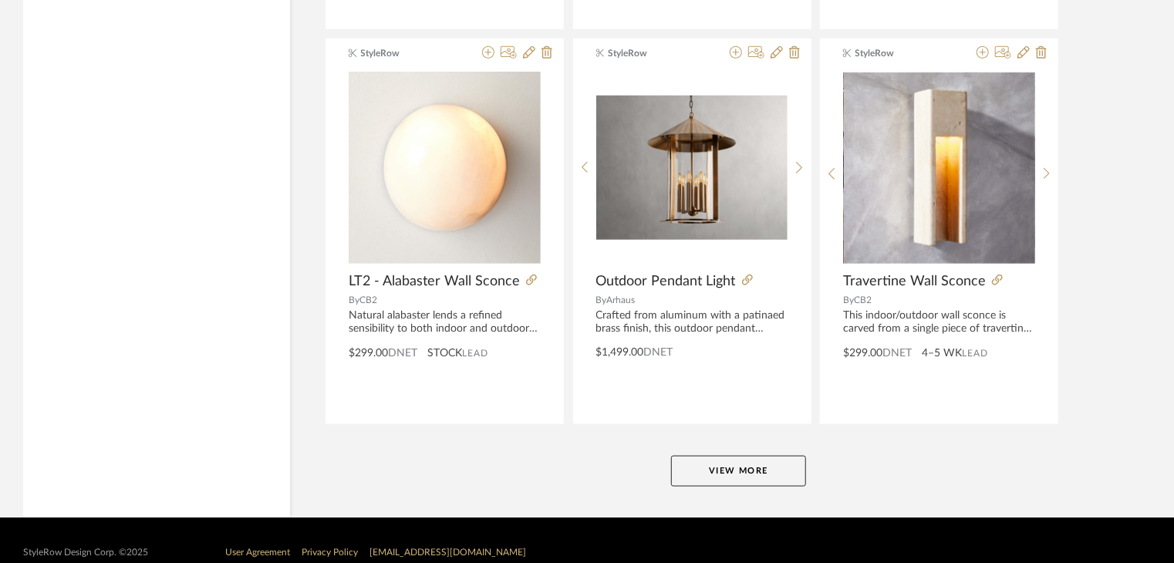
click at [764, 456] on button "View More" at bounding box center [738, 471] width 135 height 31
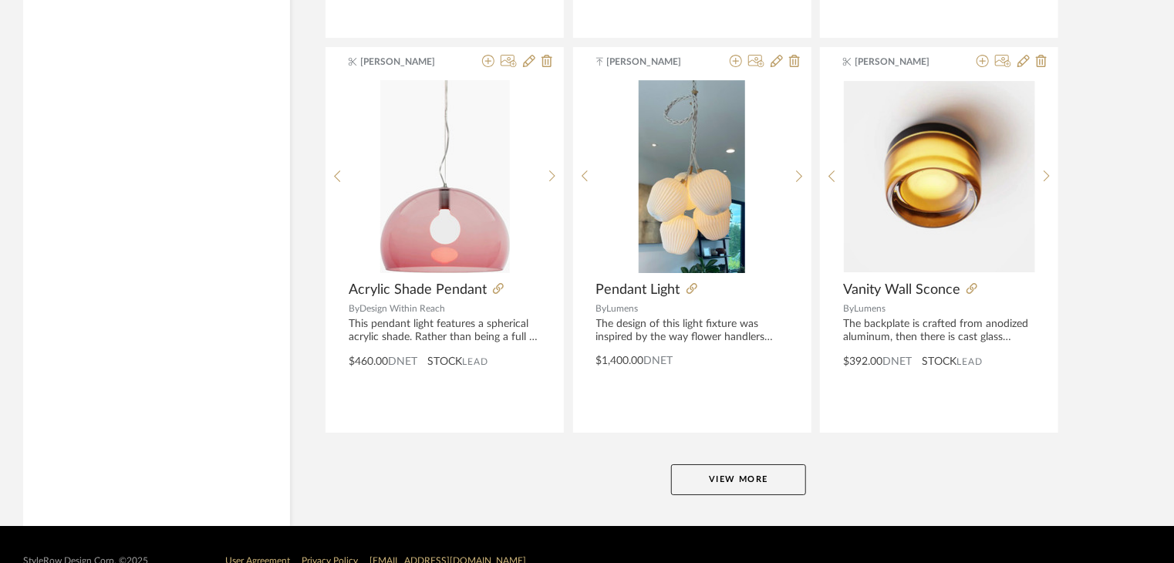
scroll to position [37800, 0]
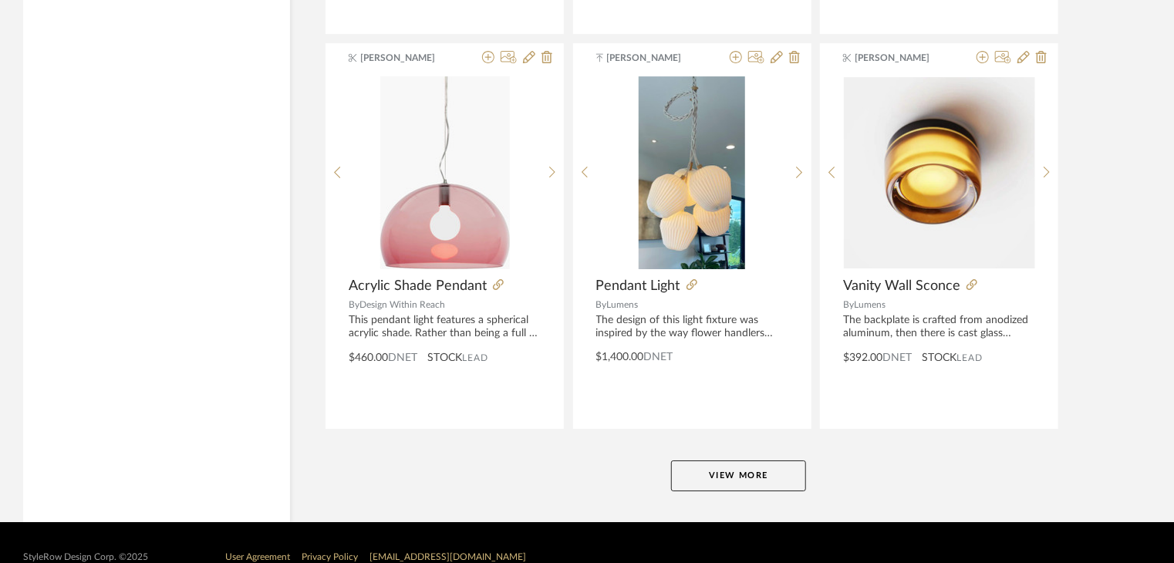
click at [679, 460] on button "View More" at bounding box center [738, 475] width 135 height 31
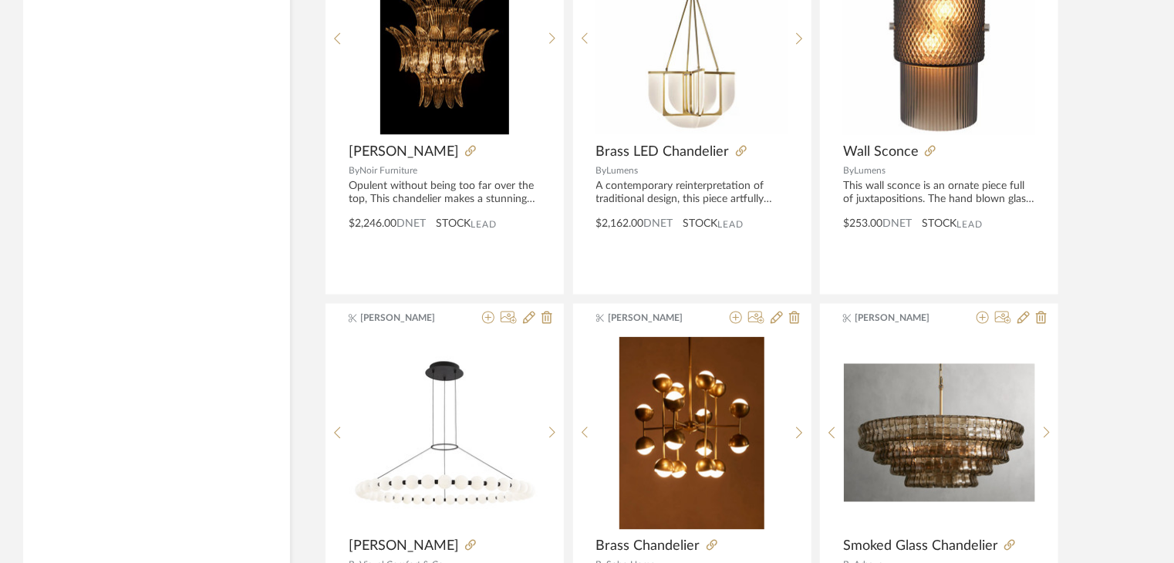
scroll to position [42531, 0]
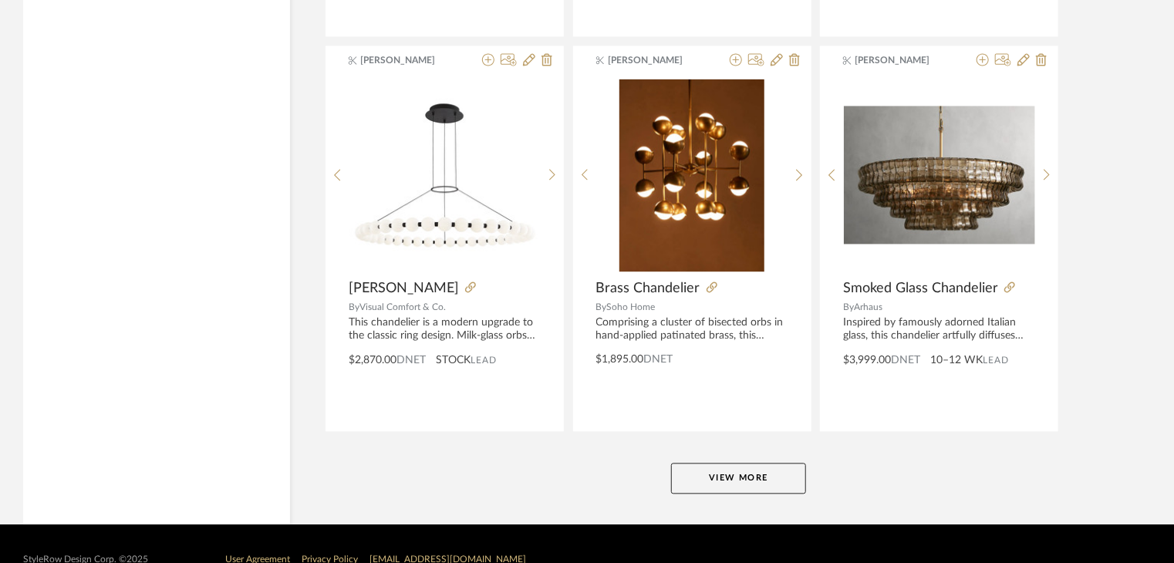
click at [753, 464] on button "View More" at bounding box center [738, 479] width 135 height 31
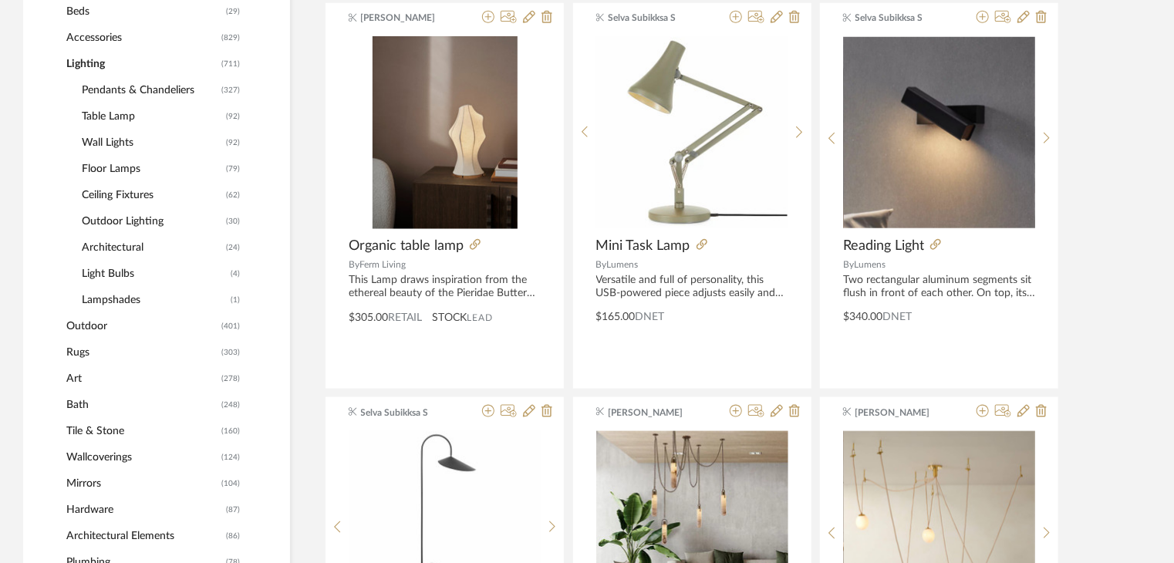
scroll to position [756, 0]
drag, startPoint x: 77, startPoint y: 368, endPoint x: 407, endPoint y: 95, distance: 428.4
click at [77, 368] on span "Art" at bounding box center [141, 378] width 151 height 26
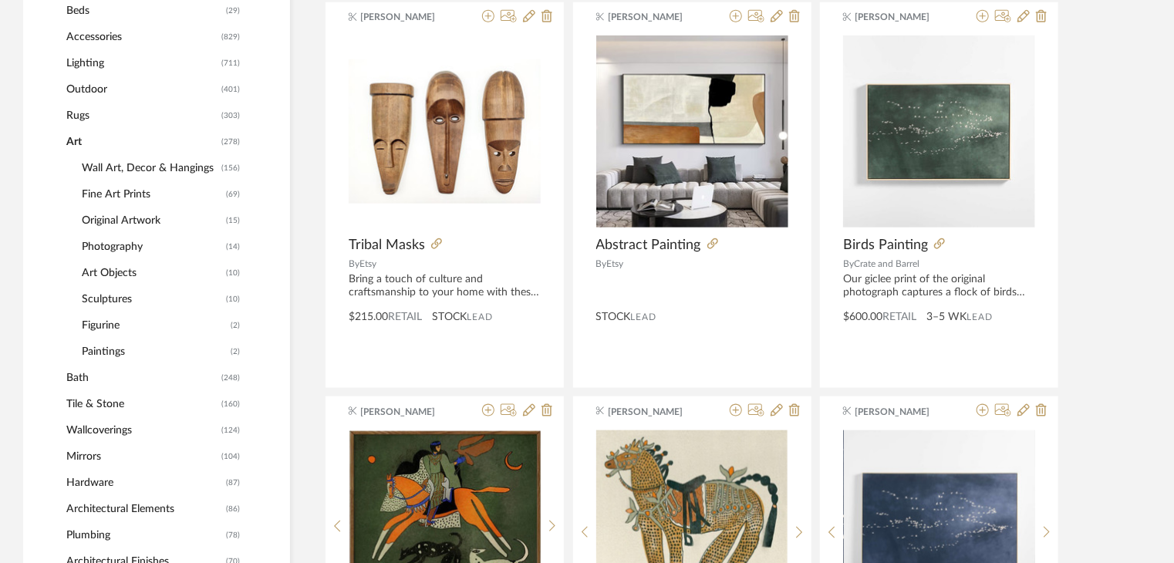
scroll to position [524, 0]
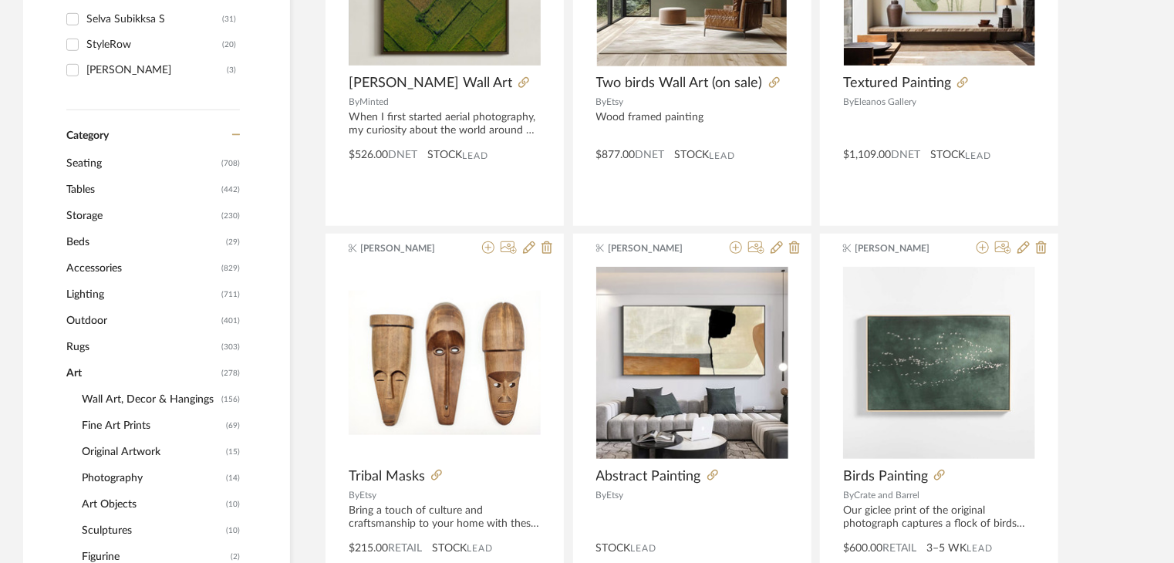
click at [89, 184] on span "Tables" at bounding box center [141, 190] width 151 height 26
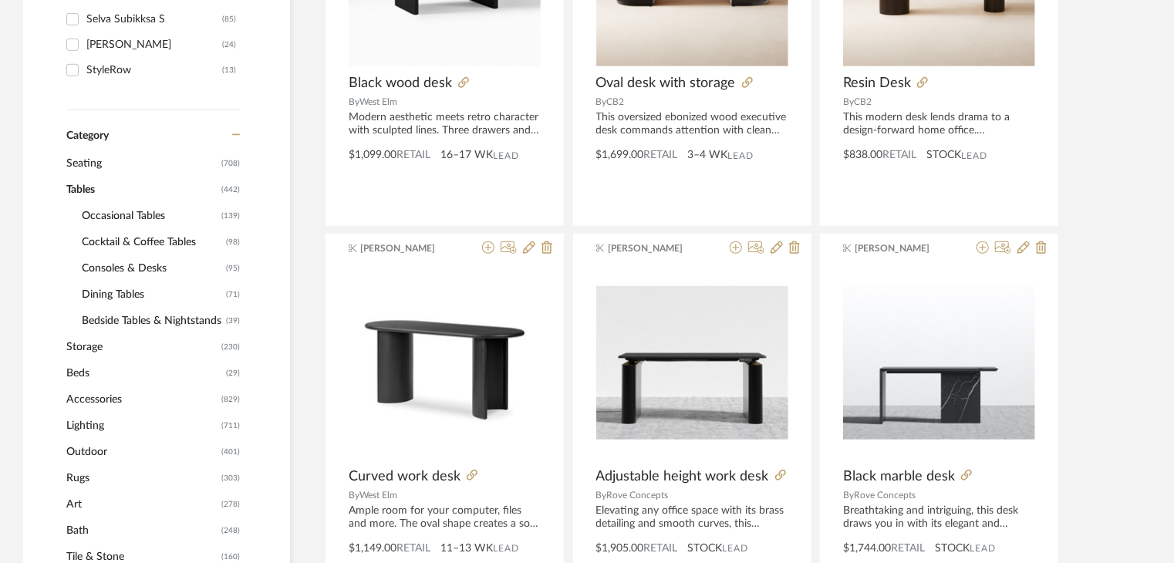
click at [106, 285] on span "Dining Tables" at bounding box center [152, 295] width 140 height 26
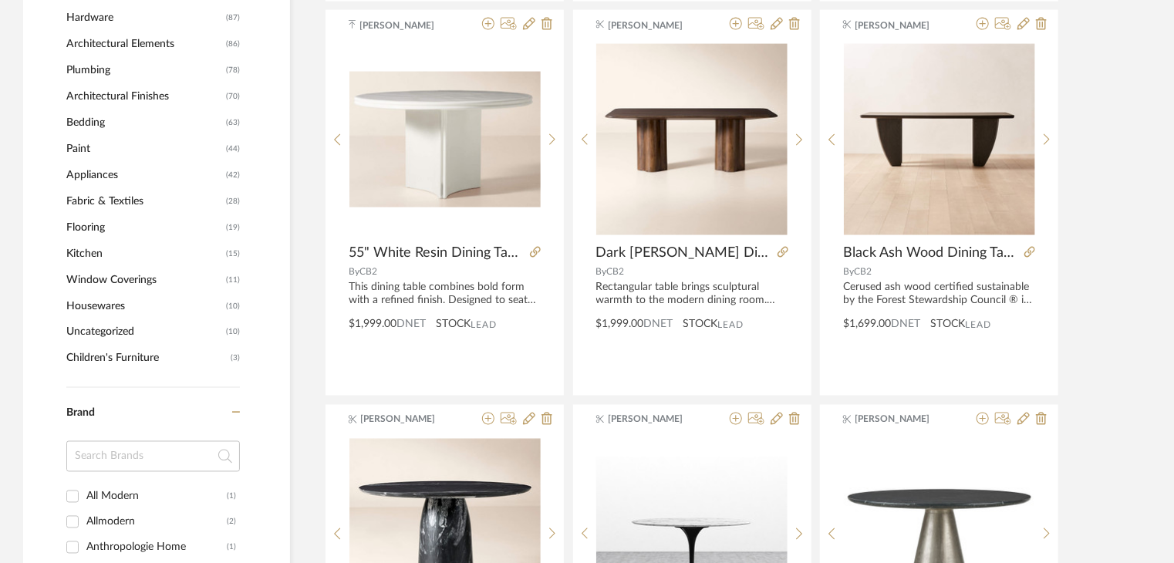
scroll to position [1450, 0]
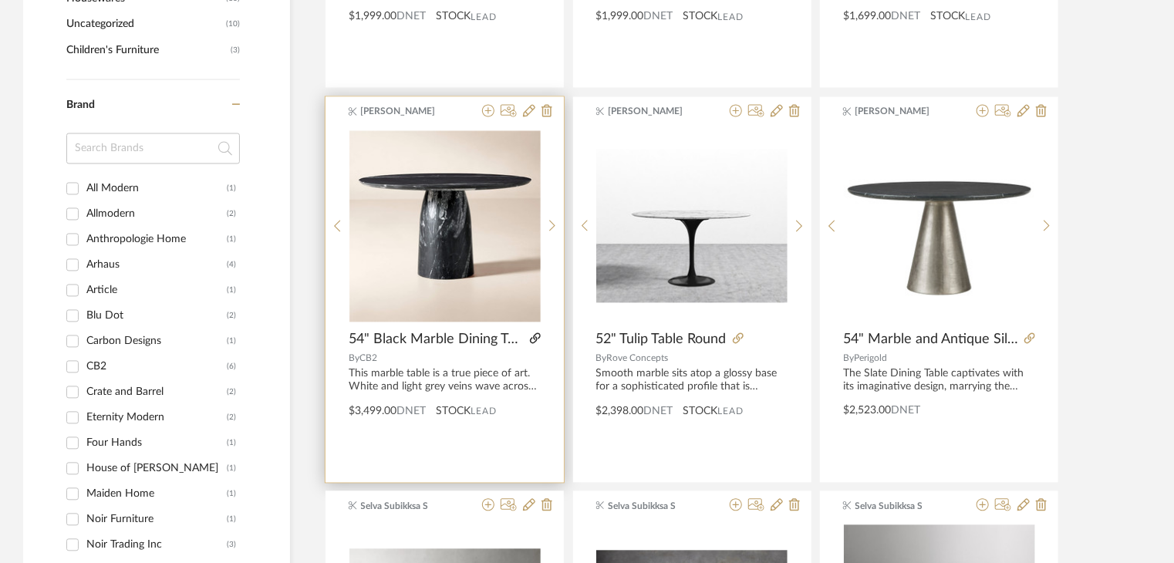
click at [534, 334] on icon at bounding box center [535, 338] width 11 height 11
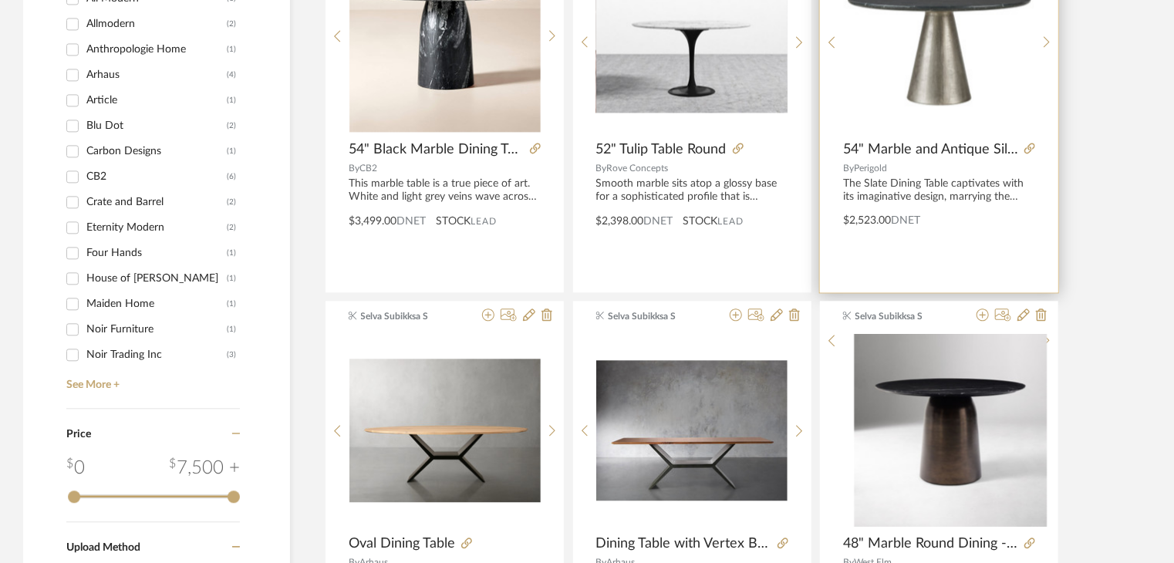
scroll to position [1913, 0]
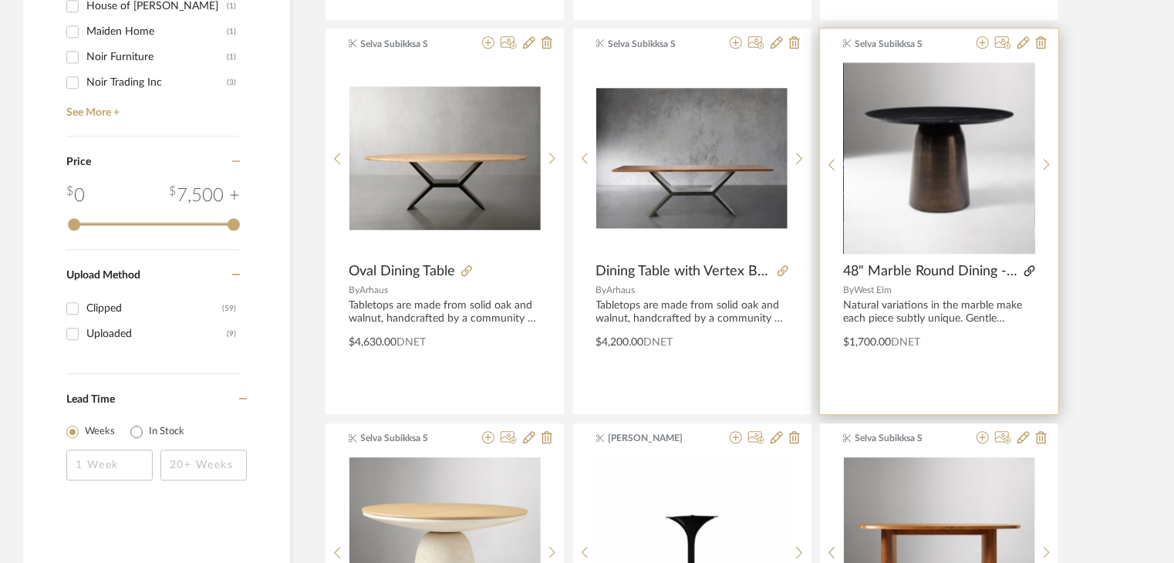
click at [892, 268] on icon at bounding box center [1029, 270] width 11 height 11
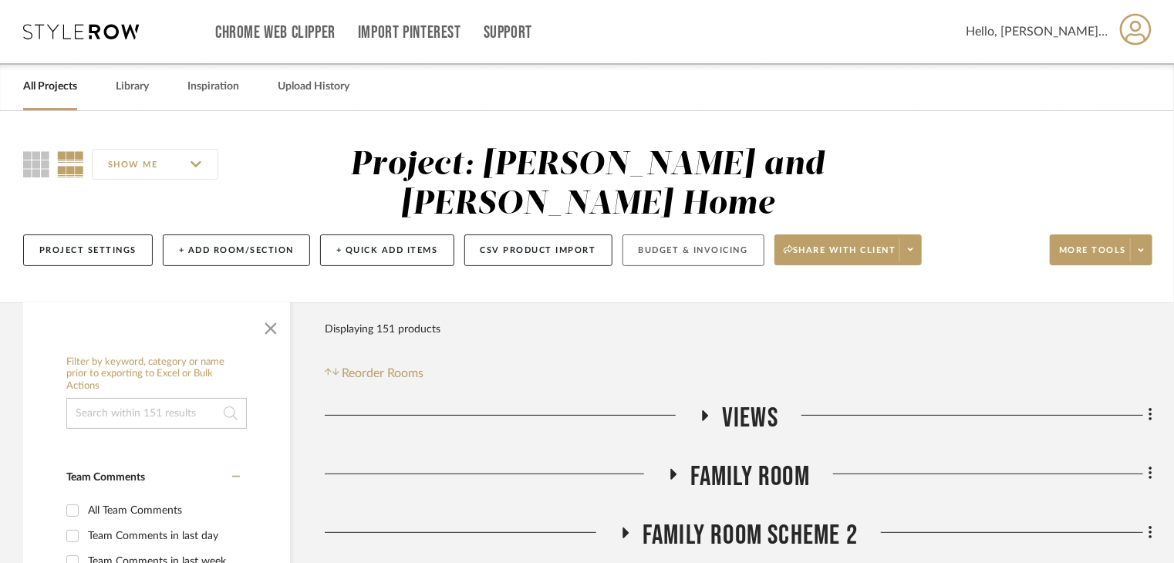
click at [683, 234] on button "Budget & Invoicing" at bounding box center [693, 250] width 142 height 32
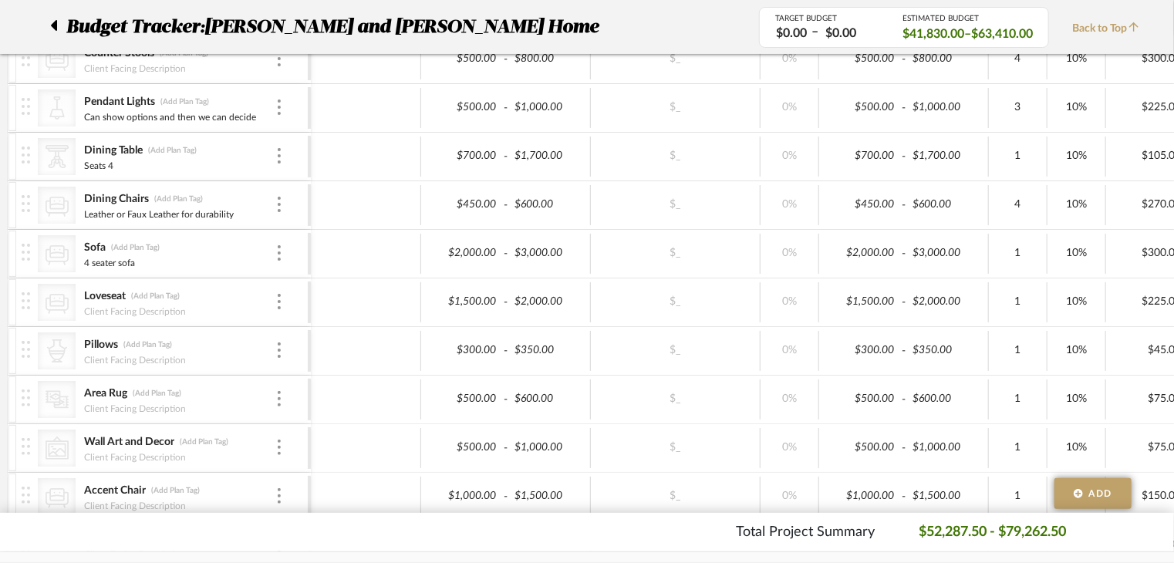
scroll to position [964, 0]
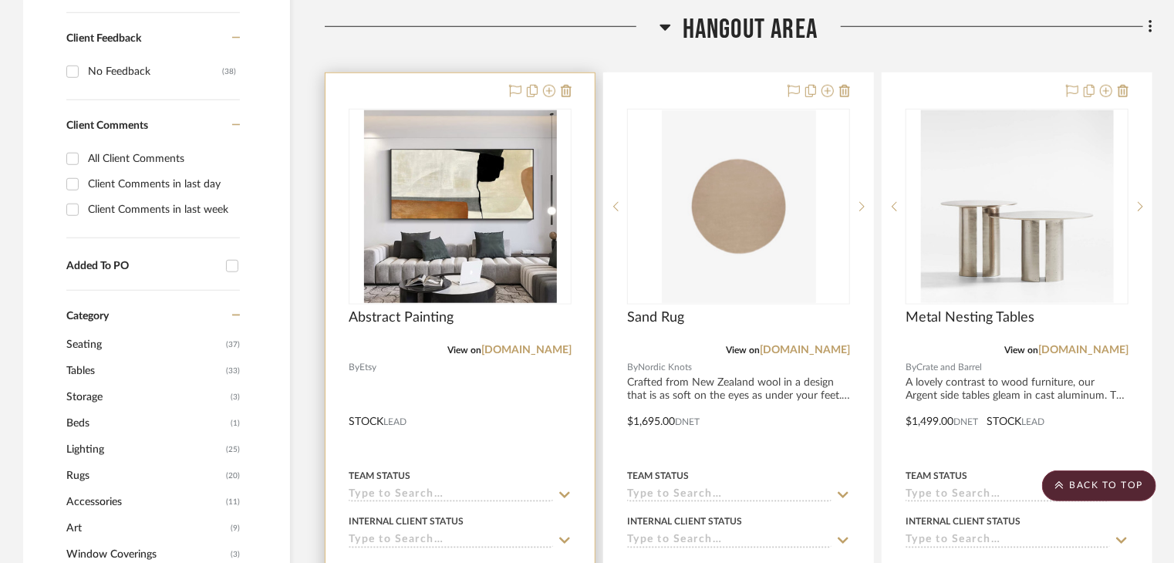
scroll to position [694, 0]
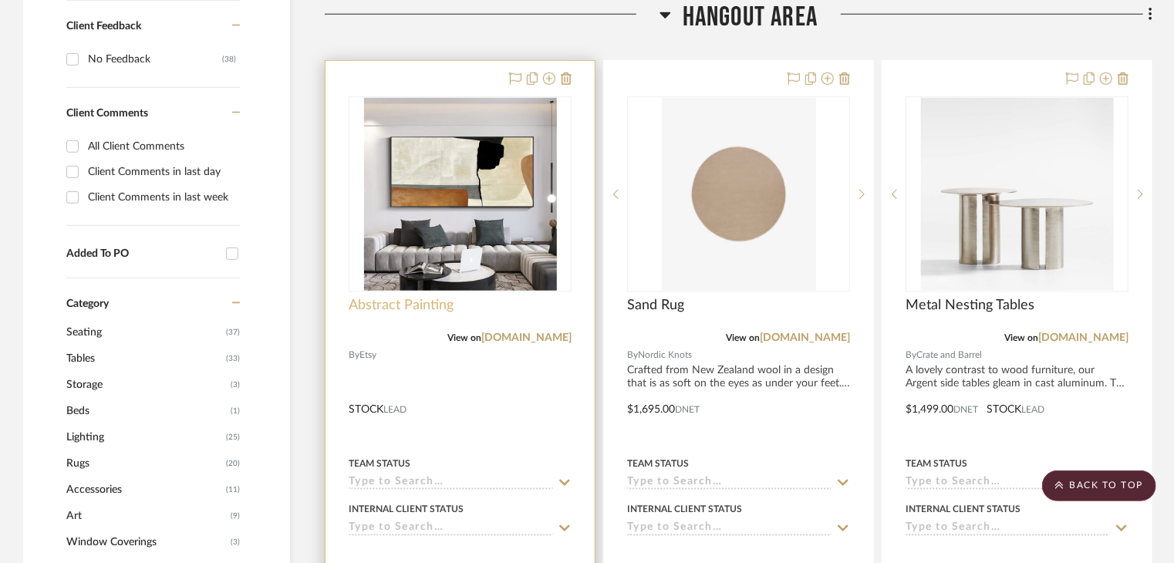
click at [440, 297] on span "Abstract Painting" at bounding box center [401, 305] width 105 height 17
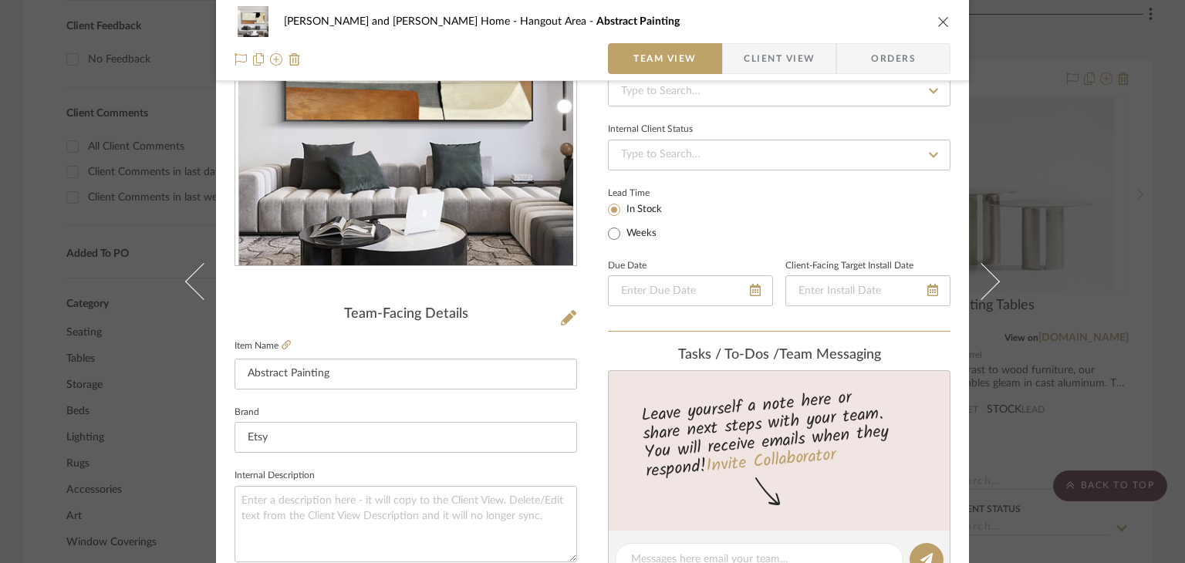
scroll to position [386, 0]
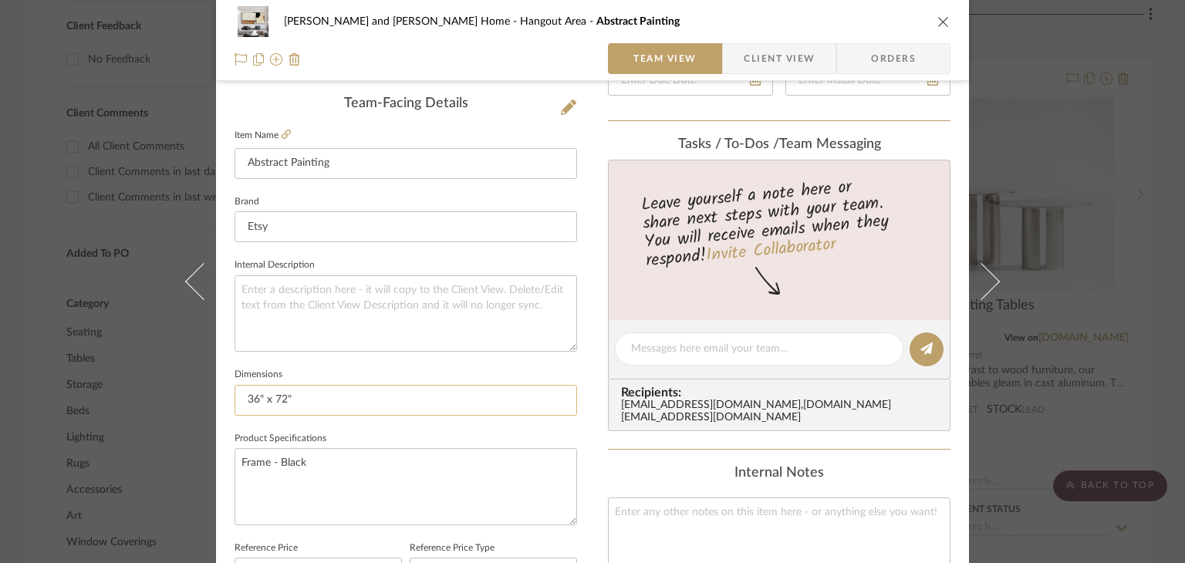
click at [253, 400] on input "36" x 72"" at bounding box center [405, 400] width 342 height 31
click at [284, 402] on input "32" x 72"" at bounding box center [405, 400] width 342 height 31
click at [280, 406] on input "32" x 72"" at bounding box center [405, 400] width 342 height 31
click at [305, 404] on input "32" x 64"" at bounding box center [405, 400] width 342 height 31
type input "32" x 64""
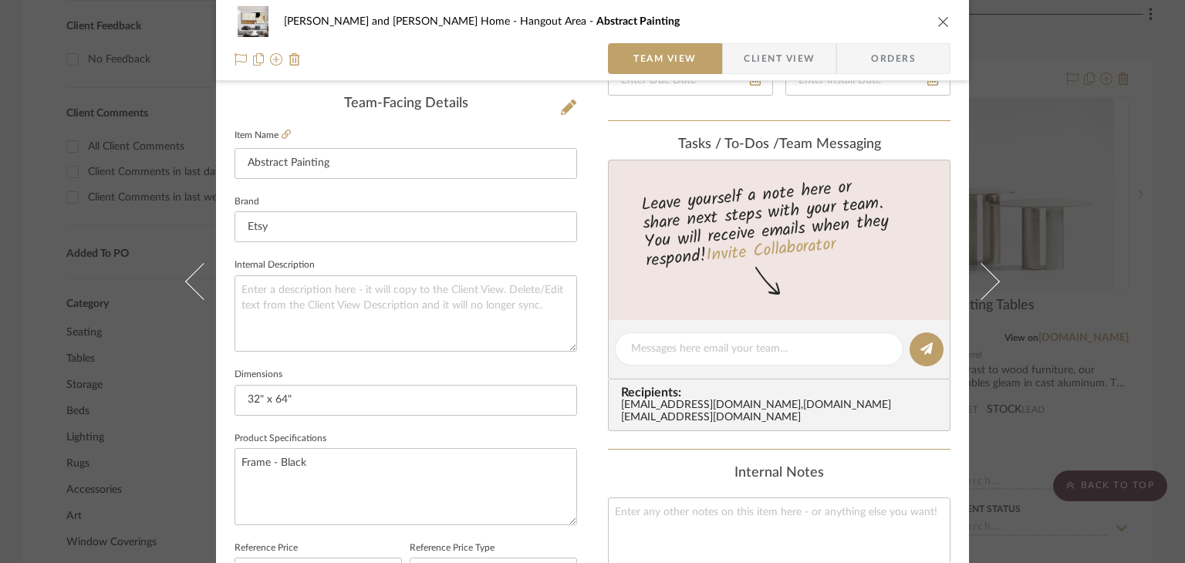
click at [1117, 248] on div "Sharika and Ashish Home Hangout Area Abstract Painting Team View Client View Or…" at bounding box center [592, 281] width 1185 height 563
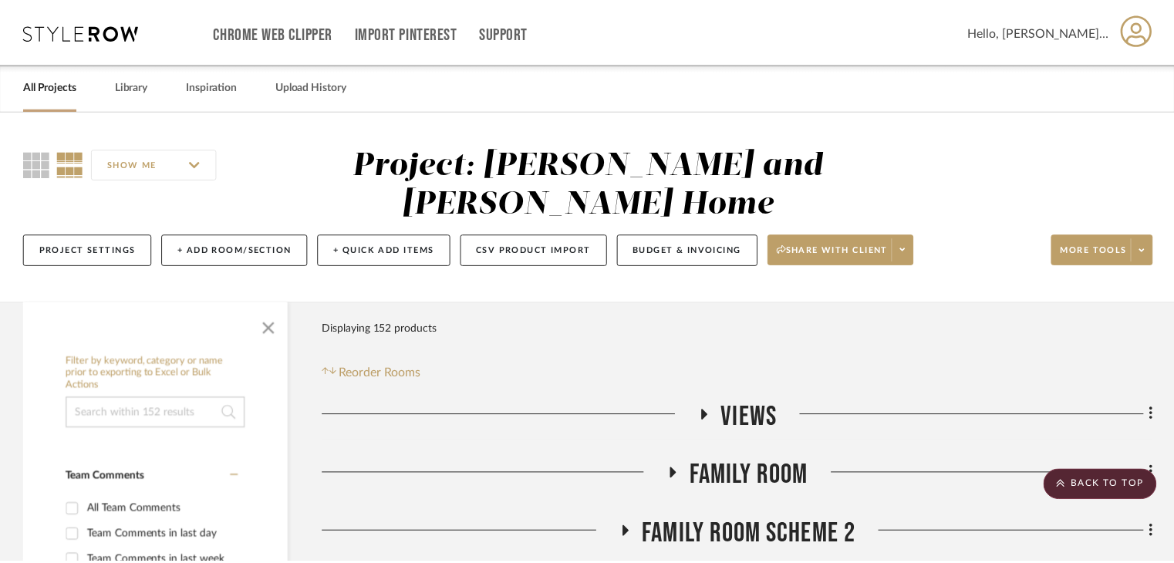
scroll to position [694, 0]
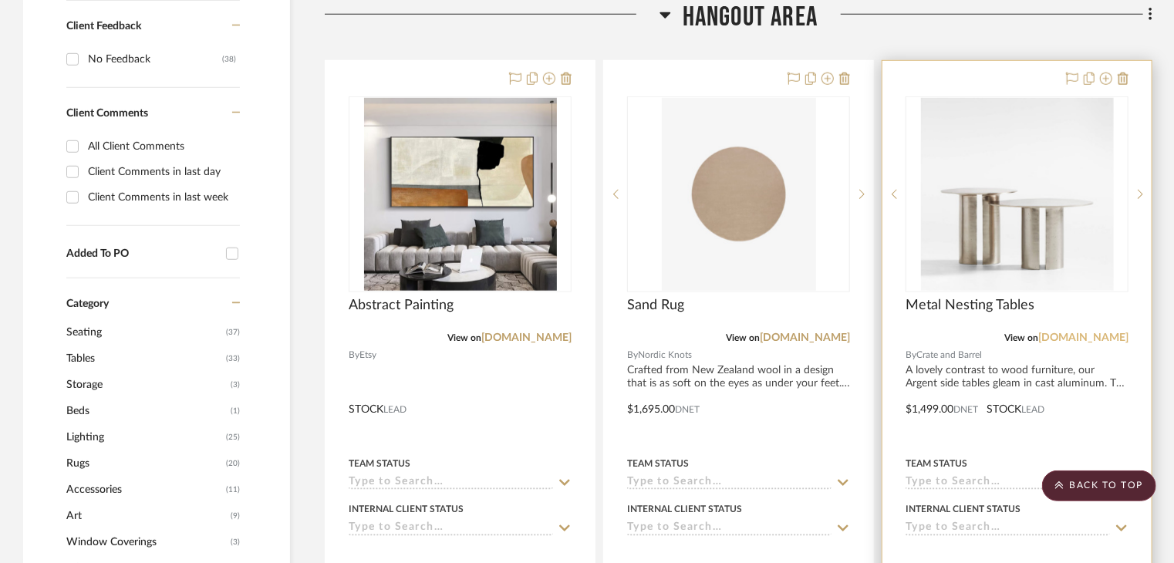
click at [1098, 332] on link "crateandbarrel.com" at bounding box center [1083, 337] width 90 height 11
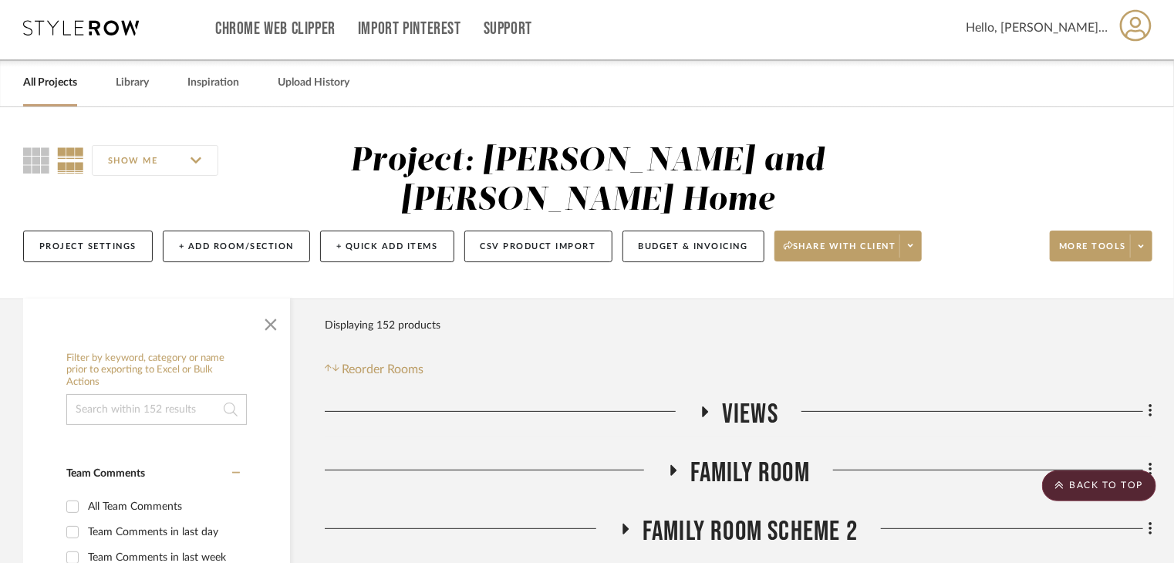
scroll to position [0, 0]
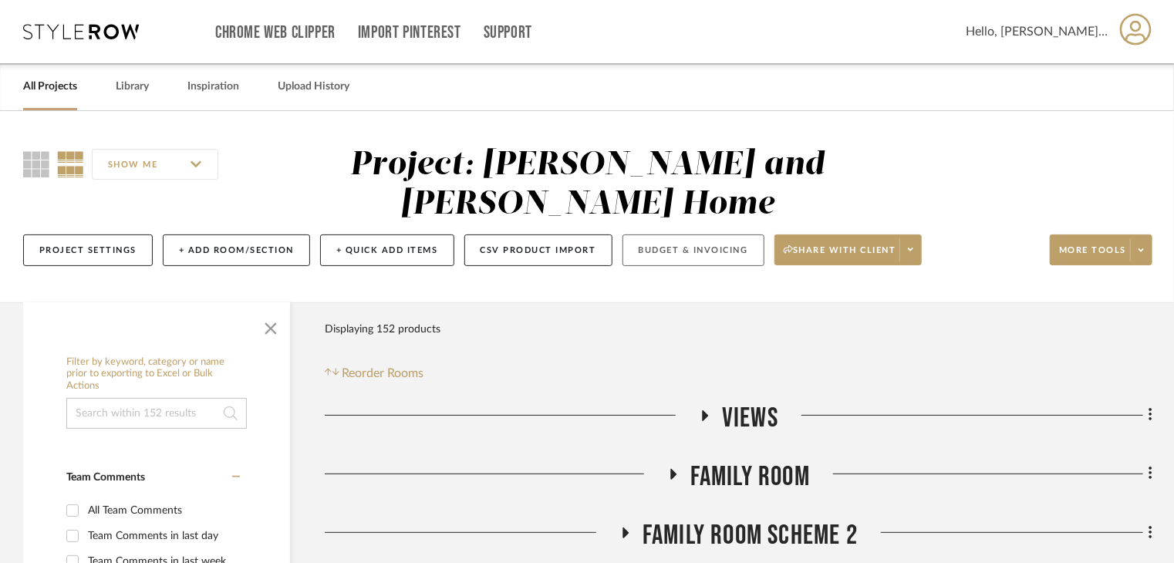
click at [678, 234] on button "Budget & Invoicing" at bounding box center [693, 250] width 142 height 32
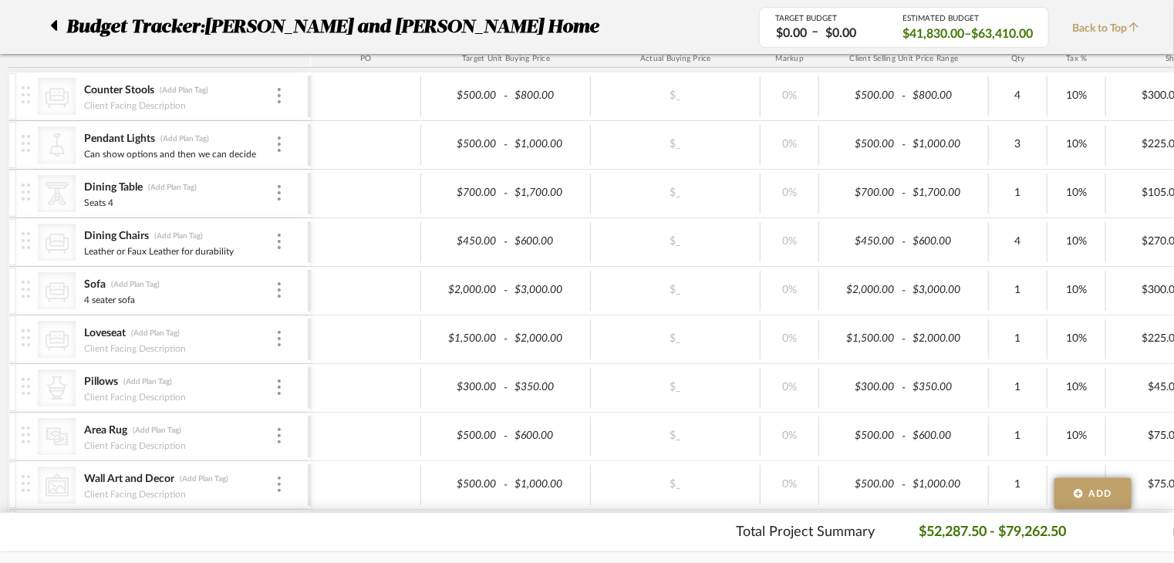
scroll to position [926, 0]
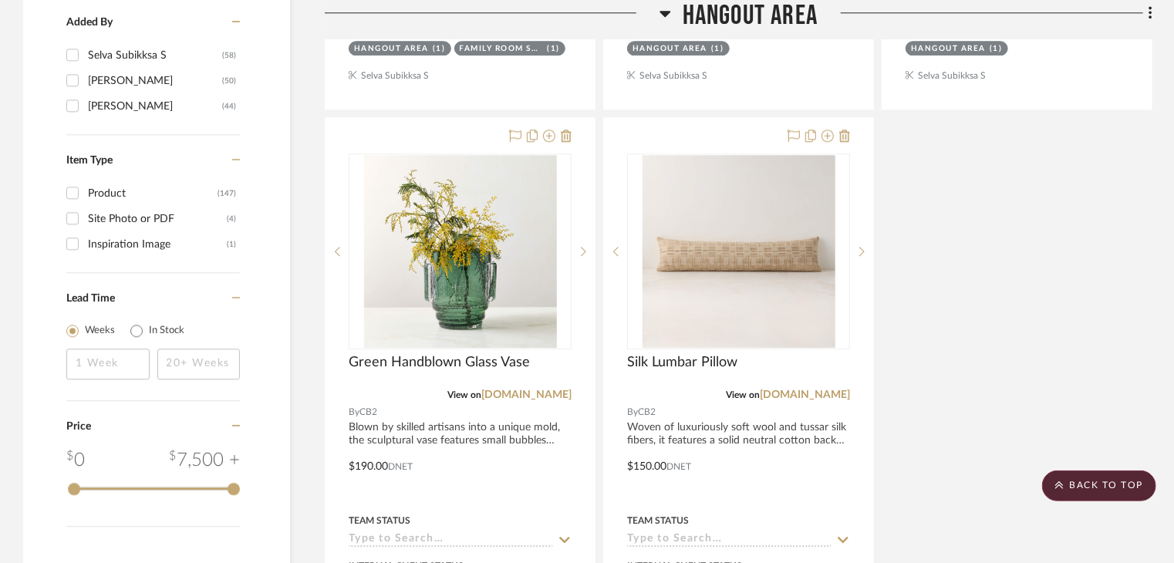
scroll to position [2237, 0]
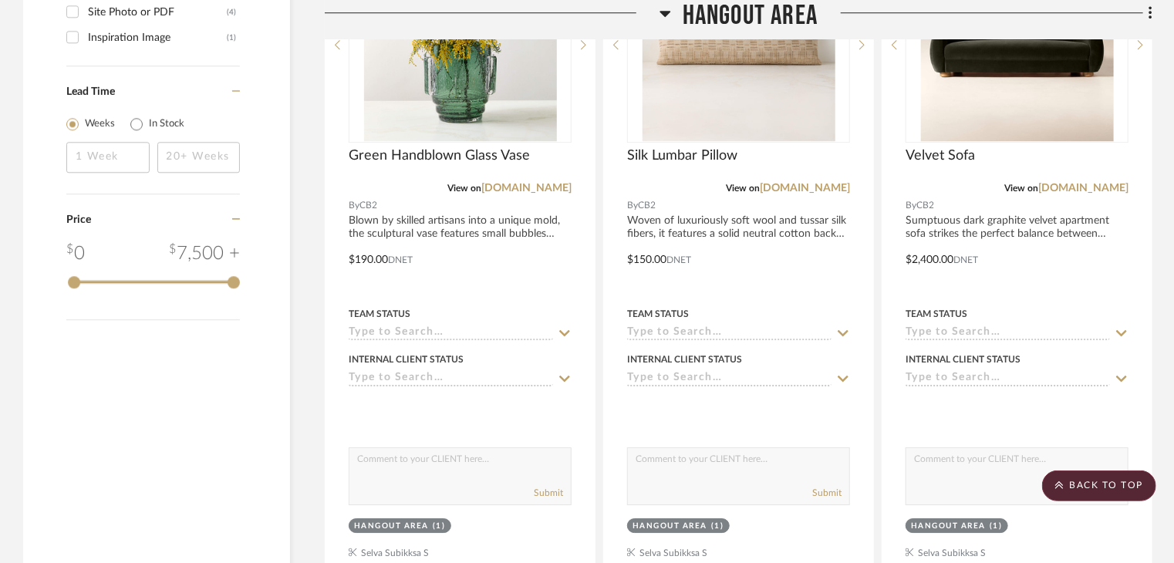
scroll to position [2545, 0]
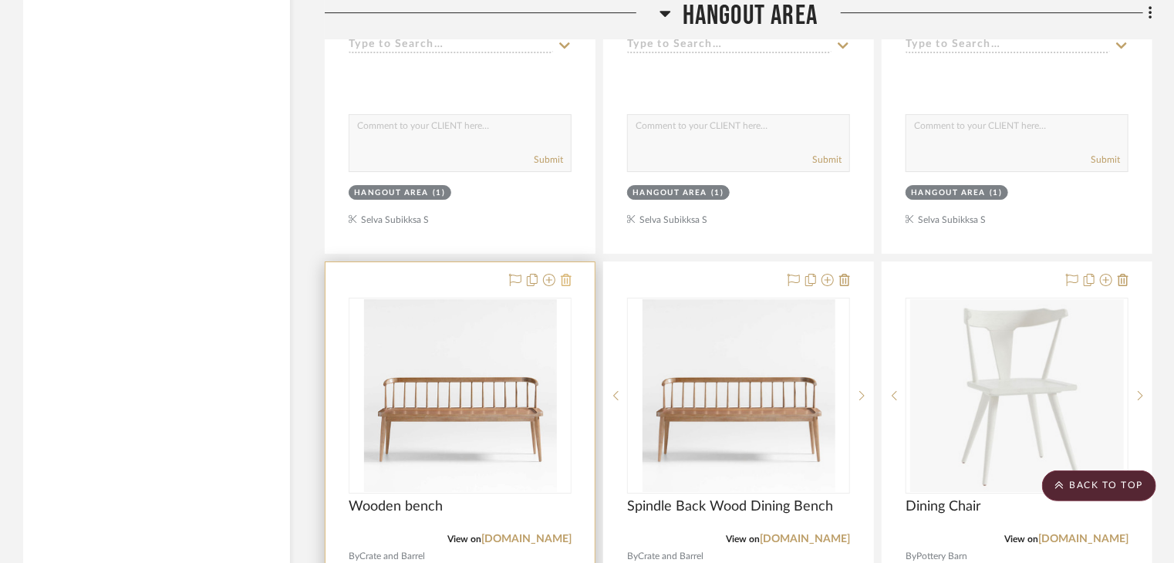
click at [565, 274] on icon at bounding box center [566, 280] width 11 height 12
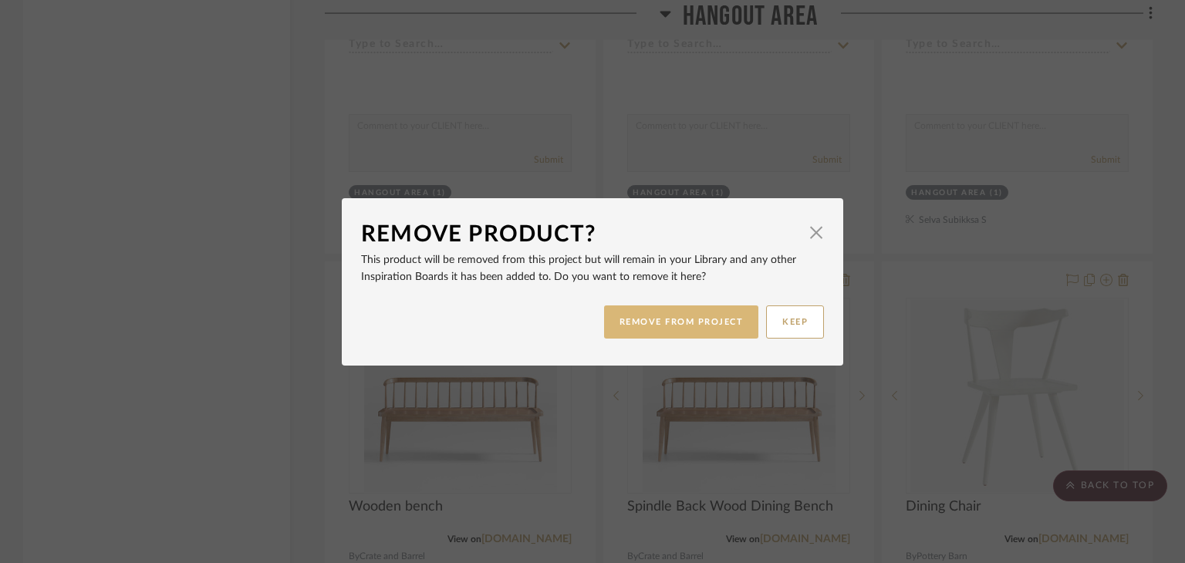
click at [730, 327] on button "REMOVE FROM PROJECT" at bounding box center [681, 321] width 155 height 33
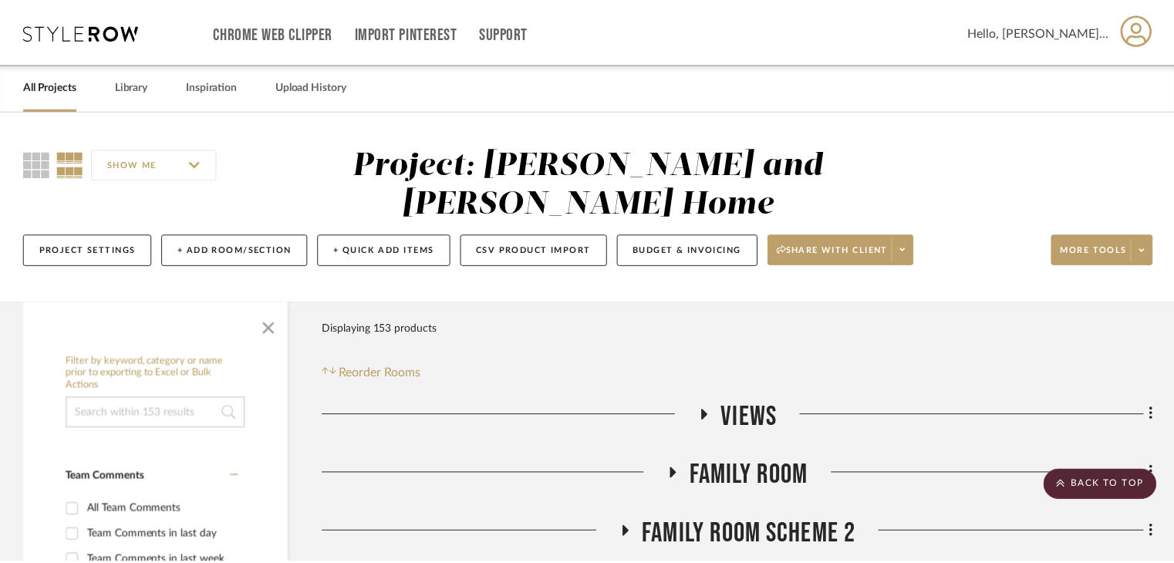
scroll to position [2545, 0]
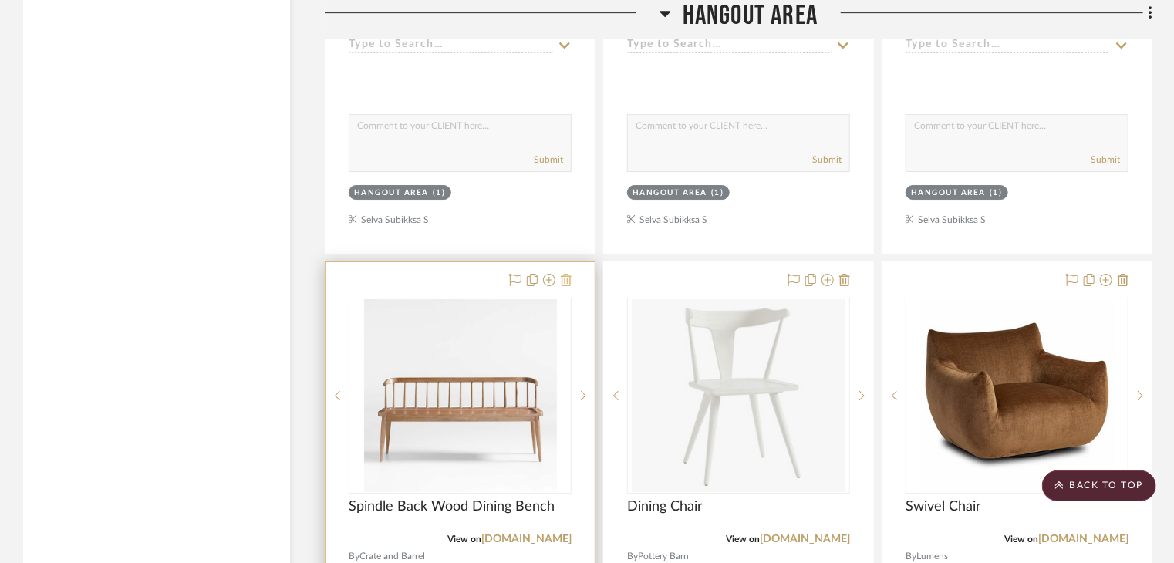
click at [565, 274] on icon at bounding box center [566, 280] width 11 height 12
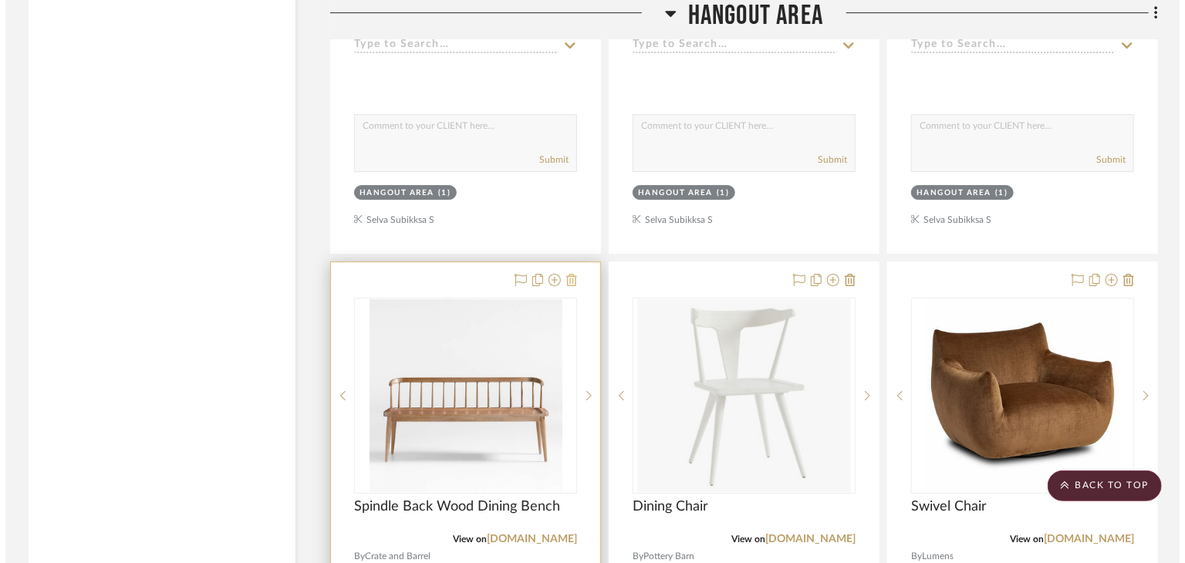
scroll to position [0, 0]
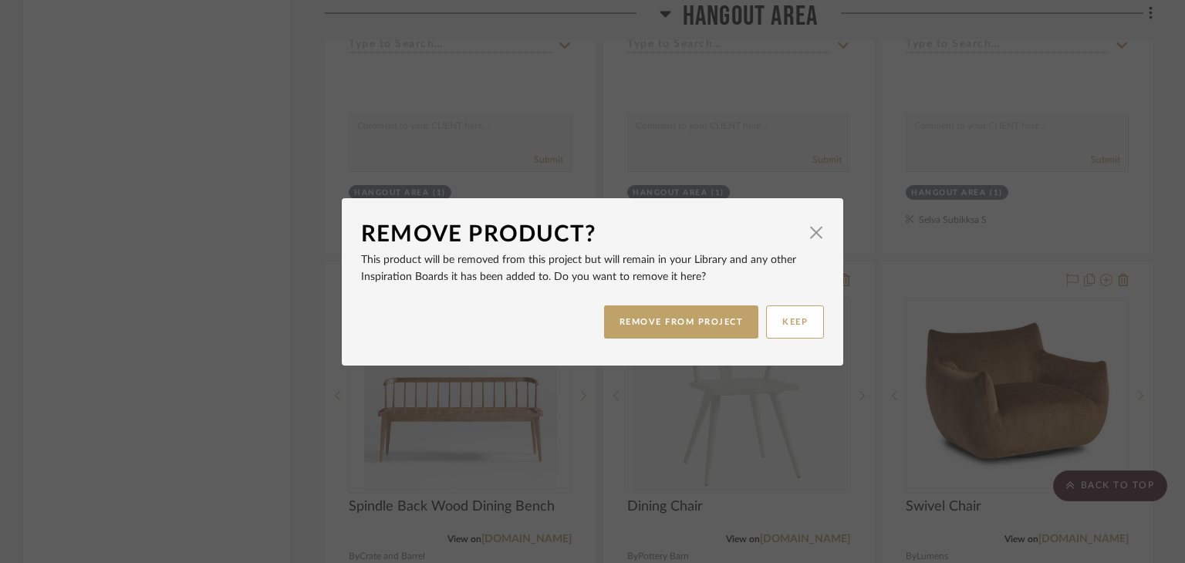
click at [887, 244] on div "Remove Product? × This product will be removed from this project but will remai…" at bounding box center [592, 281] width 1185 height 563
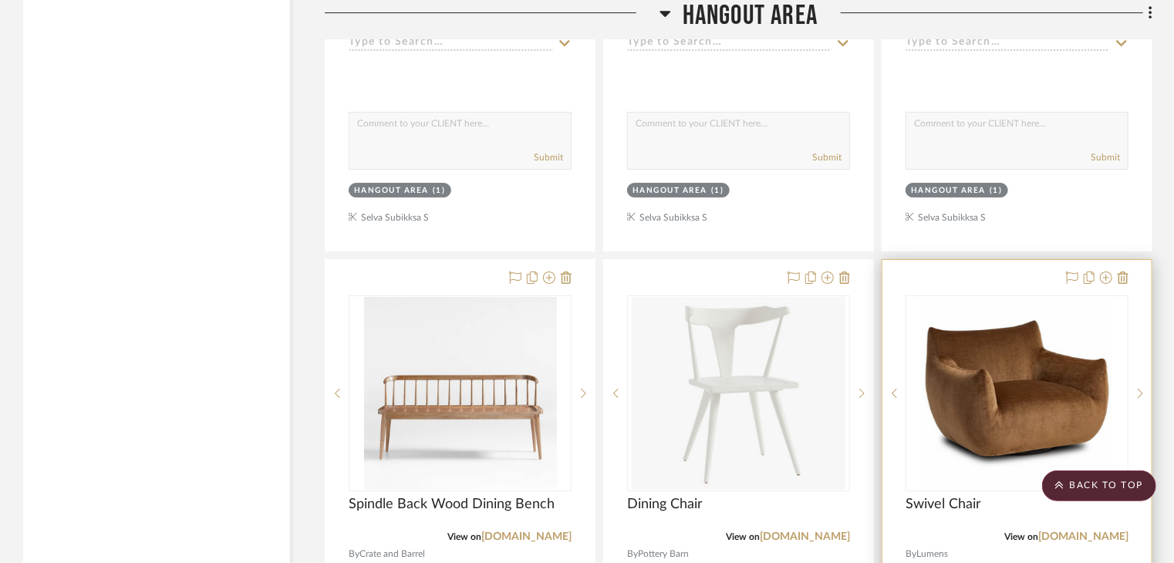
scroll to position [2545, 0]
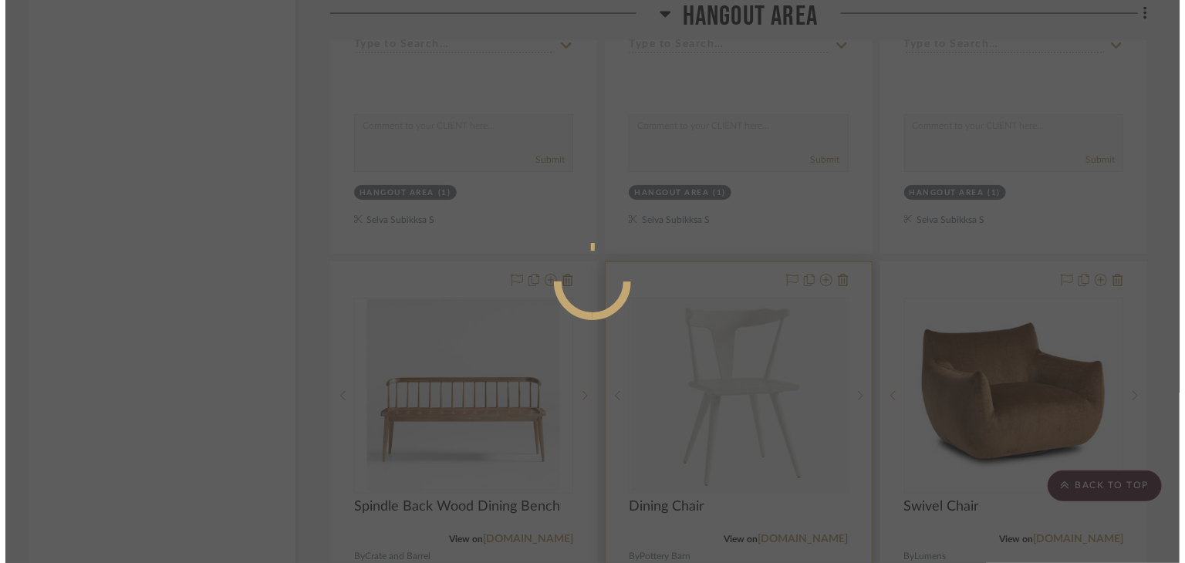
scroll to position [0, 0]
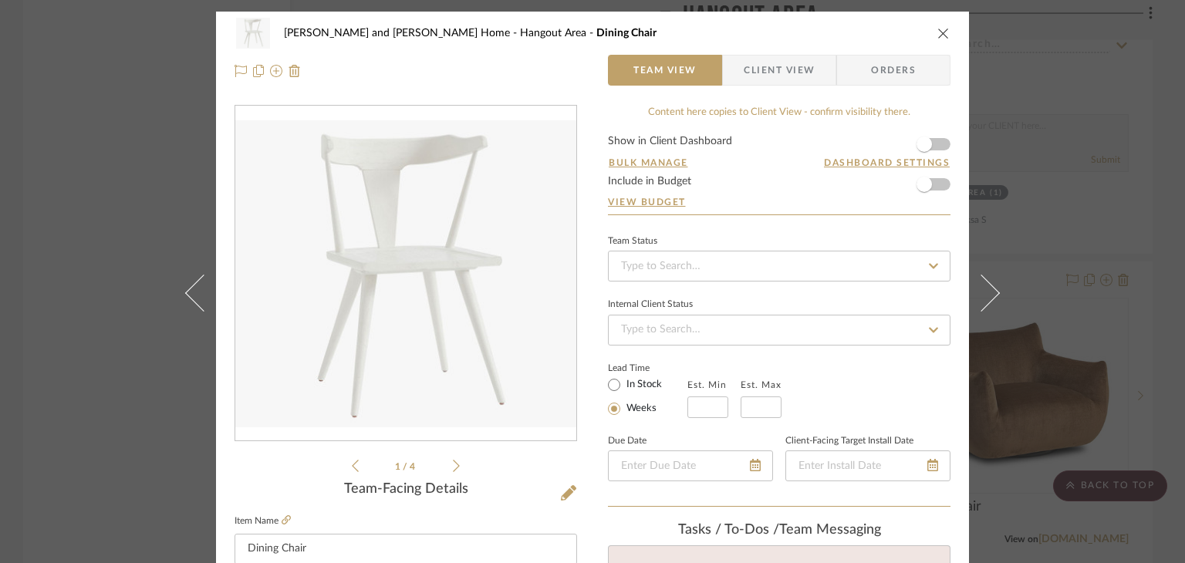
click at [939, 41] on div "Sharika and Ashish Home Hangout Area Dining Chair" at bounding box center [592, 33] width 716 height 31
click at [939, 35] on icon "close" at bounding box center [943, 33] width 12 height 12
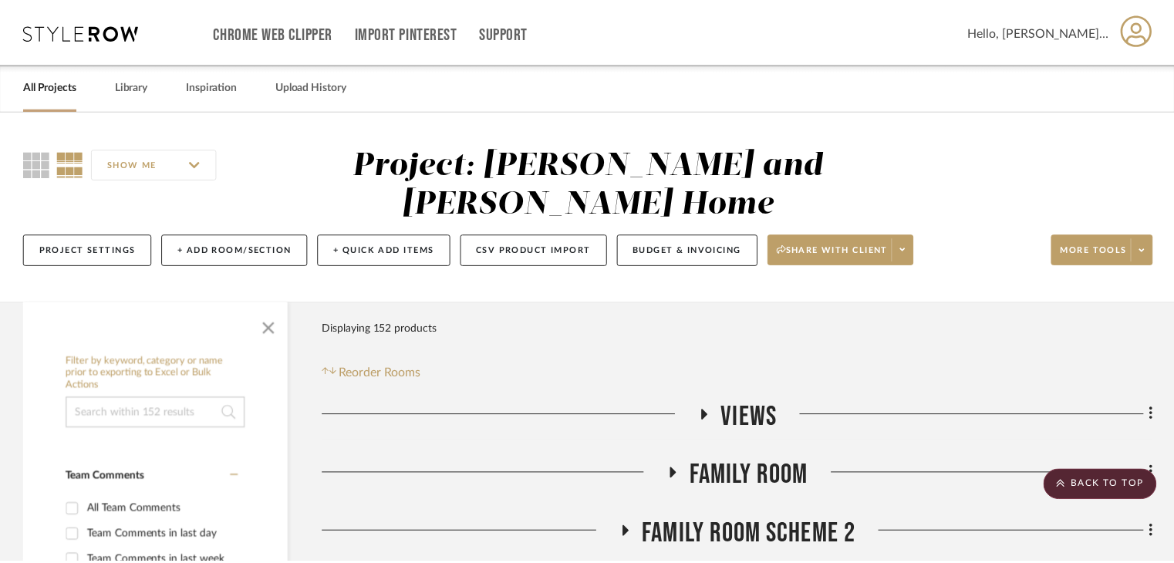
scroll to position [2545, 0]
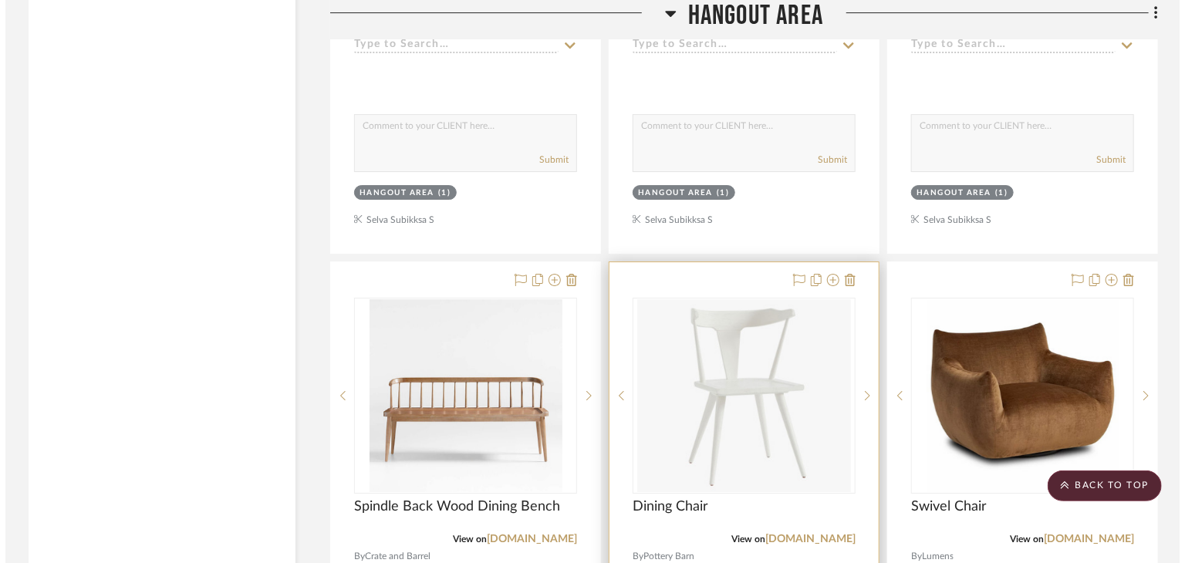
scroll to position [0, 0]
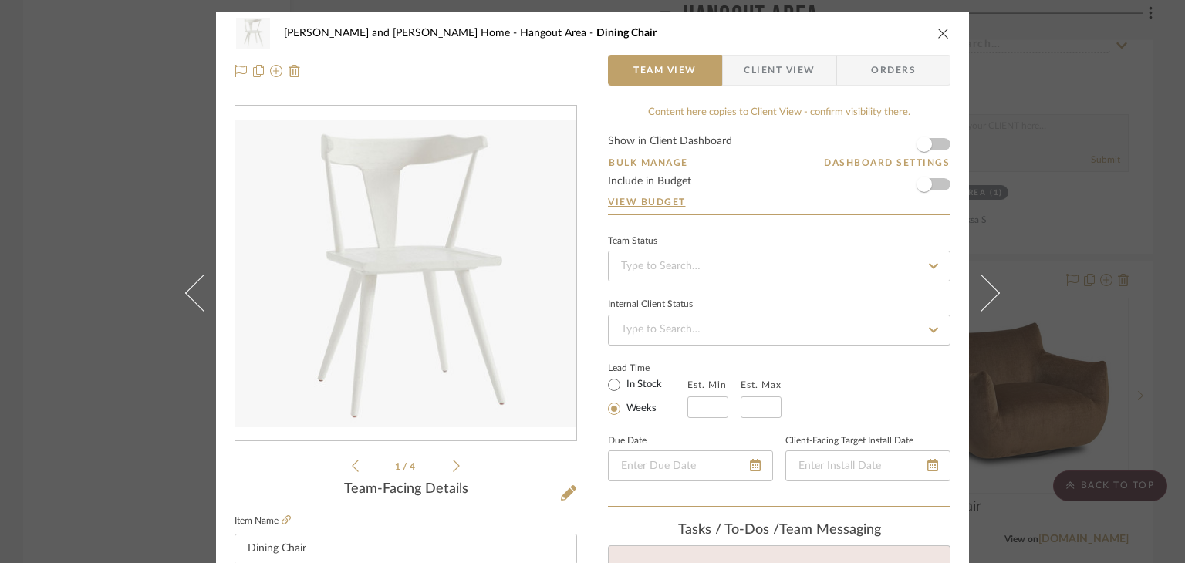
click at [943, 30] on icon "close" at bounding box center [943, 33] width 12 height 12
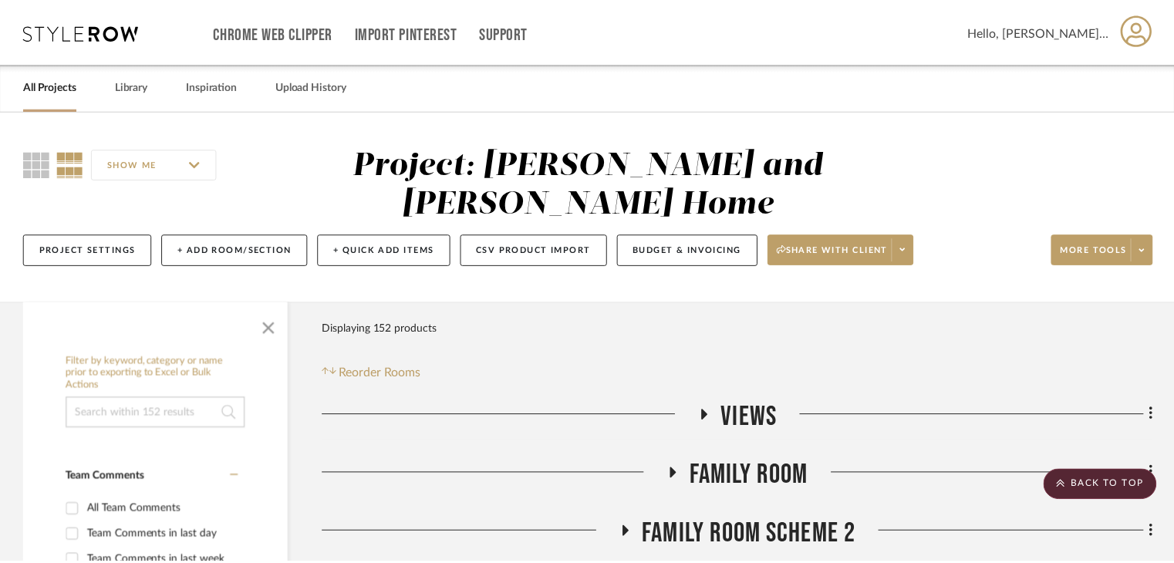
scroll to position [2545, 0]
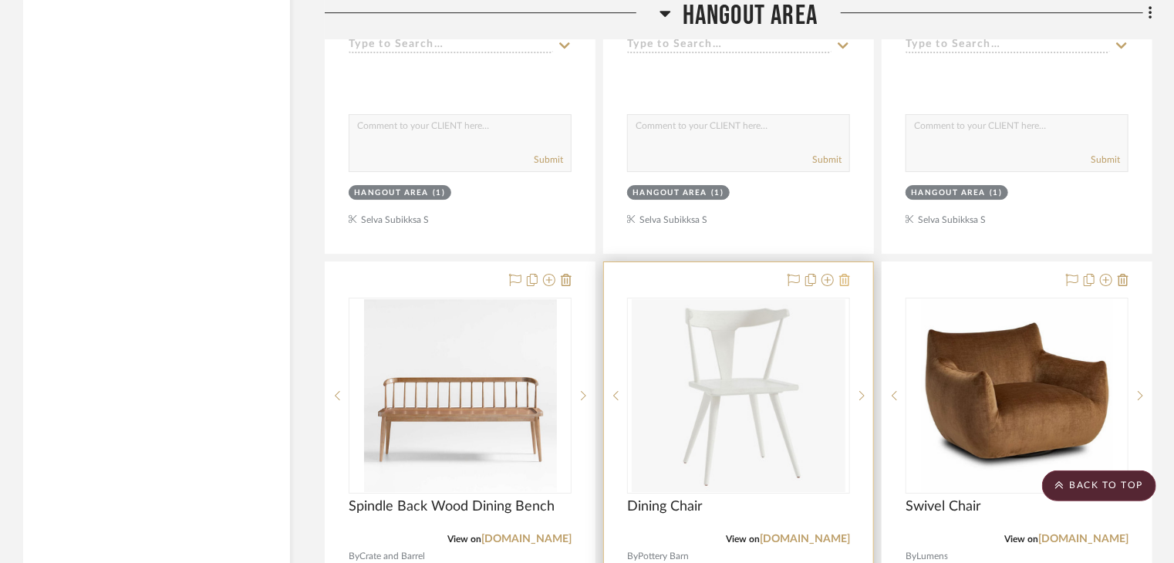
click at [845, 274] on icon at bounding box center [844, 280] width 11 height 12
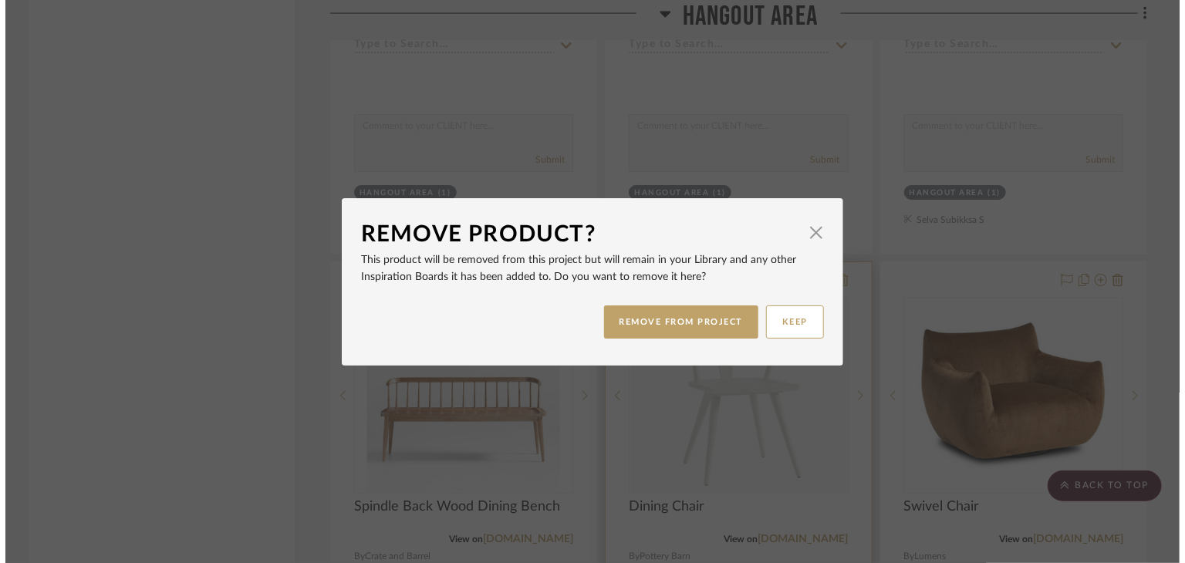
scroll to position [0, 0]
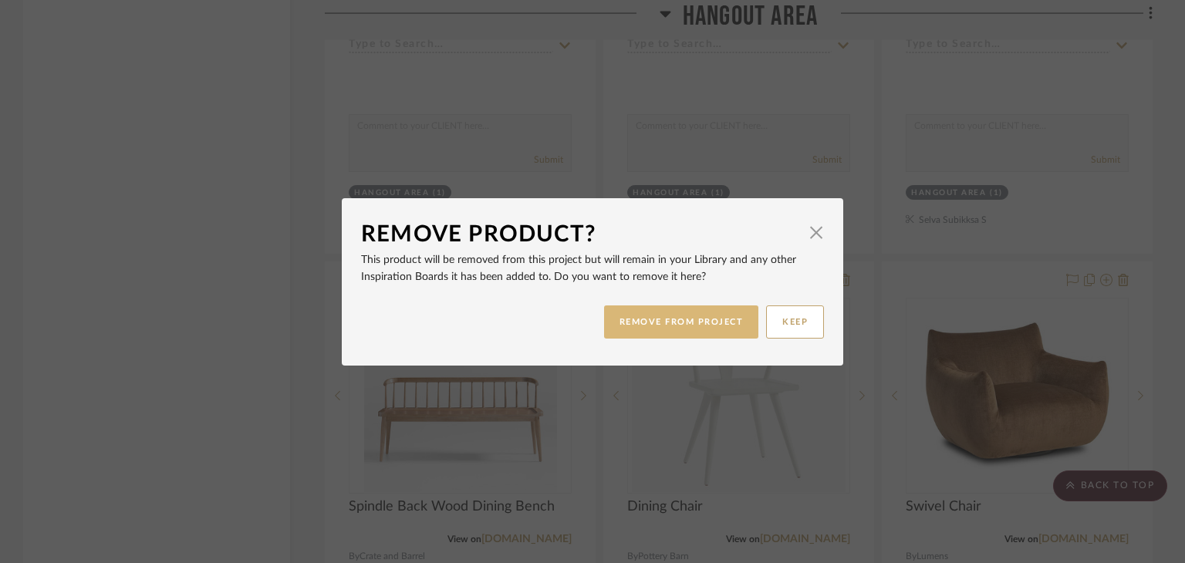
click at [712, 315] on button "REMOVE FROM PROJECT" at bounding box center [681, 321] width 155 height 33
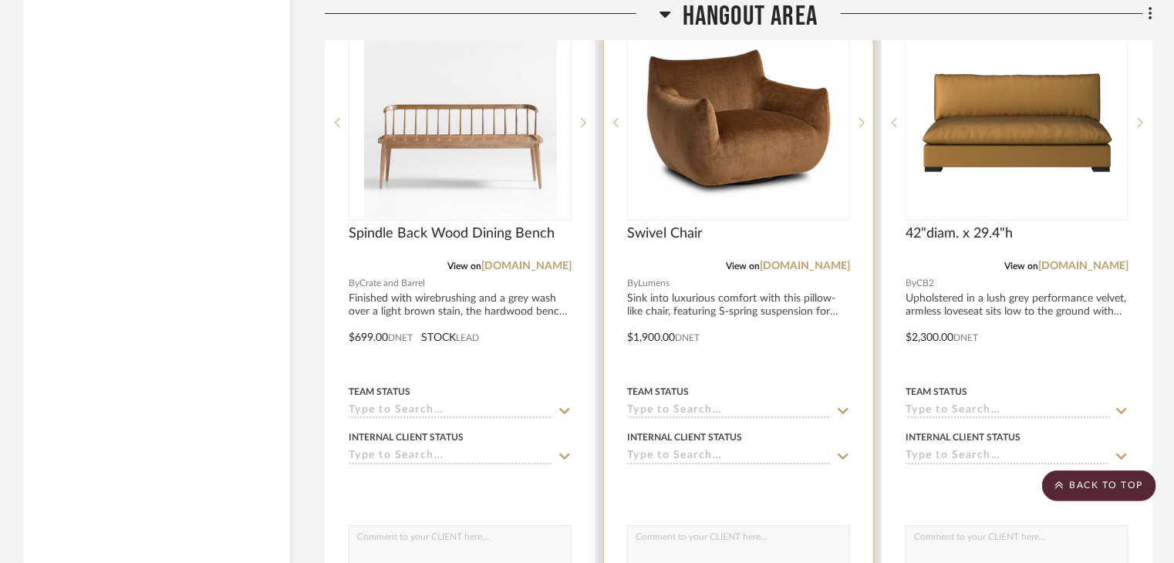
scroll to position [2700, 0]
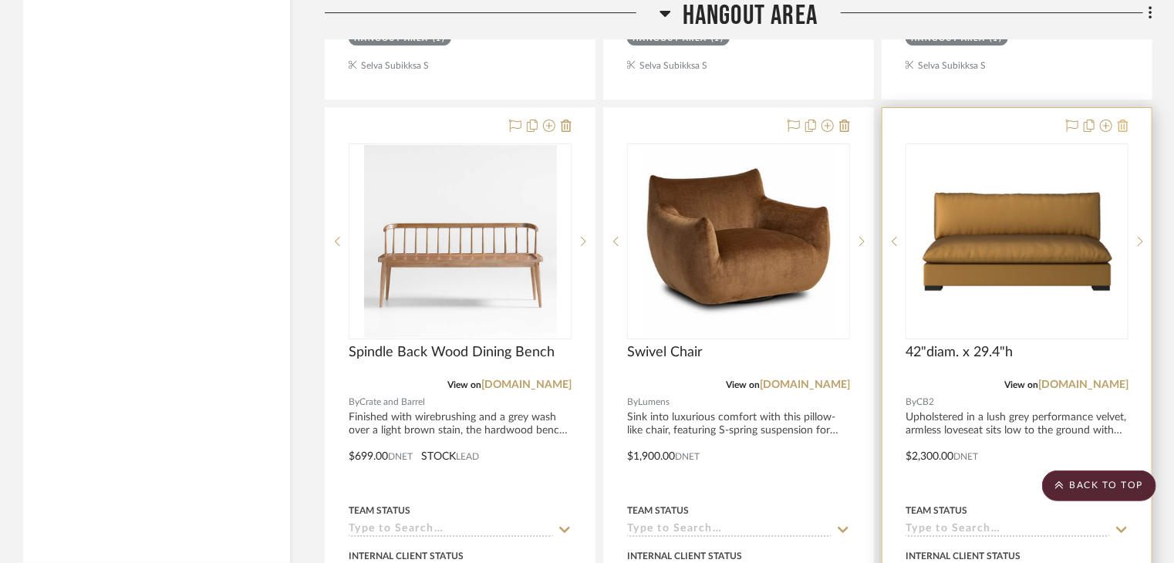
click at [1123, 120] on icon at bounding box center [1123, 126] width 11 height 12
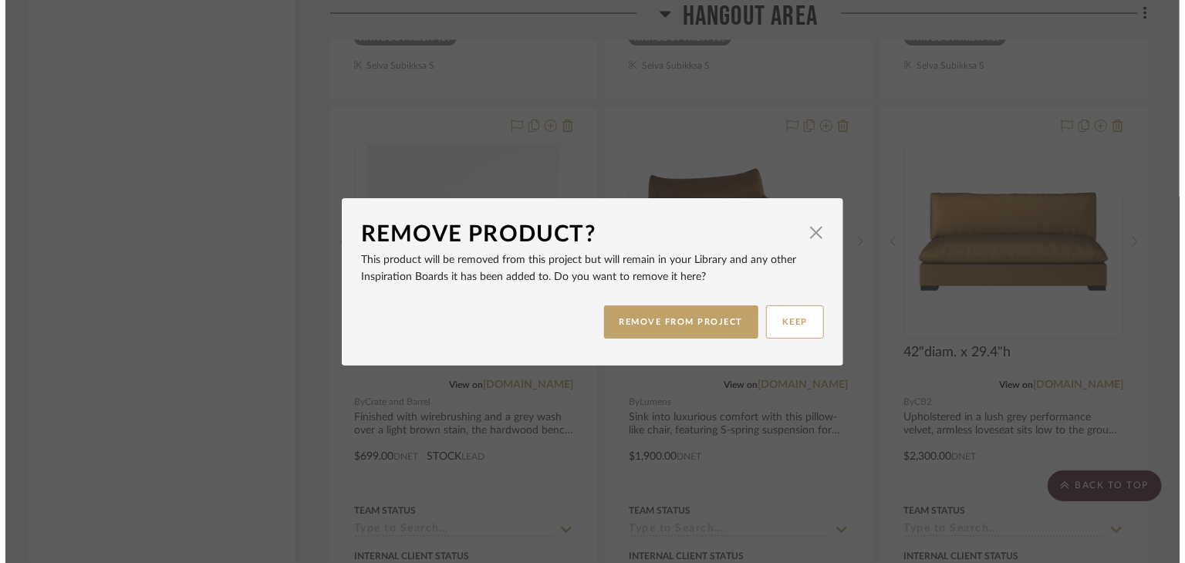
scroll to position [0, 0]
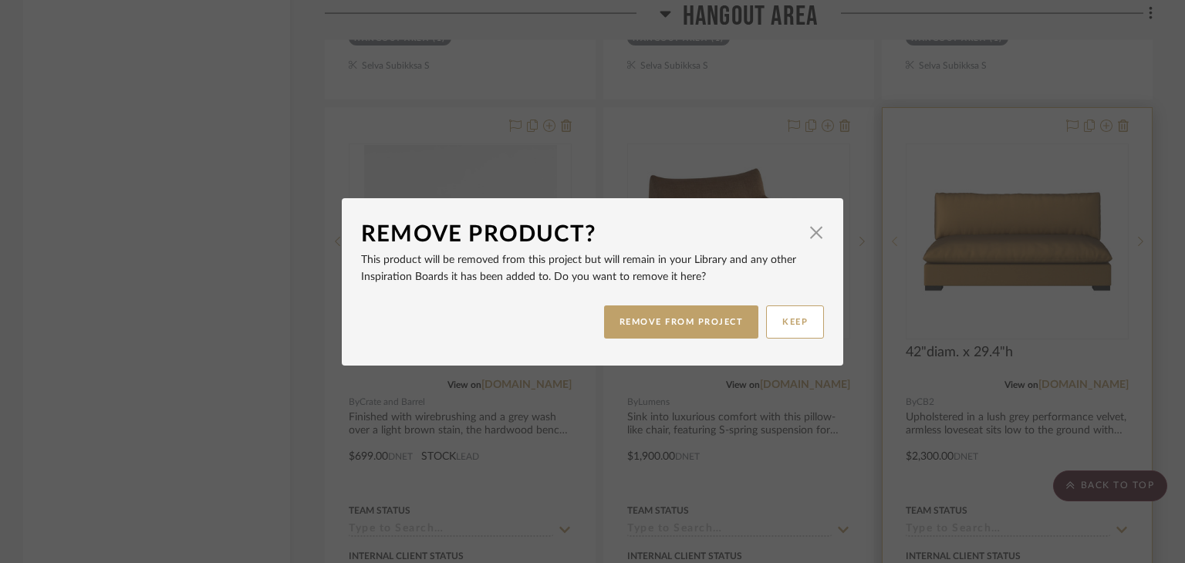
drag, startPoint x: 685, startPoint y: 331, endPoint x: 895, endPoint y: 260, distance: 221.5
click at [686, 332] on button "REMOVE FROM PROJECT" at bounding box center [681, 321] width 155 height 33
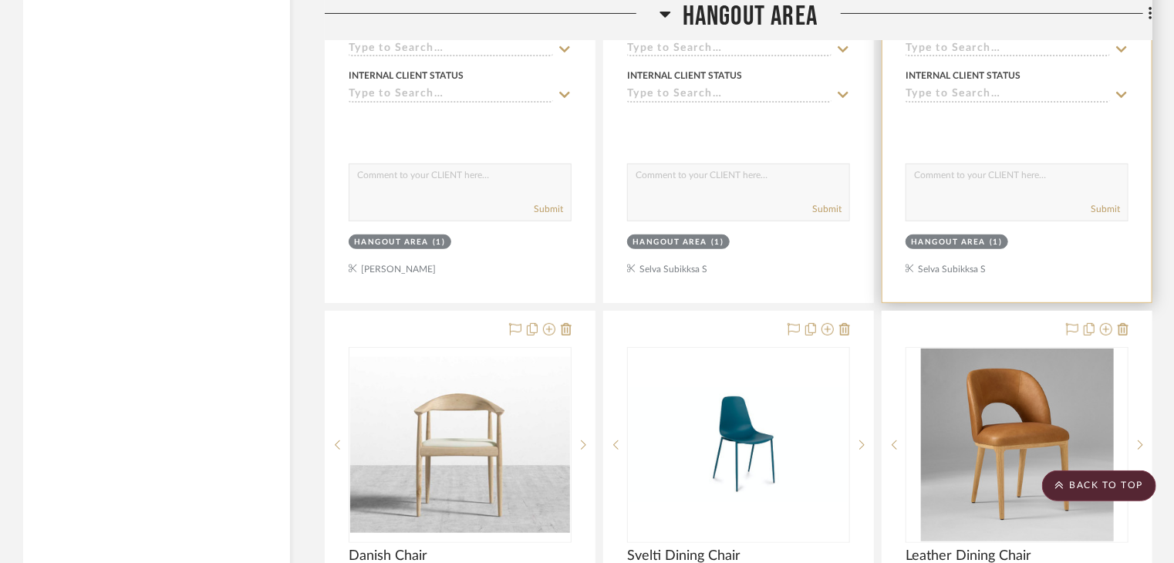
scroll to position [3317, 0]
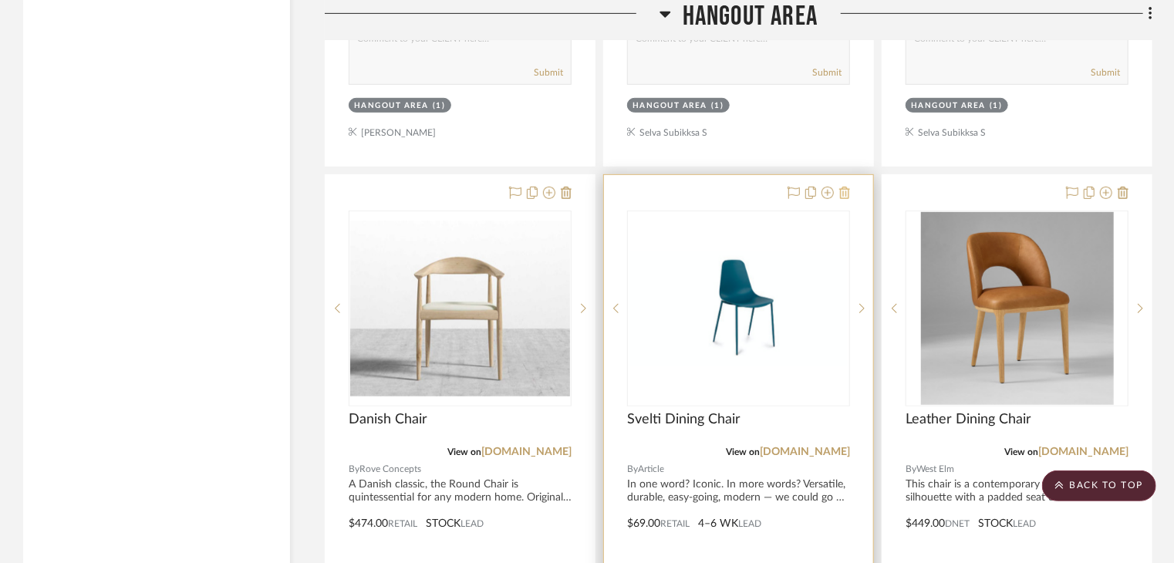
click at [846, 187] on icon at bounding box center [844, 193] width 11 height 12
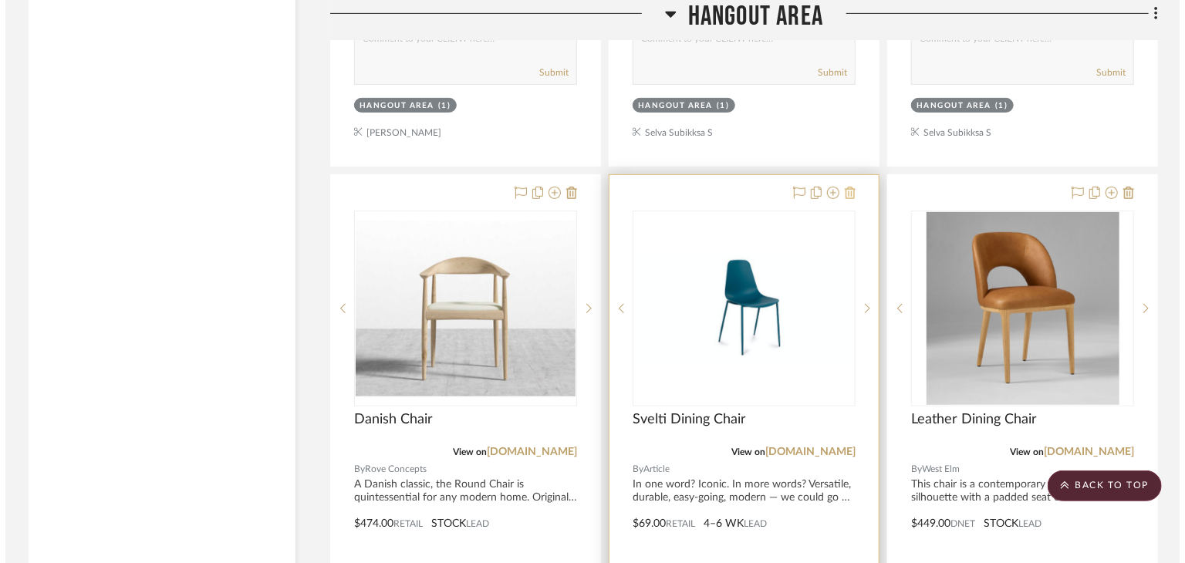
scroll to position [0, 0]
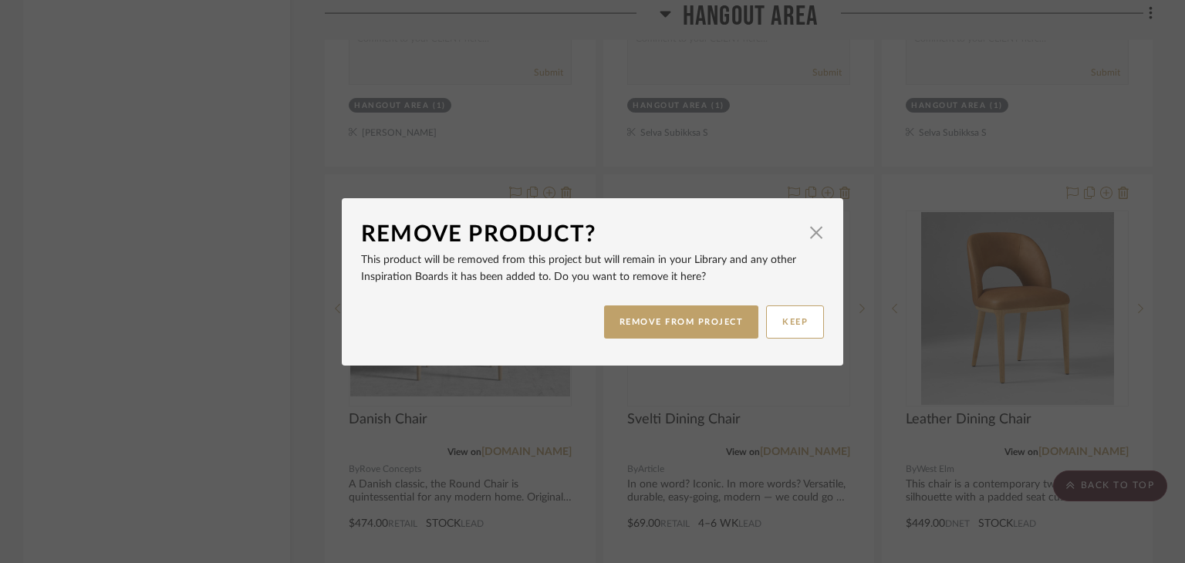
click at [817, 156] on div "Remove Product? × This product will be removed from this project but will remai…" at bounding box center [592, 281] width 1185 height 563
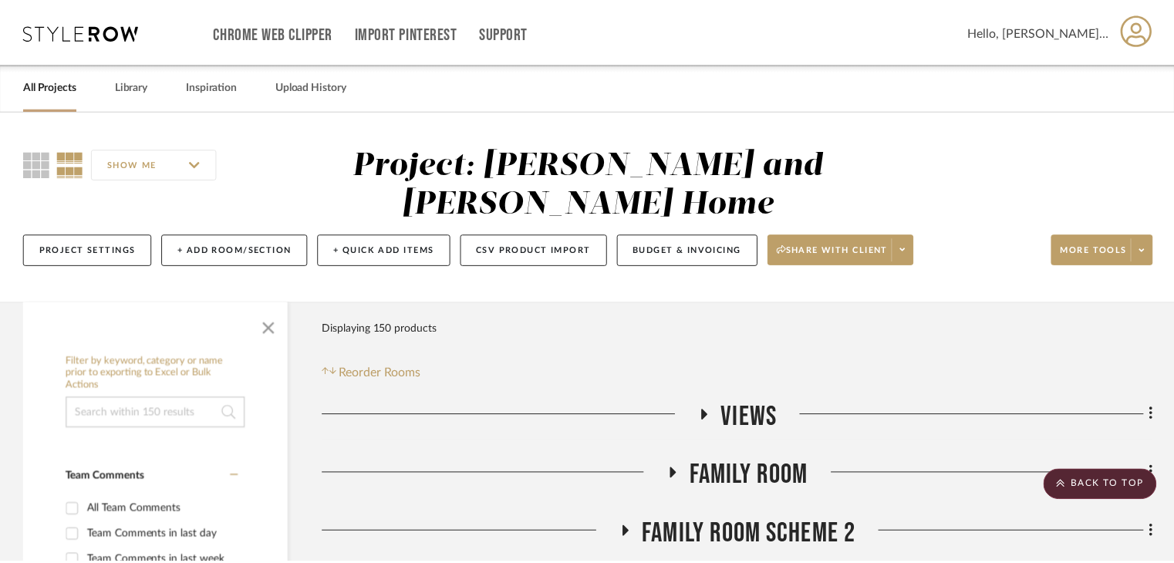
scroll to position [3317, 0]
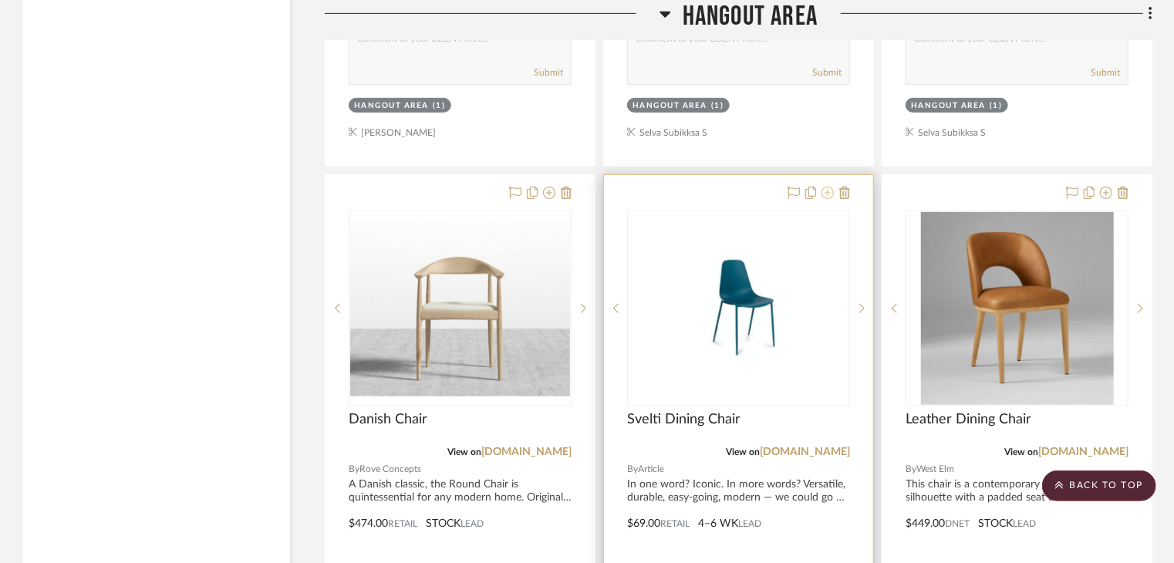
click at [826, 187] on icon at bounding box center [827, 193] width 12 height 12
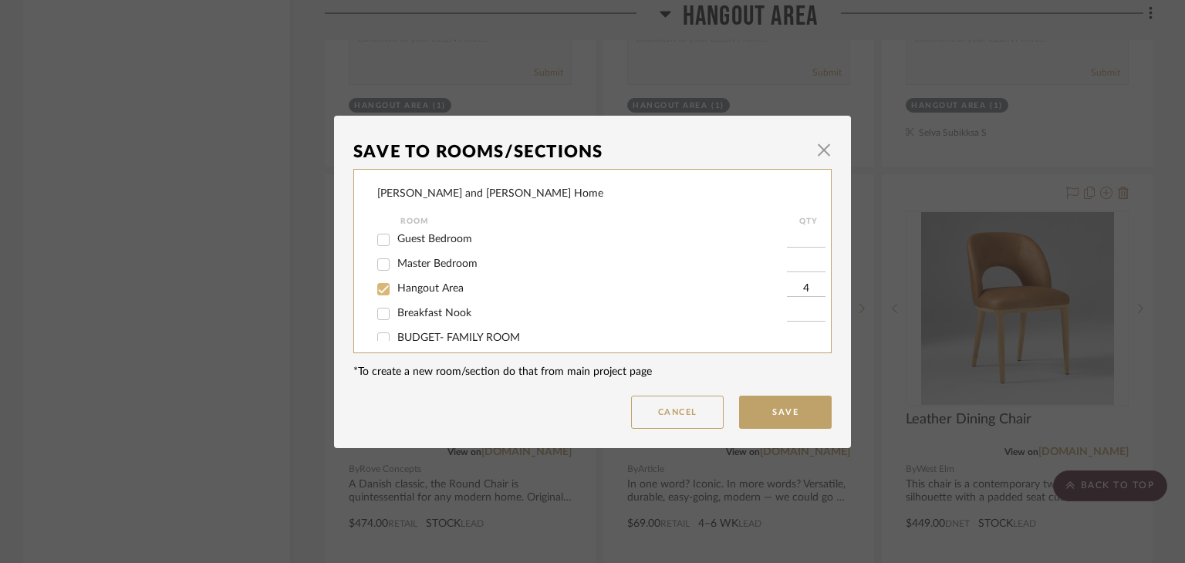
scroll to position [77, 0]
click at [378, 288] on input "Hangout Area" at bounding box center [383, 289] width 25 height 25
checkbox input "false"
click at [753, 406] on button "Save" at bounding box center [785, 412] width 93 height 33
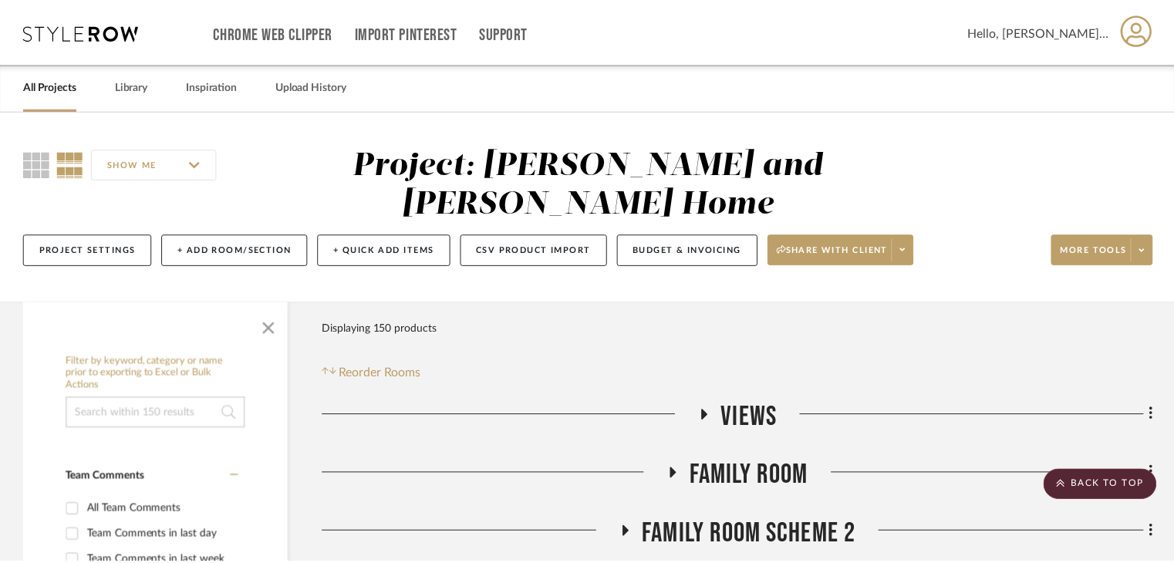
scroll to position [3317, 0]
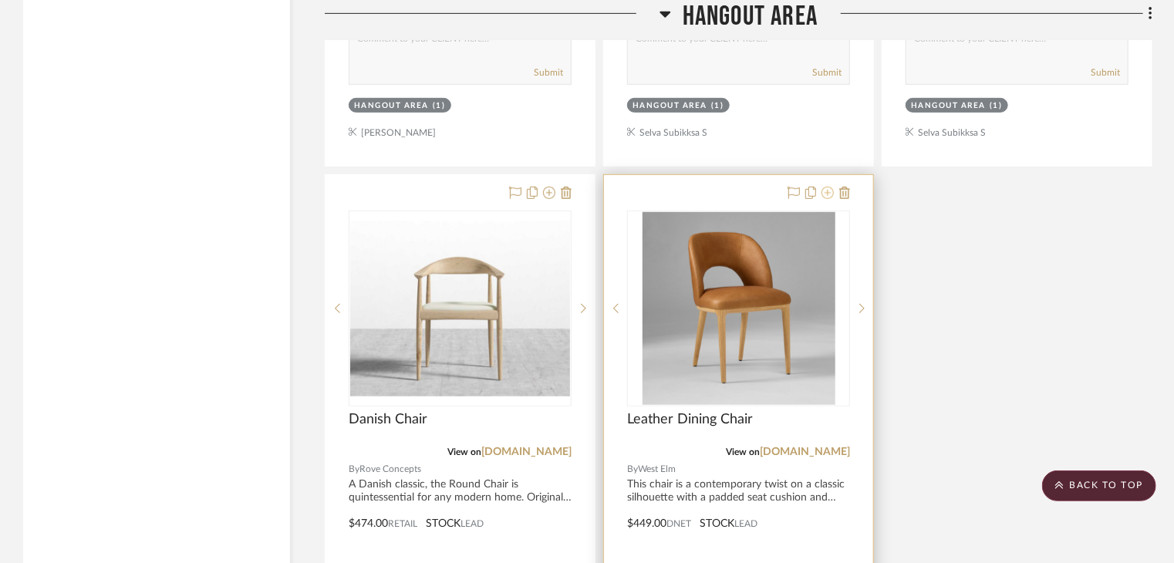
click at [825, 187] on icon at bounding box center [827, 193] width 12 height 12
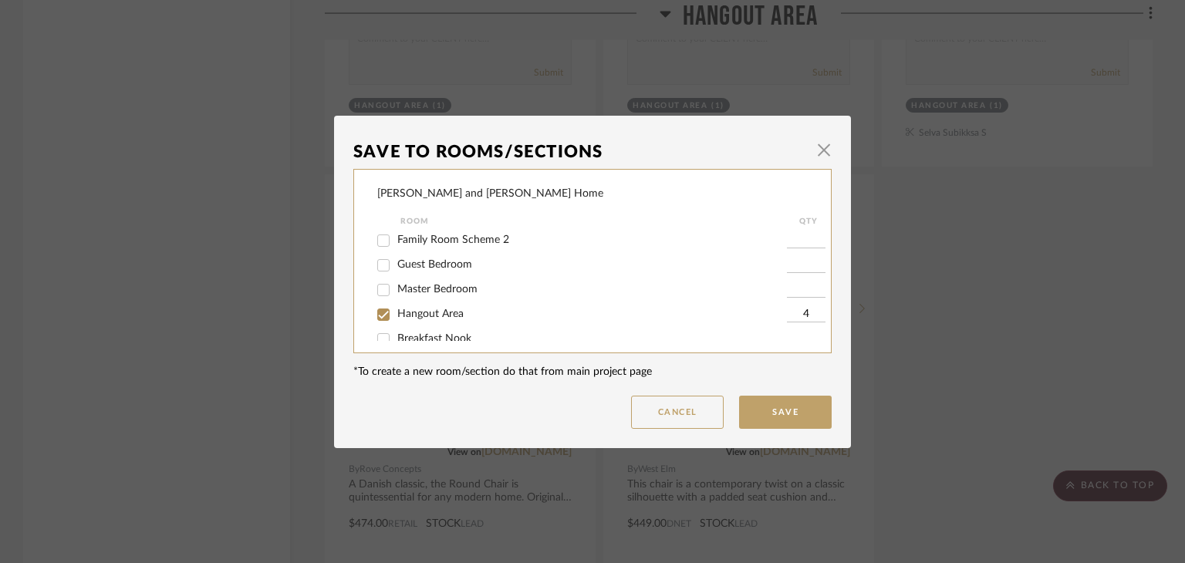
scroll to position [77, 0]
click at [377, 288] on input "Hangout Area" at bounding box center [383, 289] width 25 height 25
checkbox input "false"
click at [767, 406] on button "Save" at bounding box center [785, 412] width 93 height 33
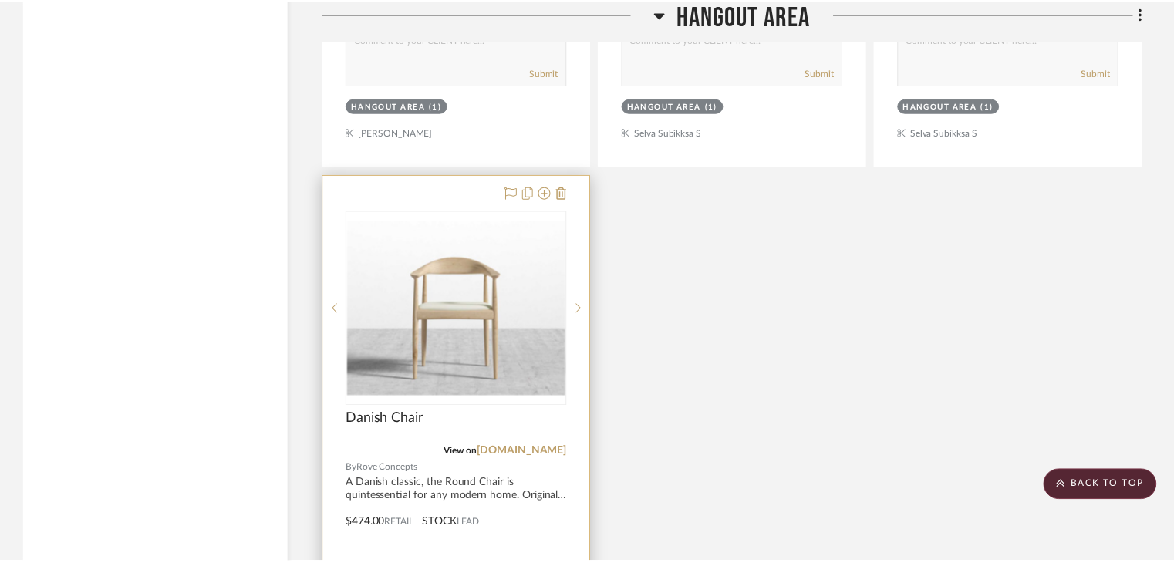
scroll to position [3317, 0]
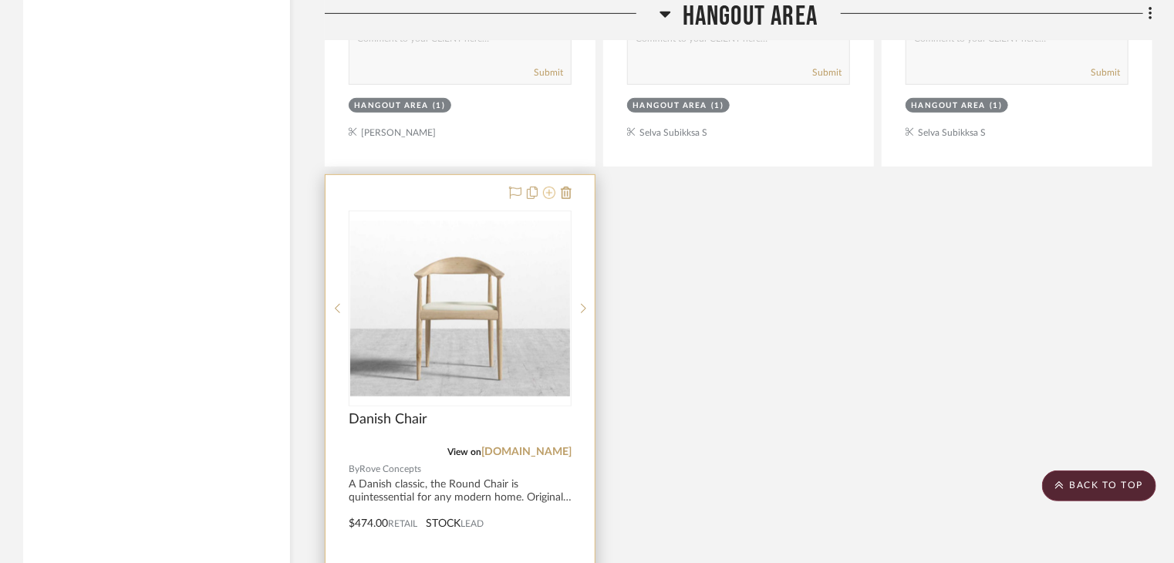
click at [548, 187] on fa-icon at bounding box center [549, 193] width 12 height 12
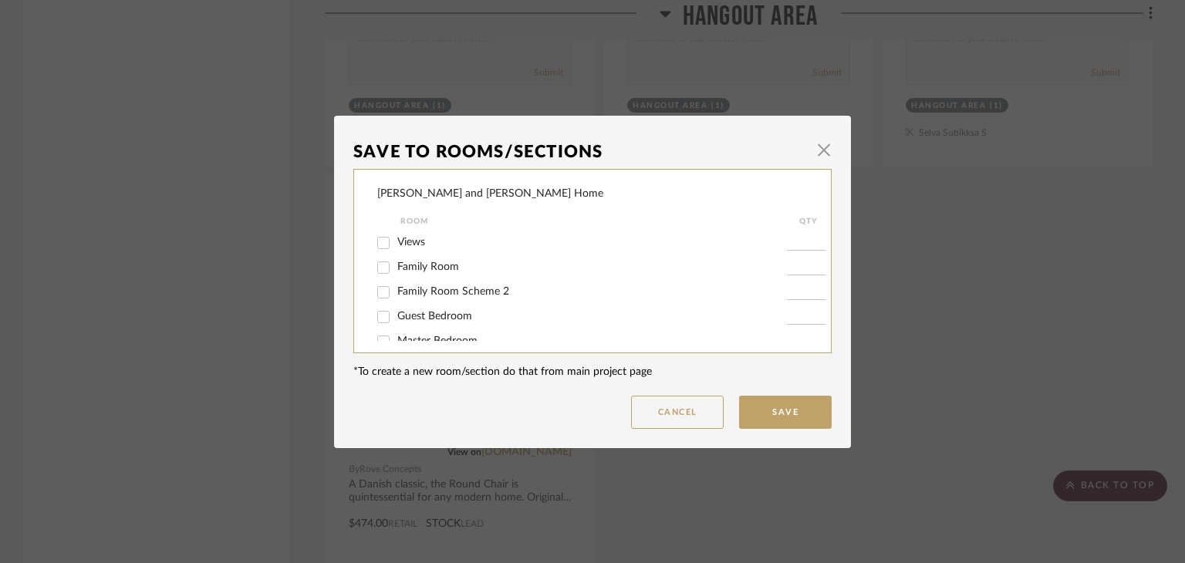
scroll to position [77, 0]
click at [382, 292] on input "Hangout Area" at bounding box center [383, 289] width 25 height 25
checkbox input "false"
click at [764, 403] on button "Save" at bounding box center [785, 412] width 93 height 33
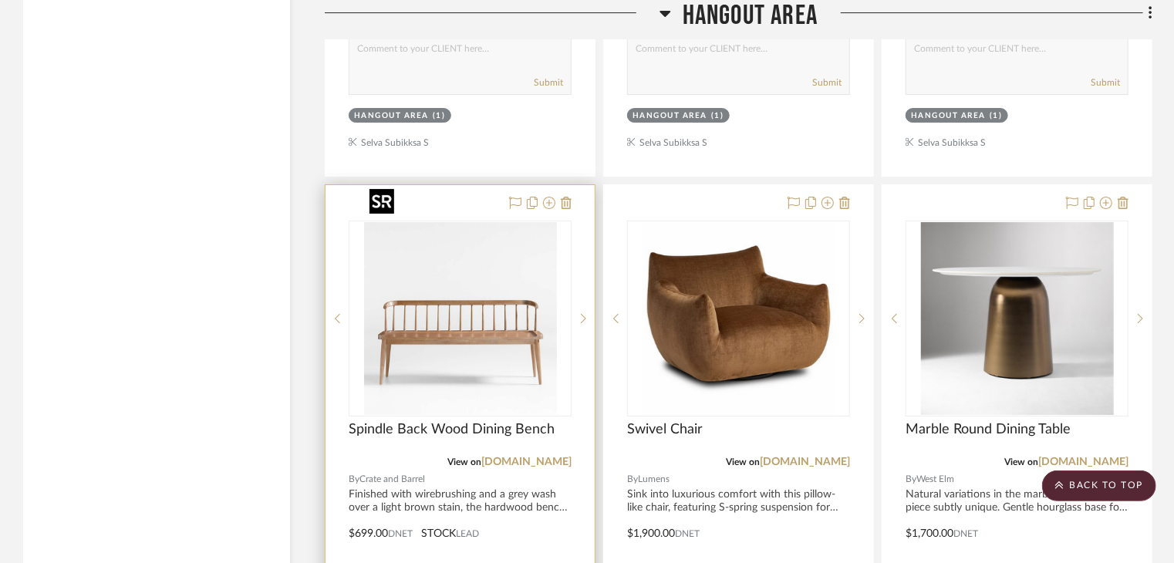
scroll to position [2160, 0]
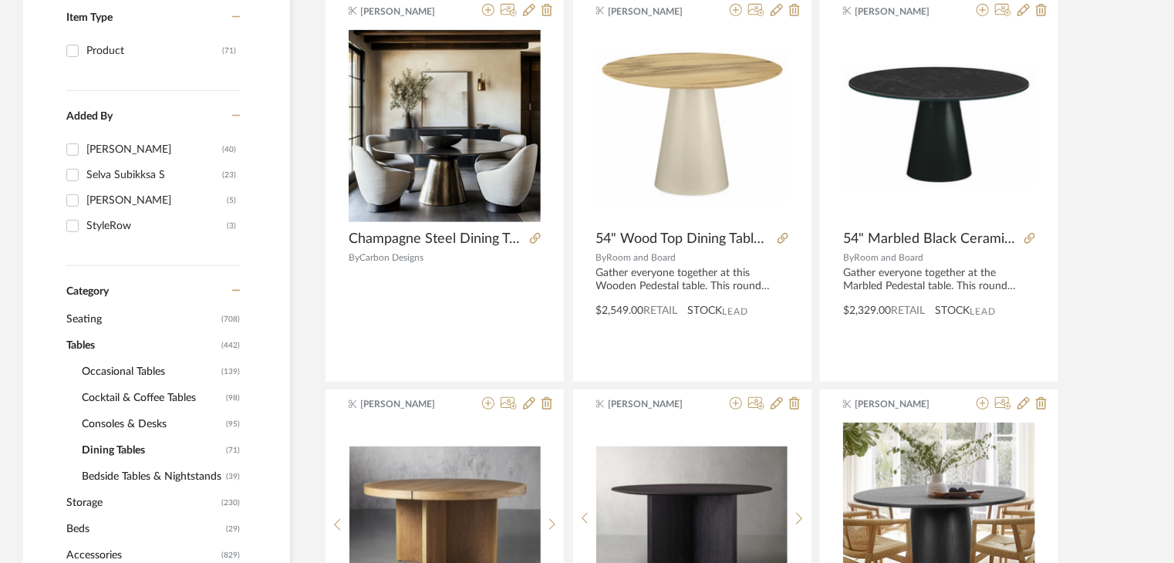
scroll to position [370, 0]
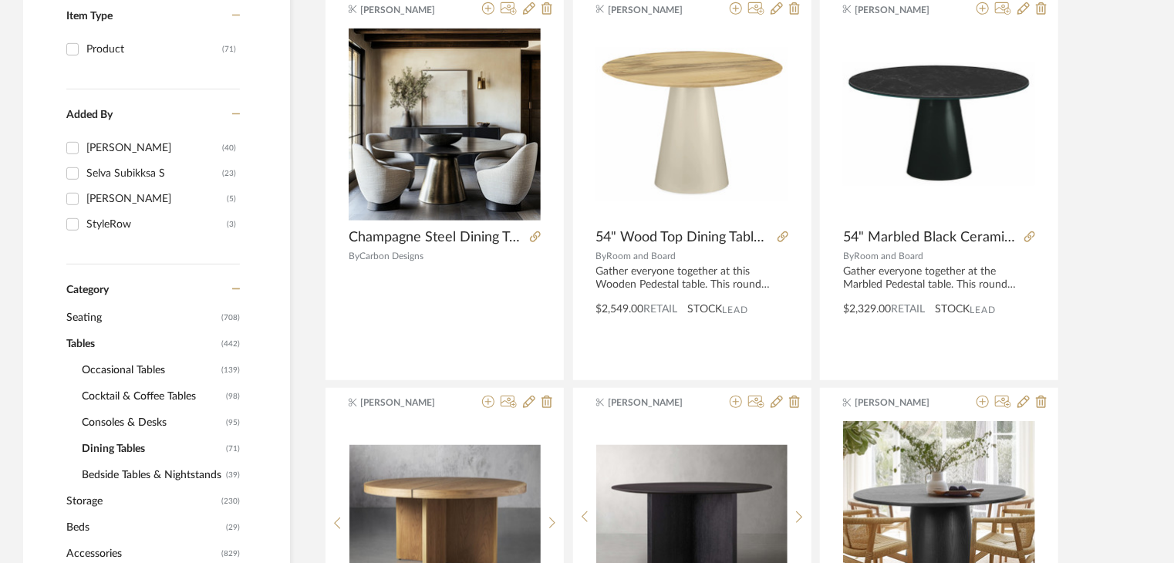
click at [105, 315] on span "Seating" at bounding box center [141, 318] width 151 height 26
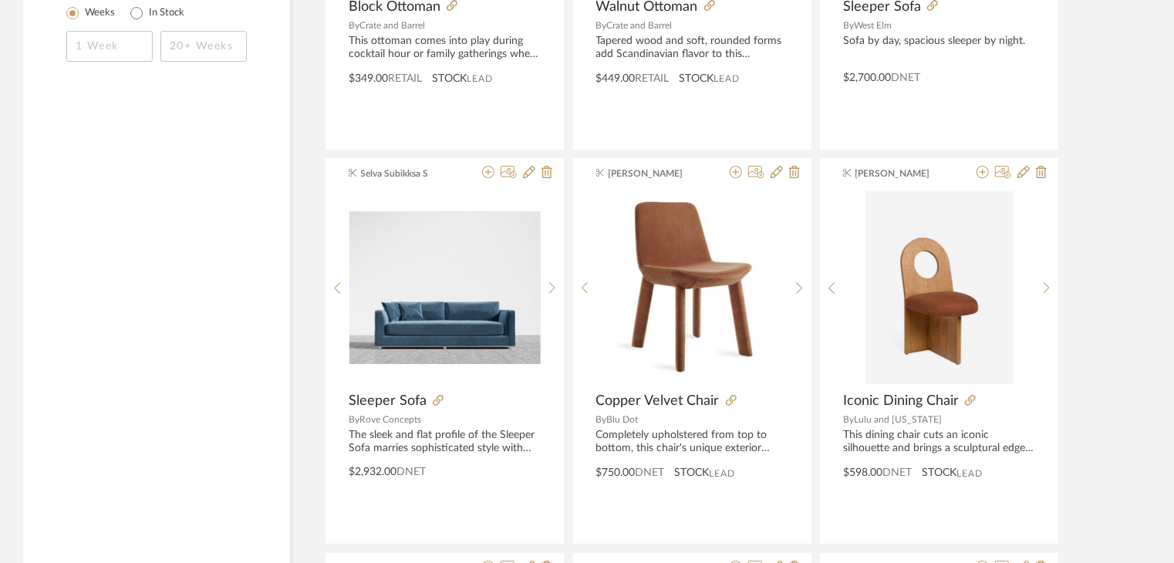
scroll to position [2838, 0]
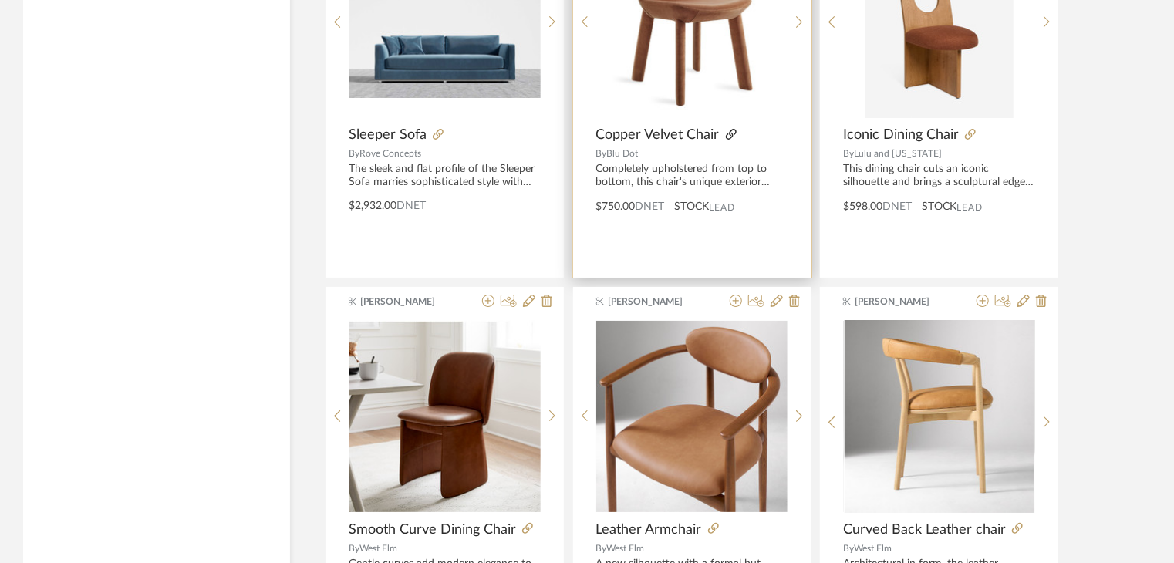
click at [730, 130] on icon at bounding box center [731, 134] width 11 height 11
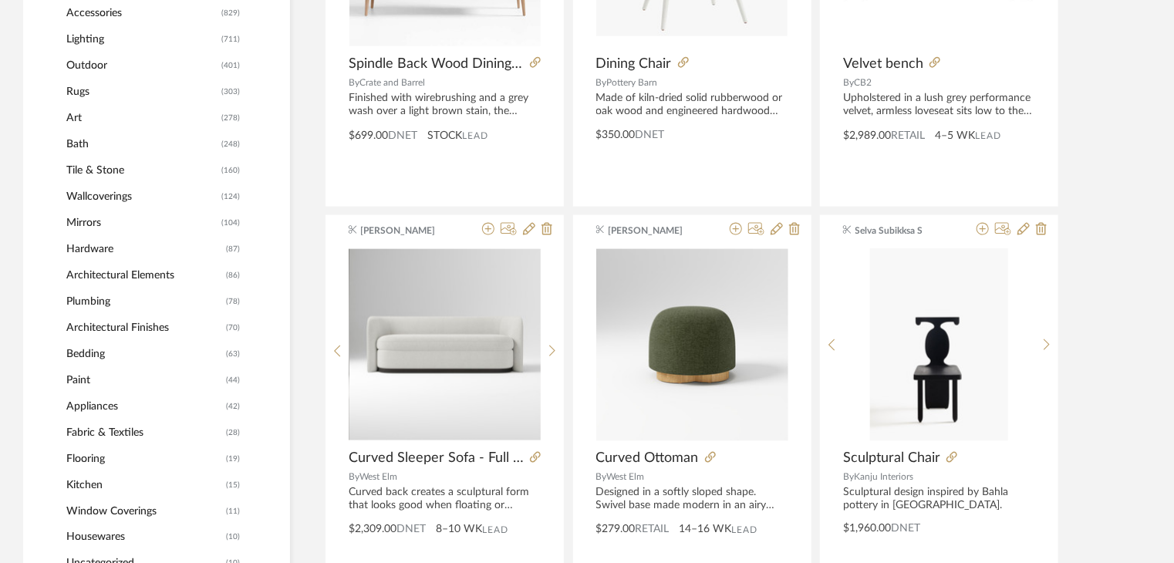
scroll to position [910, 0]
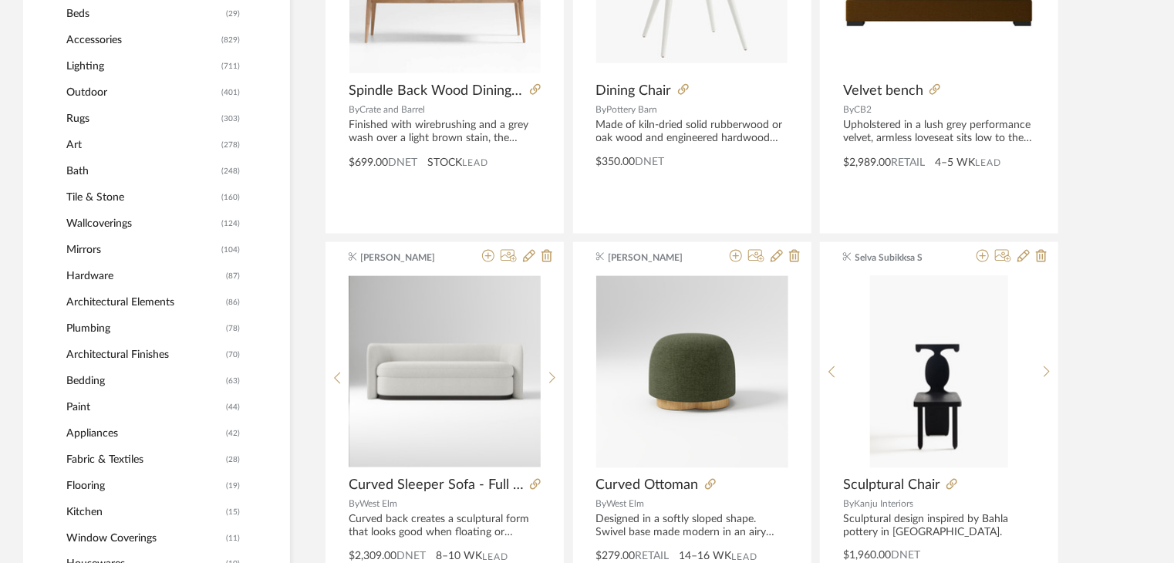
click at [76, 140] on span "Art" at bounding box center [141, 145] width 151 height 26
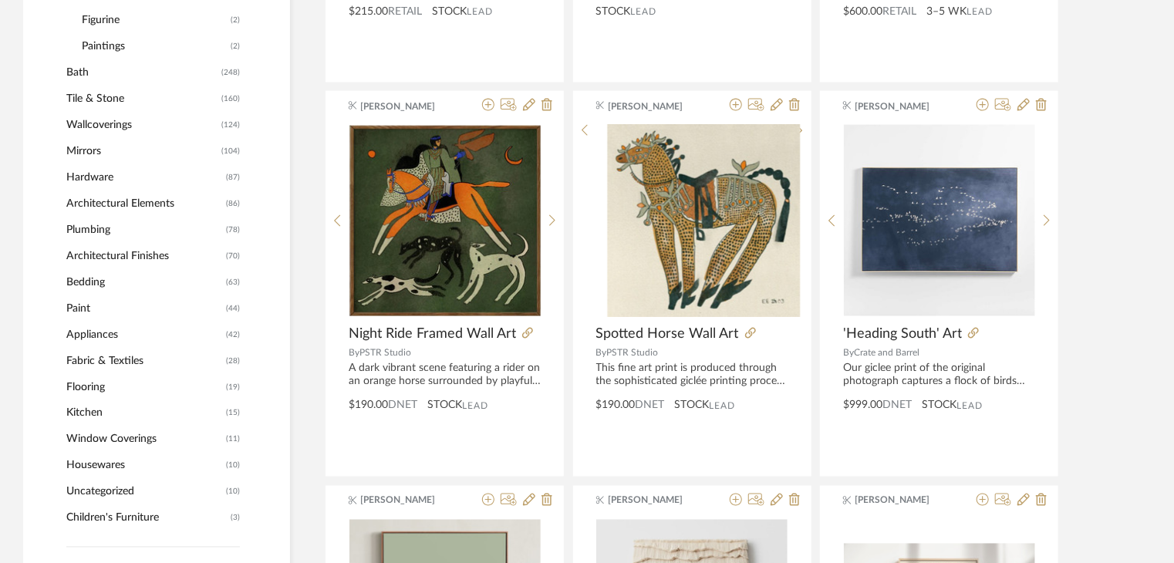
scroll to position [753, 0]
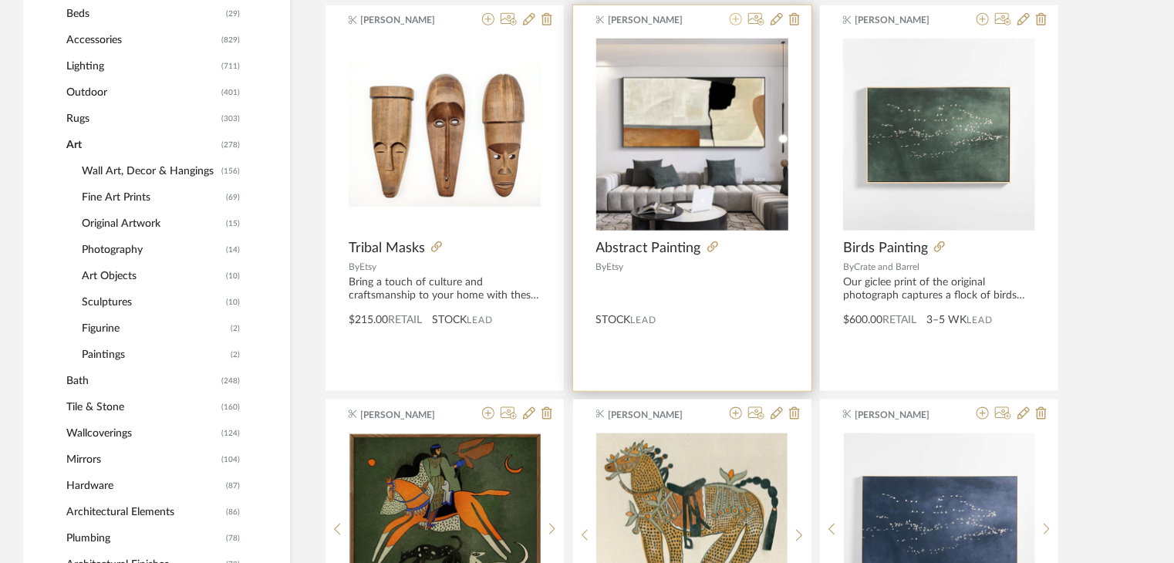
click at [737, 14] on icon at bounding box center [736, 19] width 12 height 12
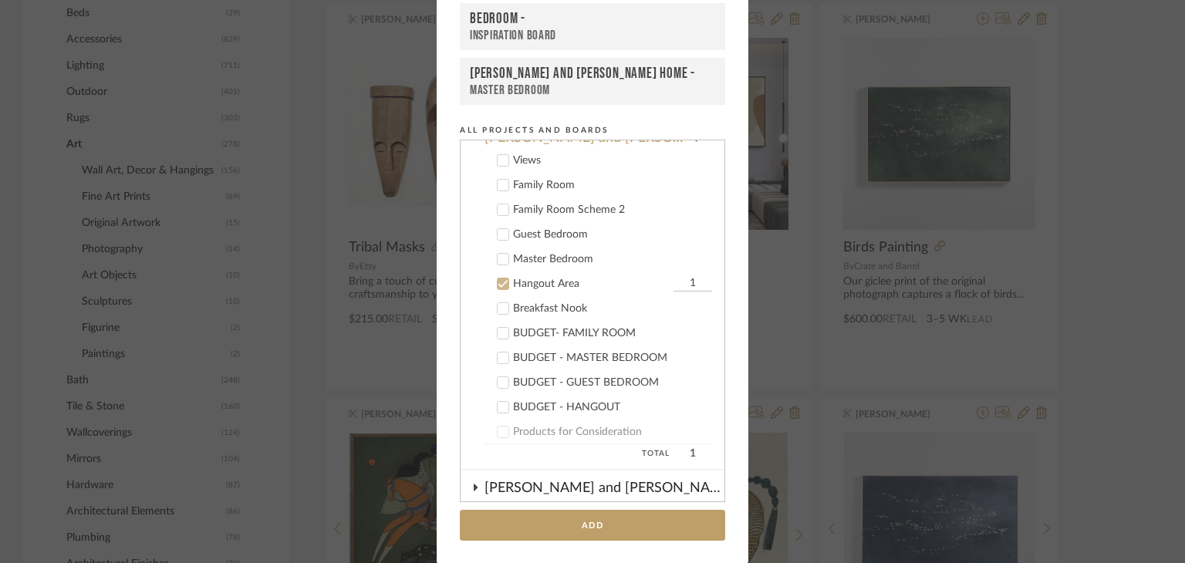
scroll to position [362, 0]
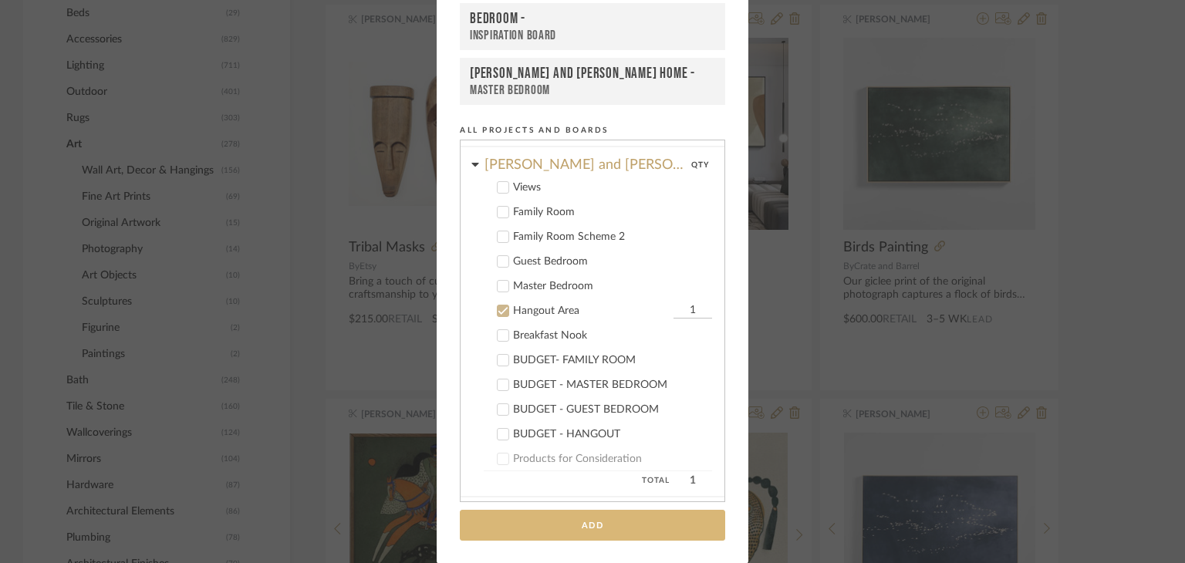
click at [599, 521] on button "Add" at bounding box center [592, 526] width 265 height 32
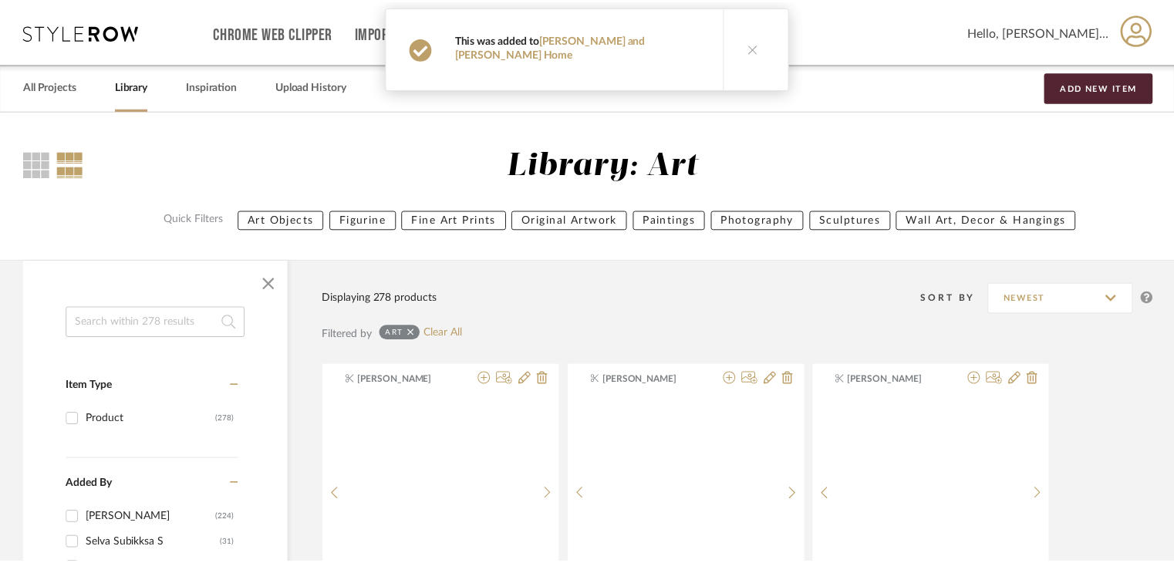
scroll to position [753, 0]
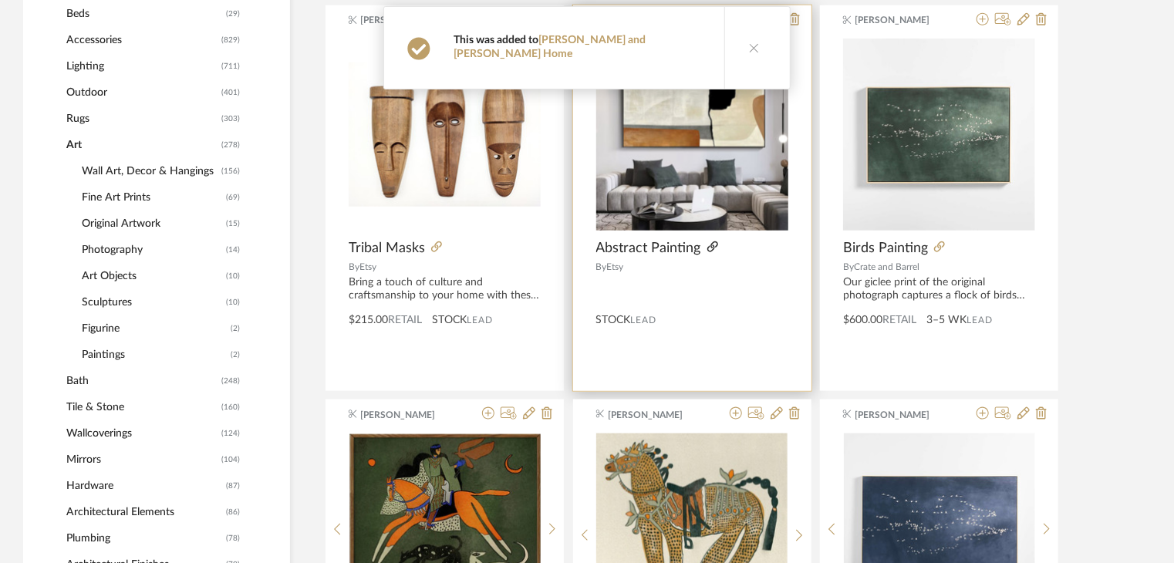
click at [711, 245] on icon at bounding box center [712, 246] width 11 height 11
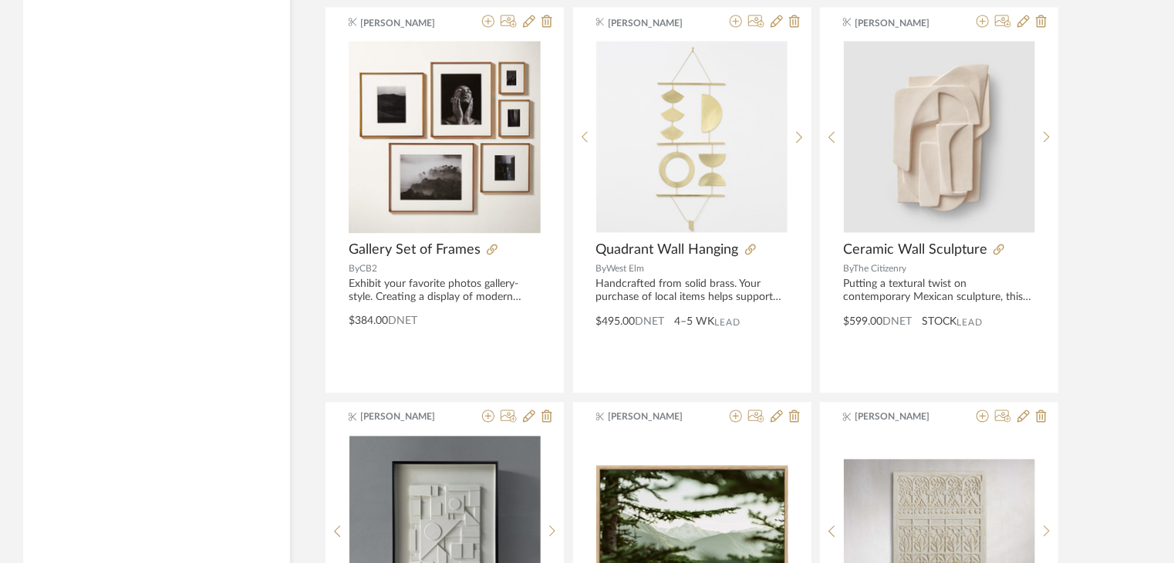
scroll to position [4686, 0]
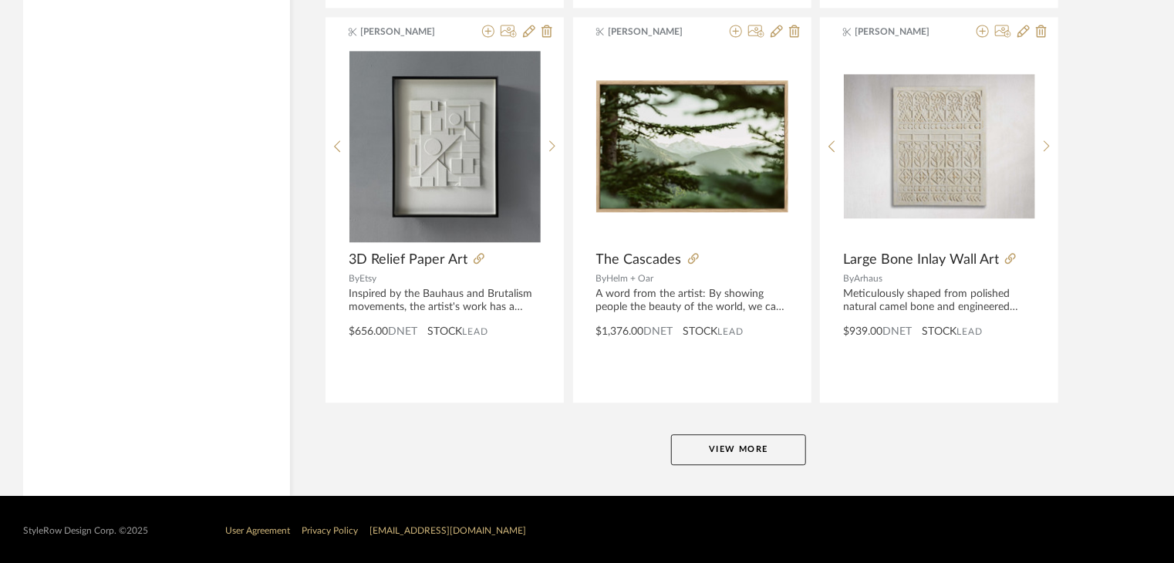
click at [754, 447] on button "View More" at bounding box center [738, 449] width 135 height 31
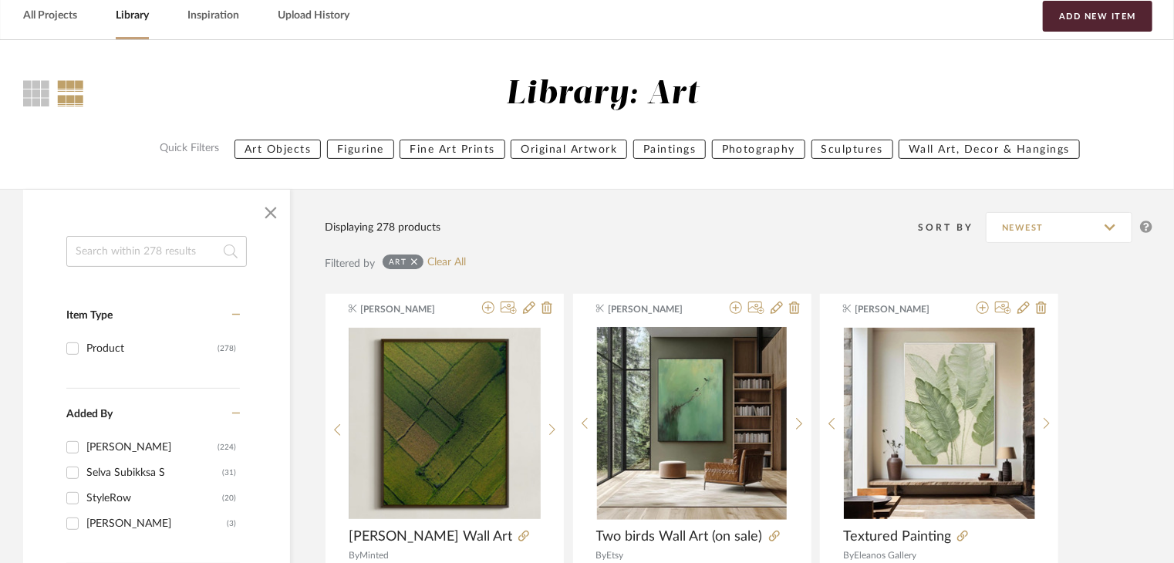
scroll to position [0, 0]
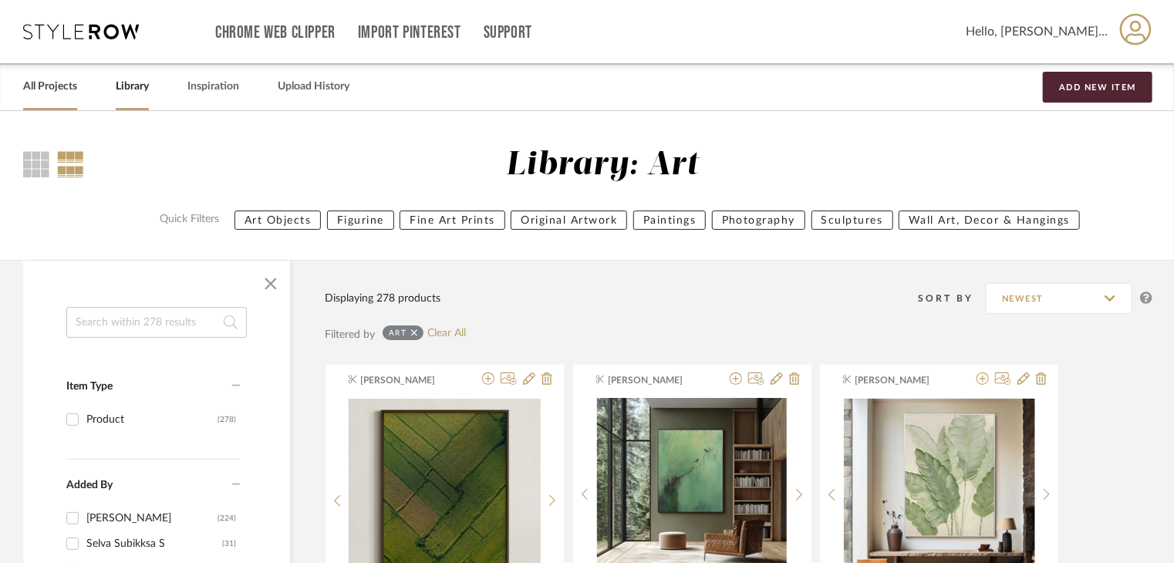
click at [70, 93] on link "All Projects" at bounding box center [50, 86] width 54 height 21
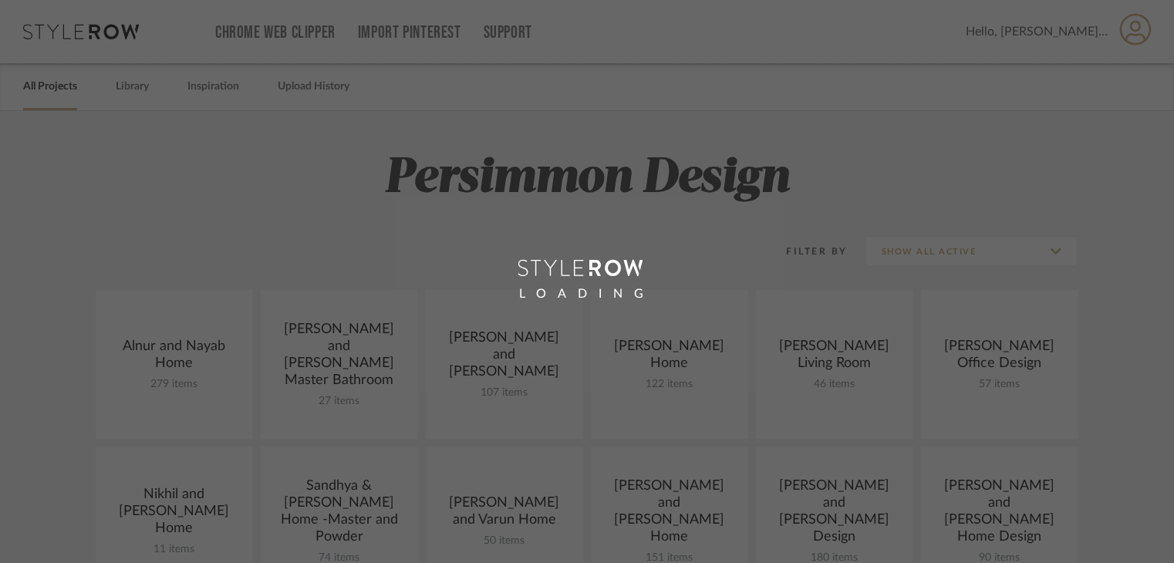
scroll to position [77, 0]
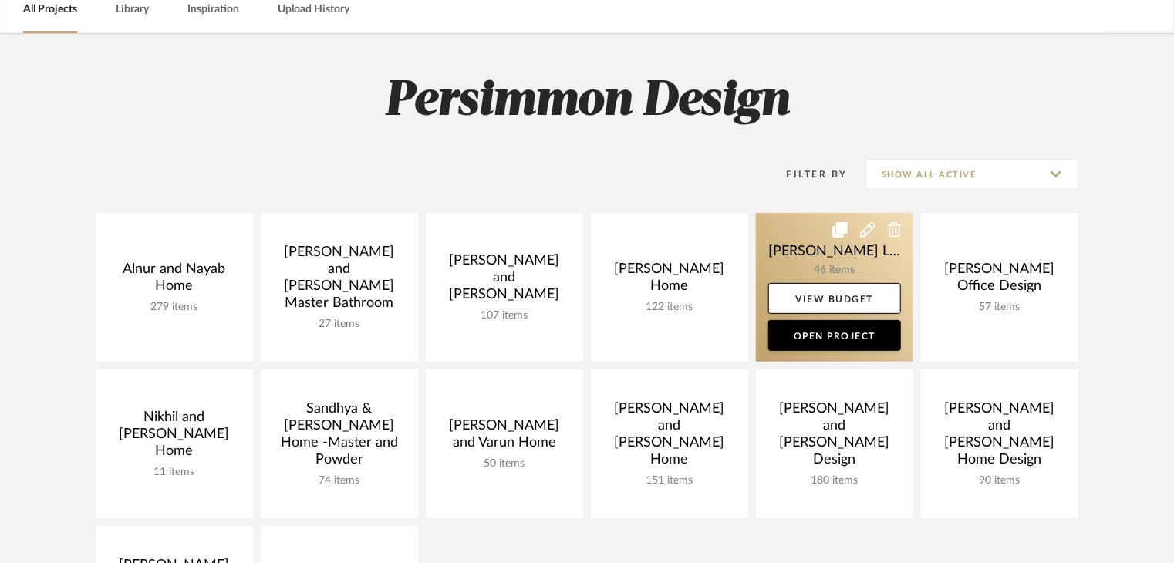
click at [776, 267] on link at bounding box center [834, 287] width 157 height 149
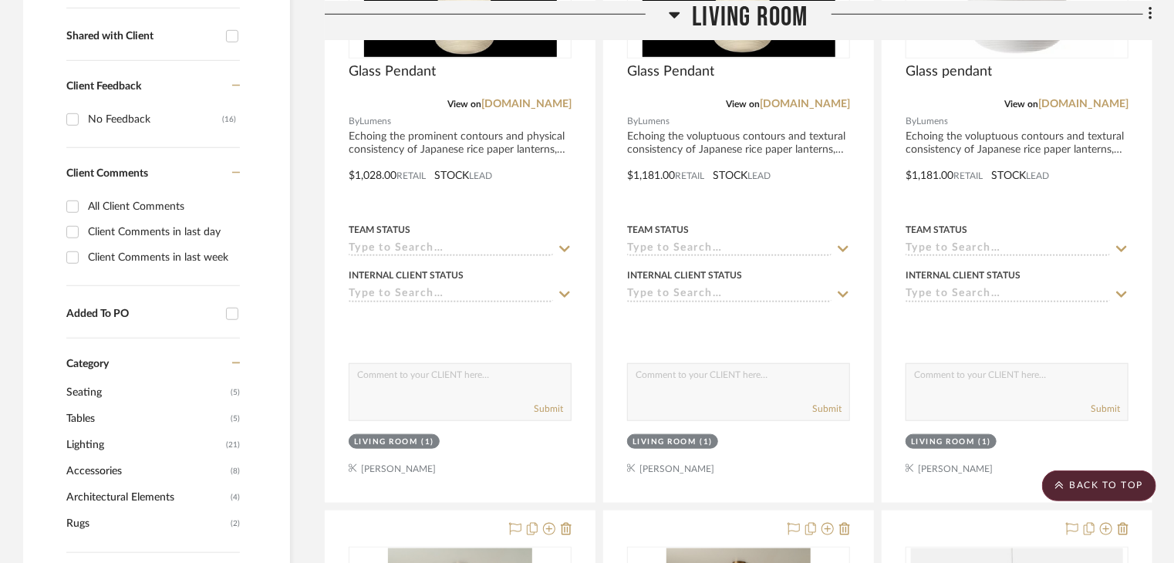
scroll to position [231, 0]
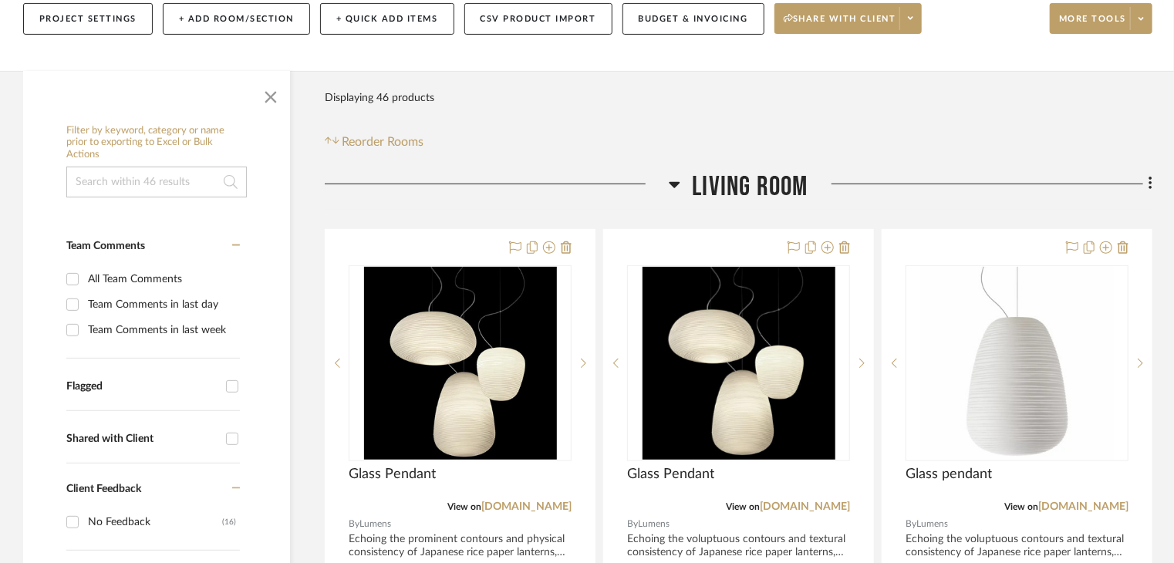
click at [673, 175] on icon at bounding box center [675, 184] width 12 height 19
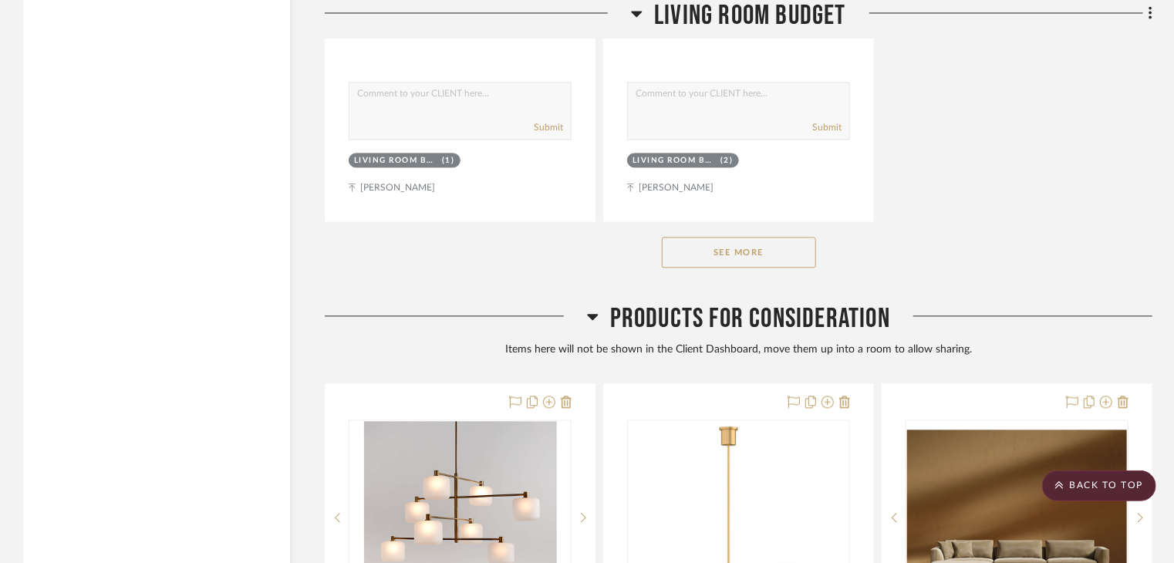
scroll to position [4524, 0]
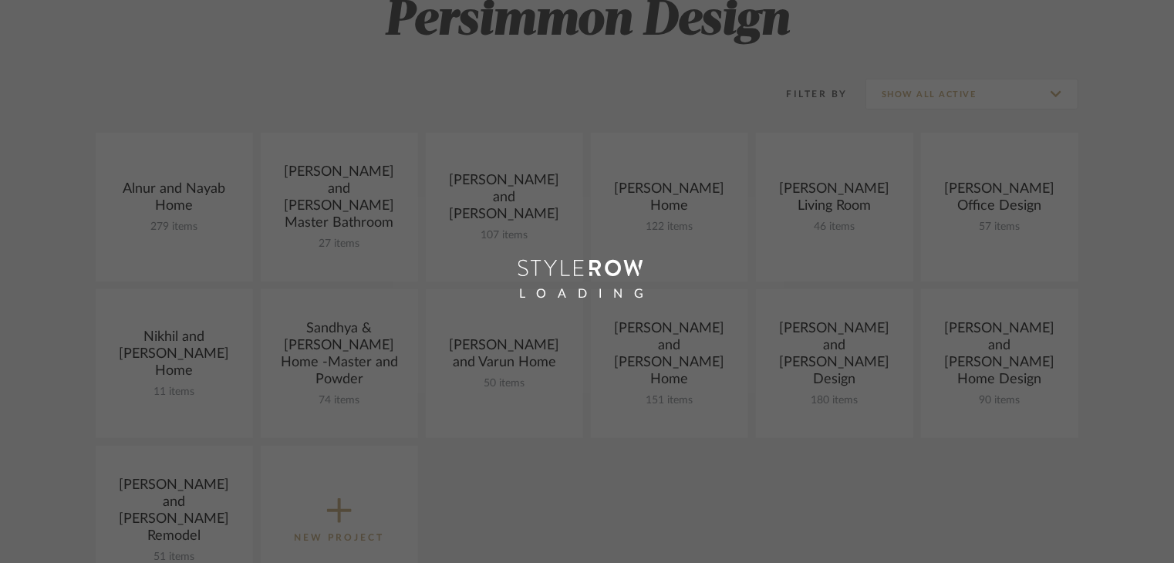
scroll to position [77, 0]
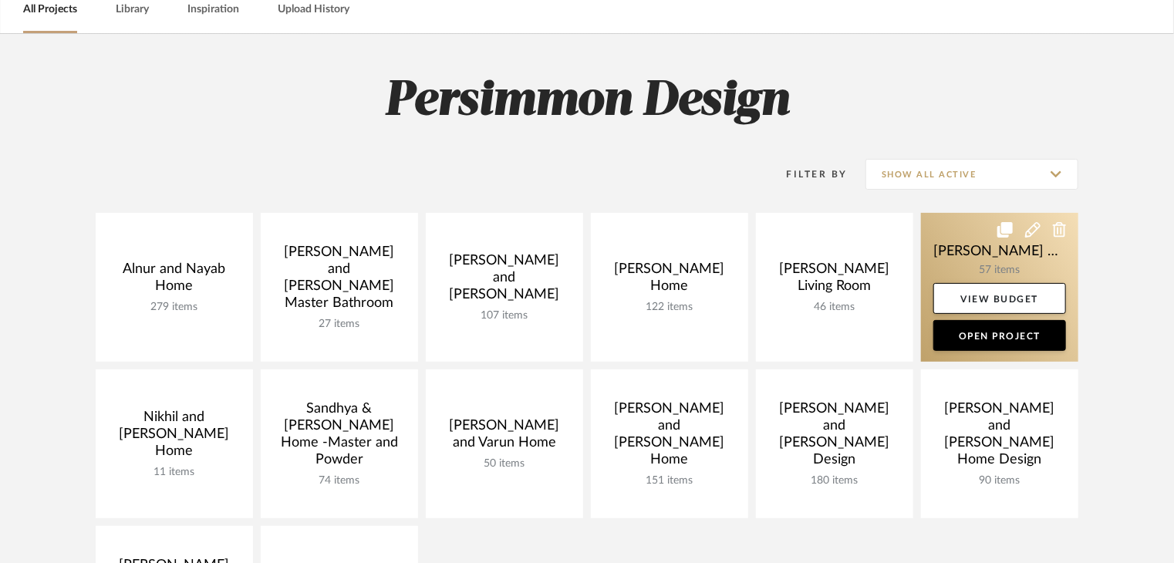
click at [952, 240] on link at bounding box center [999, 287] width 157 height 149
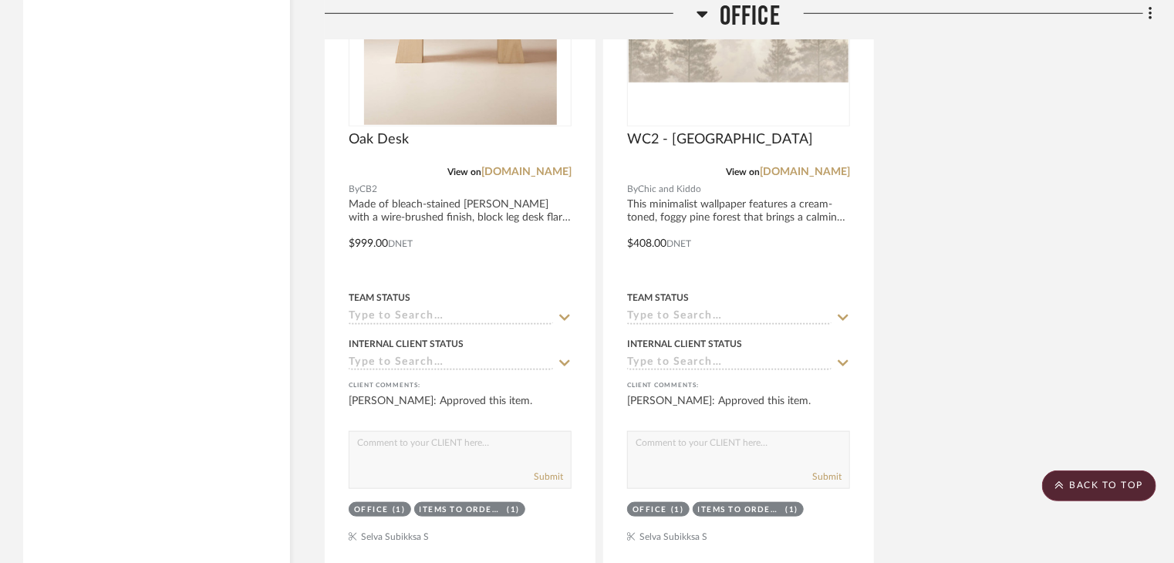
scroll to position [3856, 0]
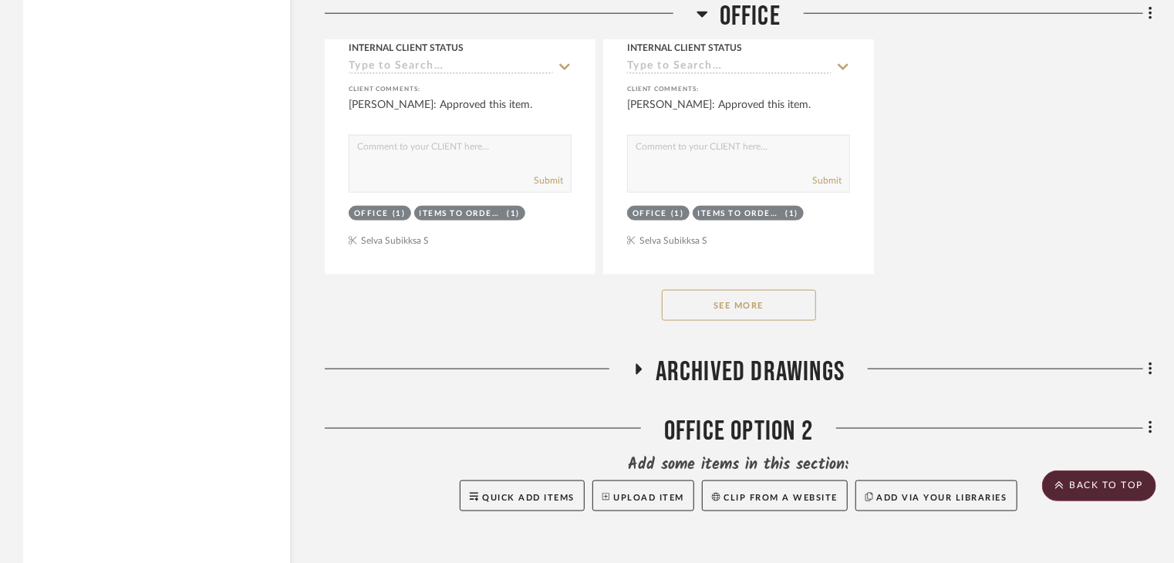
click at [786, 290] on button "See More" at bounding box center [739, 305] width 154 height 31
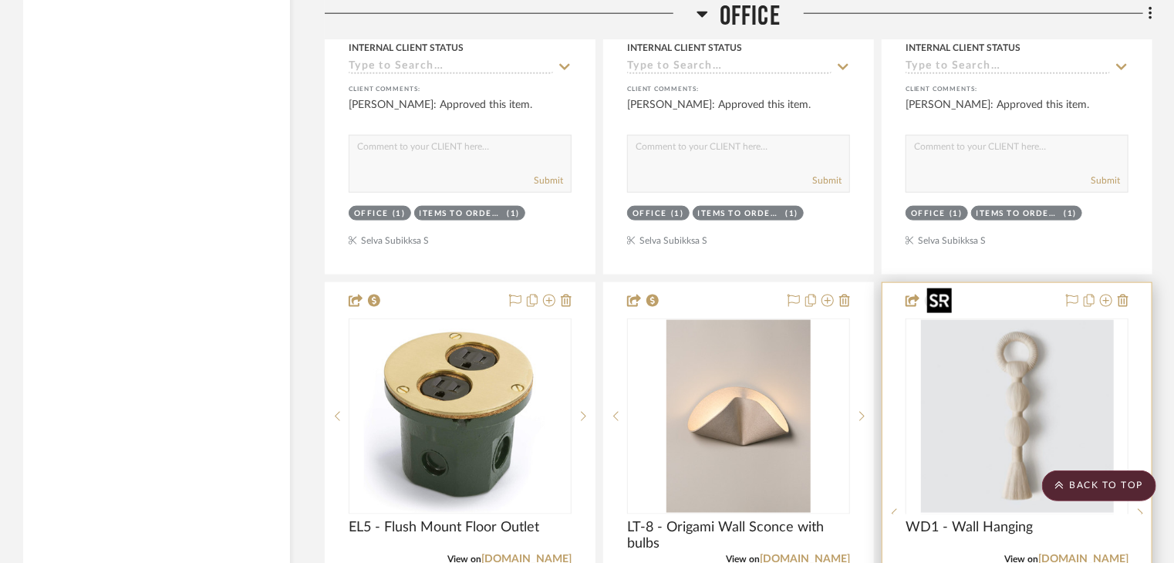
scroll to position [3934, 0]
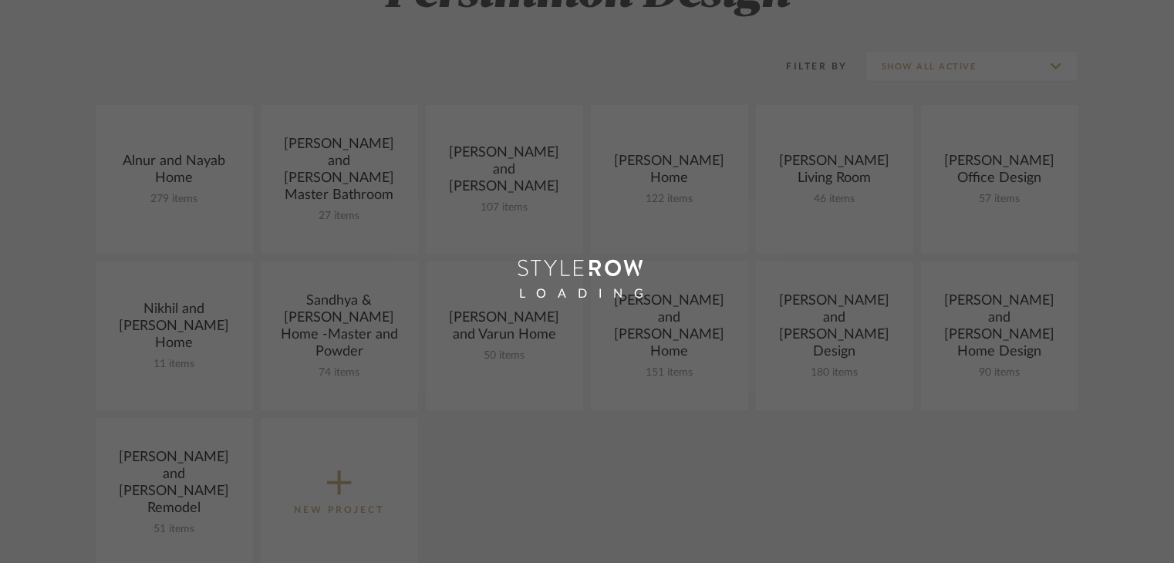
scroll to position [77, 0]
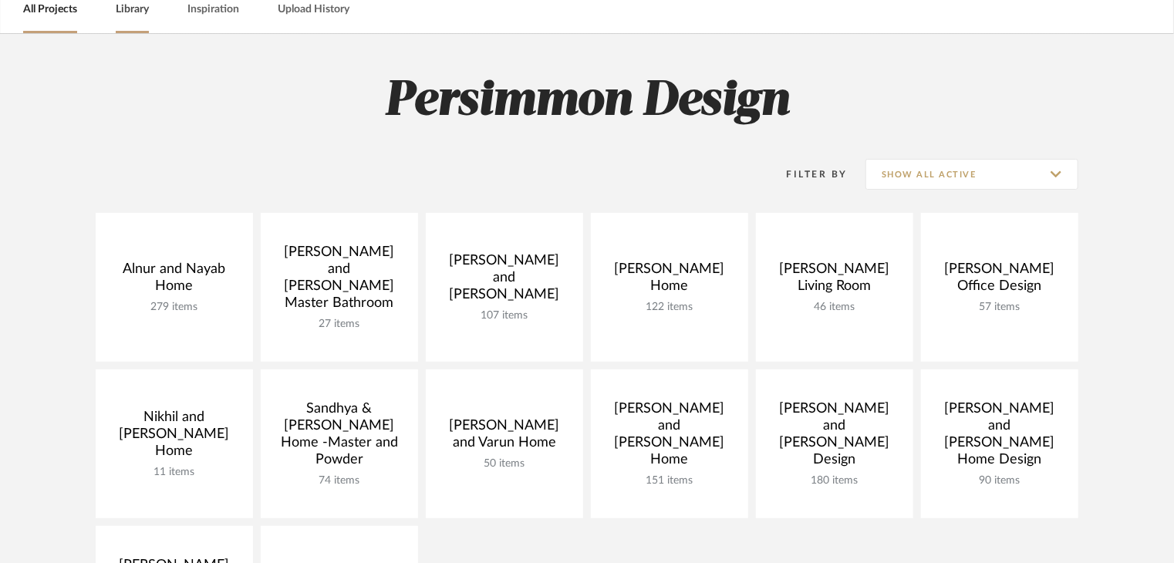
click at [135, 16] on link "Library" at bounding box center [132, 9] width 33 height 21
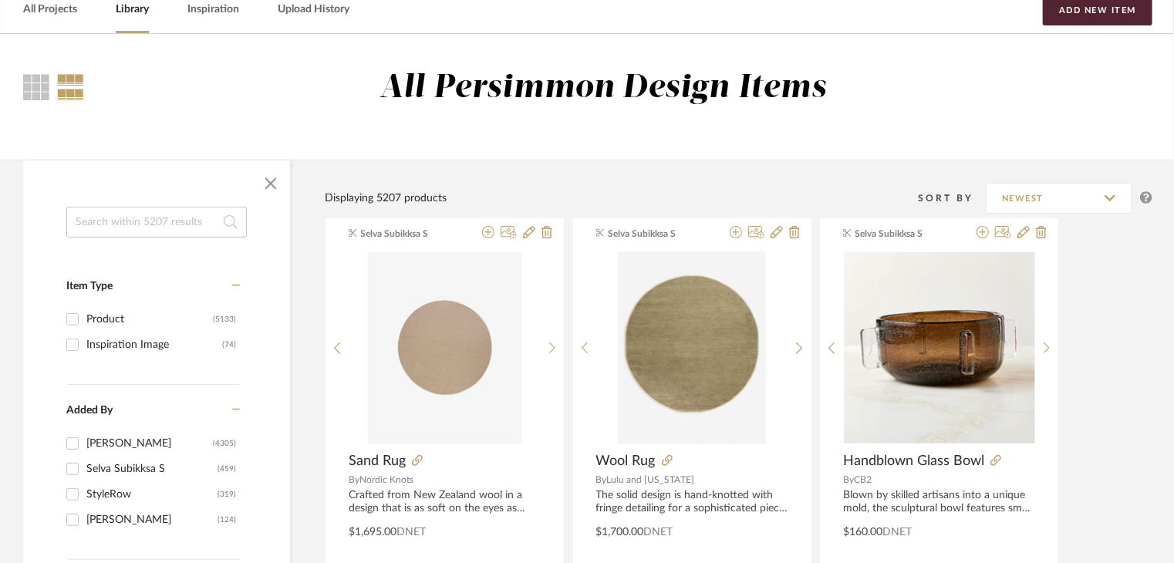
scroll to position [463, 0]
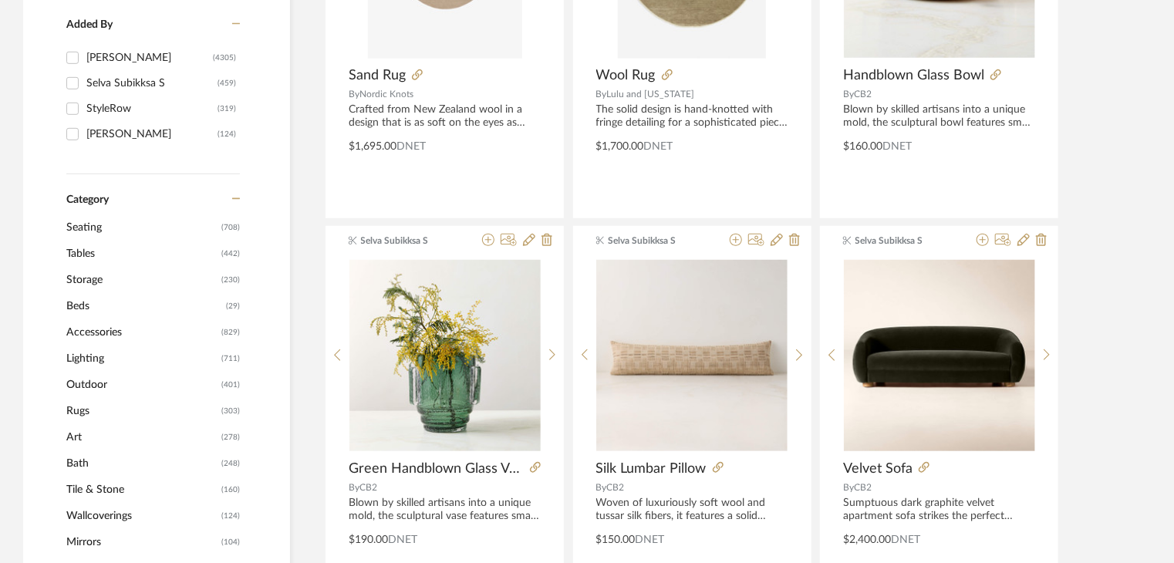
click at [76, 433] on span "Art" at bounding box center [141, 437] width 151 height 26
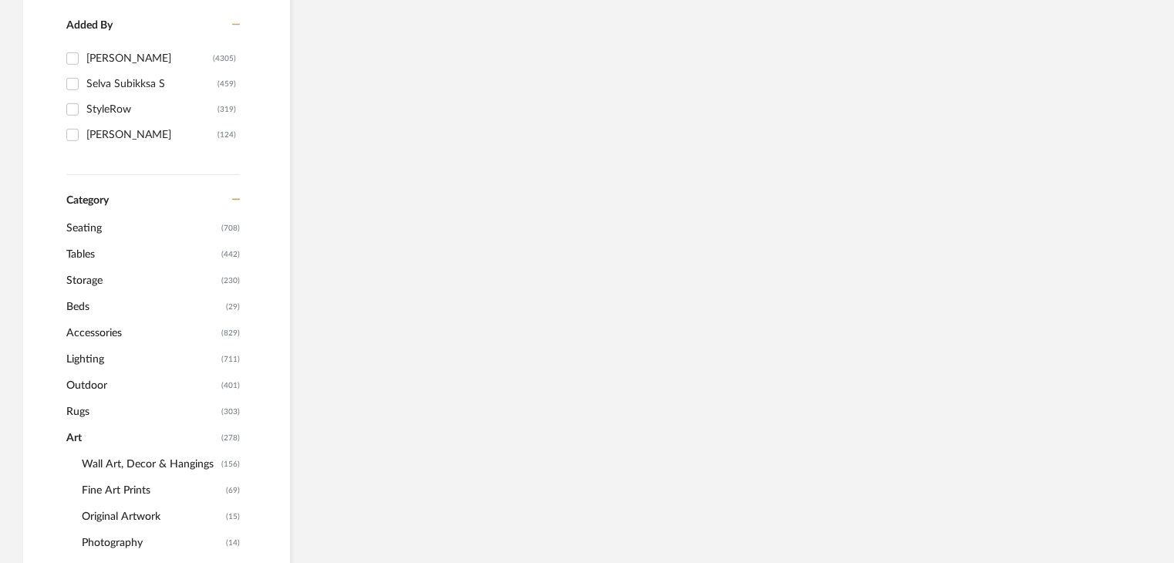
scroll to position [460, 0]
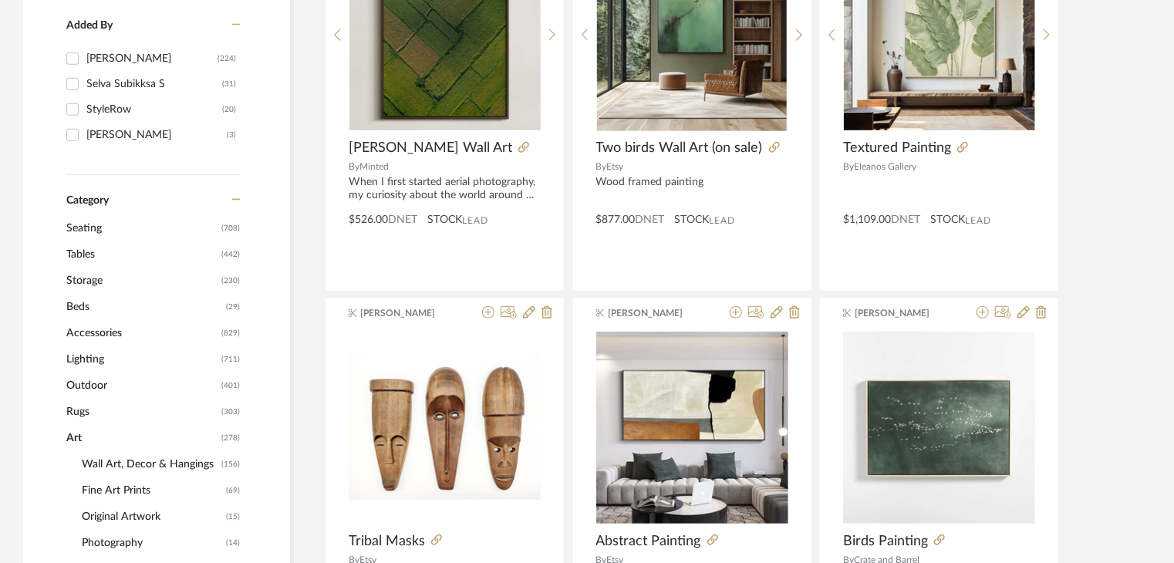
click at [120, 460] on span "Wall Art, Decor & Hangings" at bounding box center [150, 464] width 136 height 26
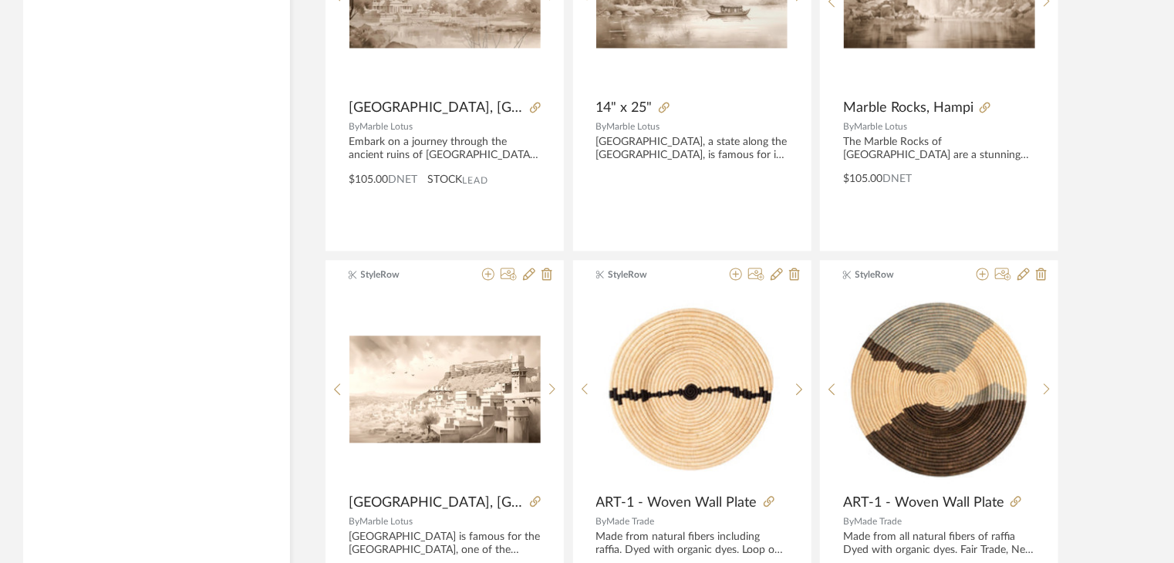
scroll to position [4686, 0]
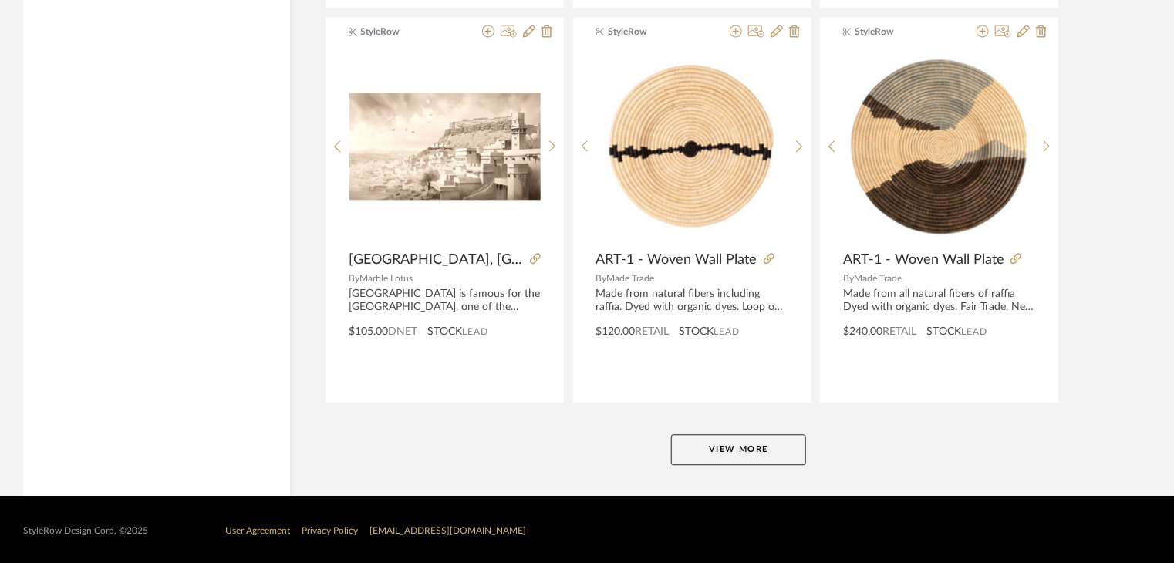
click at [713, 435] on button "View More" at bounding box center [738, 449] width 135 height 31
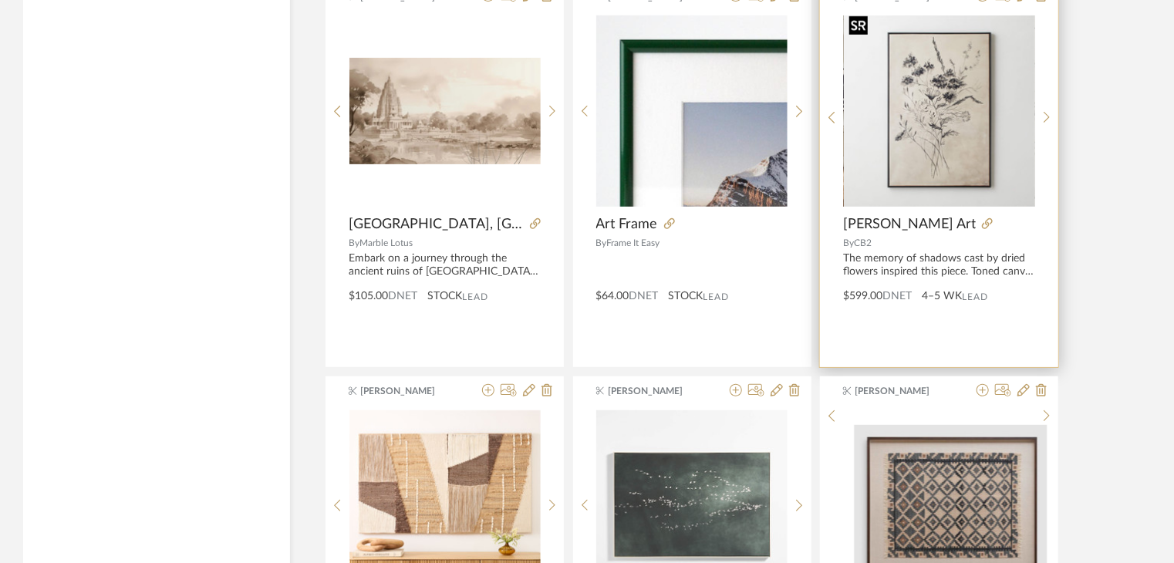
scroll to position [9314, 0]
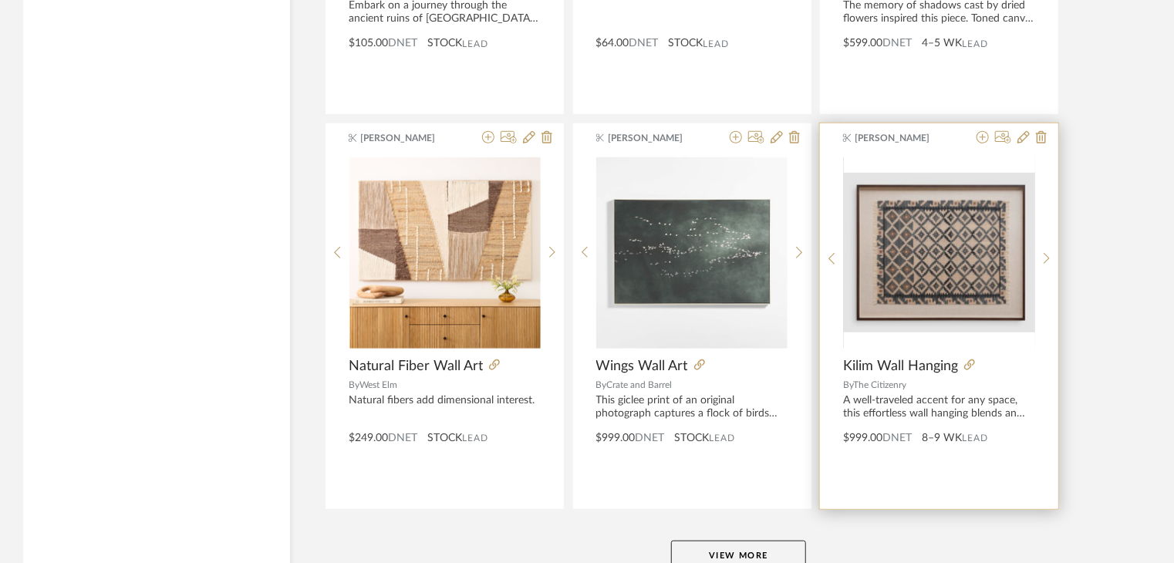
drag, startPoint x: 781, startPoint y: 559, endPoint x: 851, endPoint y: 490, distance: 98.7
click at [781, 559] on button "View More" at bounding box center [738, 556] width 135 height 31
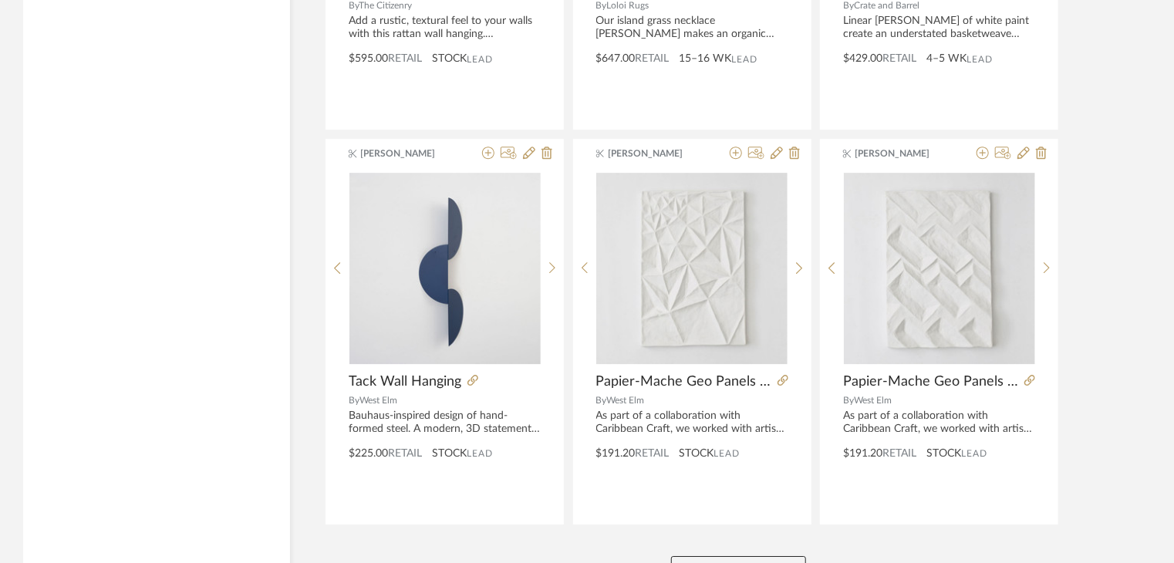
scroll to position [14148, 0]
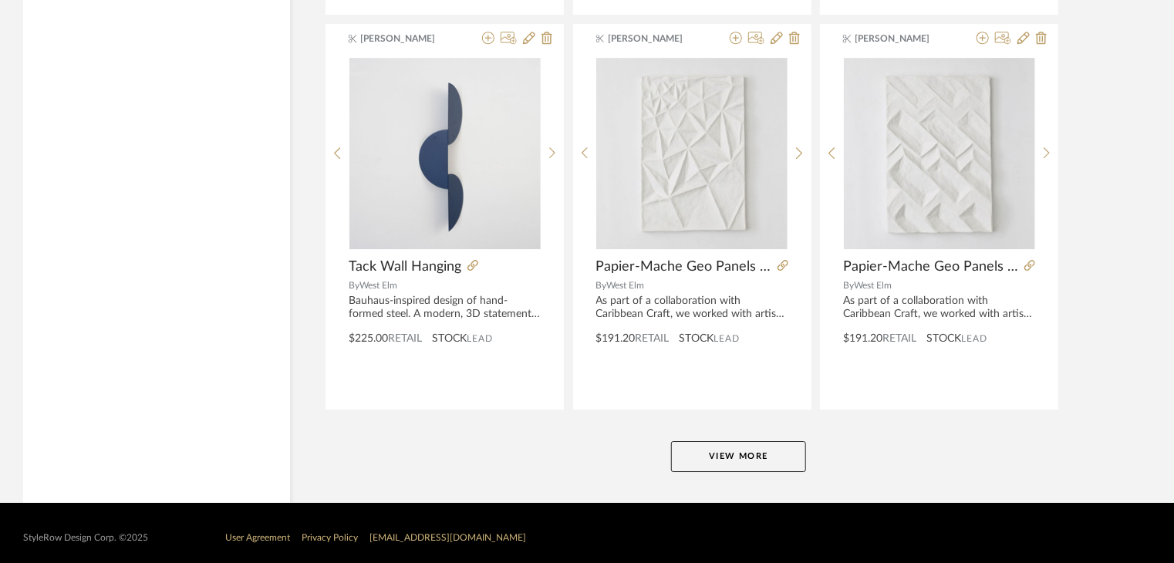
click at [734, 442] on button "View More" at bounding box center [738, 456] width 135 height 31
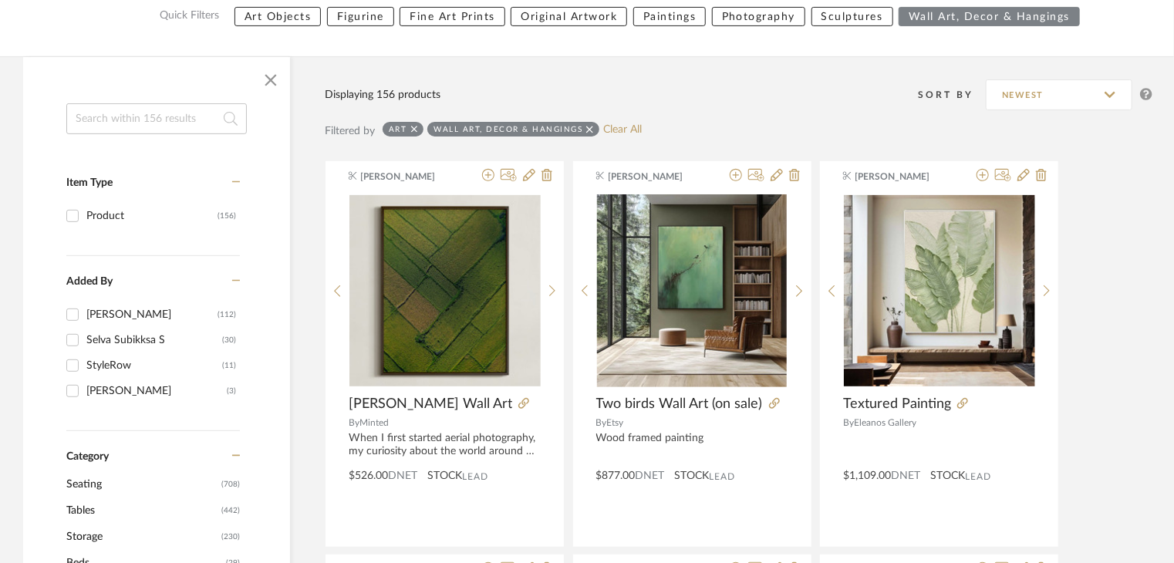
scroll to position [0, 0]
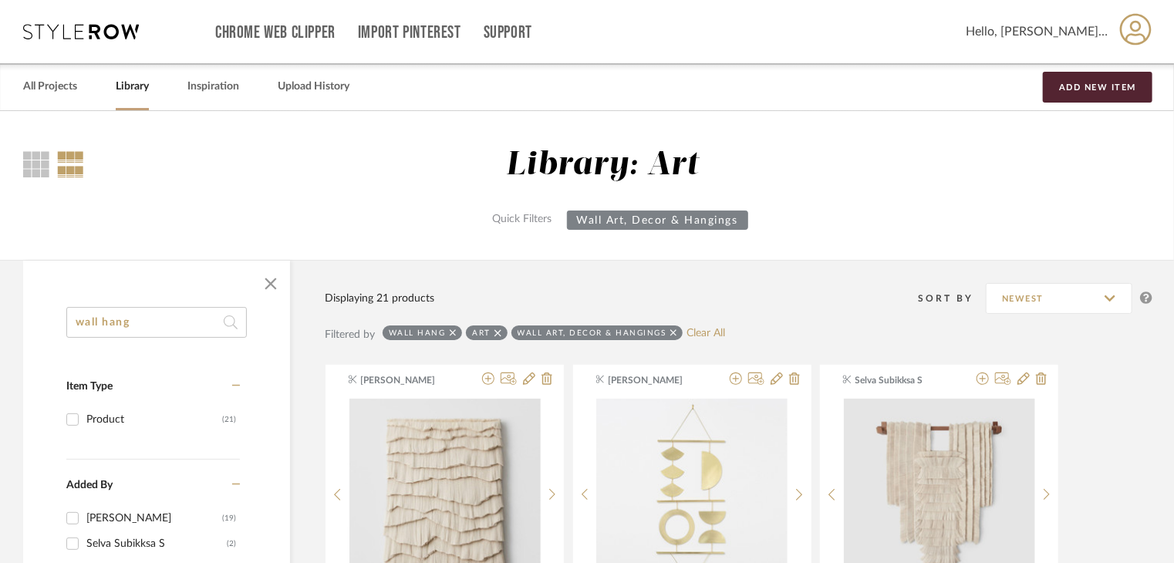
type input "wall hang"
drag, startPoint x: 122, startPoint y: 84, endPoint x: 133, endPoint y: 87, distance: 11.2
click at [122, 84] on link "Library" at bounding box center [132, 86] width 33 height 21
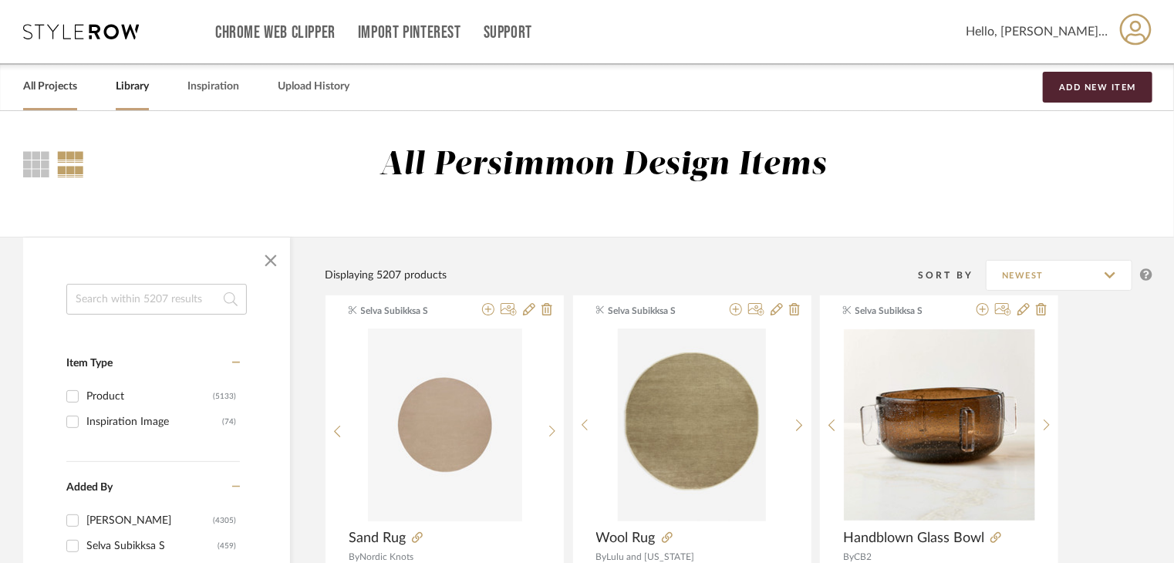
click at [64, 99] on div "All Projects" at bounding box center [50, 86] width 54 height 47
click at [61, 88] on link "All Projects" at bounding box center [50, 86] width 54 height 21
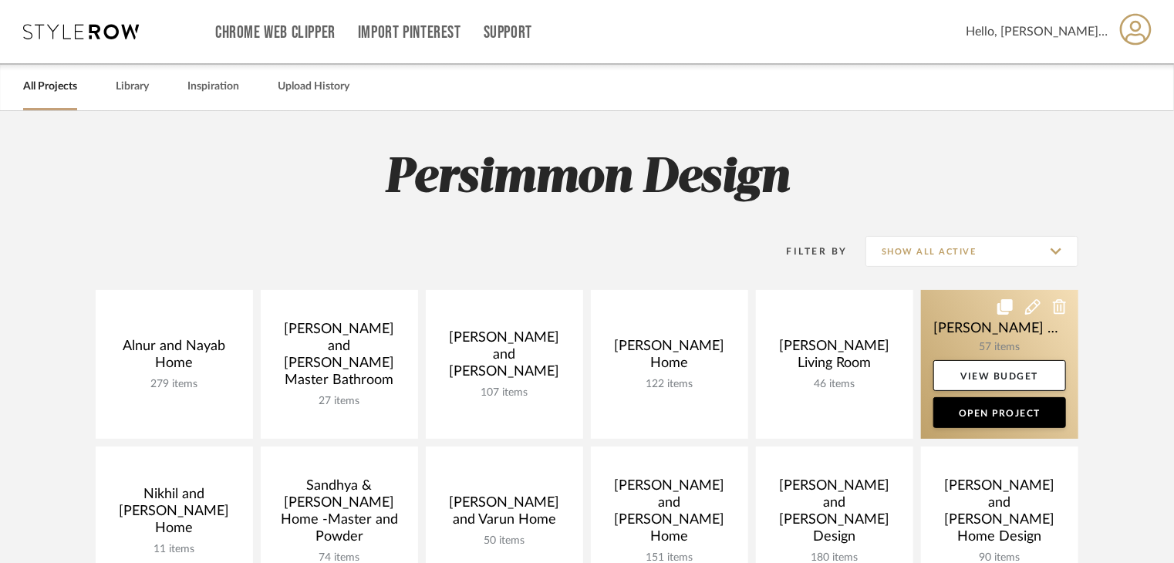
click at [1040, 347] on link at bounding box center [999, 364] width 157 height 149
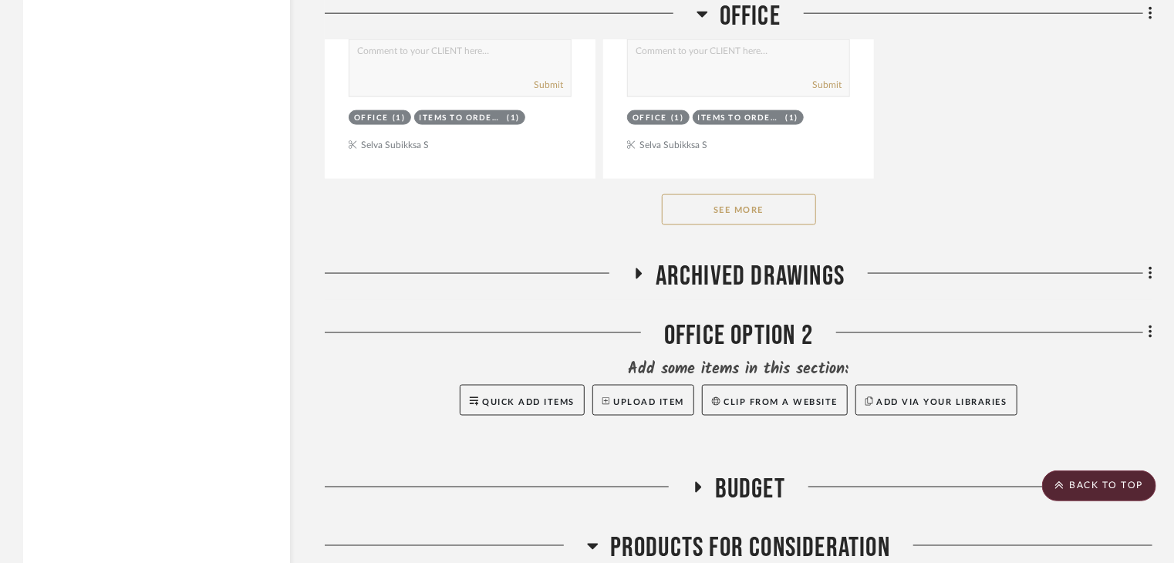
scroll to position [3625, 0]
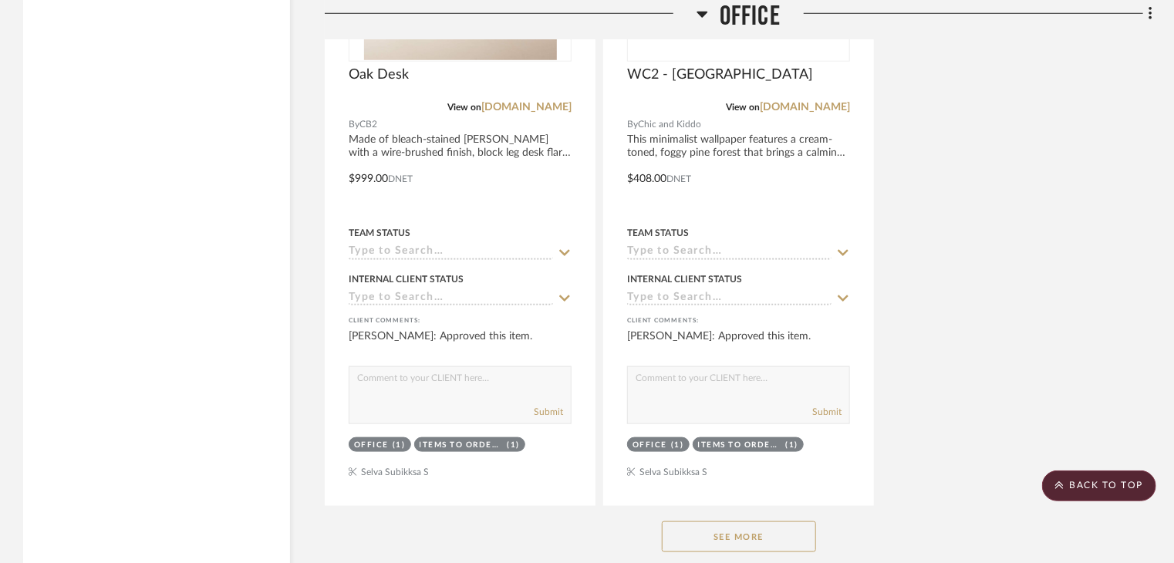
click at [744, 521] on button "See More" at bounding box center [739, 536] width 154 height 31
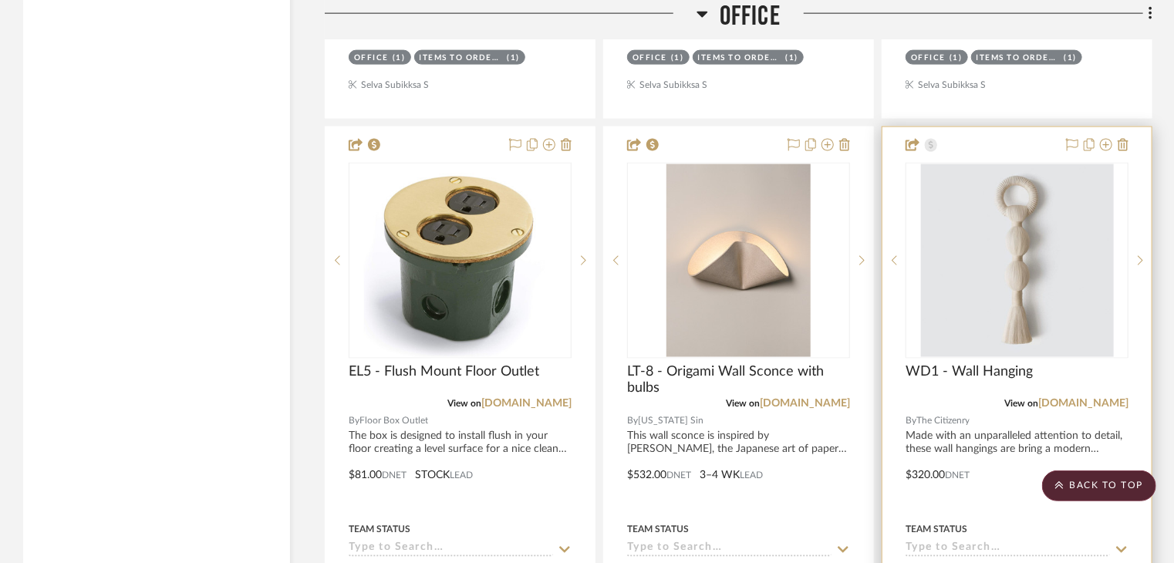
scroll to position [4011, 0]
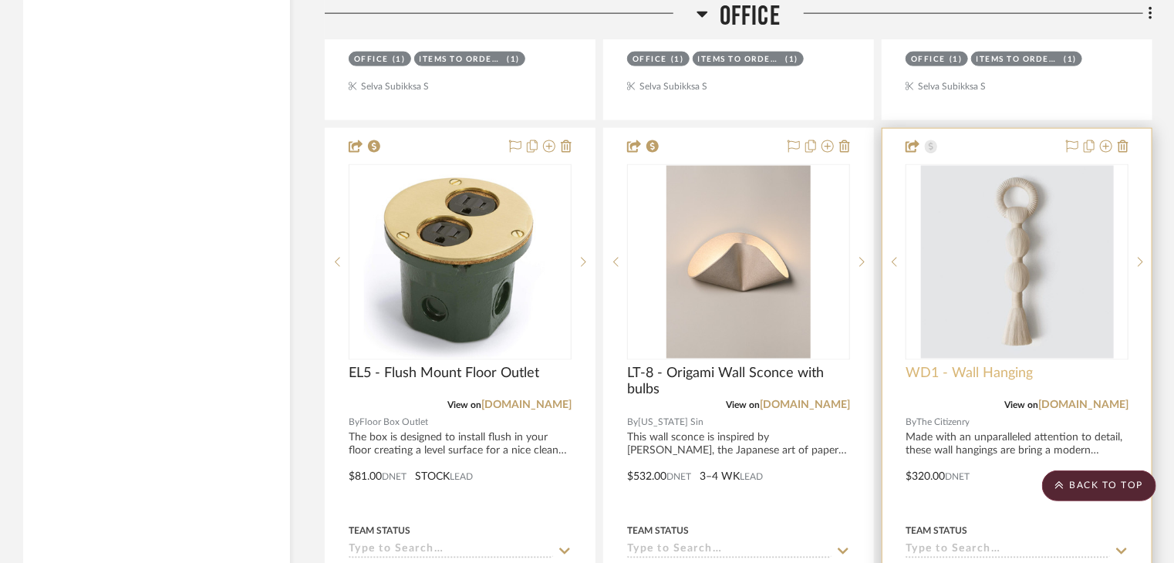
click at [991, 365] on span "WD1 - Wall Hanging" at bounding box center [969, 373] width 127 height 17
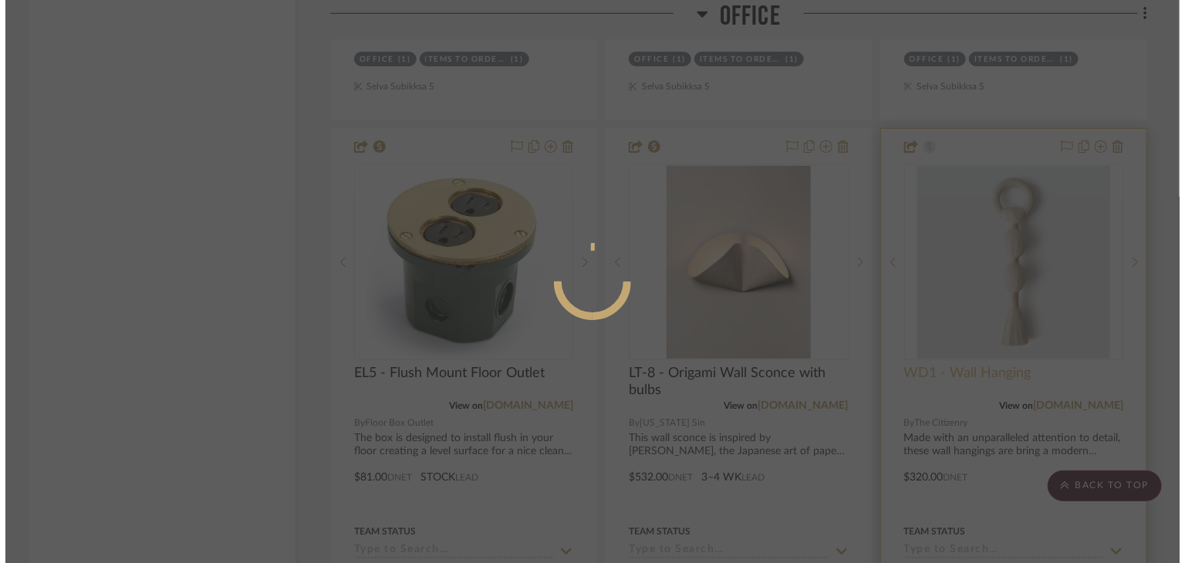
scroll to position [0, 0]
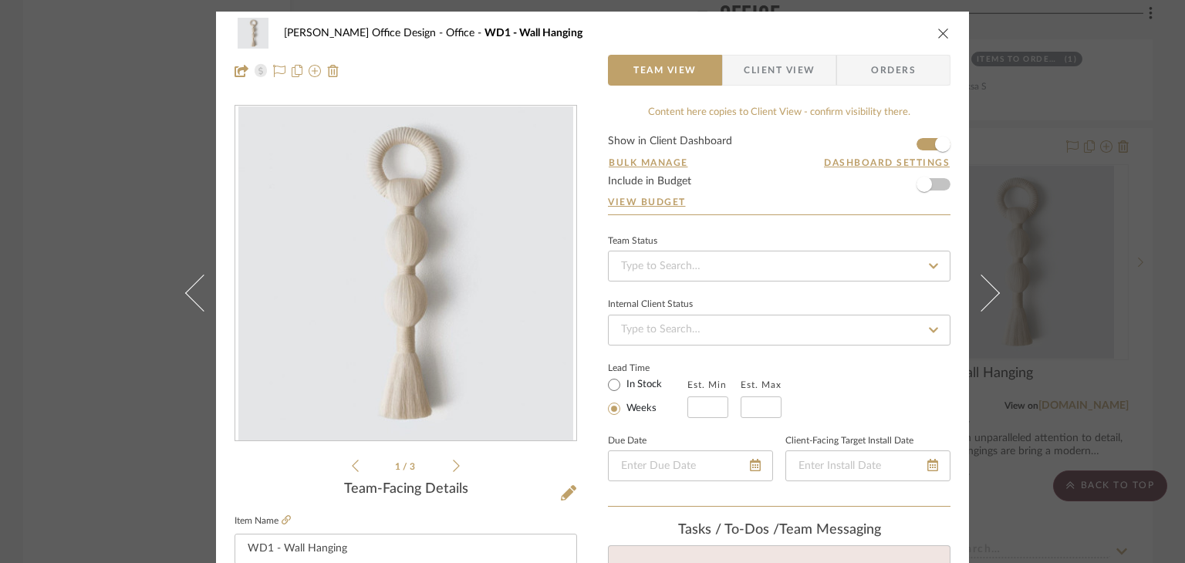
click at [1087, 283] on div "[PERSON_NAME] Office Design Office WD1 - Wall Hanging Team View Client View Ord…" at bounding box center [592, 281] width 1185 height 563
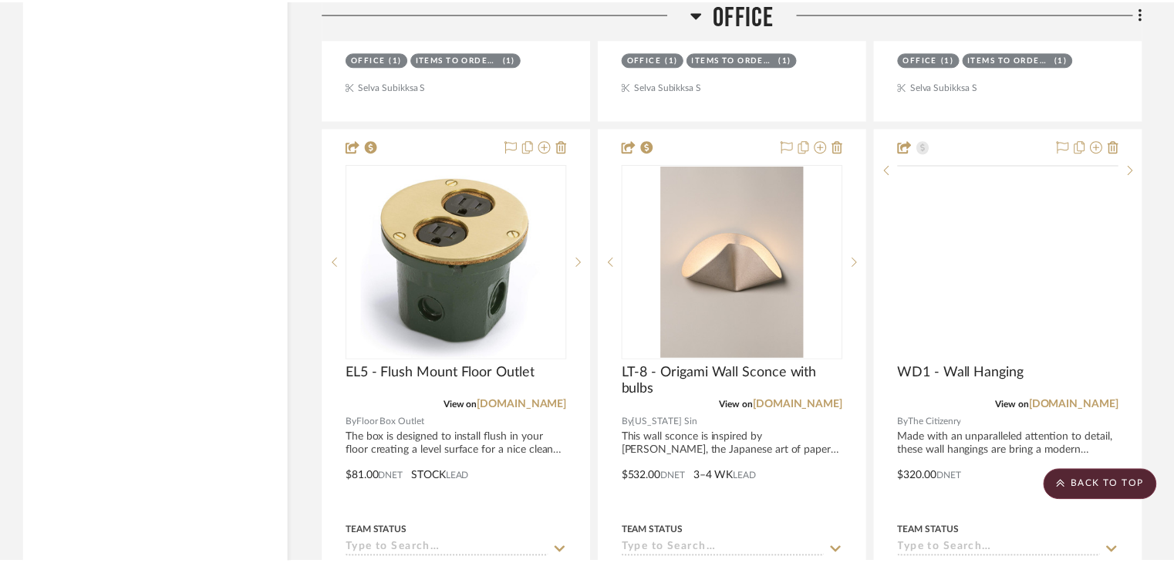
scroll to position [4011, 0]
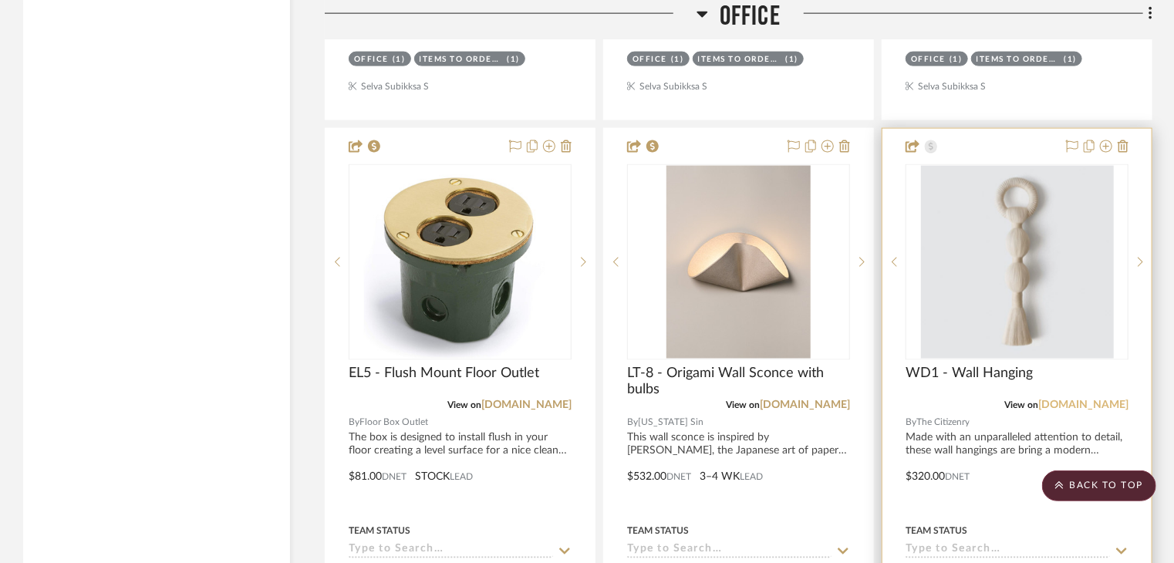
click at [1079, 400] on link "[DOMAIN_NAME]" at bounding box center [1083, 405] width 90 height 11
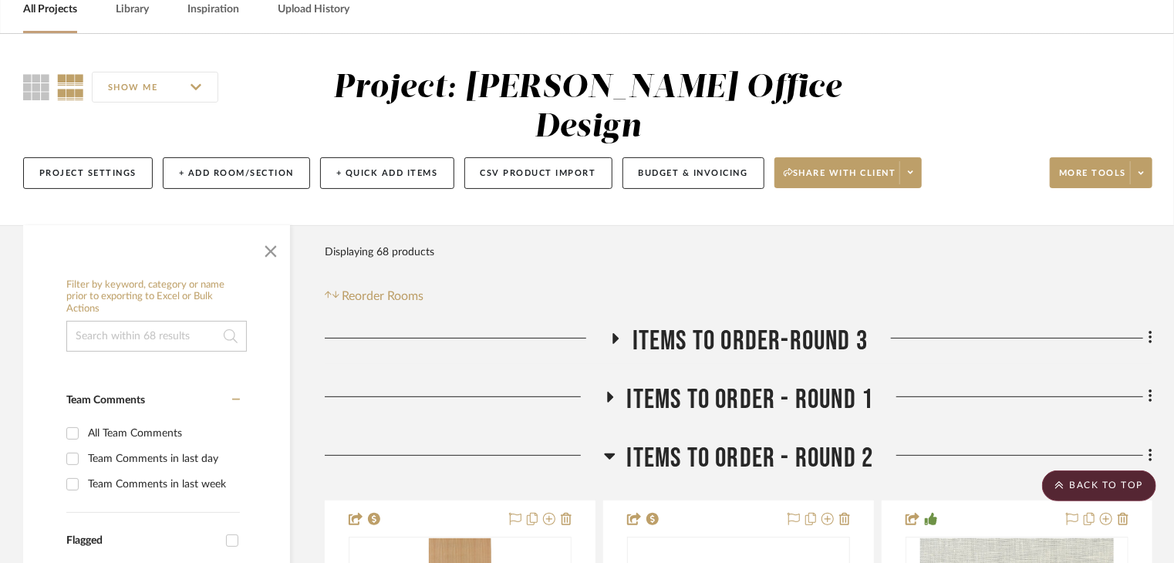
scroll to position [0, 0]
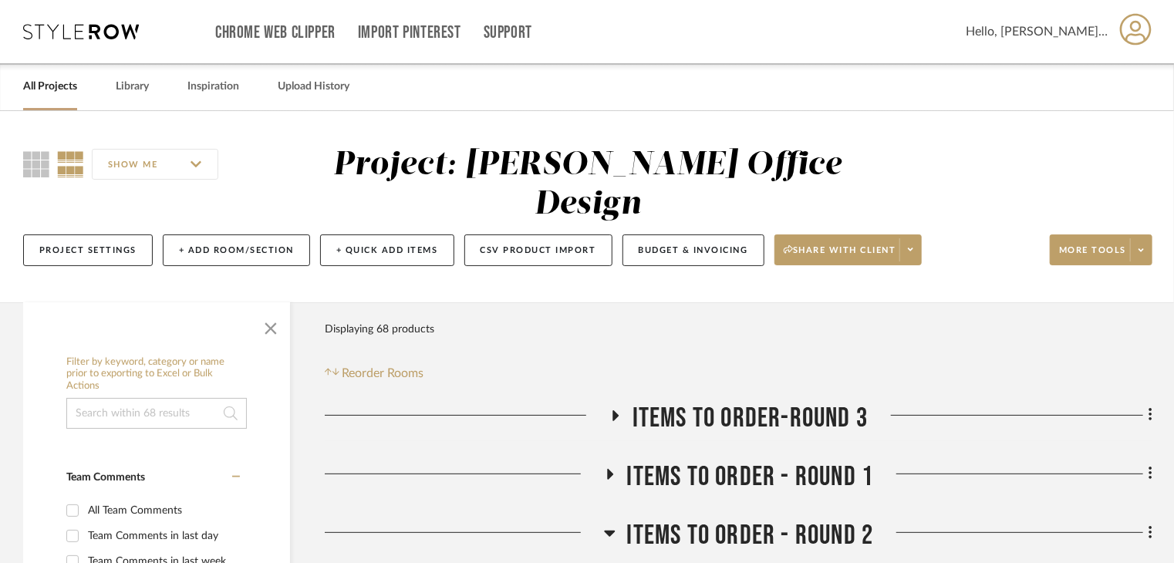
click at [150, 87] on div "All Projects Library Inspiration Upload History" at bounding box center [587, 86] width 1174 height 47
click at [136, 87] on link "Library" at bounding box center [132, 86] width 33 height 21
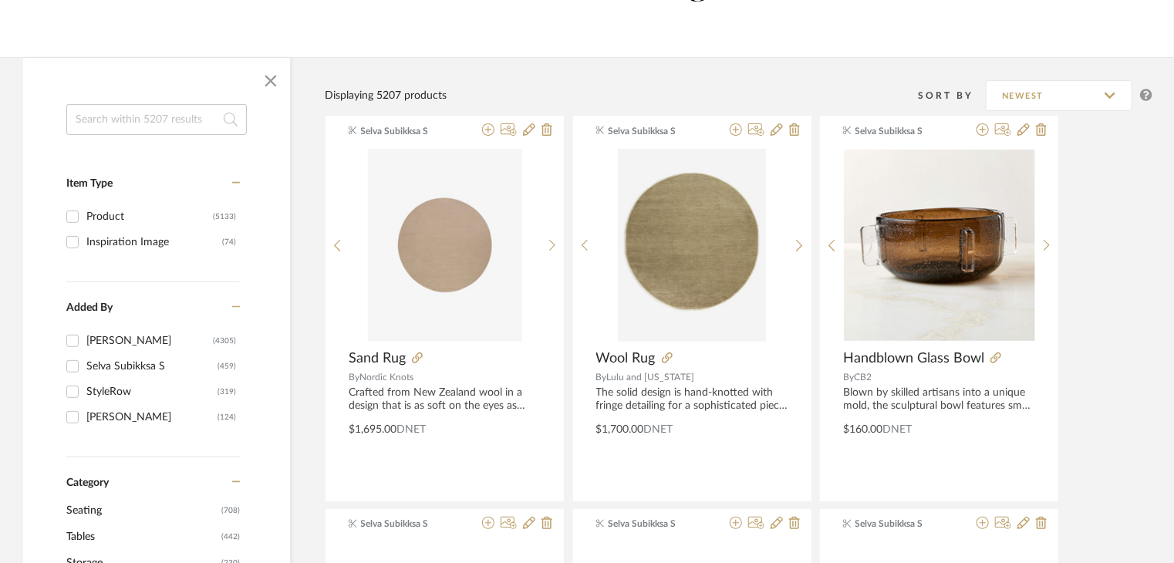
scroll to position [231, 0]
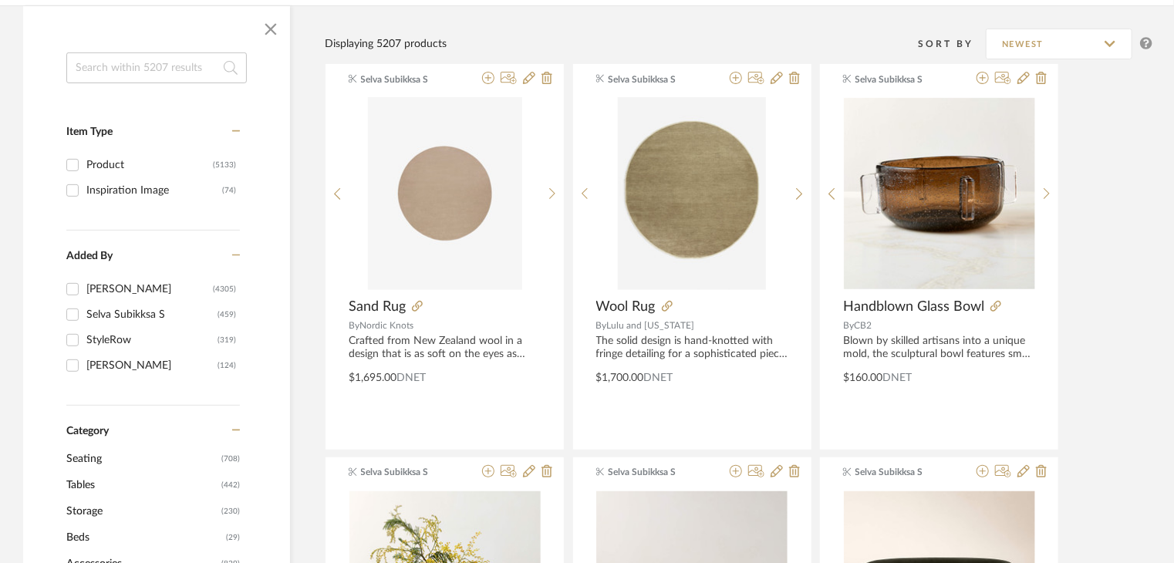
click at [147, 75] on input at bounding box center [156, 67] width 180 height 31
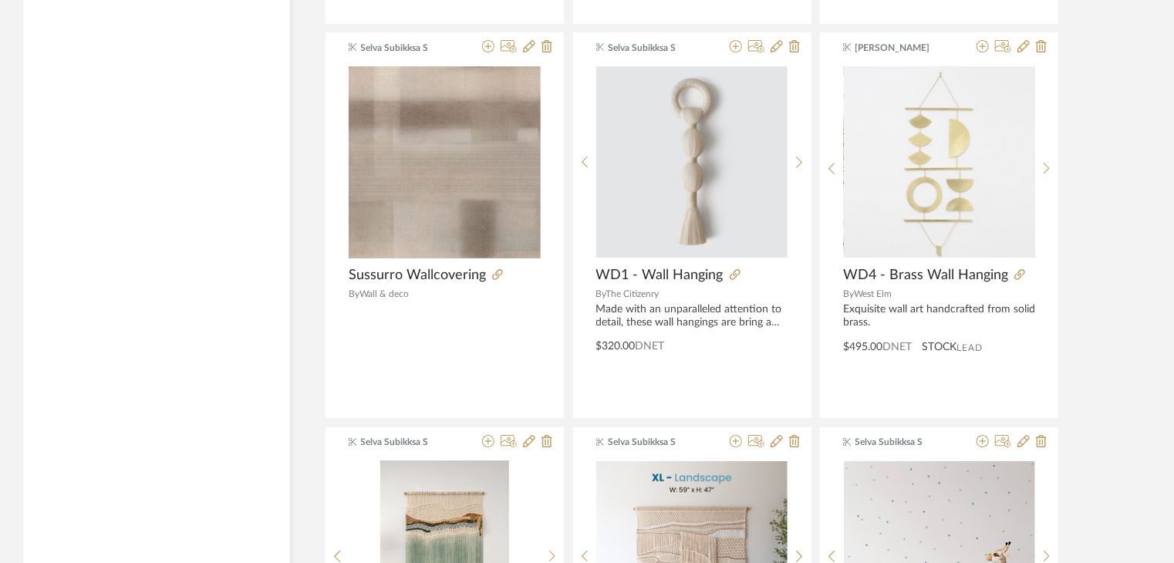
scroll to position [2700, 0]
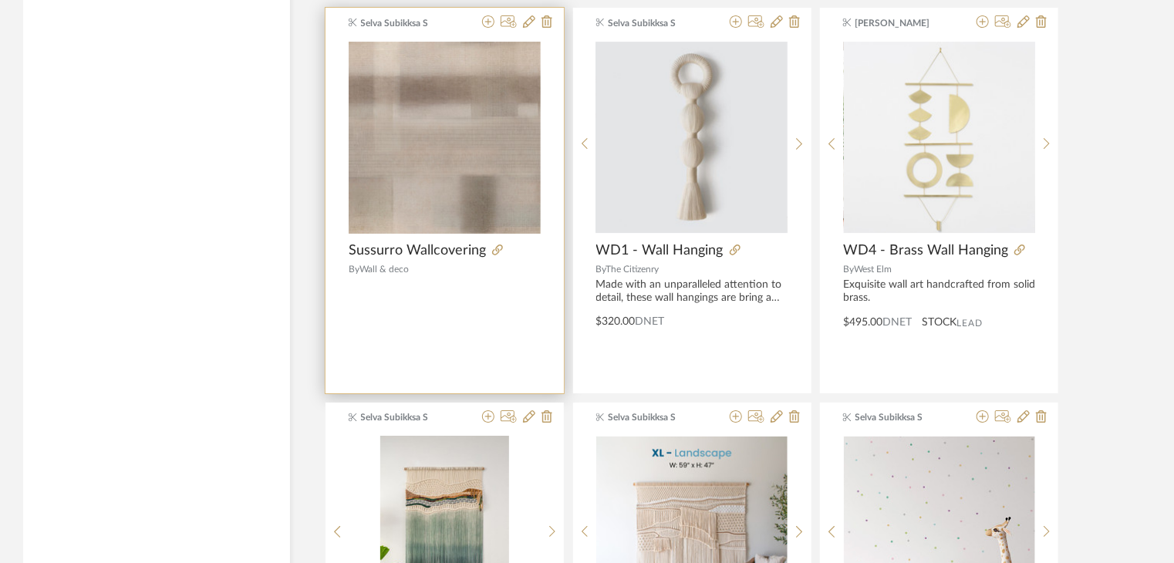
type input "wall han"
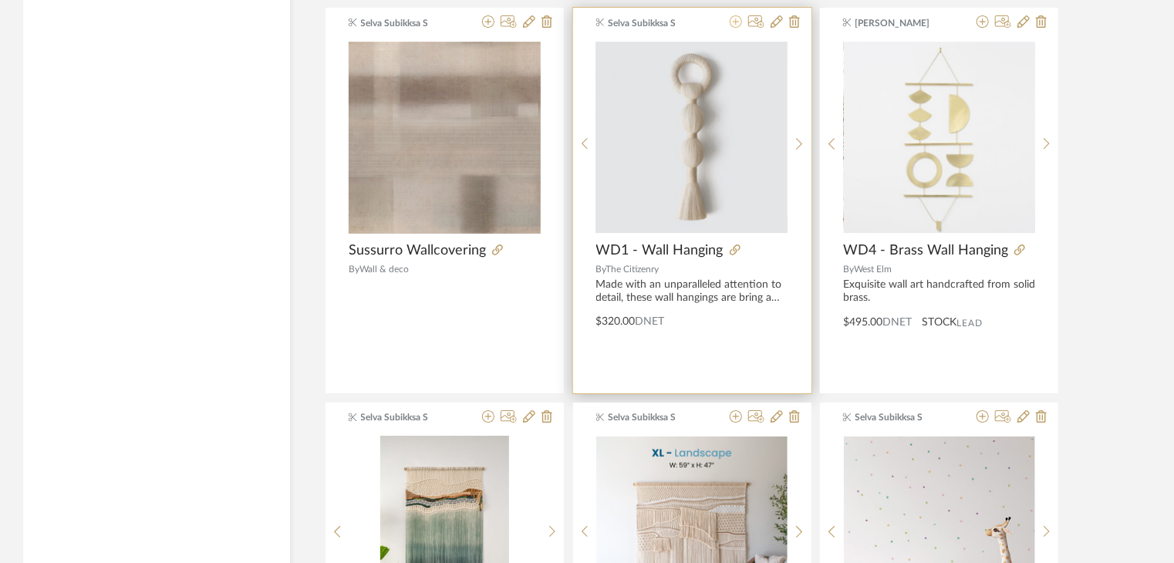
click at [738, 24] on icon at bounding box center [736, 21] width 12 height 12
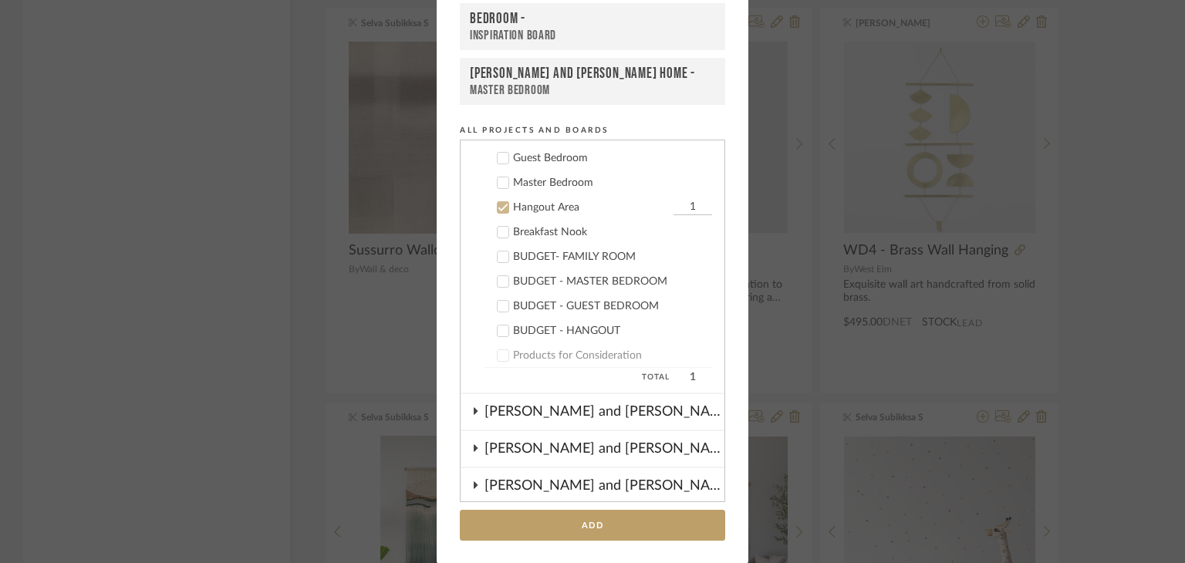
scroll to position [439, 0]
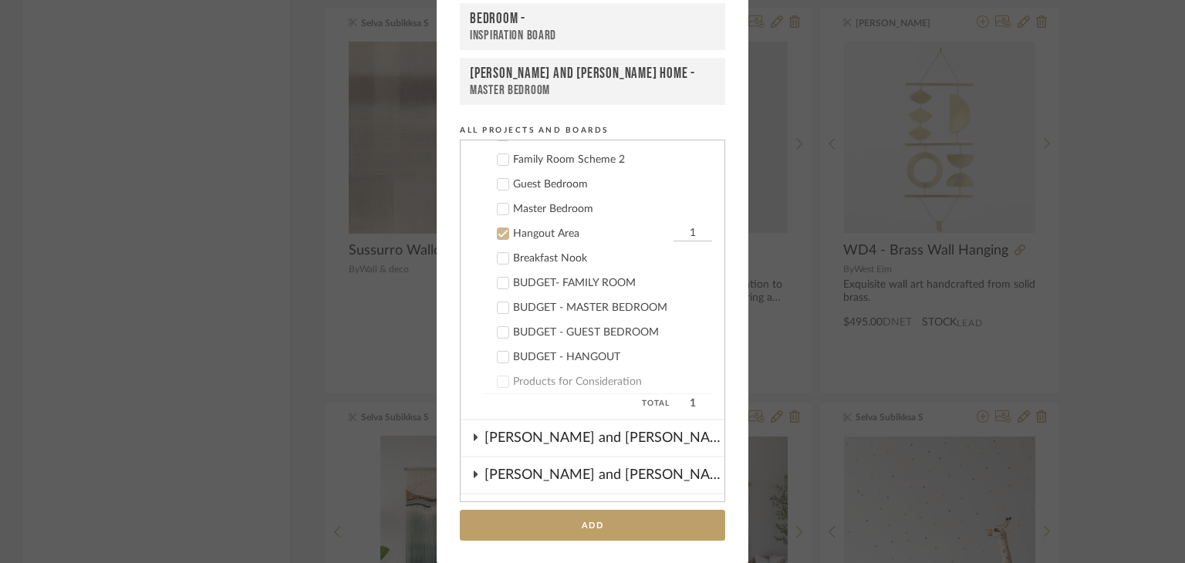
click at [687, 226] on input "1" at bounding box center [692, 233] width 39 height 15
type input "2"
click at [737, 388] on add-to "Add to Projects Recent Projects, Rooms, or Boards [PERSON_NAME] and [PERSON_NAM…" at bounding box center [593, 215] width 312 height 696
click at [673, 533] on button "Add" at bounding box center [592, 526] width 265 height 32
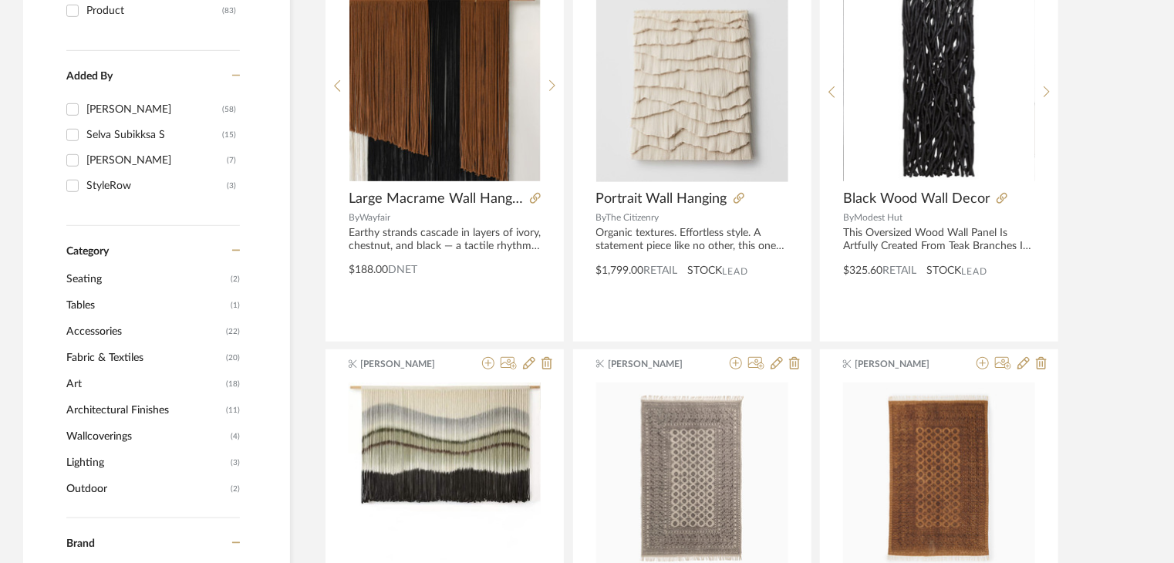
scroll to position [0, 0]
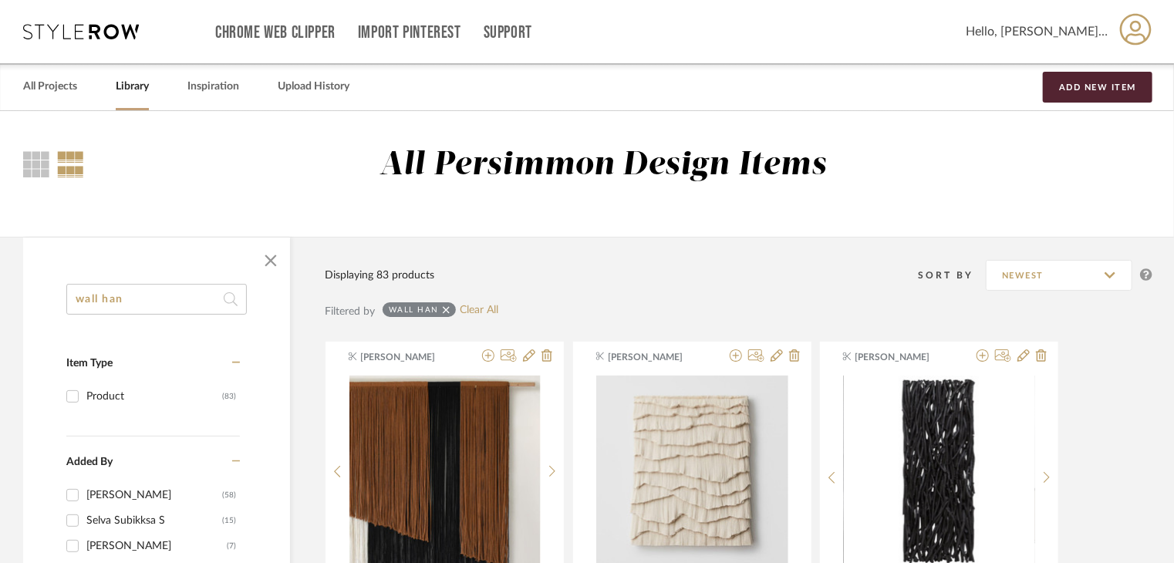
click at [443, 308] on icon at bounding box center [446, 309] width 7 height 7
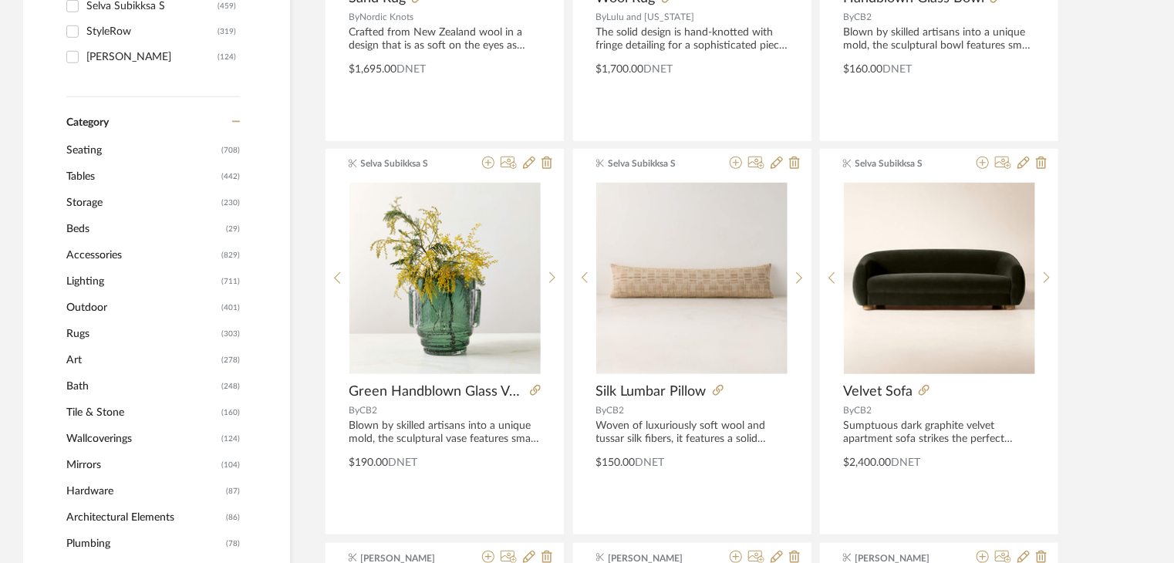
scroll to position [591, 0]
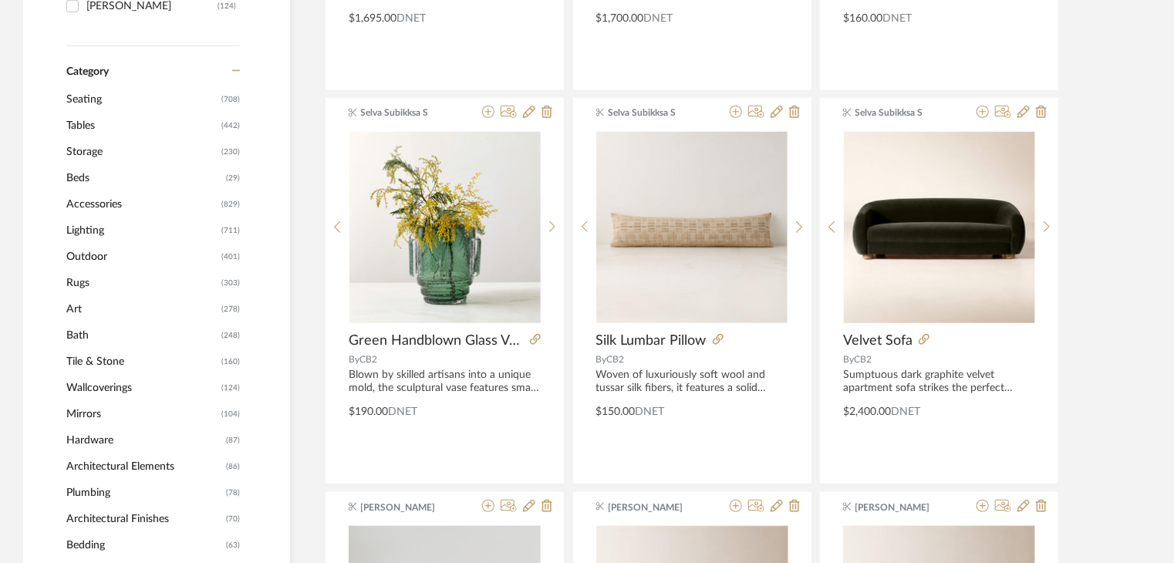
click at [93, 280] on span "Rugs" at bounding box center [141, 283] width 151 height 26
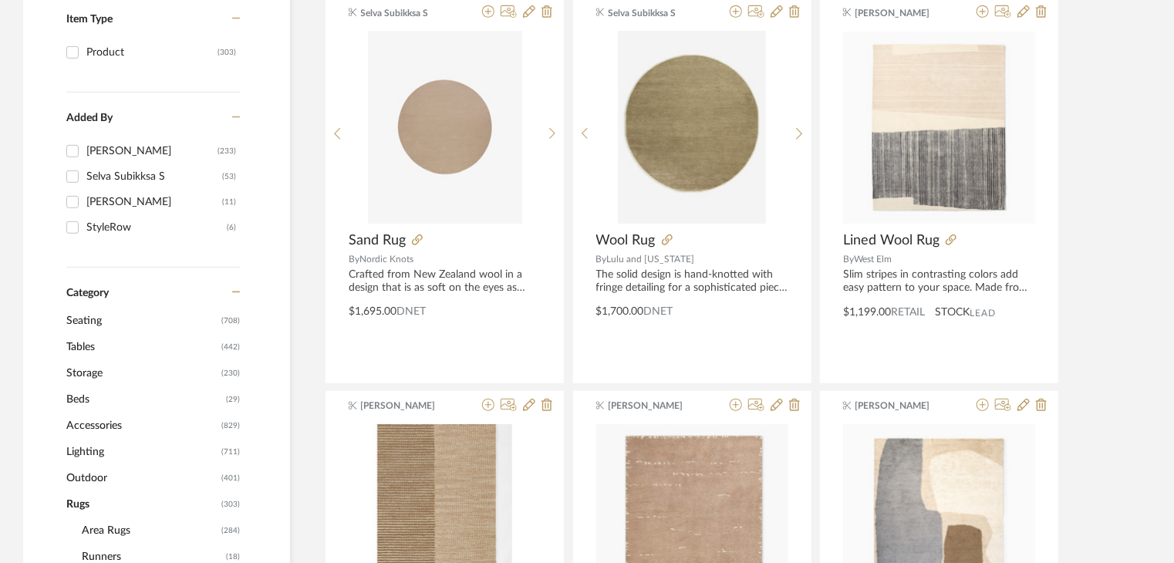
scroll to position [434, 0]
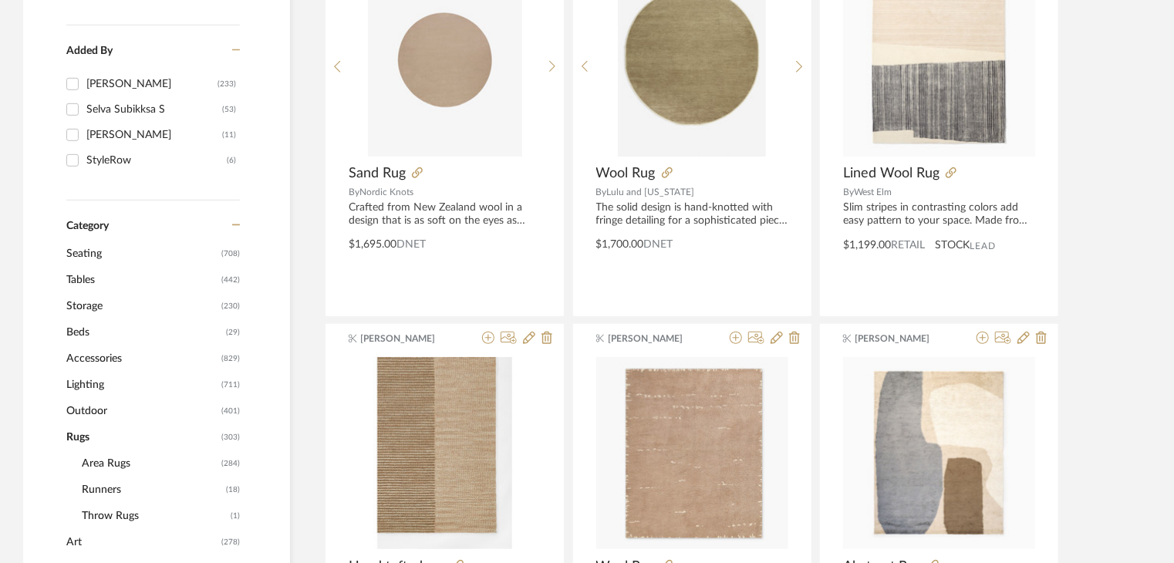
click at [108, 251] on span "Seating" at bounding box center [141, 254] width 151 height 26
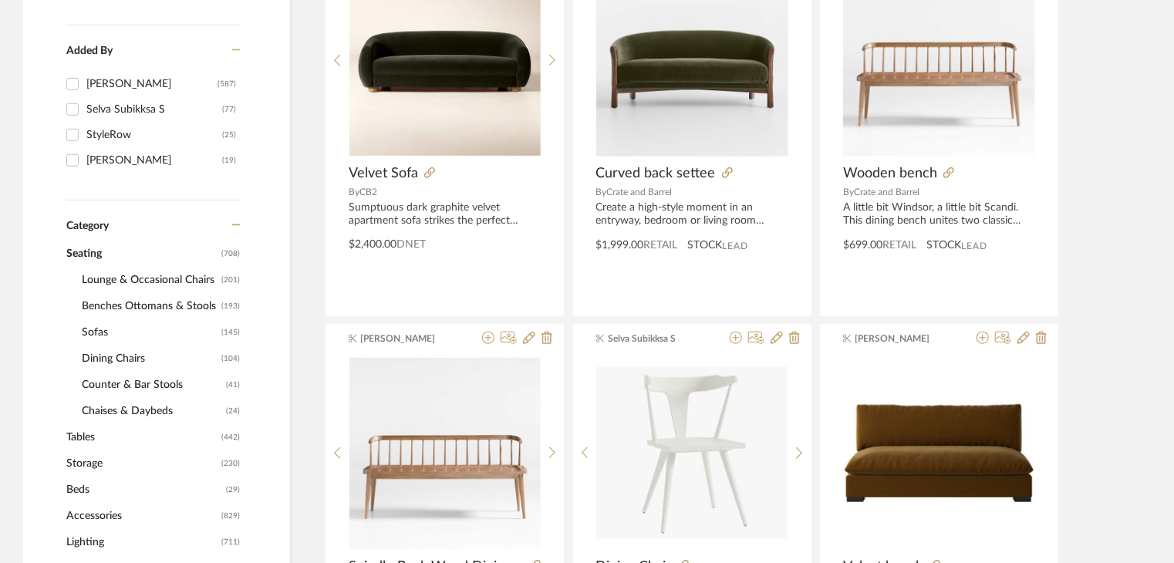
click at [136, 358] on span "Dining Chairs" at bounding box center [150, 359] width 136 height 26
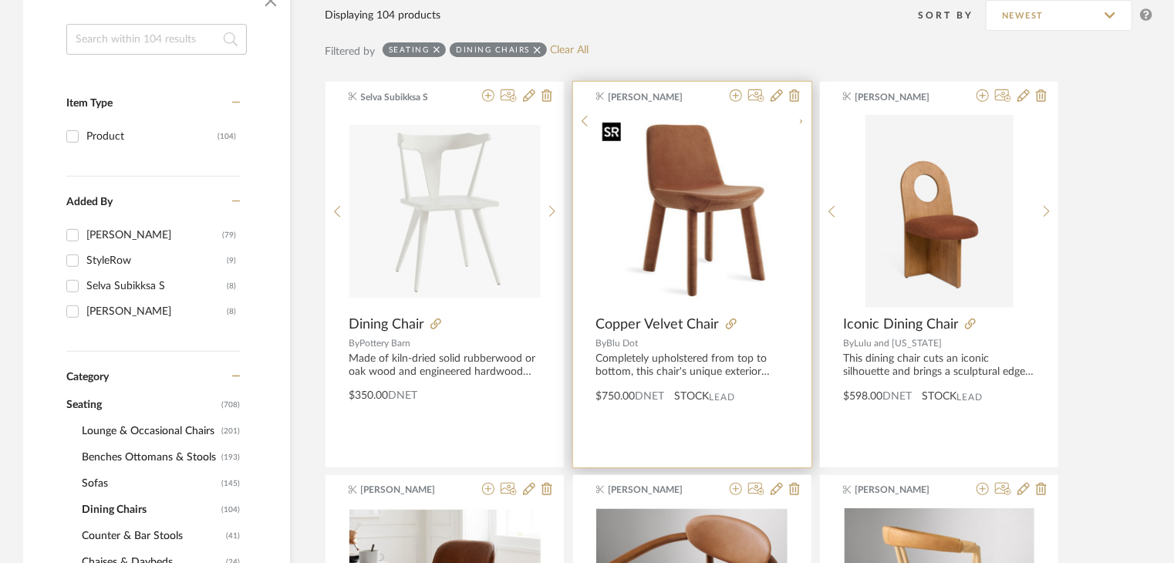
scroll to position [280, 0]
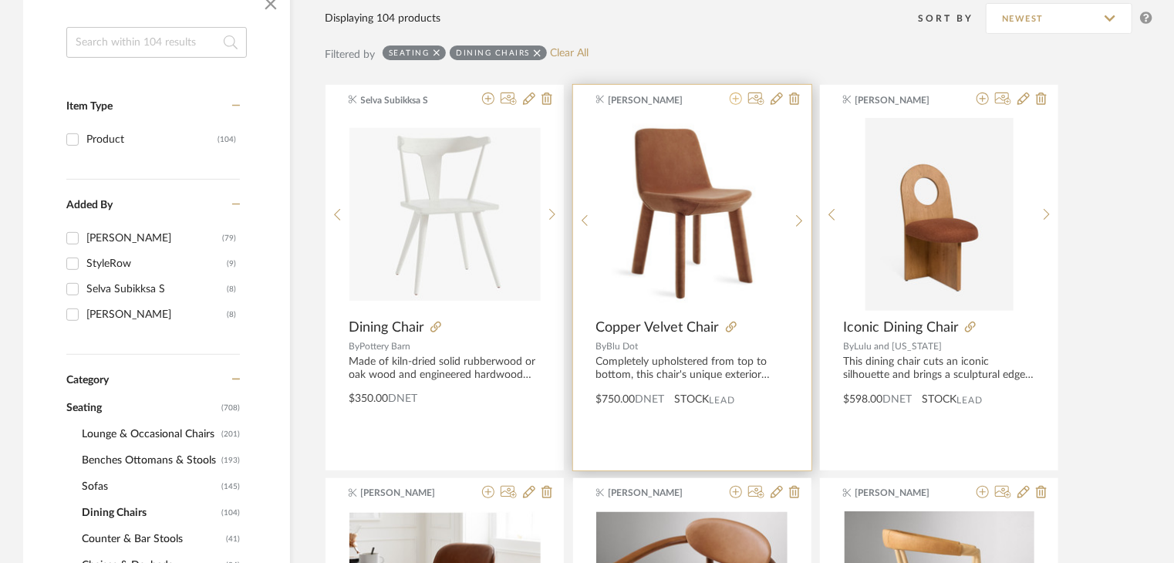
click at [734, 101] on icon at bounding box center [736, 99] width 12 height 12
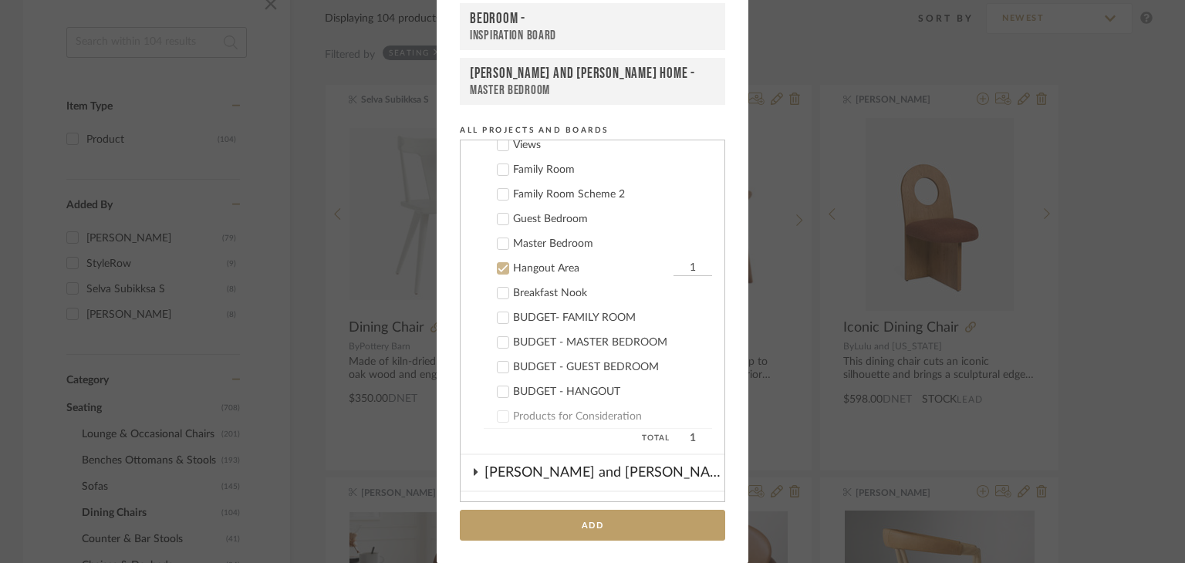
scroll to position [362, 0]
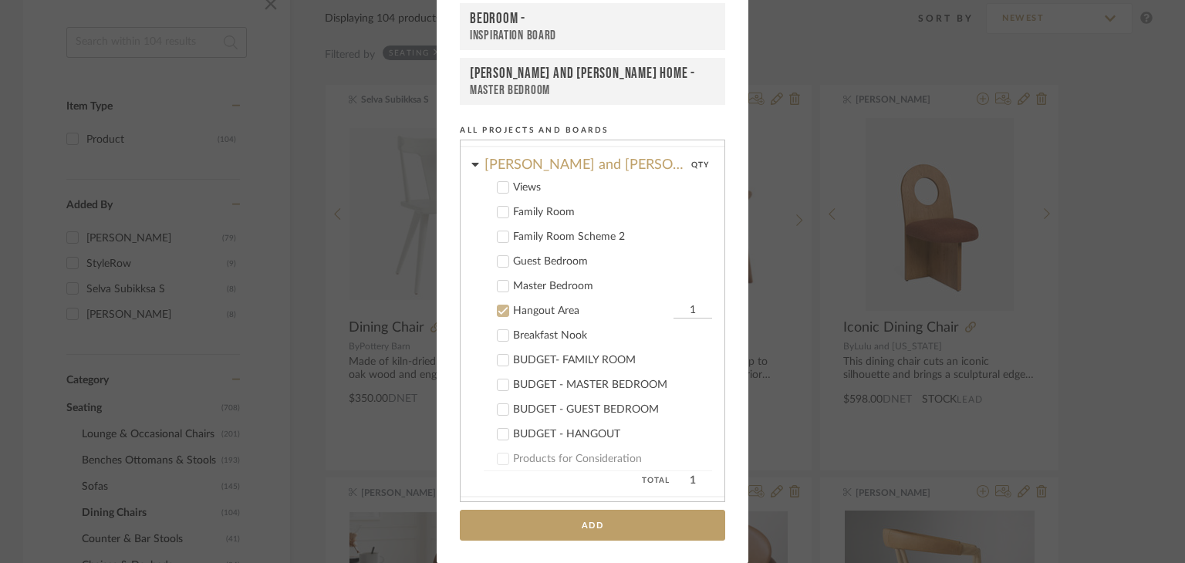
click at [681, 303] on input "1" at bounding box center [692, 310] width 39 height 15
type input "4"
click at [727, 258] on add-to "Add to Projects Recent Projects, Rooms, or Boards [PERSON_NAME] and [PERSON_NAM…" at bounding box center [593, 215] width 312 height 696
click at [685, 516] on button "Add" at bounding box center [592, 526] width 265 height 32
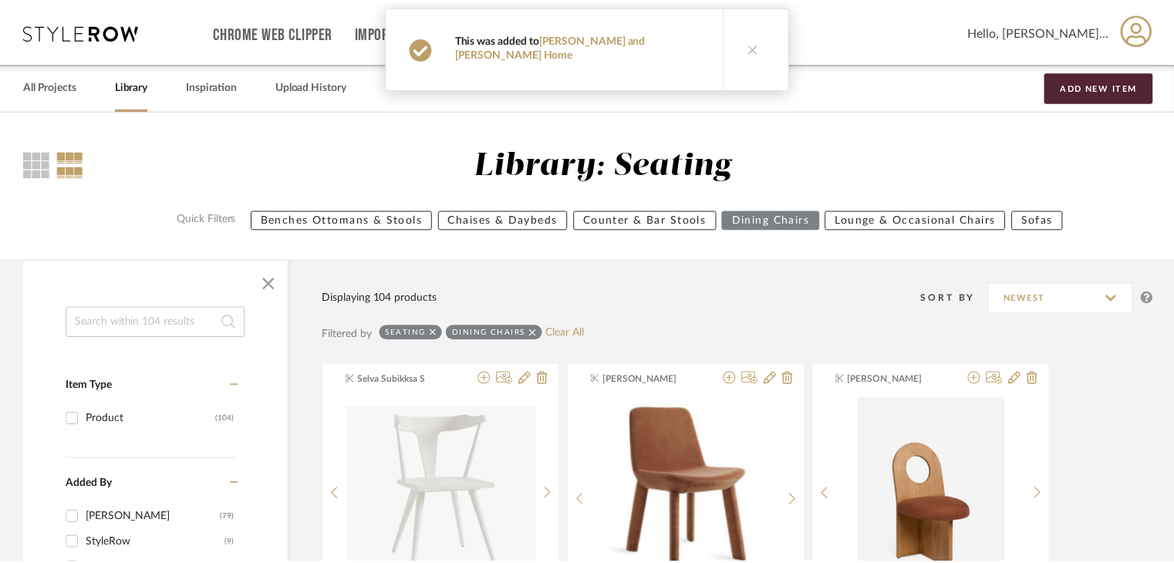
scroll to position [280, 0]
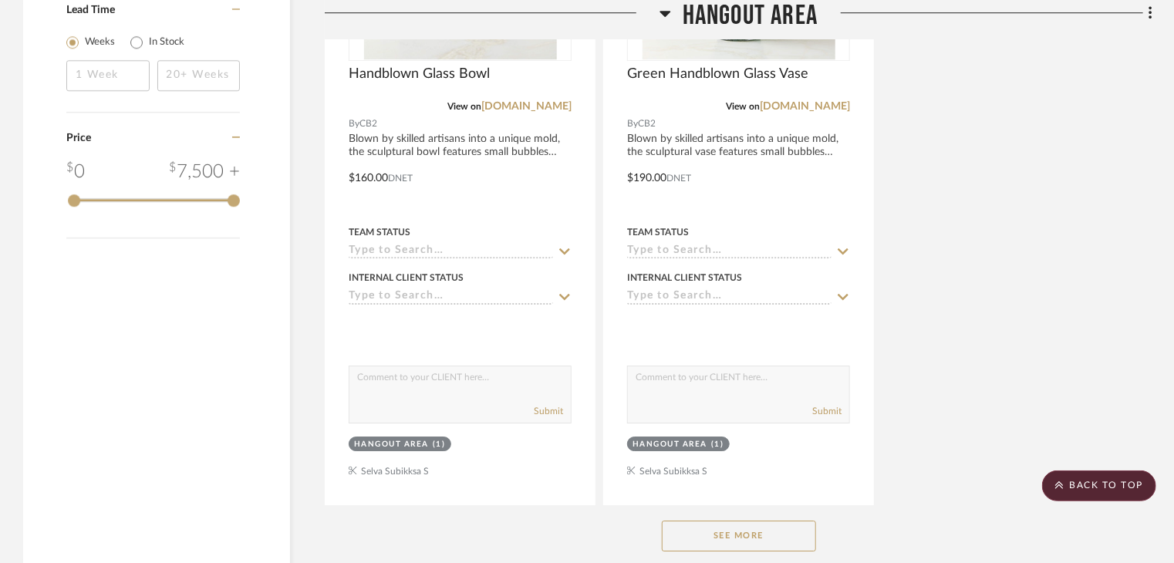
scroll to position [2391, 0]
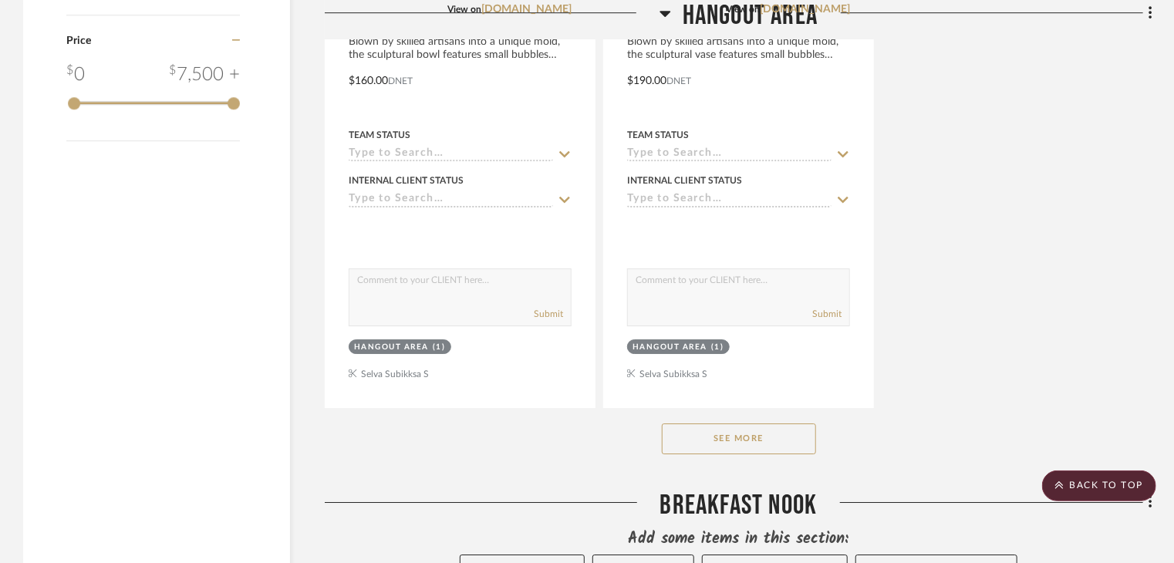
click at [813, 423] on button "See More" at bounding box center [739, 438] width 154 height 31
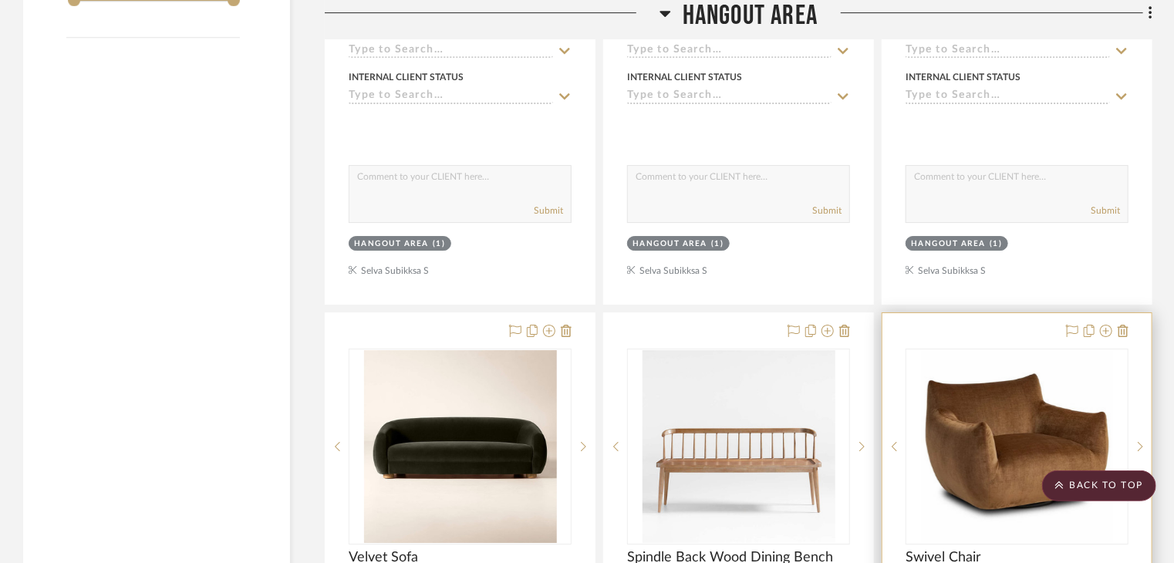
scroll to position [2468, 0]
